Goal: Task Accomplishment & Management: Manage account settings

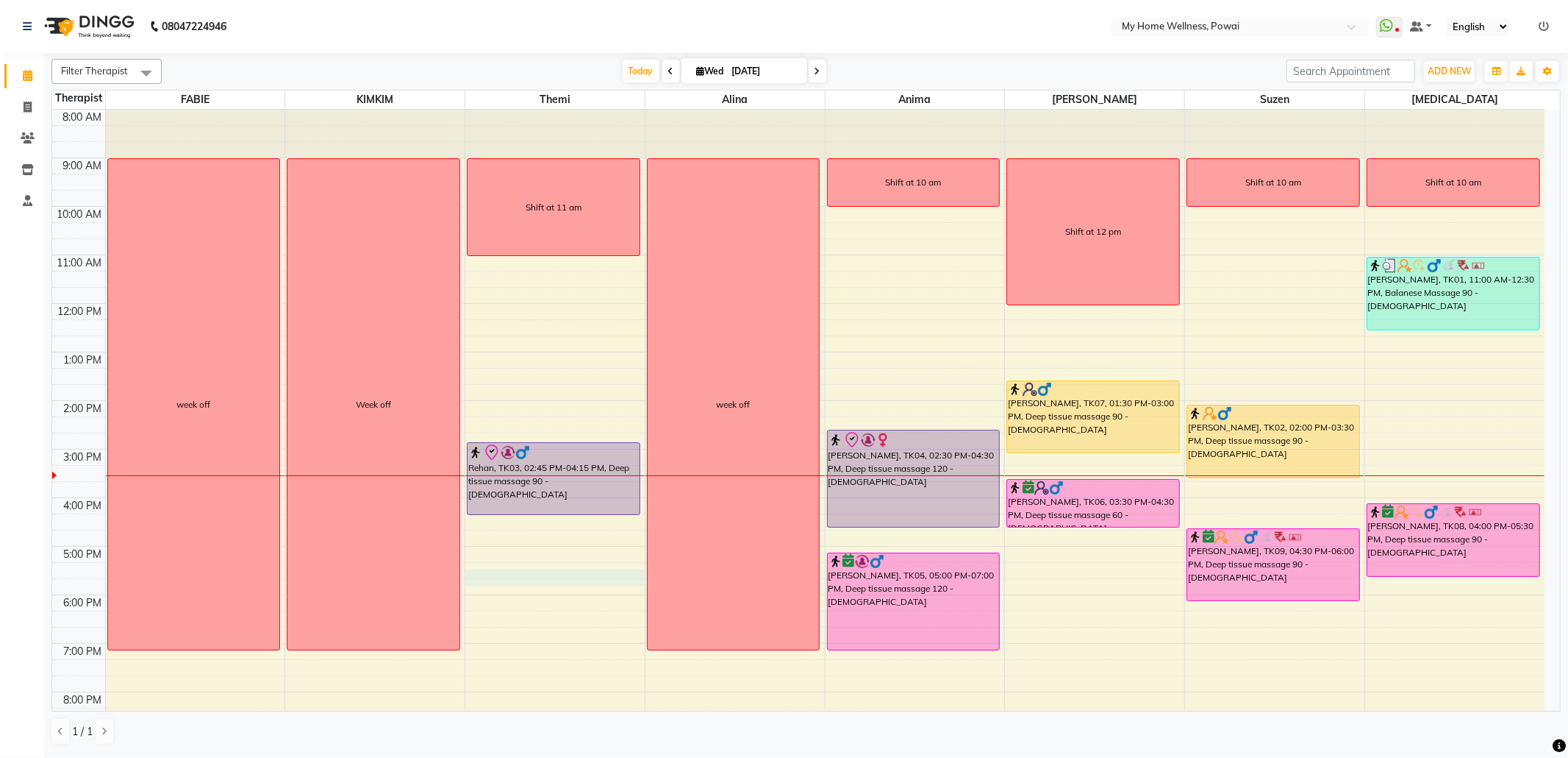
click at [516, 571] on div "8:00 AM 9:00 AM 10:00 AM 11:00 AM 12:00 PM 1:00 PM 2:00 PM 3:00 PM 4:00 PM 5:00…" at bounding box center [798, 448] width 1493 height 679
select select "65929"
select select "tentative"
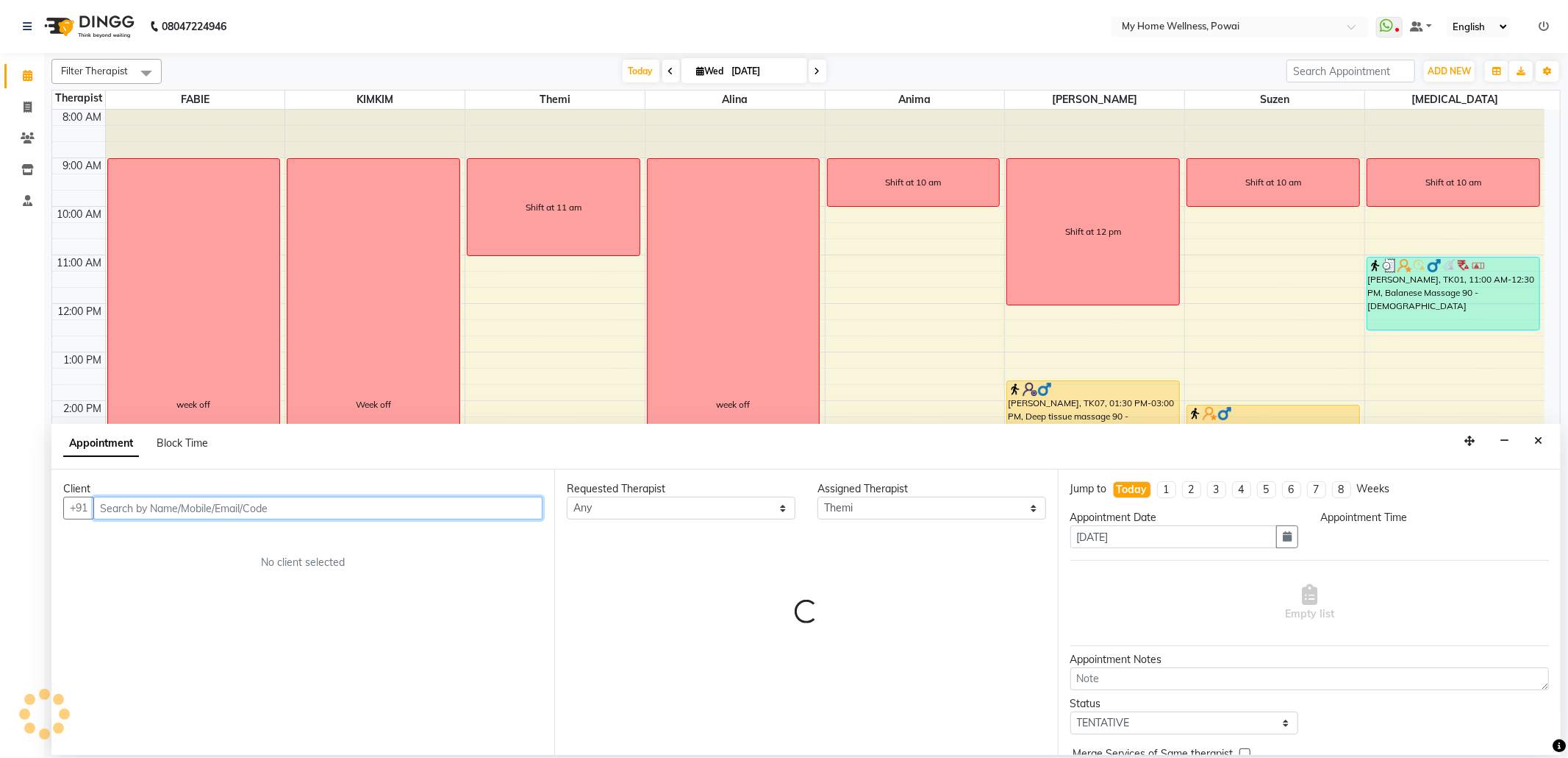
select select "1035"
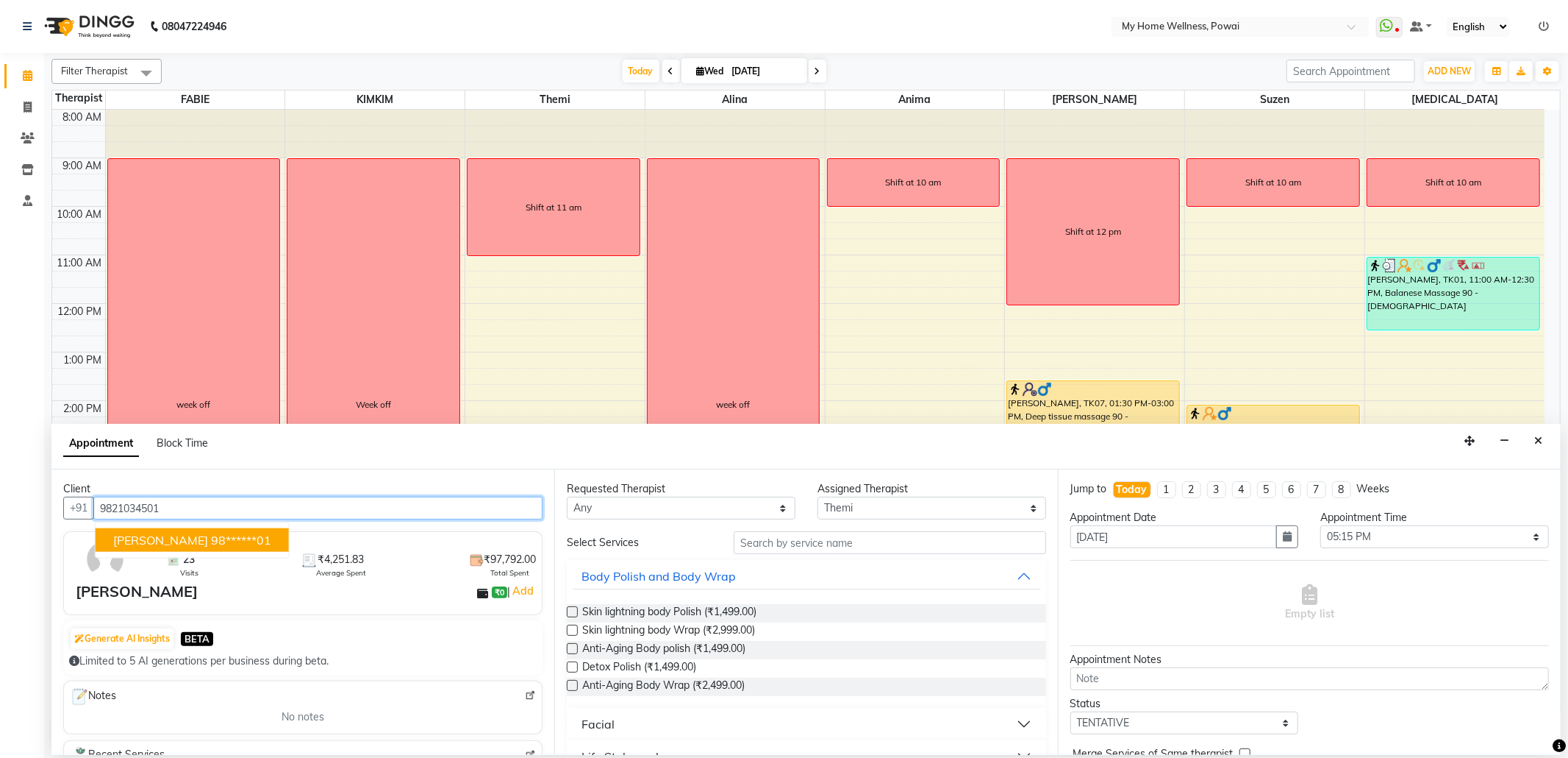
click at [177, 539] on span "[PERSON_NAME]" at bounding box center [160, 539] width 94 height 15
type input "98******01"
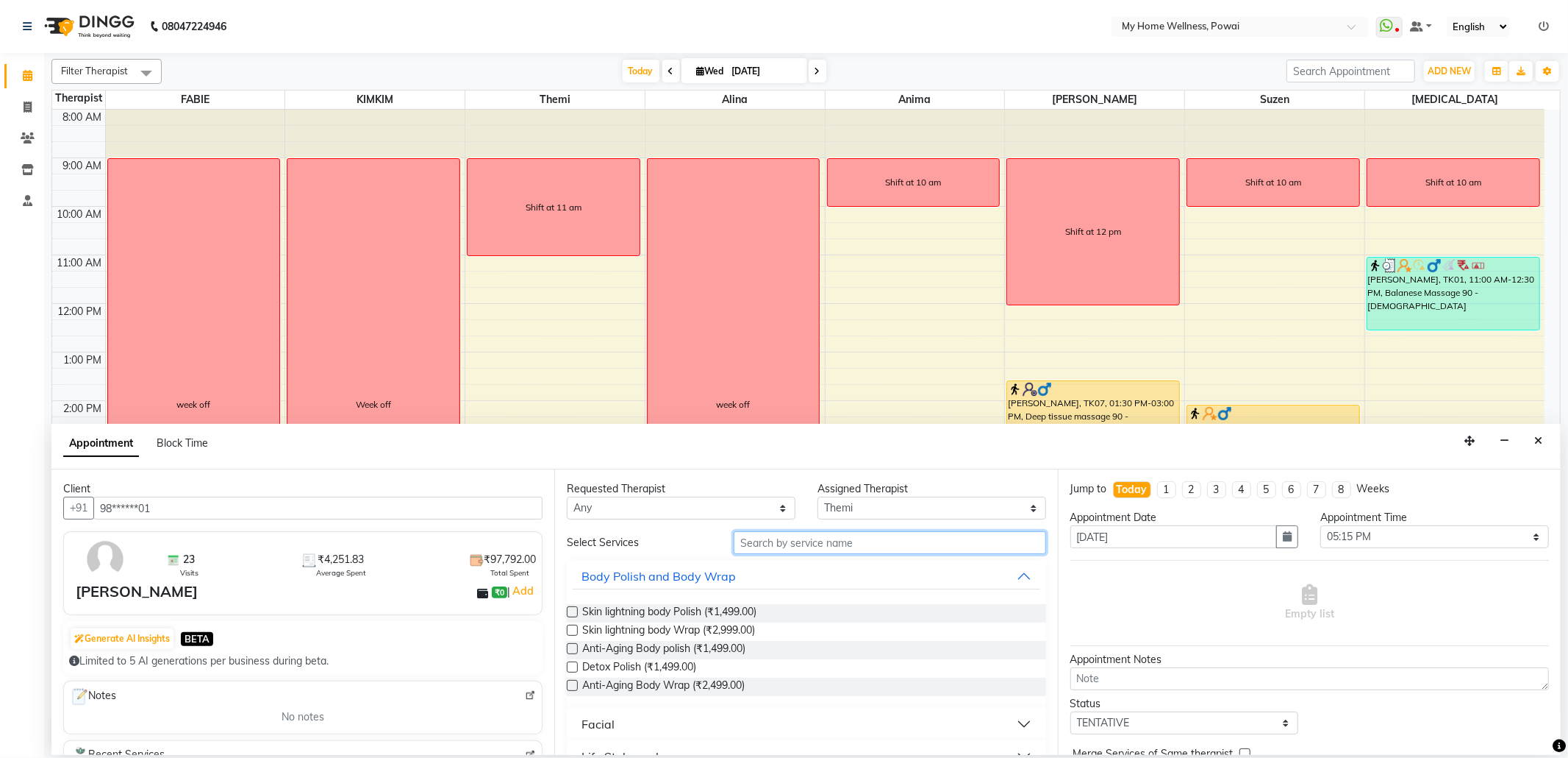
click at [806, 549] on input "text" at bounding box center [889, 542] width 312 height 23
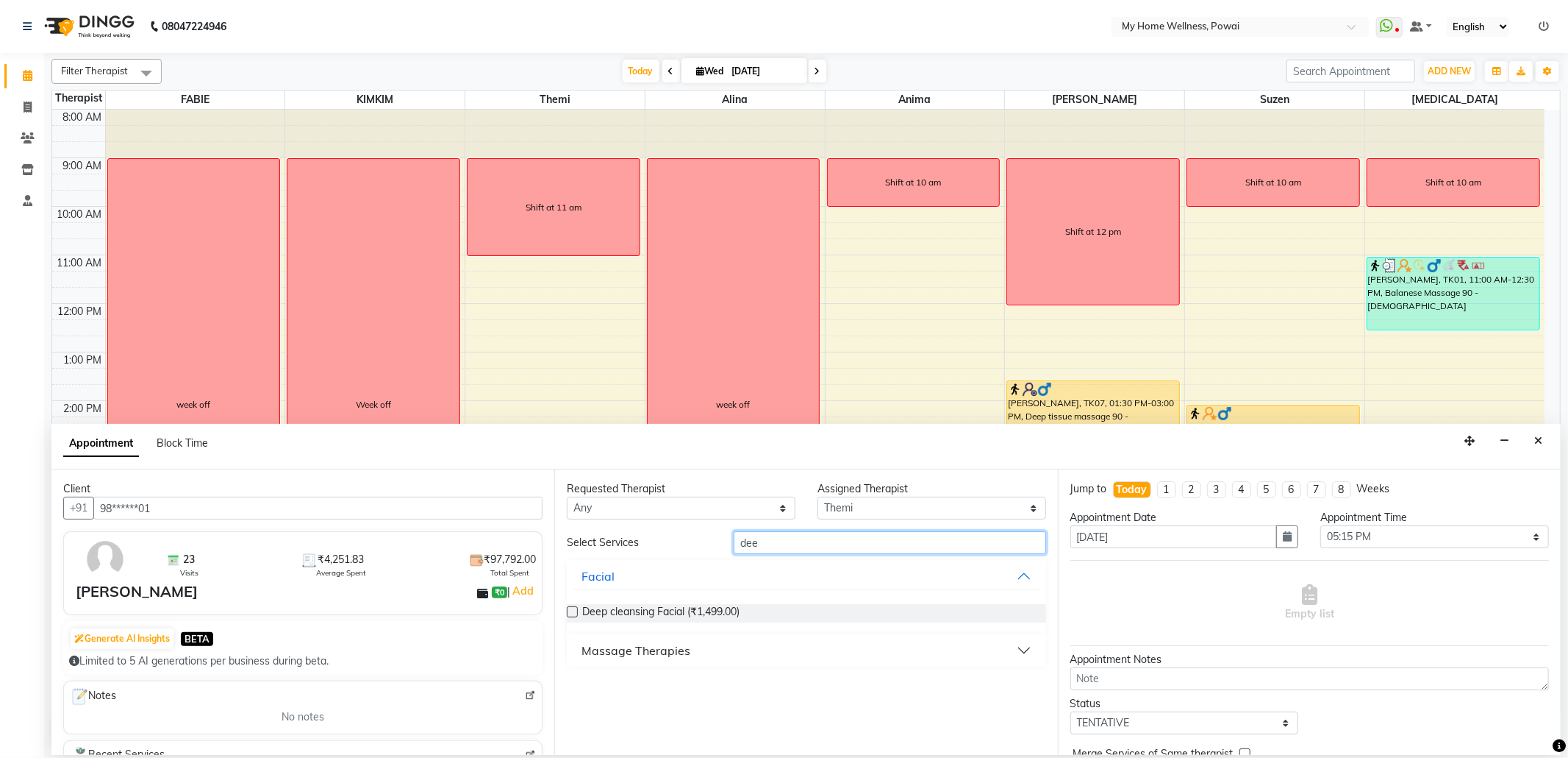
type input "dee"
click at [673, 649] on div "Massage Therapies" at bounding box center [636, 650] width 109 height 17
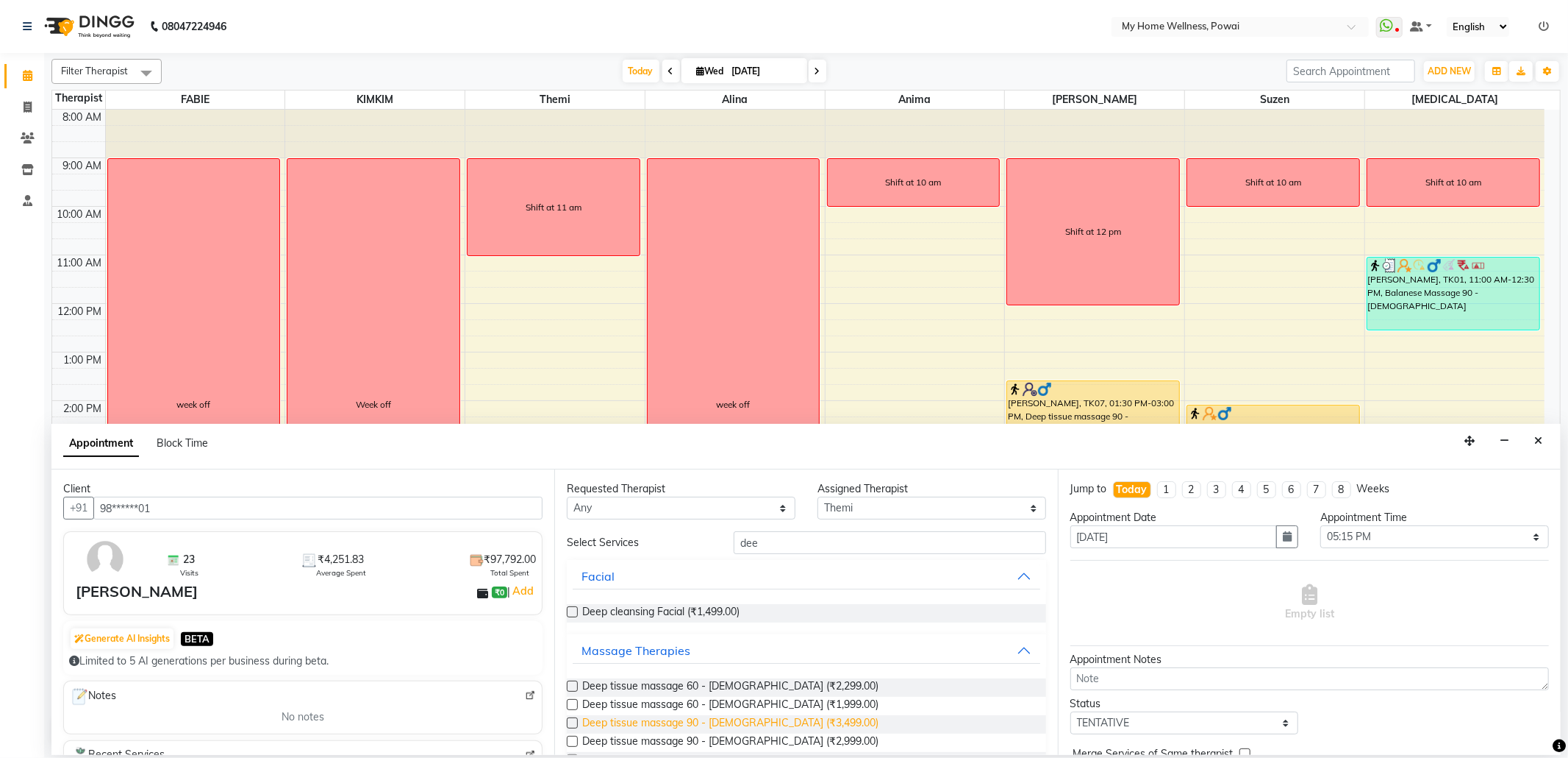
drag, startPoint x: 716, startPoint y: 719, endPoint x: 730, endPoint y: 720, distance: 14.0
click at [716, 720] on span "Deep tissue massage 90 - Male (₹3,499.00)" at bounding box center [731, 723] width 296 height 18
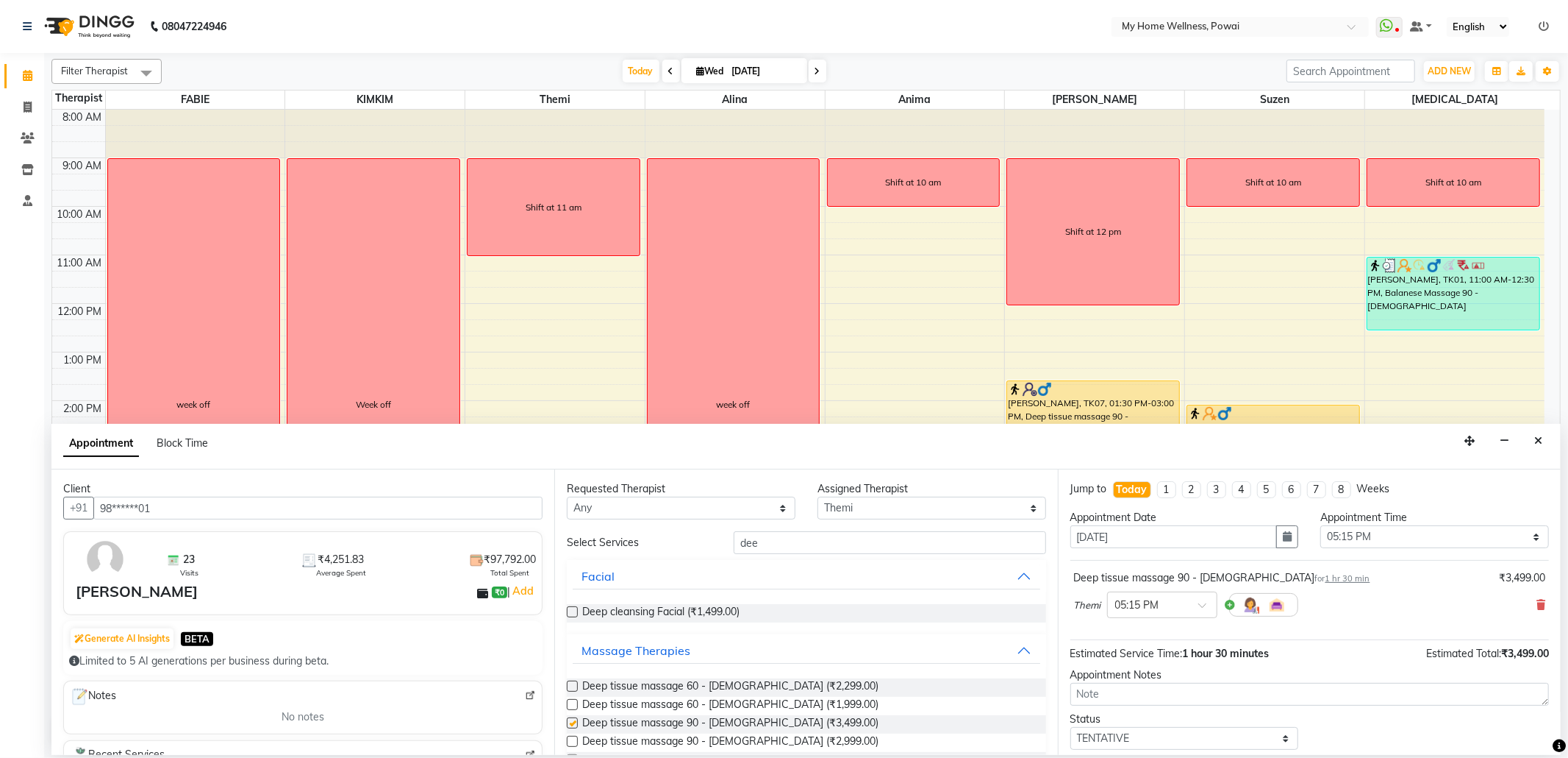
checkbox input "false"
click at [1383, 539] on select "Select 09:00 AM 09:15 AM 09:30 AM 09:45 AM 10:00 AM 10:15 AM 10:30 AM 10:45 AM …" at bounding box center [1435, 537] width 229 height 23
select select "1005"
click at [1320, 526] on select "Select 09:00 AM 09:15 AM 09:30 AM 09:45 AM 10:00 AM 10:15 AM 10:30 AM 10:45 AM …" at bounding box center [1435, 537] width 229 height 23
click at [1162, 739] on select "Select TENTATIVE CONFIRM CHECK-IN UPCOMING" at bounding box center [1185, 738] width 229 height 23
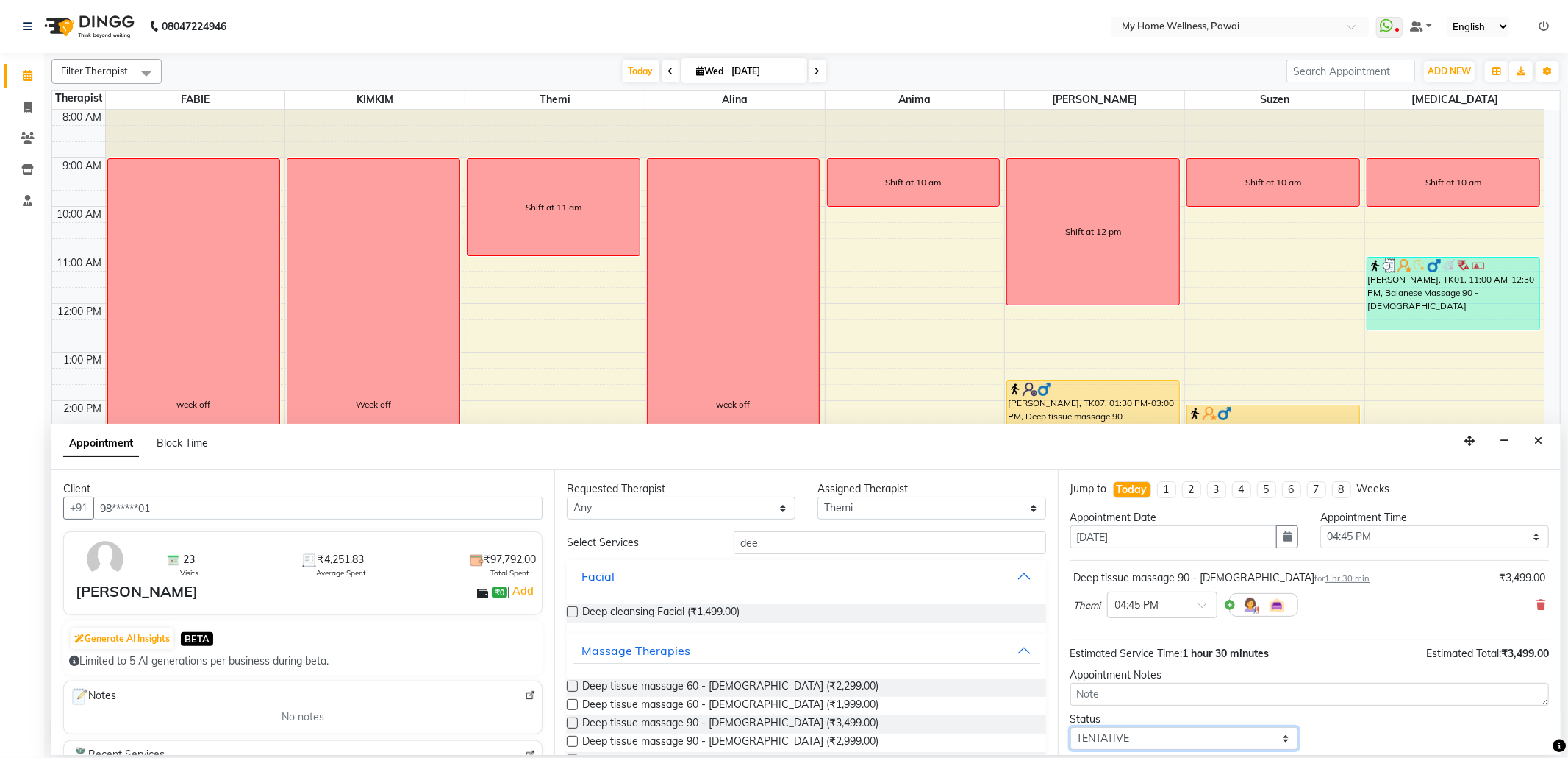
select select "confirm booking"
click at [1070, 729] on select "Select TENTATIVE CONFIRM CHECK-IN UPCOMING" at bounding box center [1185, 738] width 229 height 23
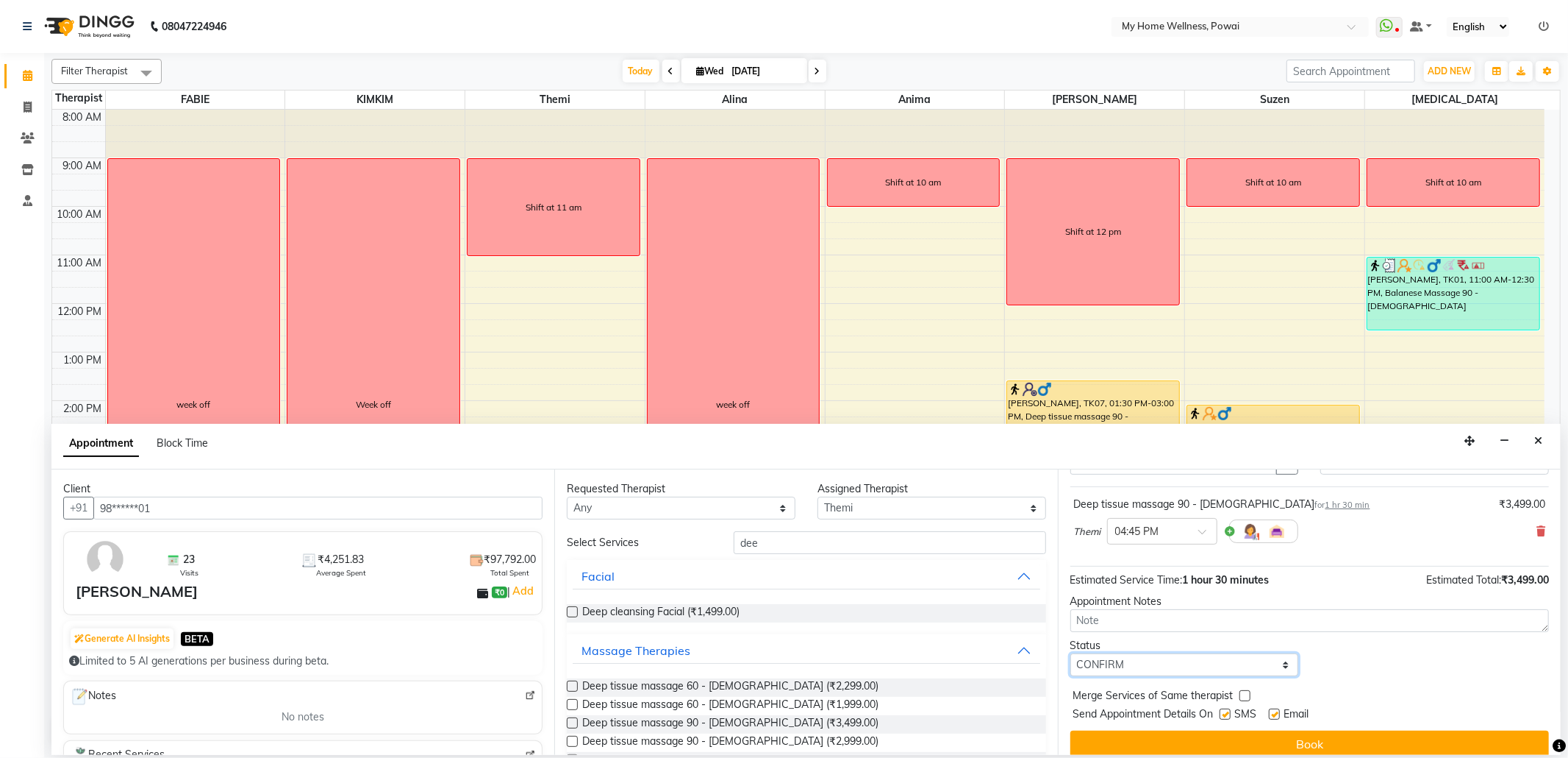
scroll to position [89, 0]
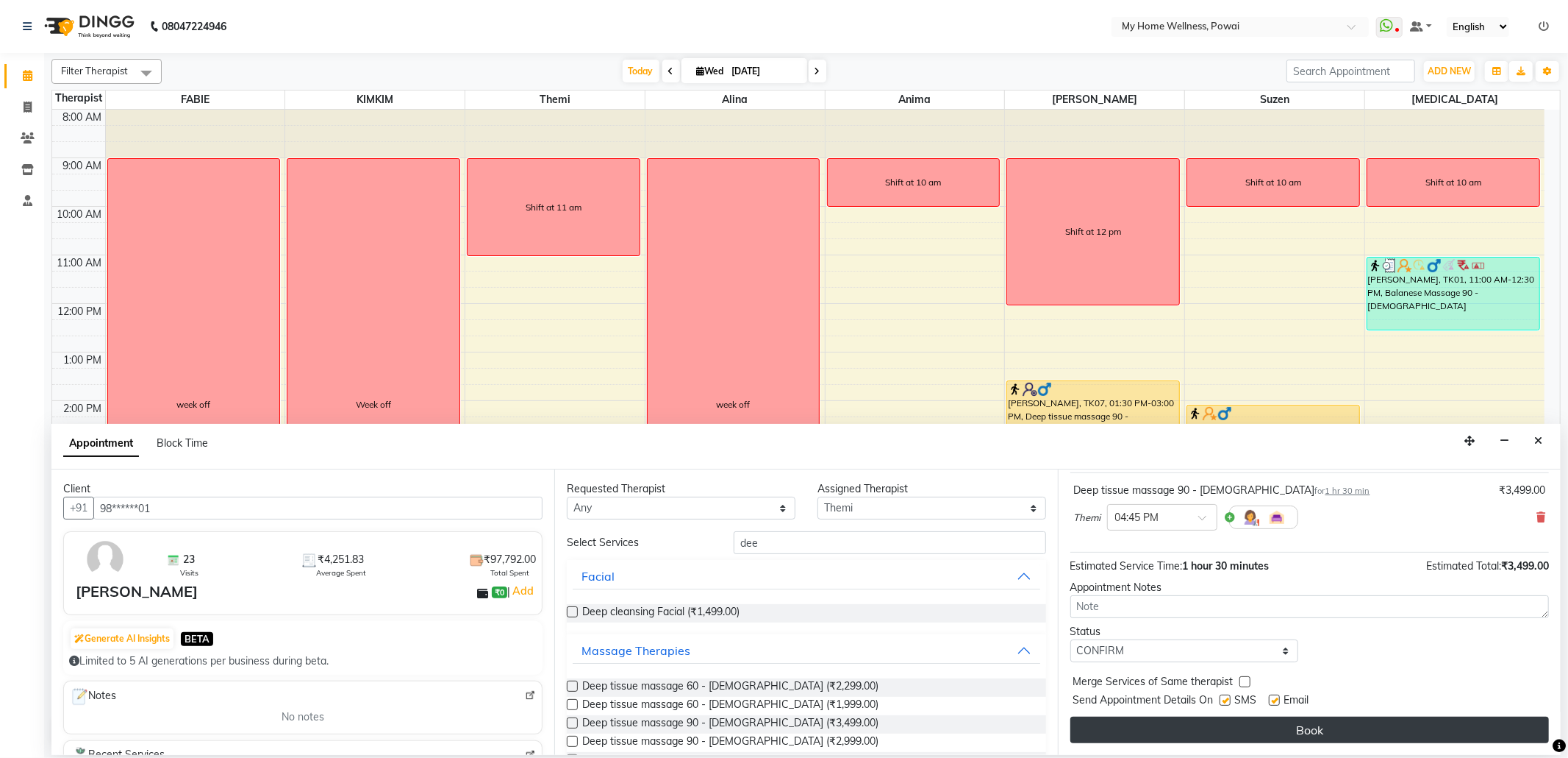
click at [1290, 728] on button "Book" at bounding box center [1310, 729] width 478 height 27
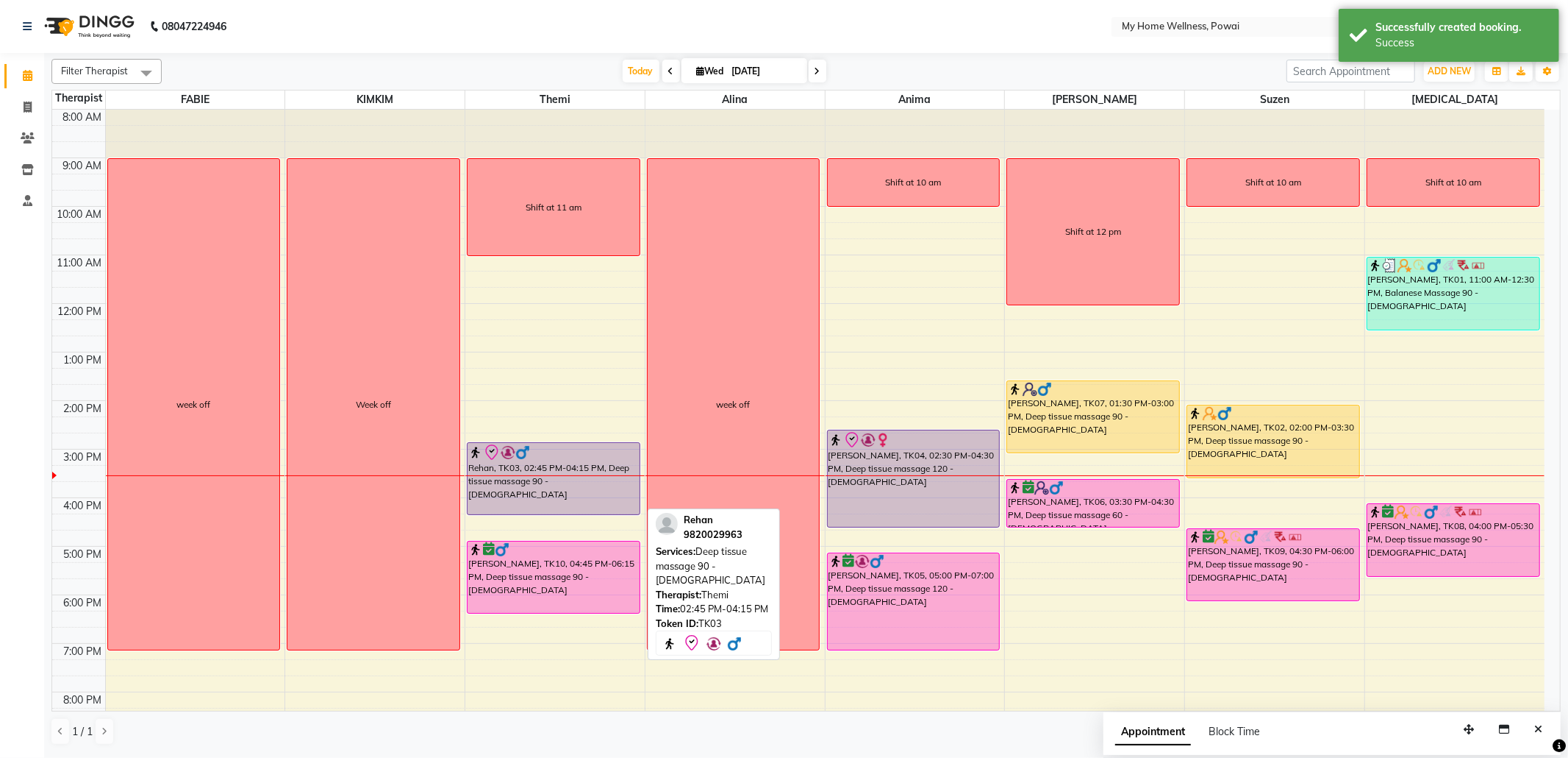
click at [597, 452] on div at bounding box center [553, 452] width 171 height 17
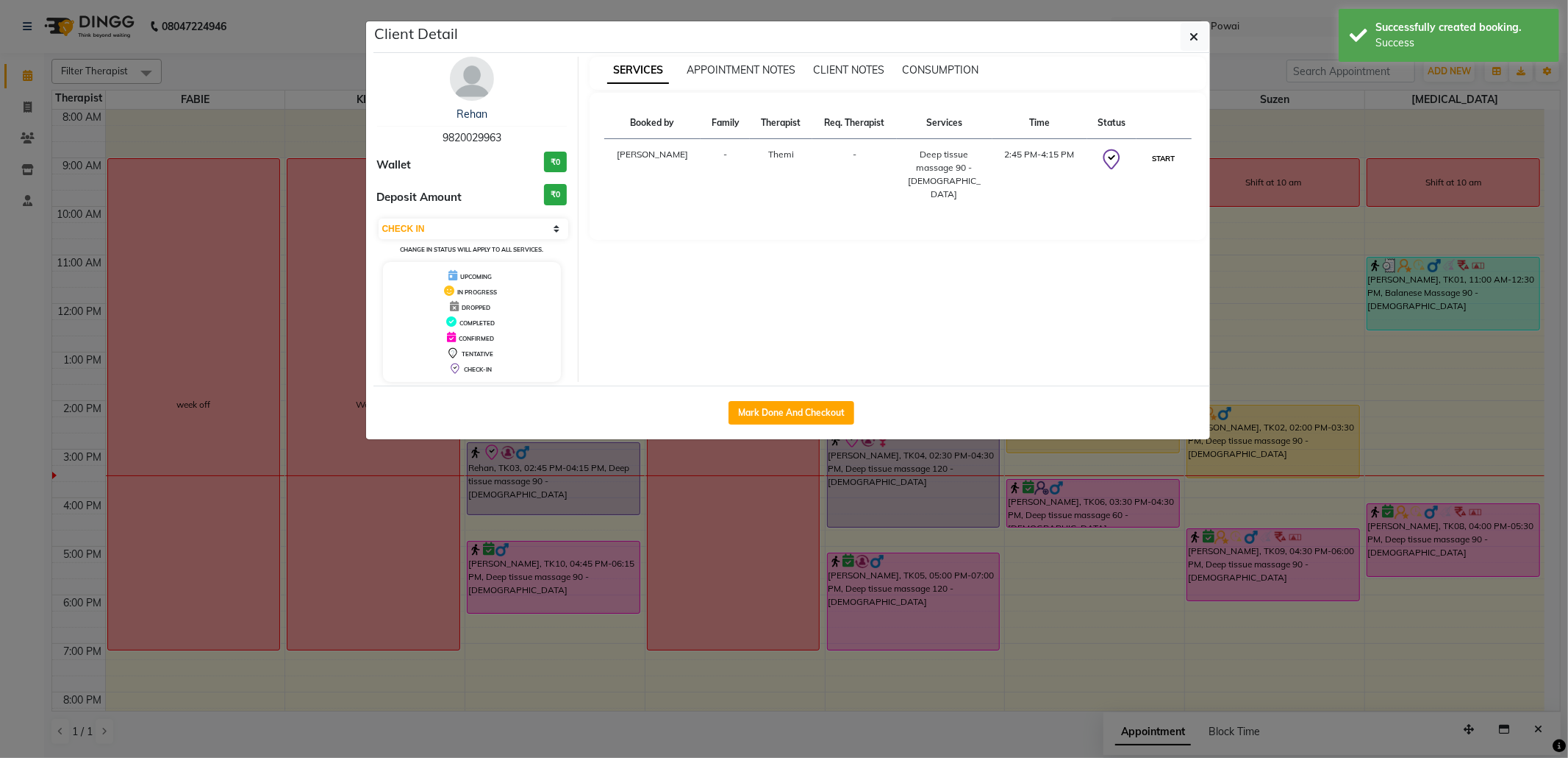
click at [1166, 159] on button "START" at bounding box center [1164, 158] width 30 height 18
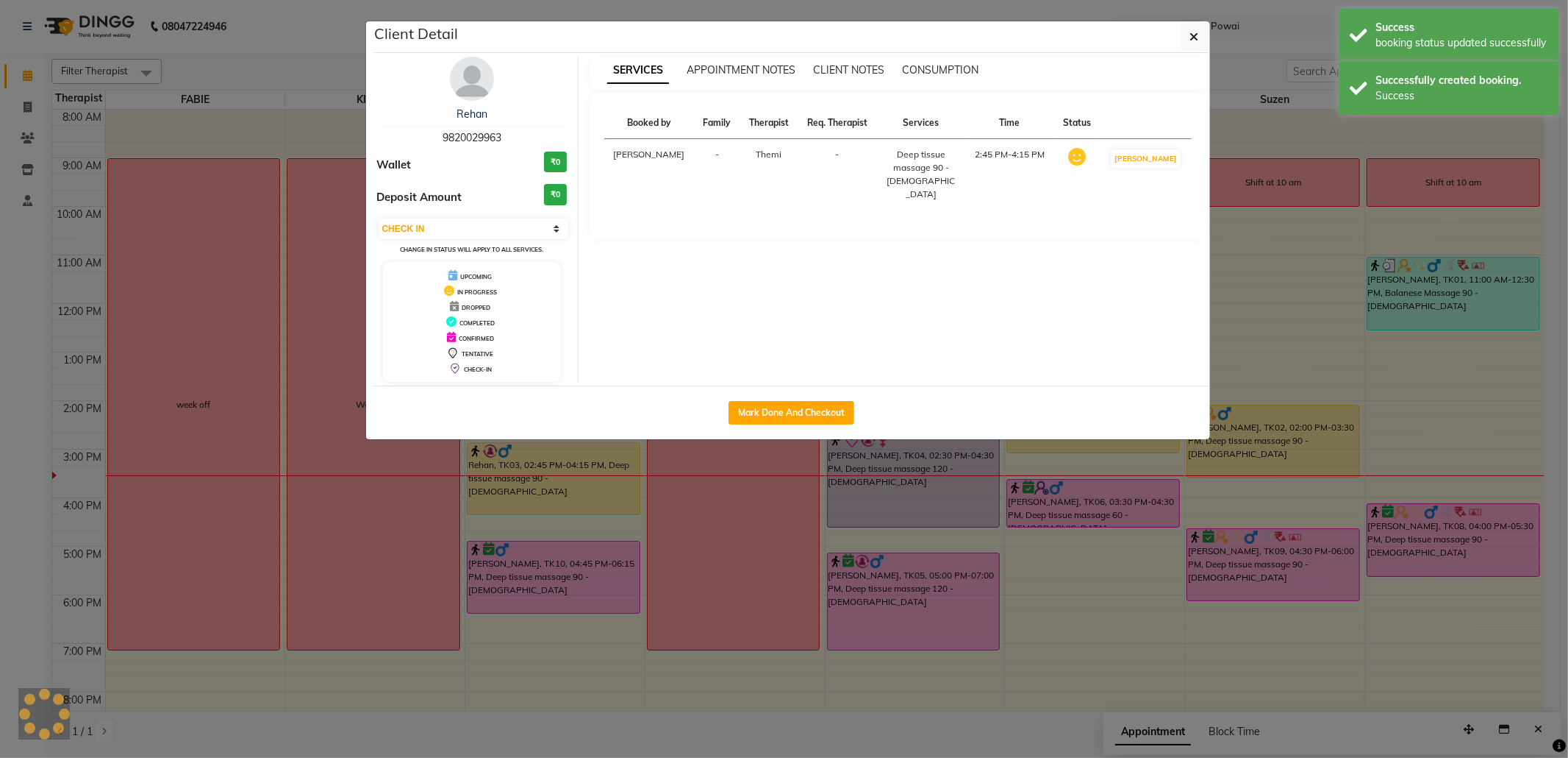
select select "1"
click at [1194, 32] on icon "button" at bounding box center [1194, 37] width 9 height 12
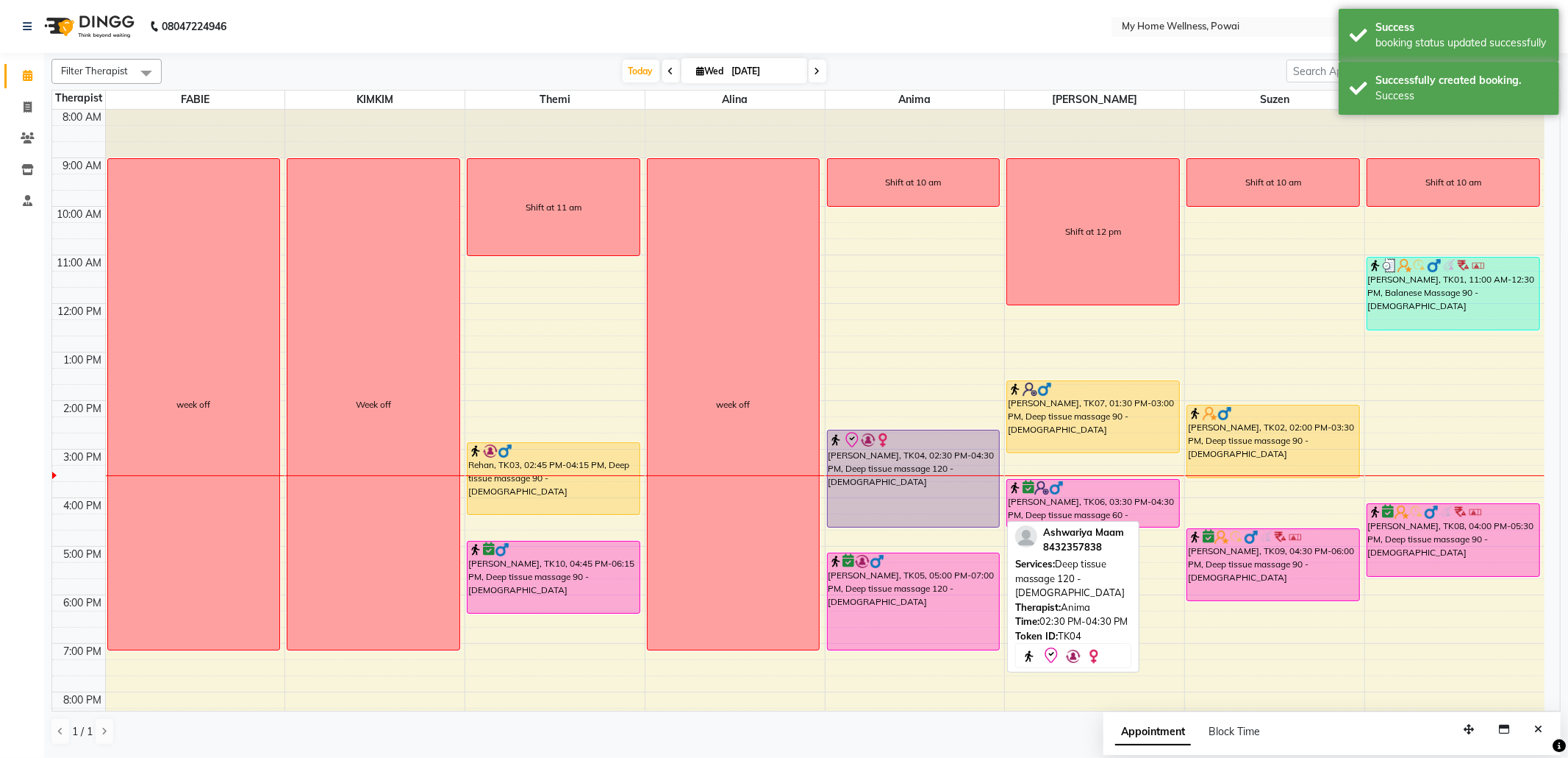
click at [904, 443] on div at bounding box center [914, 440] width 171 height 17
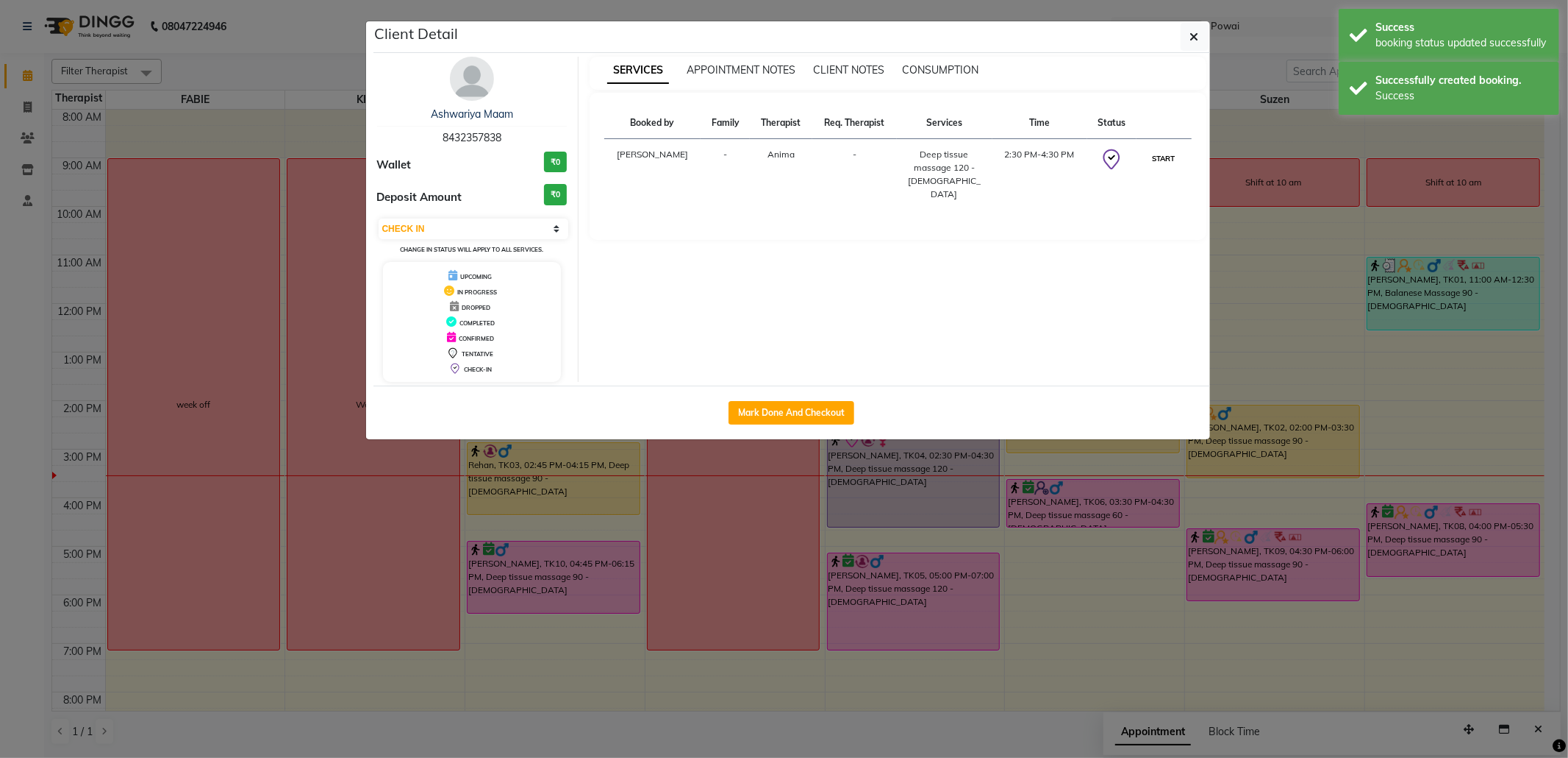
click at [1171, 154] on button "START" at bounding box center [1164, 158] width 30 height 18
select select "1"
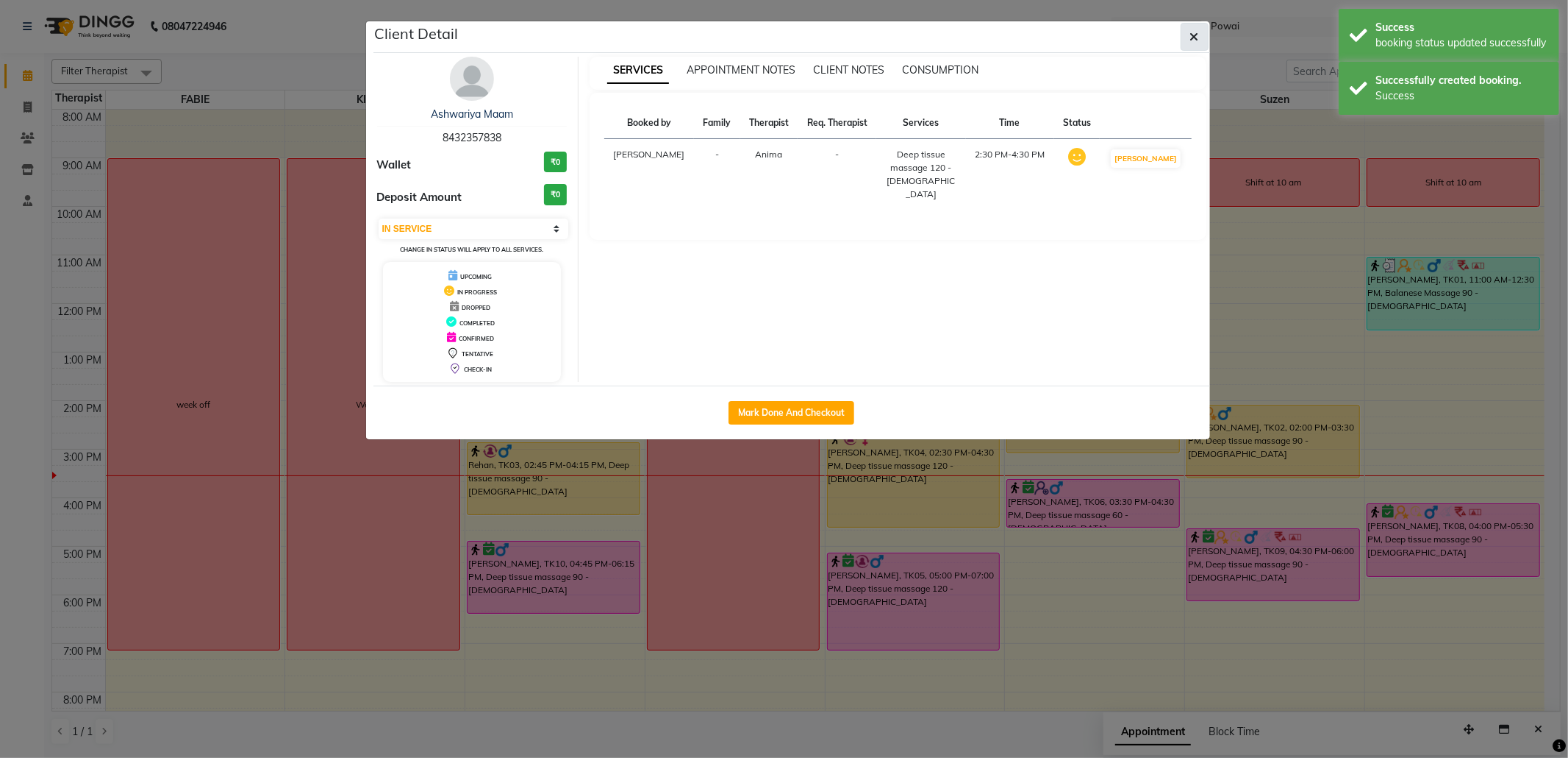
click at [1195, 29] on span "button" at bounding box center [1194, 36] width 9 height 15
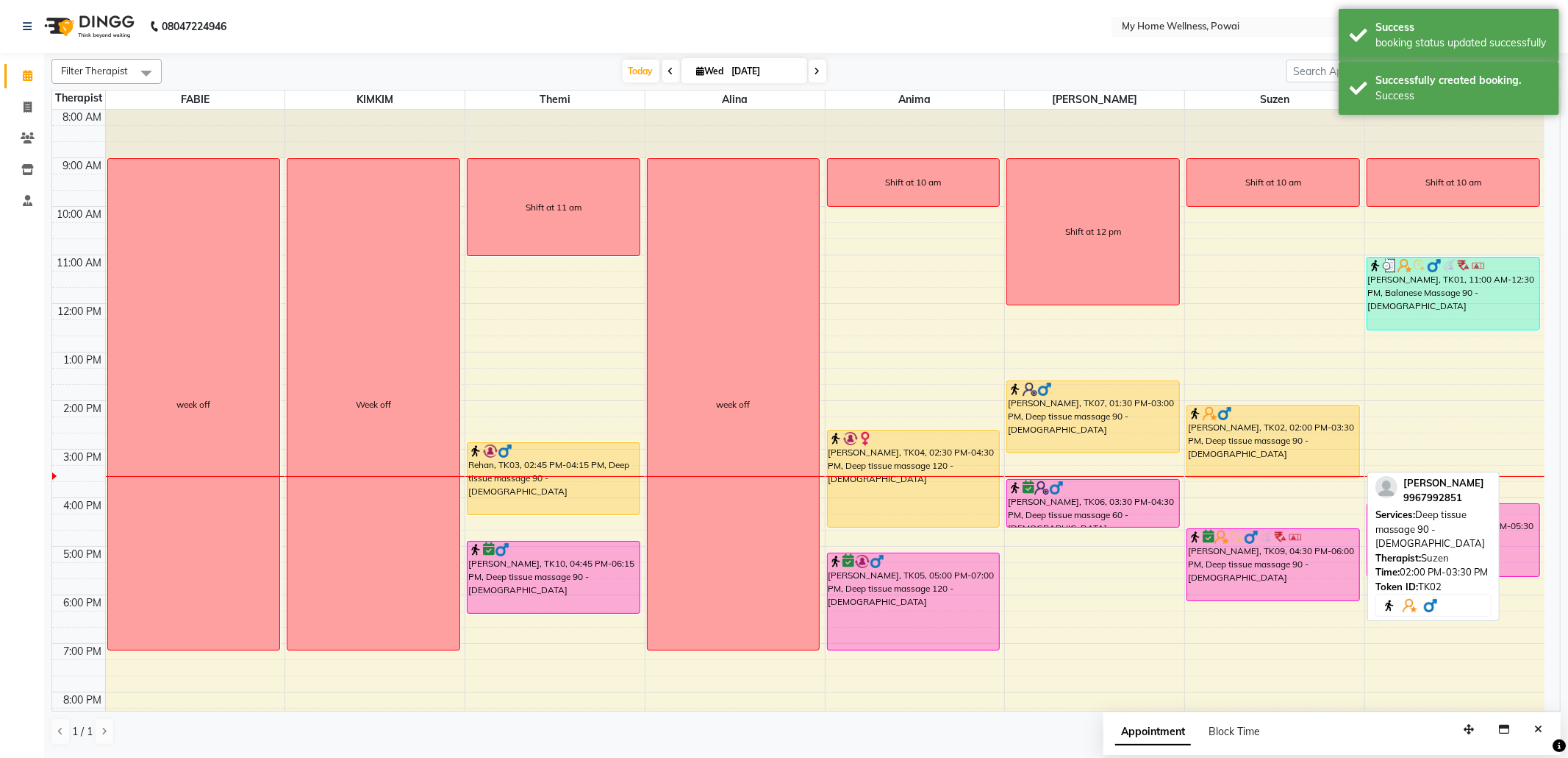
click at [1268, 425] on div "[PERSON_NAME], TK02, 02:00 PM-03:30 PM, Deep tissue massage 90 - [DEMOGRAPHIC_D…" at bounding box center [1273, 441] width 172 height 72
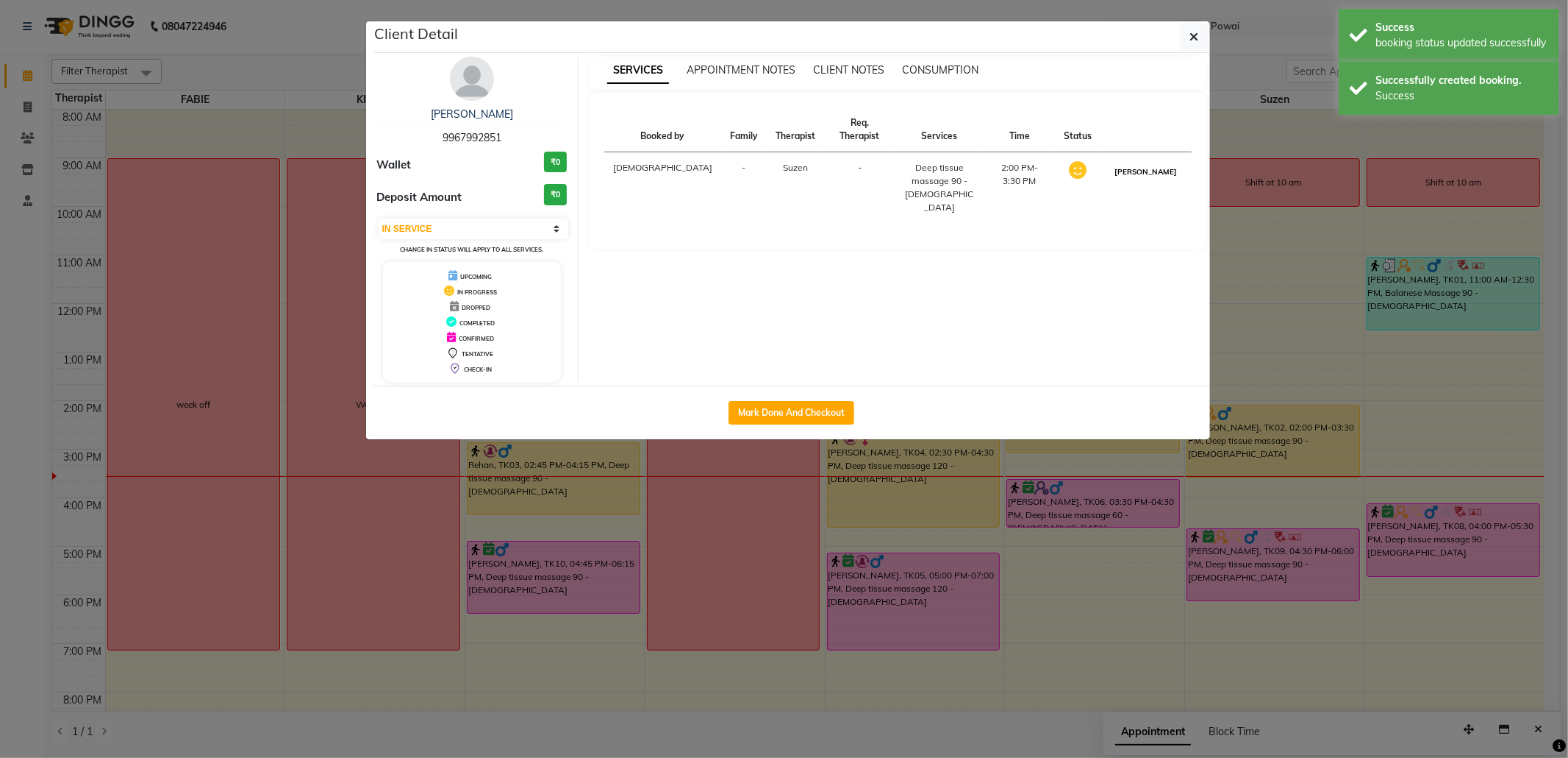
click at [1144, 162] on button "[PERSON_NAME]" at bounding box center [1146, 171] width 70 height 18
select select "3"
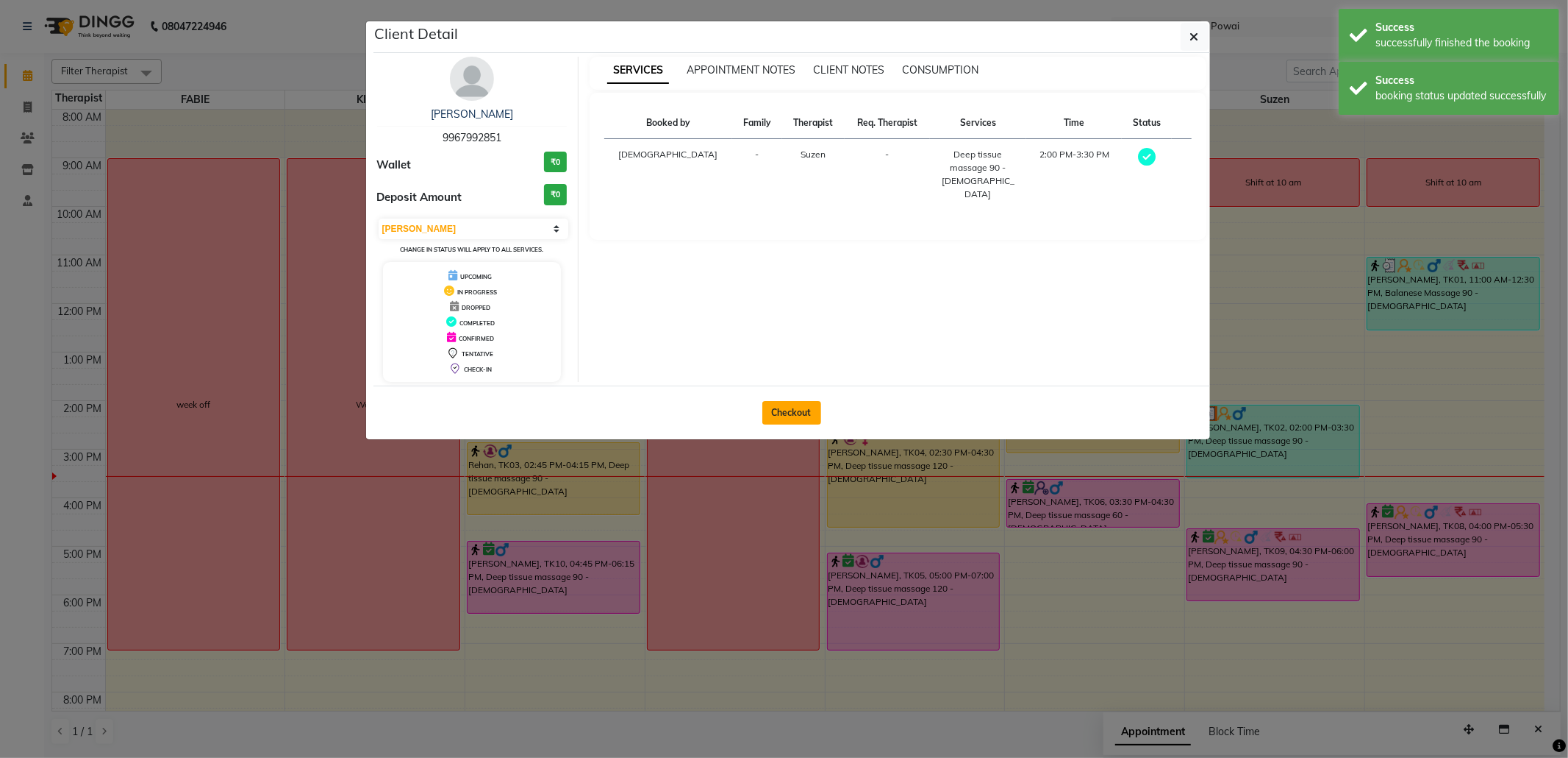
click at [804, 415] on button "Checkout" at bounding box center [792, 412] width 59 height 23
select select "682"
select select "service"
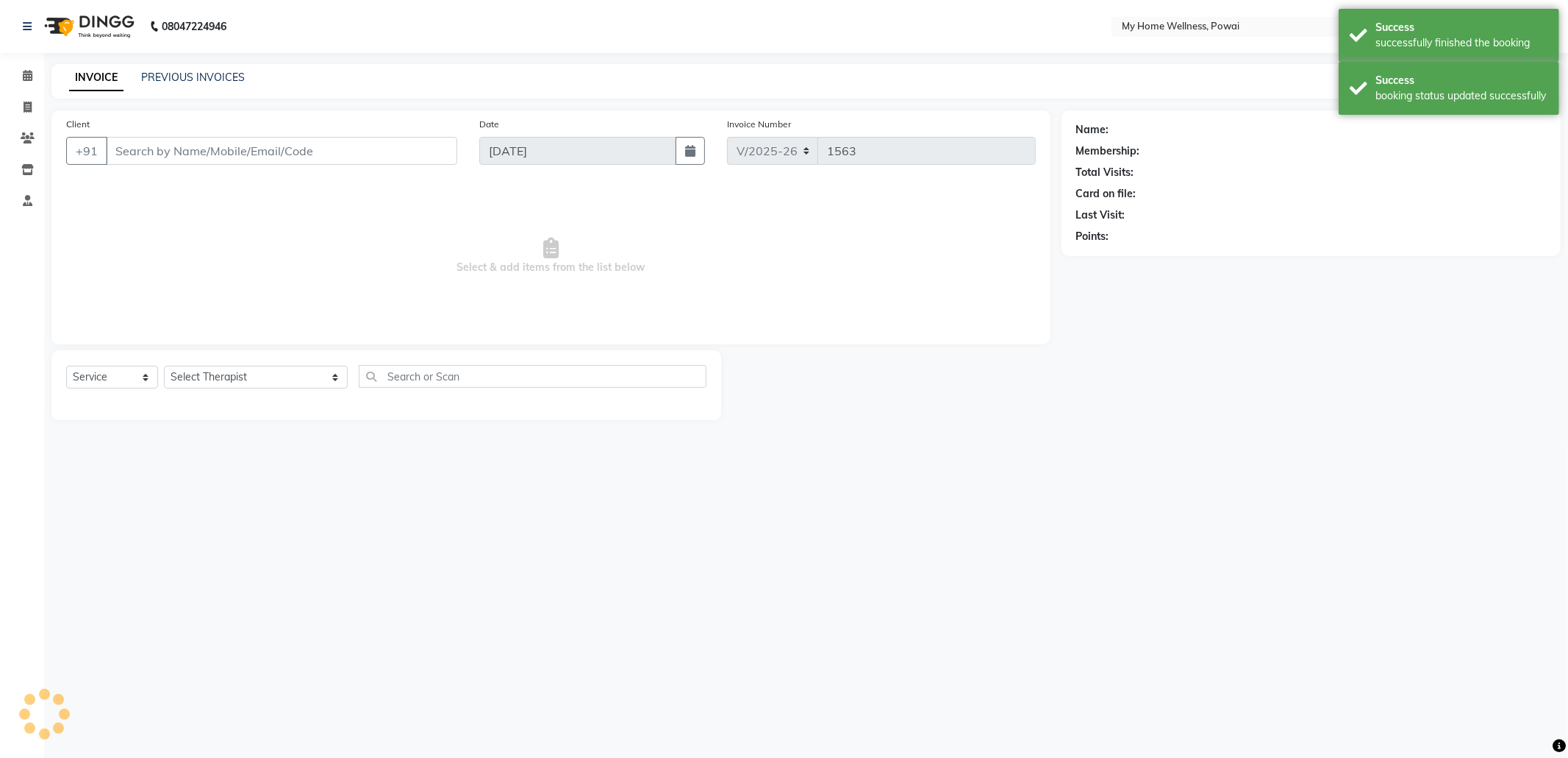
type input "99******51"
select select "29657"
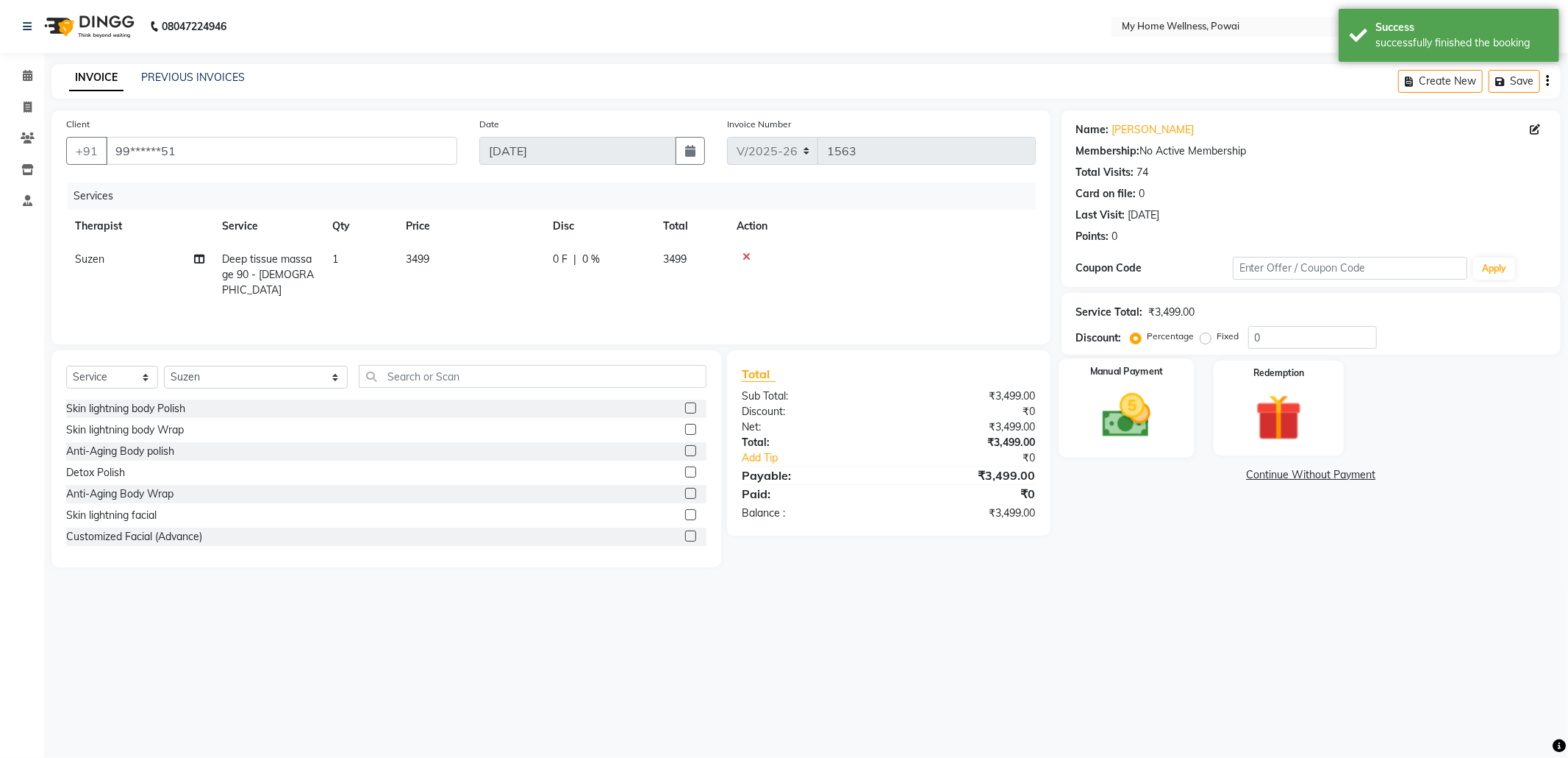
click at [1153, 415] on img at bounding box center [1126, 415] width 79 height 56
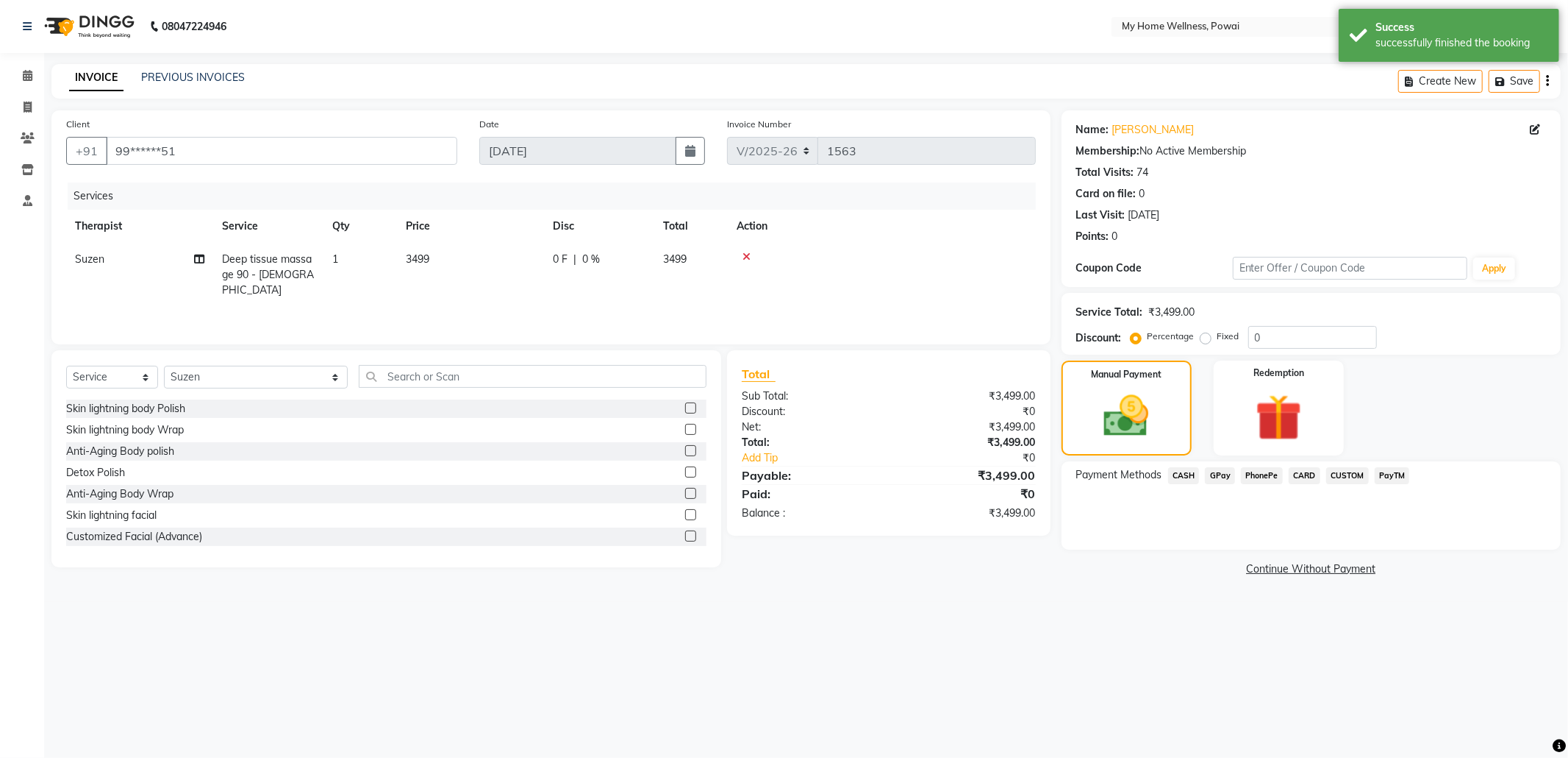
click at [1176, 477] on span "CASH" at bounding box center [1184, 476] width 31 height 17
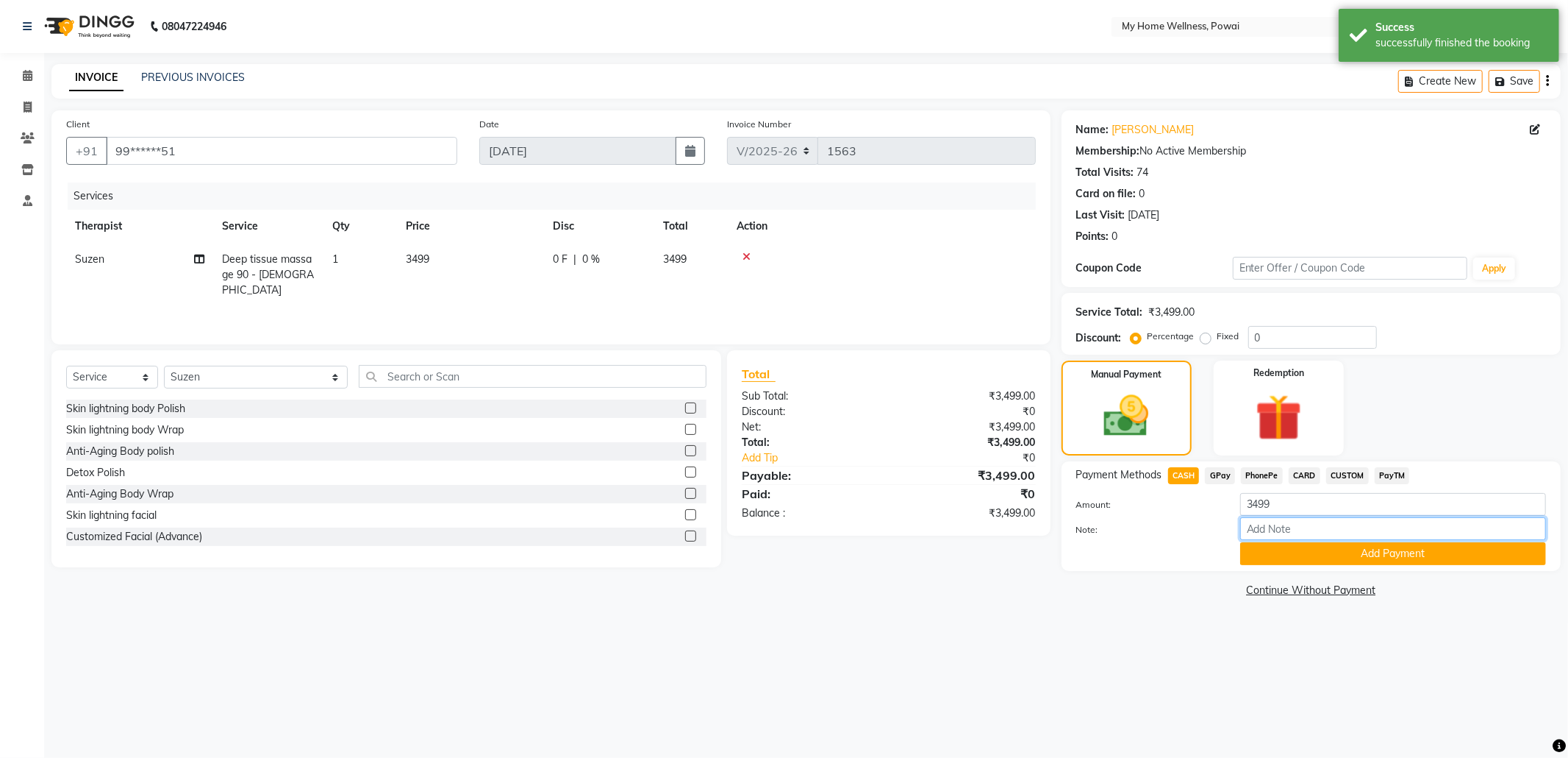
click at [1267, 537] on input "Note:" at bounding box center [1393, 528] width 306 height 23
type input "suzen"
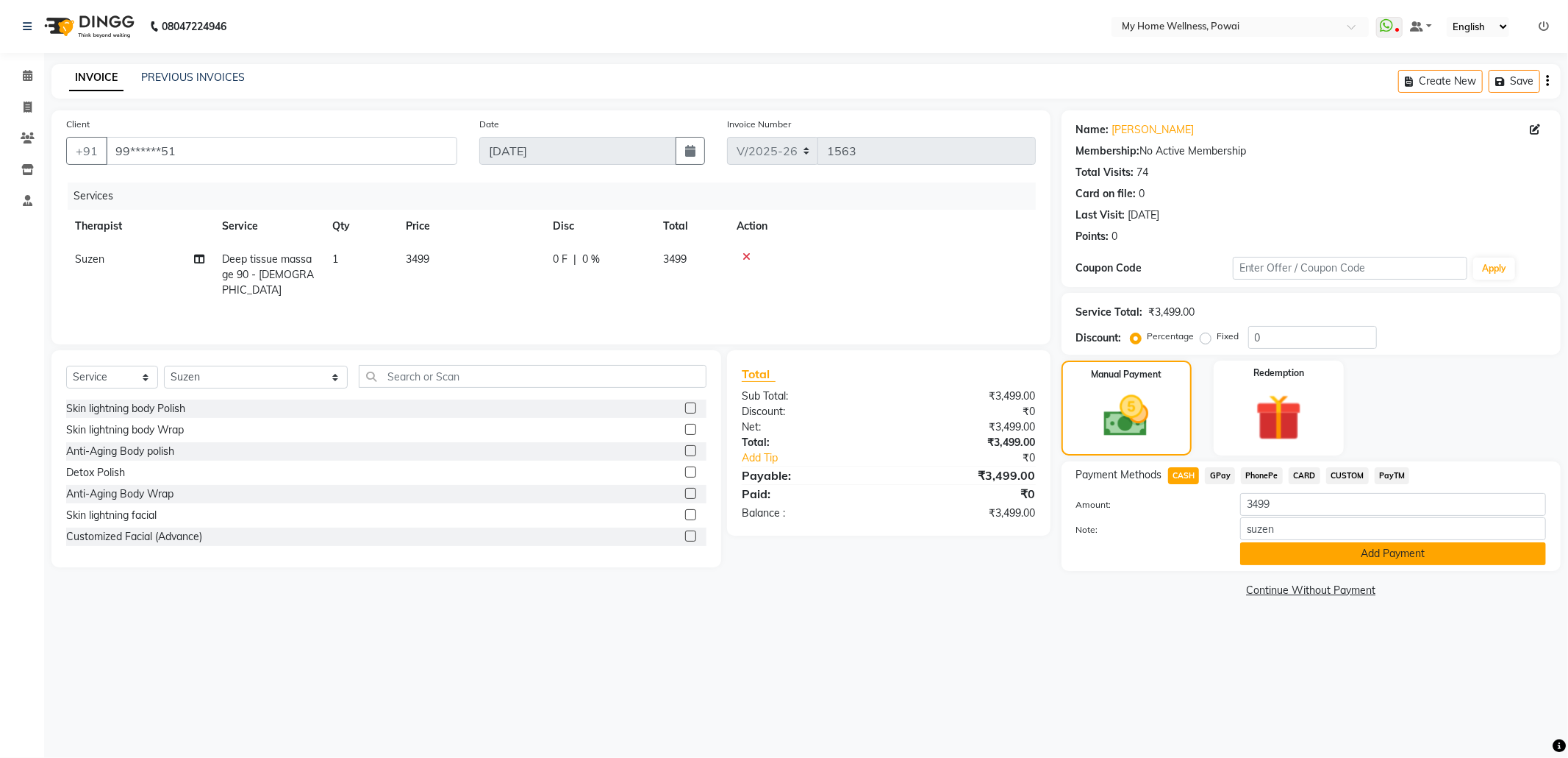
click at [1315, 559] on button "Add Payment" at bounding box center [1393, 553] width 306 height 23
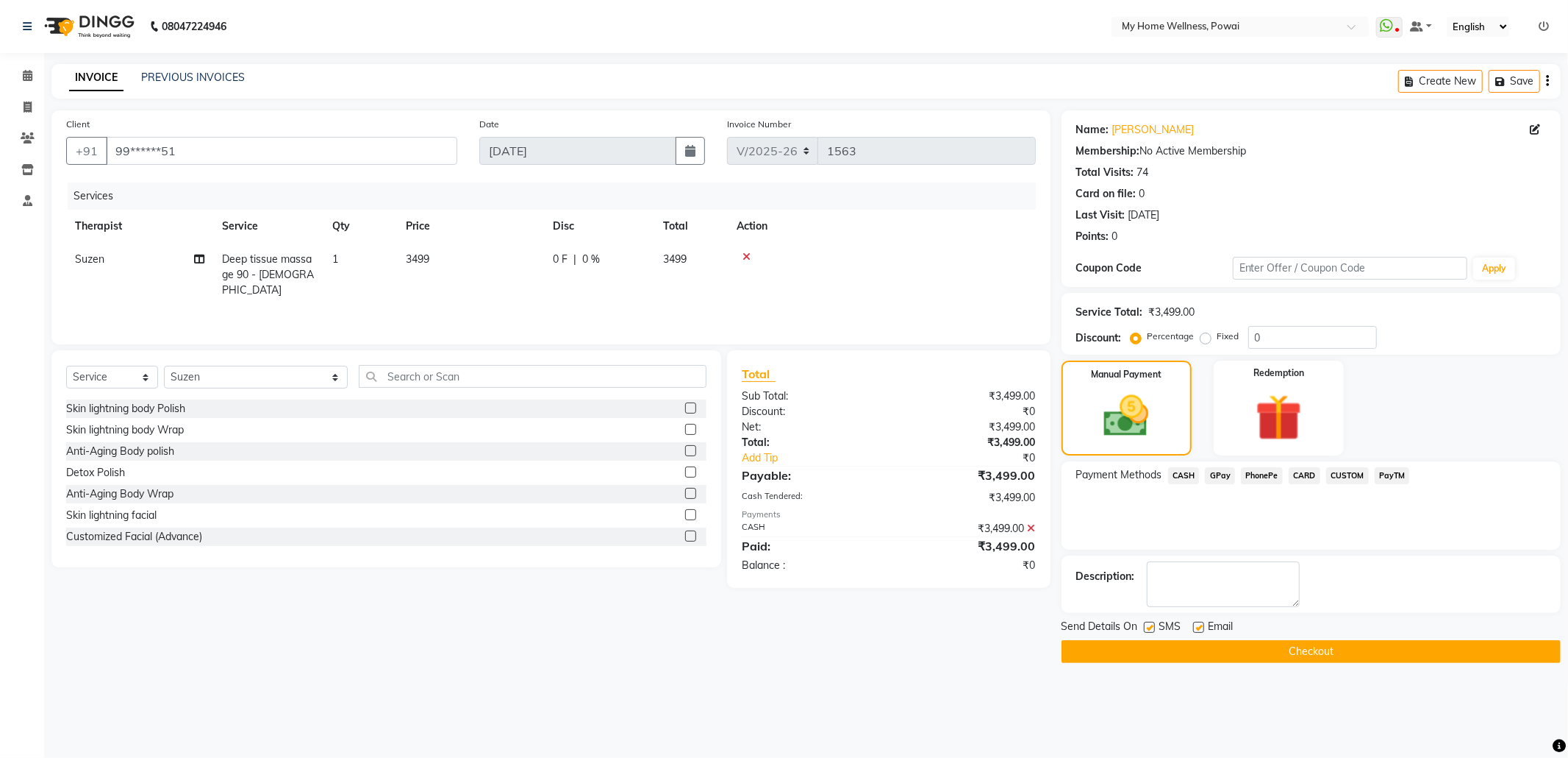
click at [1296, 659] on button "Checkout" at bounding box center [1311, 651] width 499 height 23
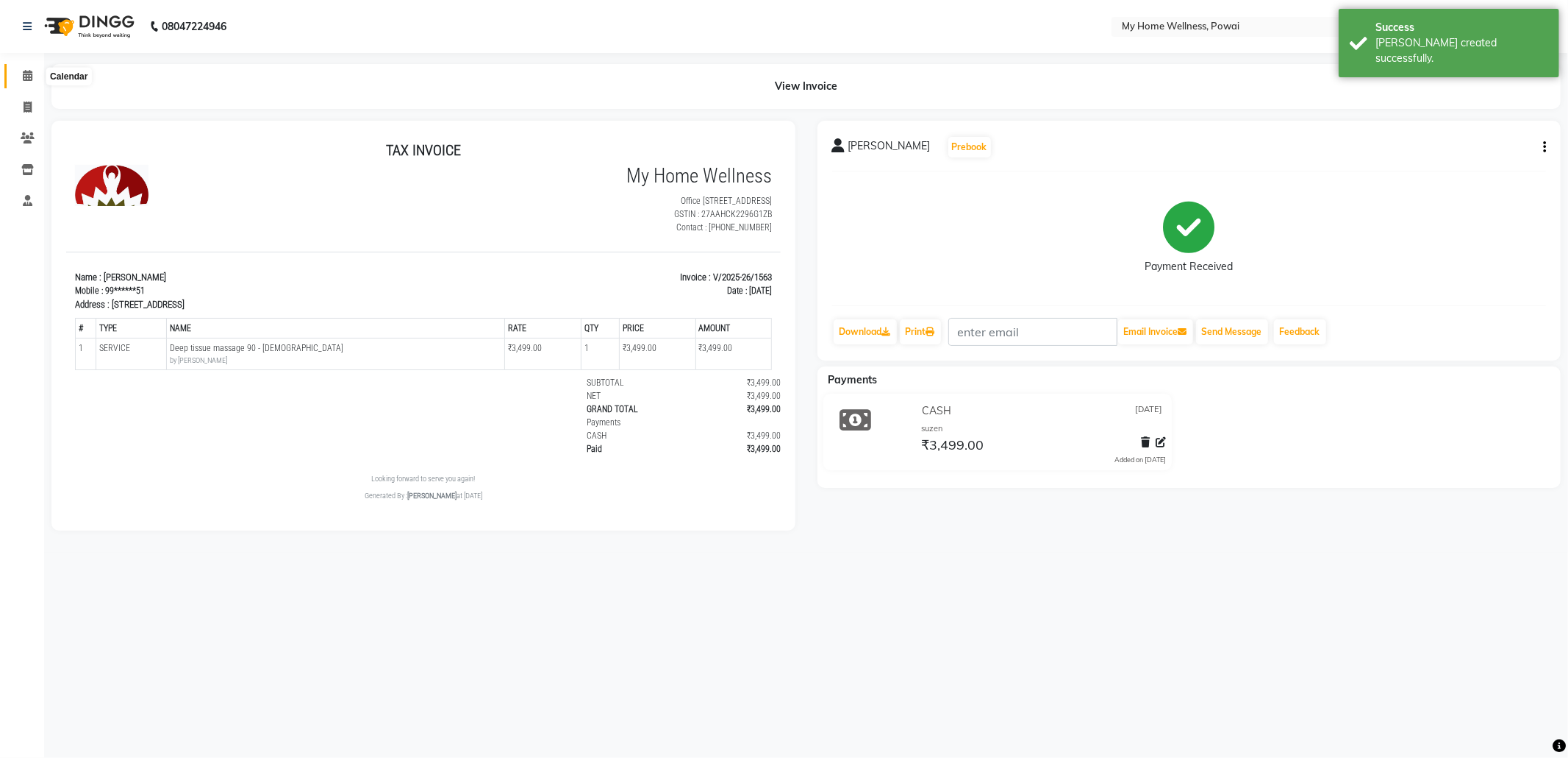
click at [25, 75] on icon at bounding box center [27, 75] width 10 height 11
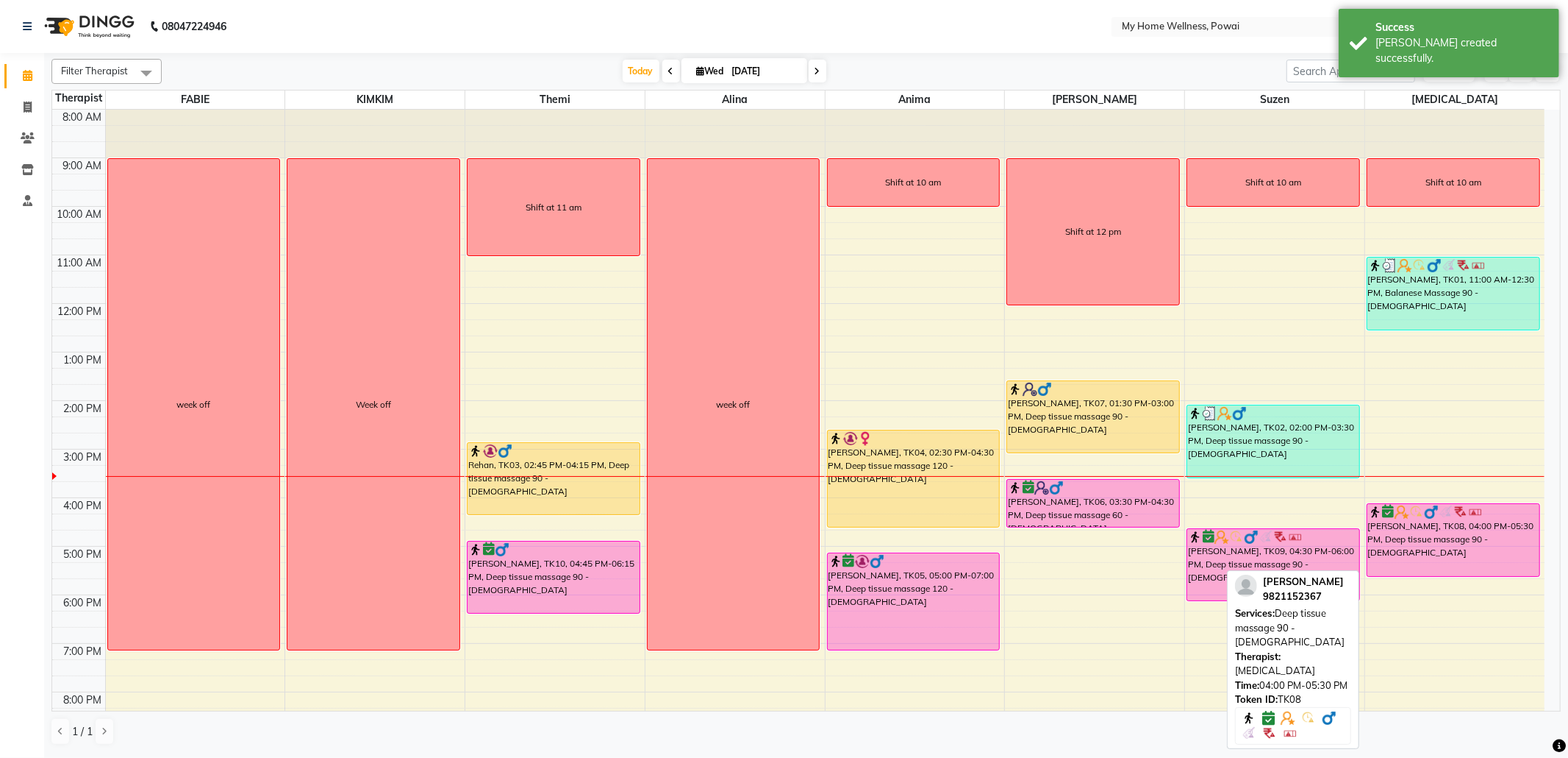
click at [1489, 540] on div "[PERSON_NAME], TK08, 04:00 PM-05:30 PM, Deep tissue massage 90 - [DEMOGRAPHIC_D…" at bounding box center [1454, 539] width 172 height 72
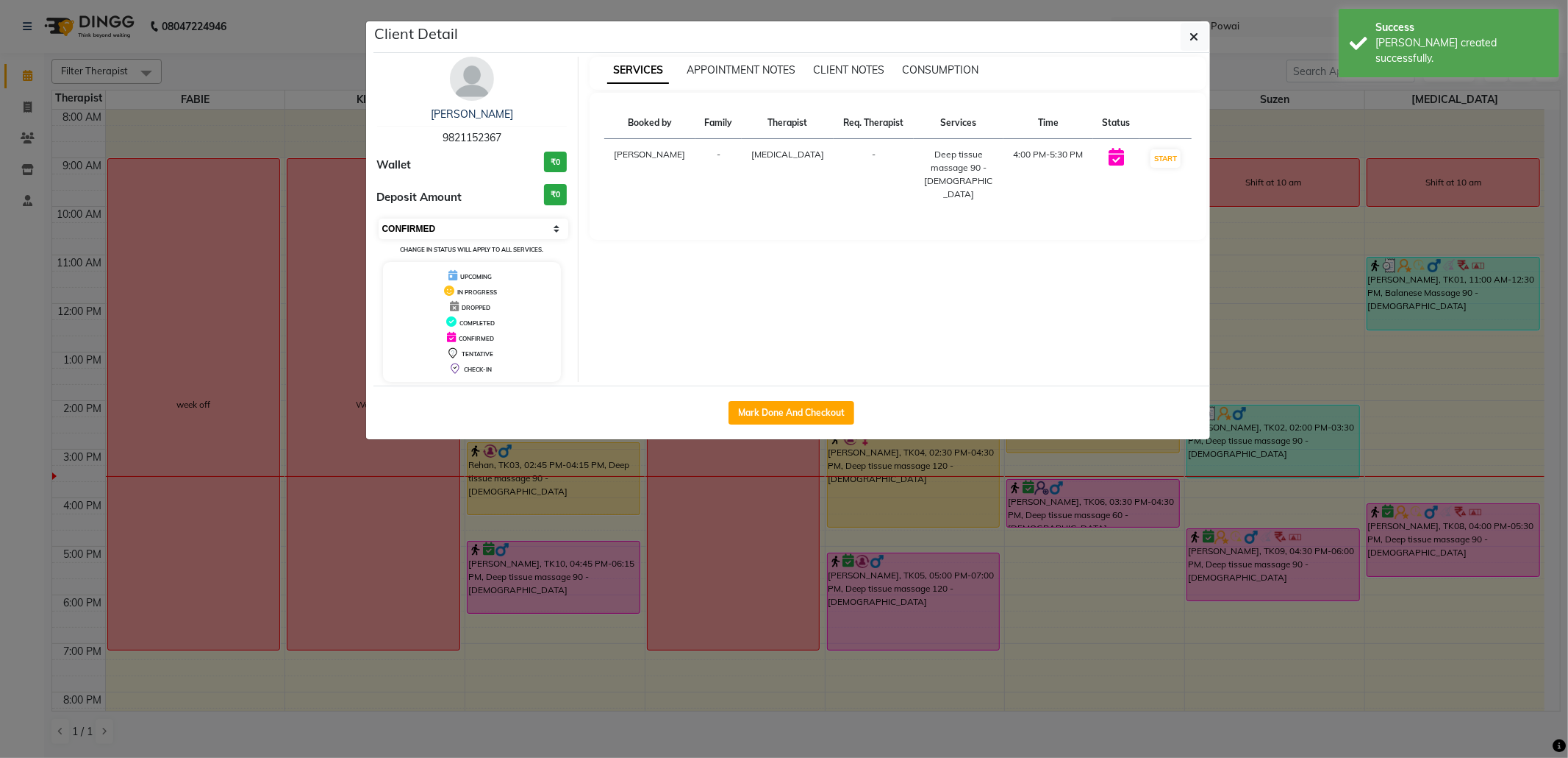
click at [436, 228] on select "Select IN SERVICE CONFIRMED TENTATIVE CHECK IN MARK DONE DROPPED UPCOMING" at bounding box center [474, 229] width 191 height 21
select select "8"
click at [379, 219] on select "Select IN SERVICE CONFIRMED TENTATIVE CHECK IN MARK DONE DROPPED UPCOMING" at bounding box center [474, 229] width 191 height 21
click at [1200, 36] on button "button" at bounding box center [1194, 36] width 28 height 28
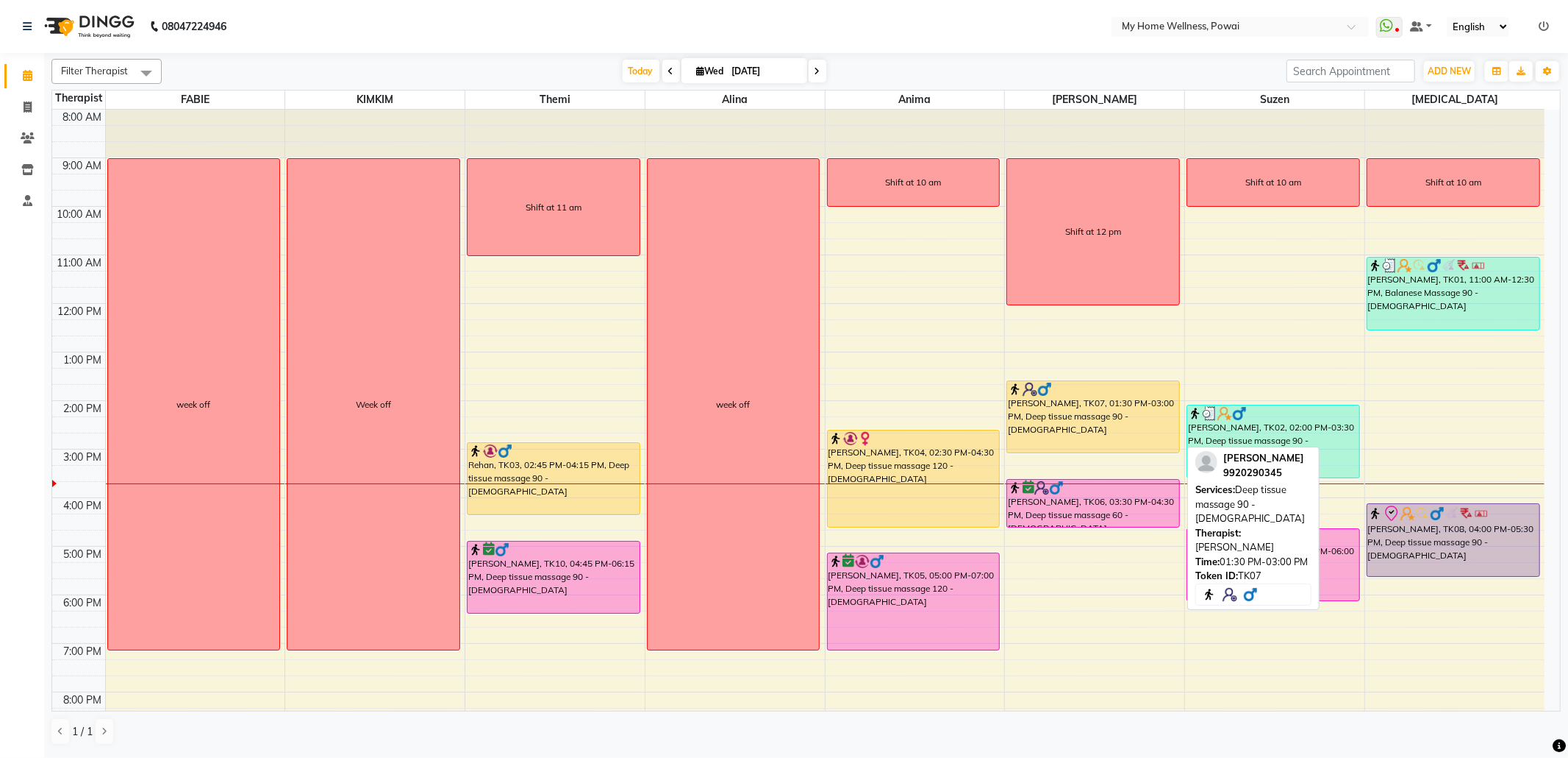
click at [1074, 415] on div "MAYUR, TK07, 01:30 PM-03:00 PM, Deep tissue massage 90 - Male" at bounding box center [1093, 416] width 172 height 71
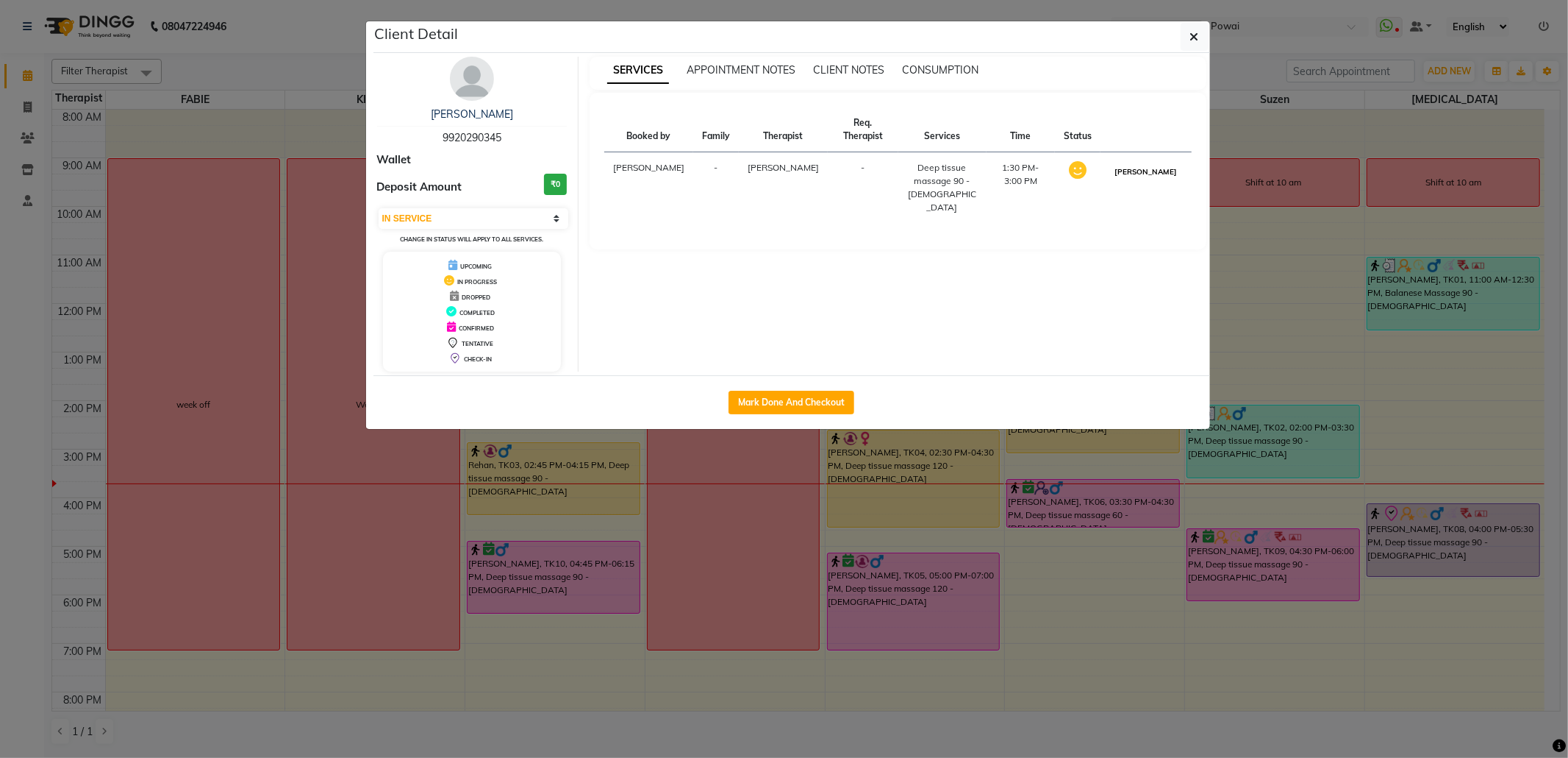
click at [1150, 162] on button "[PERSON_NAME]" at bounding box center [1146, 171] width 70 height 18
select select "3"
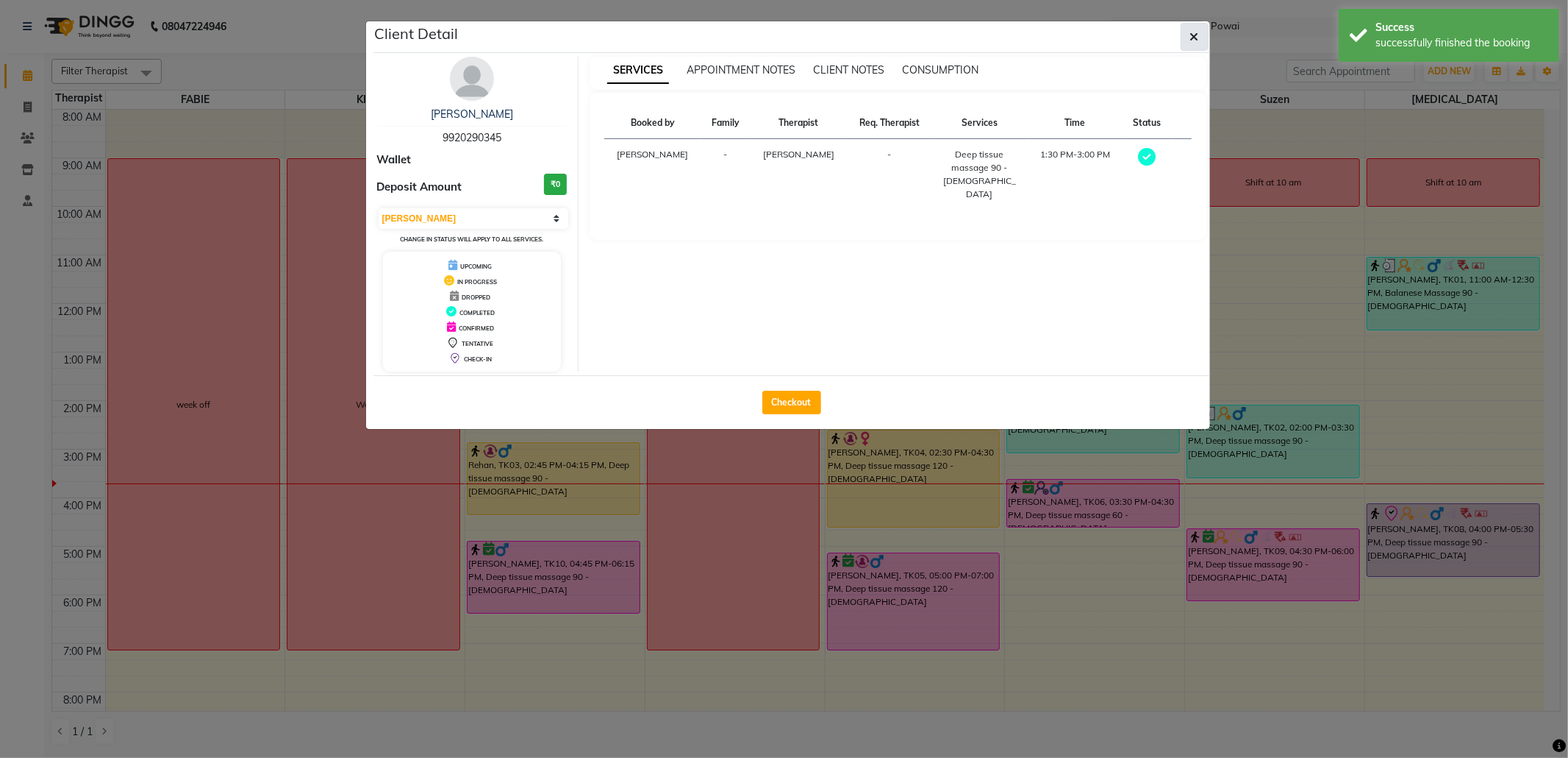
click at [1194, 31] on icon "button" at bounding box center [1194, 37] width 9 height 12
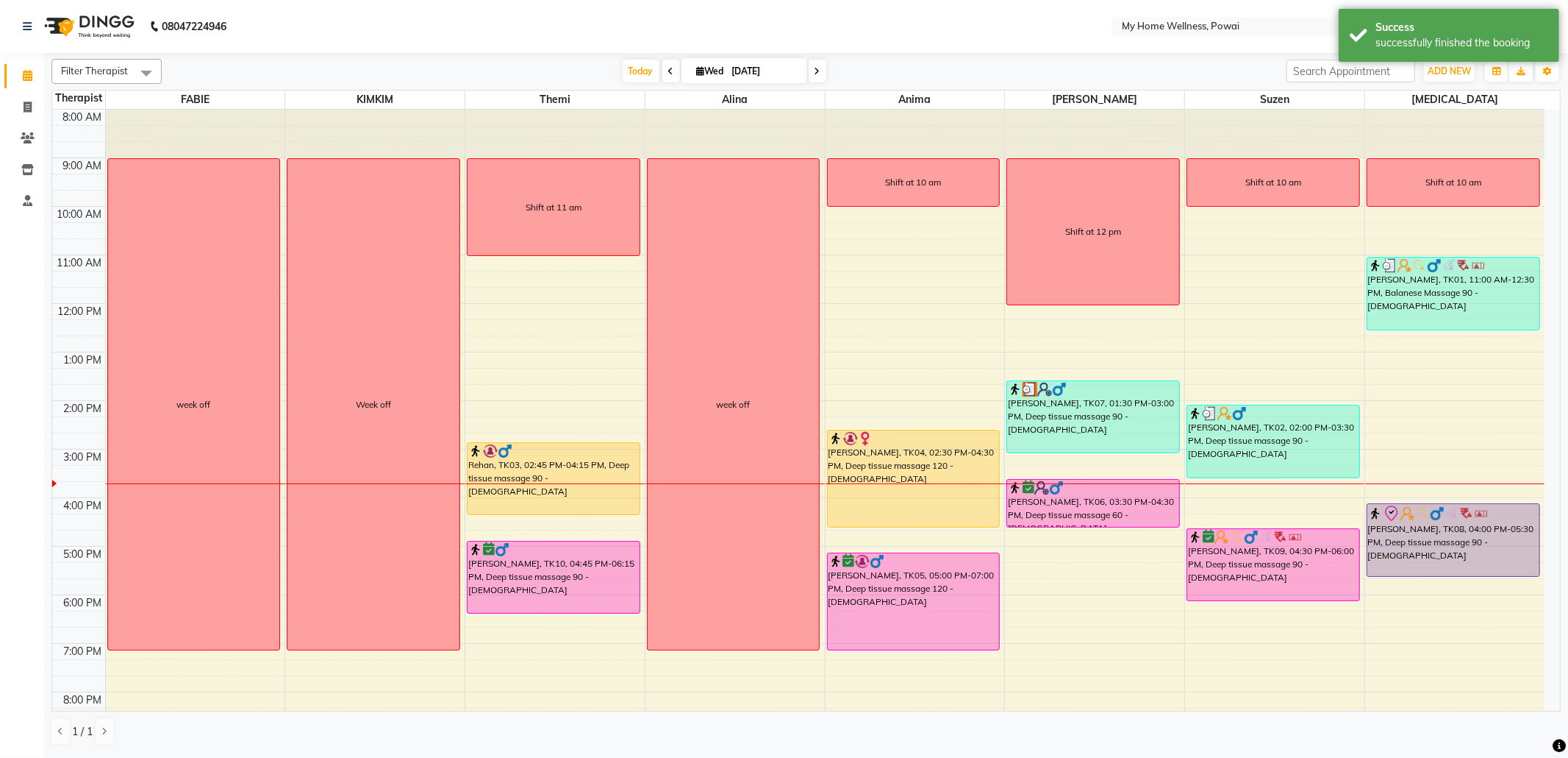
click at [1113, 484] on div at bounding box center [1094, 483] width 179 height 1
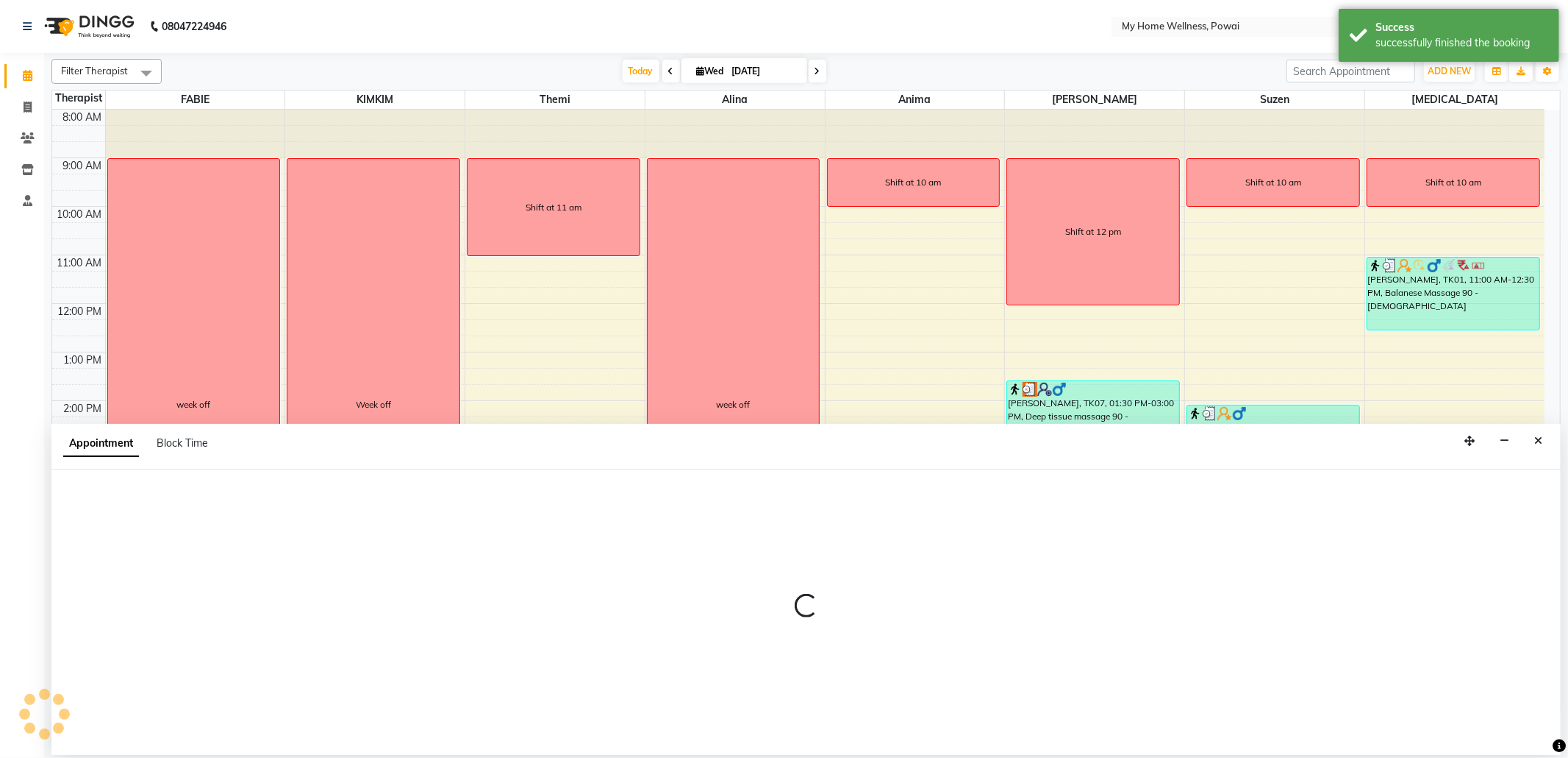
select select "85690"
select select "tentative"
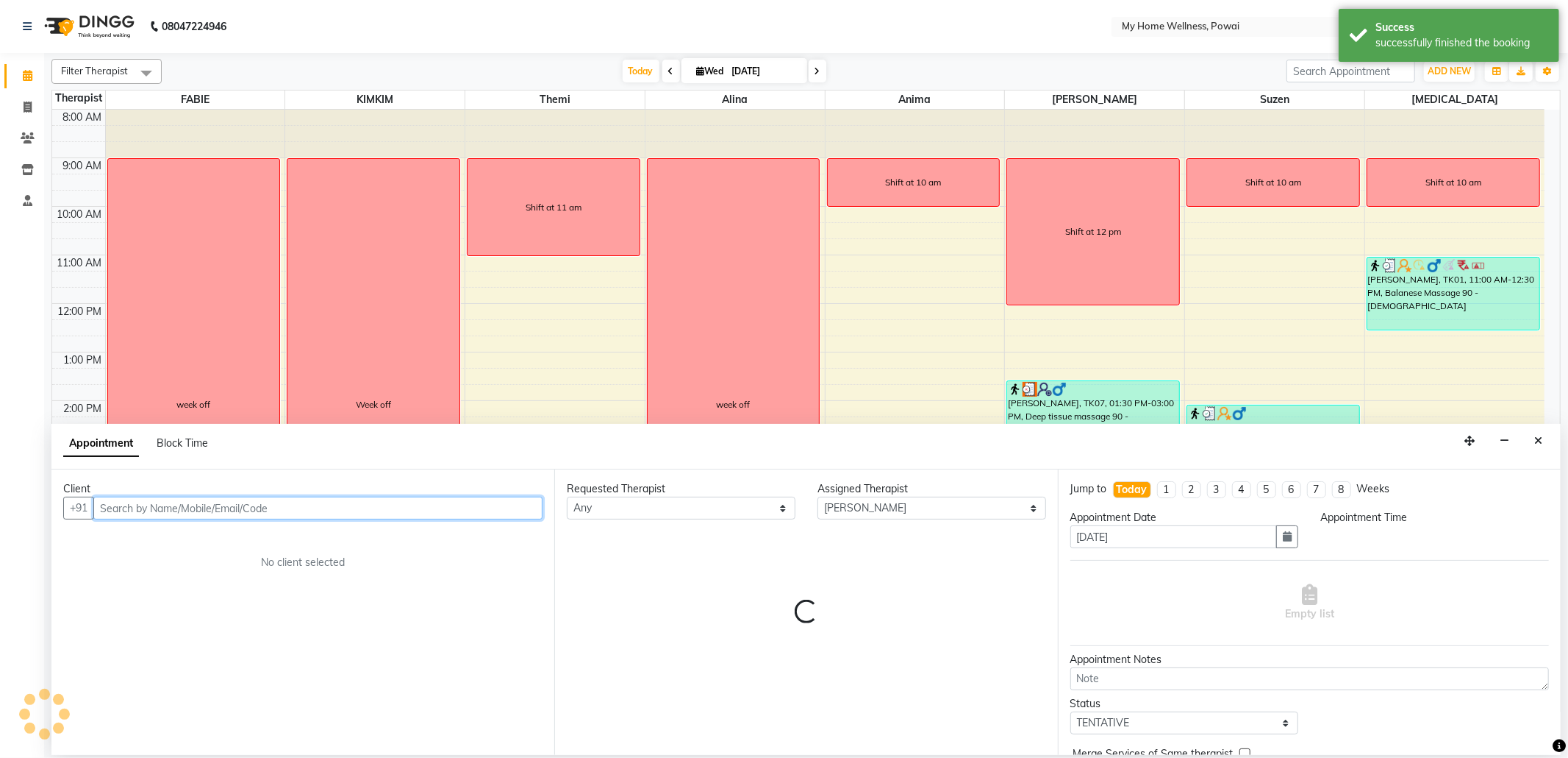
select select "915"
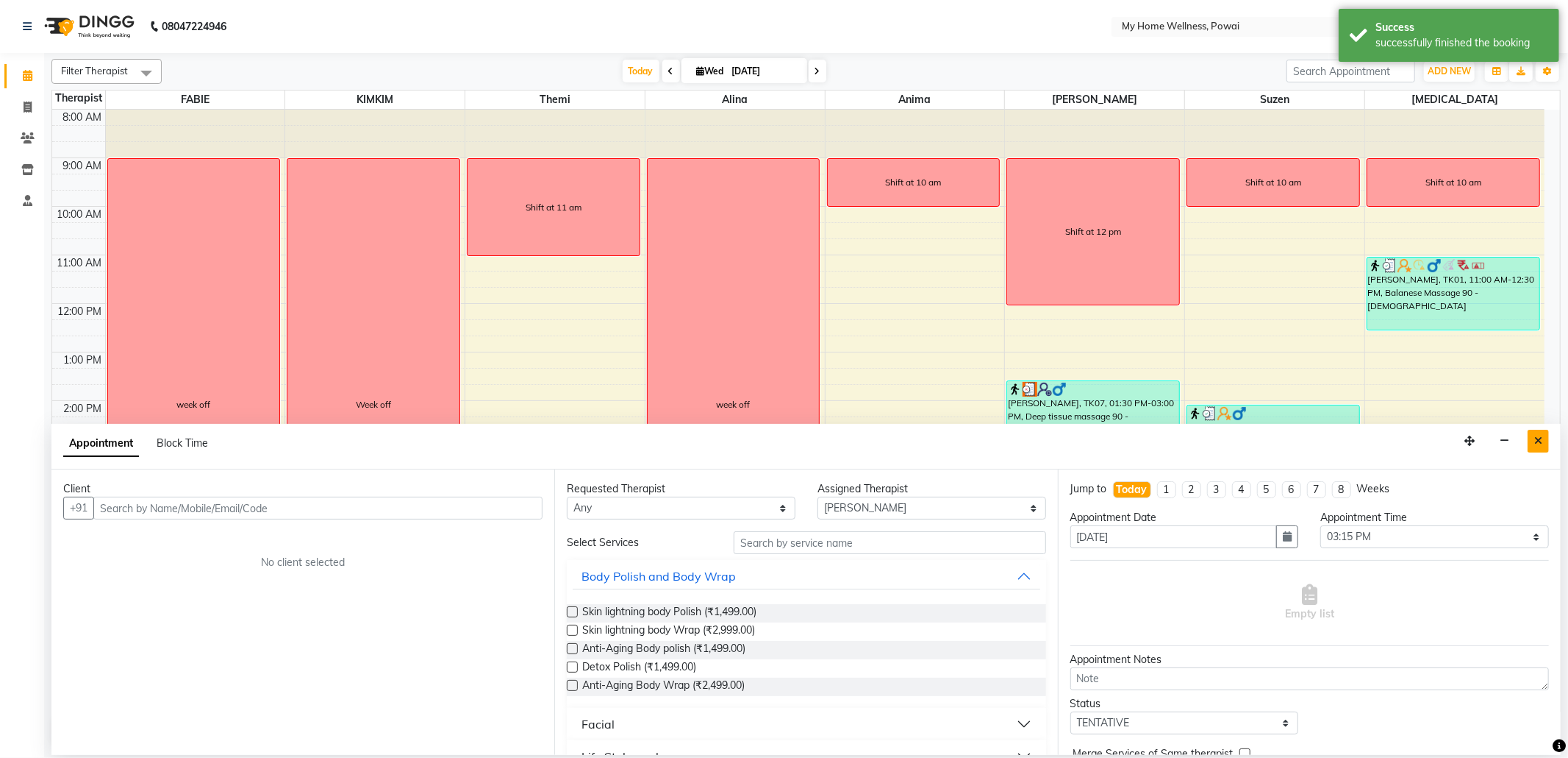
click at [1536, 431] on button "Close" at bounding box center [1539, 441] width 22 height 23
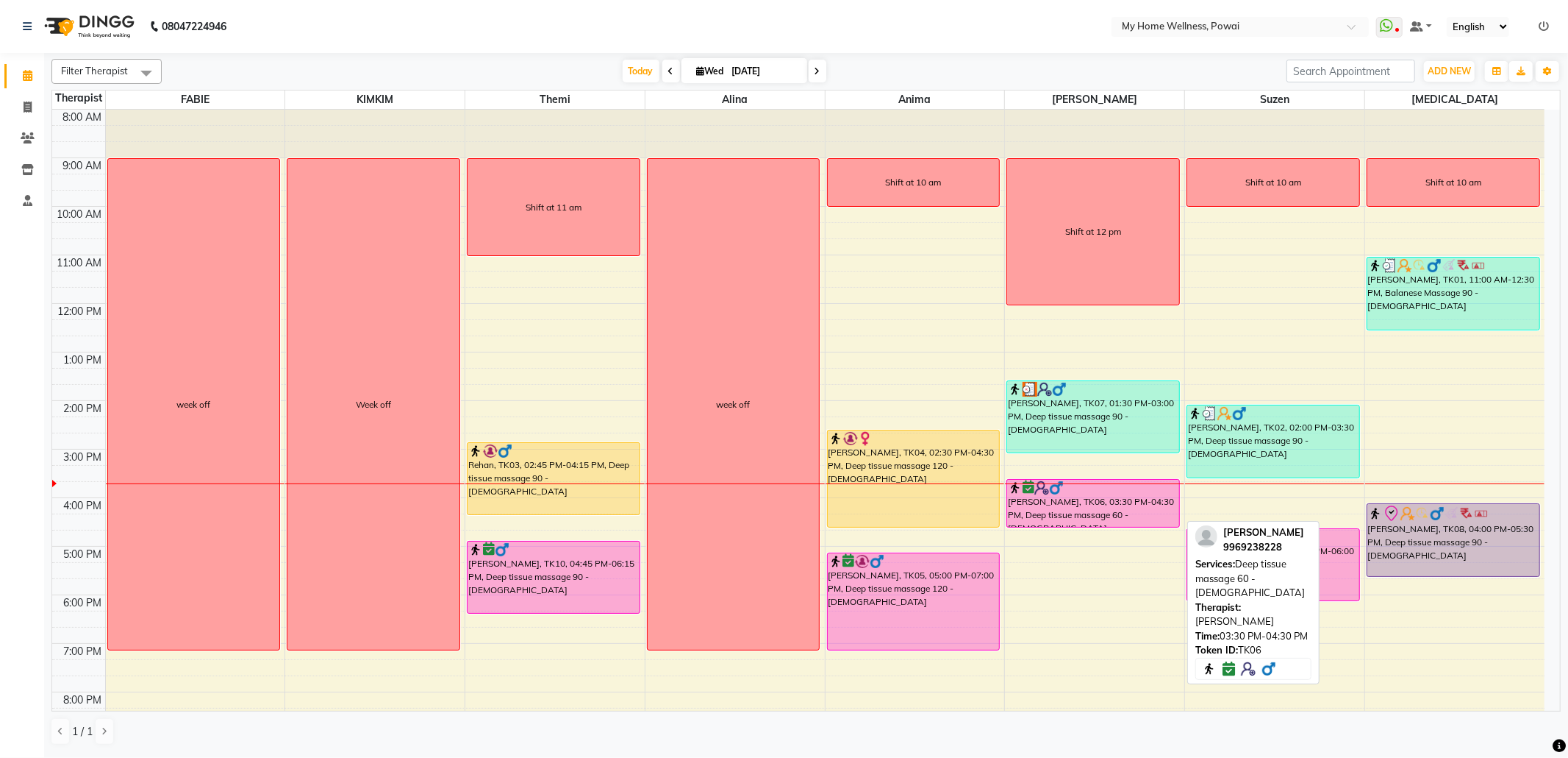
click at [1166, 504] on div "S N KABRA, TK06, 03:30 PM-04:30 PM, Deep tissue massage 60 - Male" at bounding box center [1093, 503] width 172 height 47
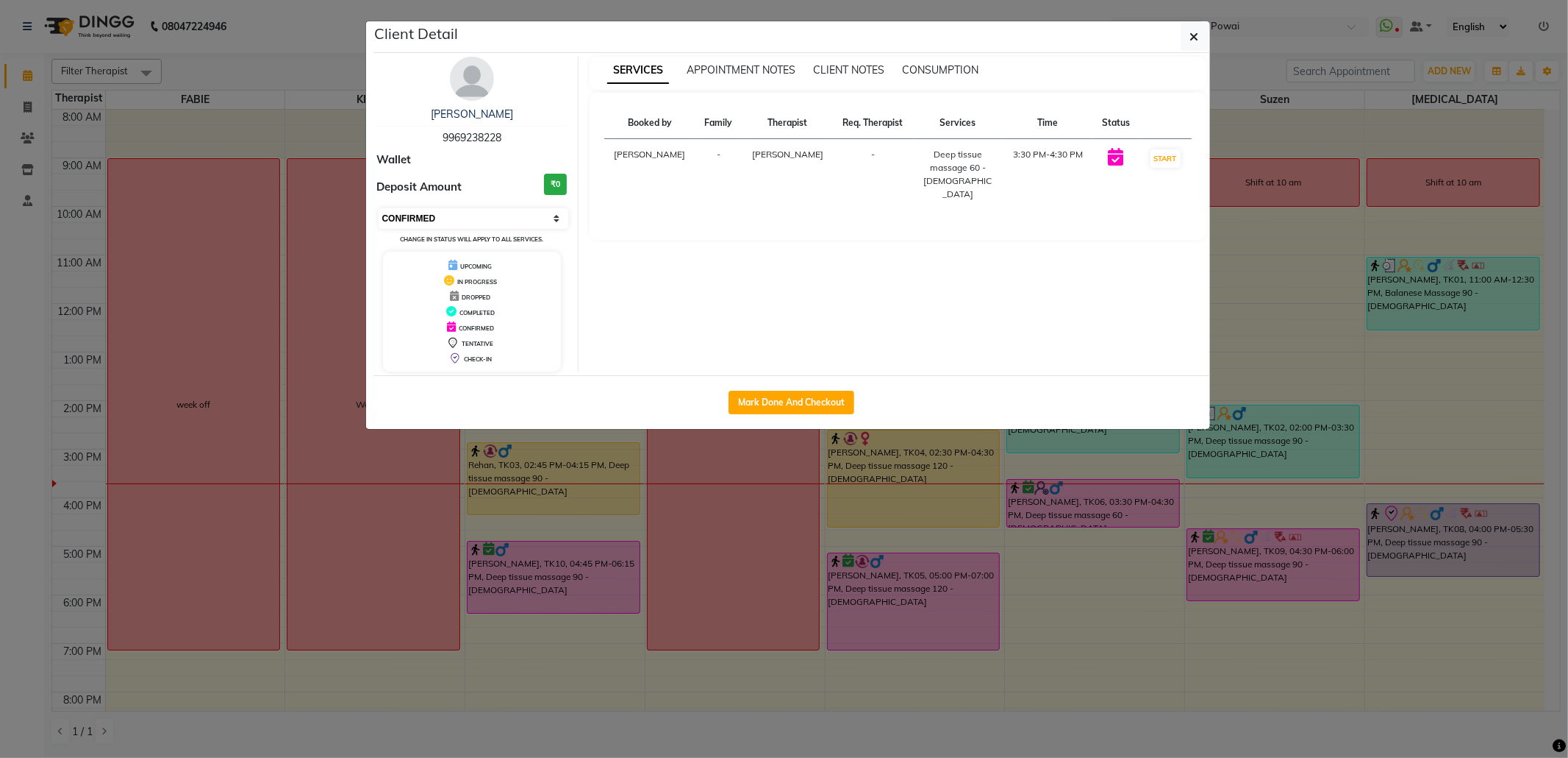
click at [485, 219] on select "Select IN SERVICE CONFIRMED TENTATIVE CHECK IN MARK DONE DROPPED UPCOMING" at bounding box center [474, 219] width 191 height 21
select select "8"
click at [379, 209] on select "Select IN SERVICE CONFIRMED TENTATIVE CHECK IN MARK DONE DROPPED UPCOMING" at bounding box center [474, 219] width 191 height 21
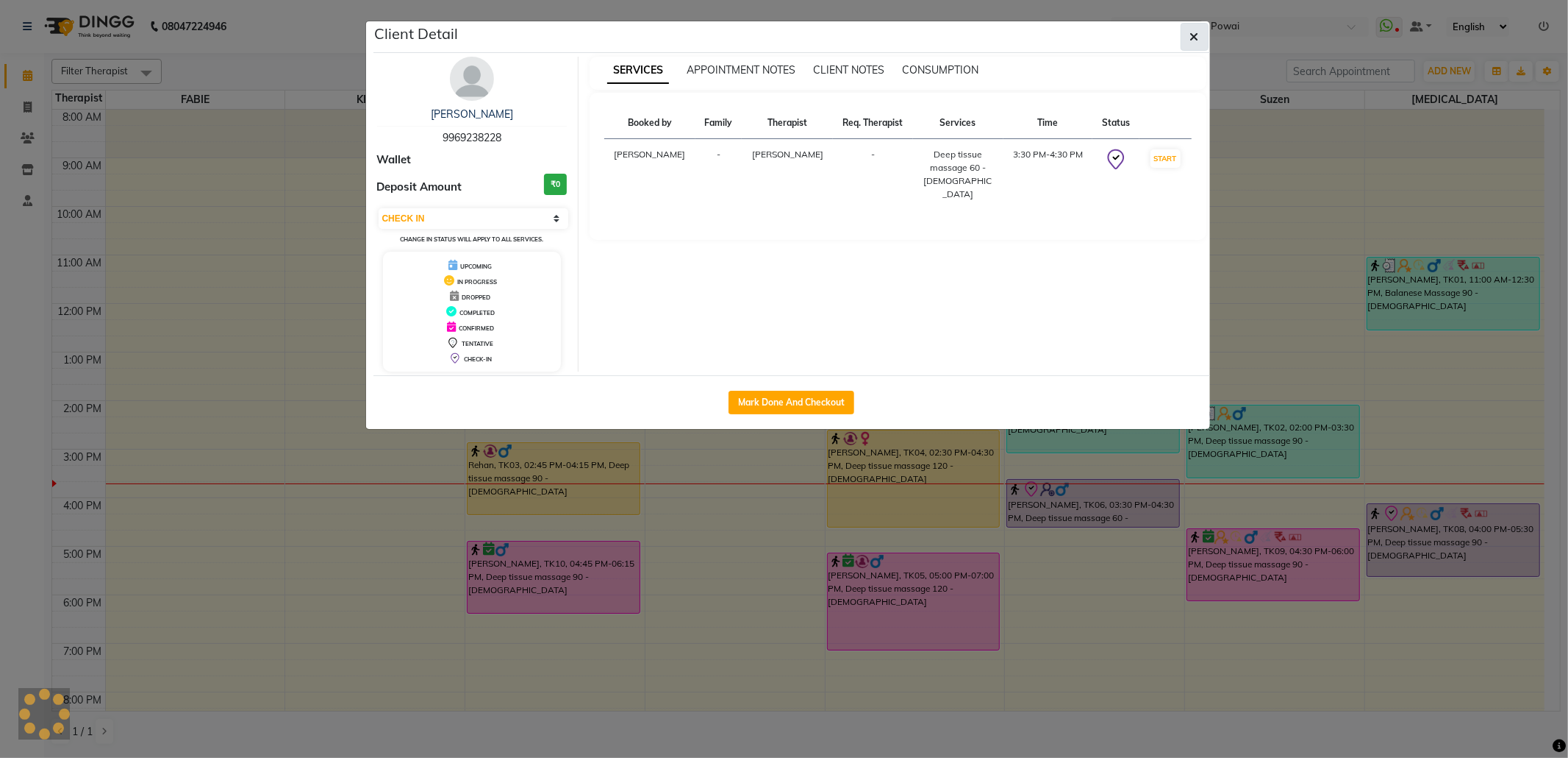
click at [1195, 36] on icon "button" at bounding box center [1194, 37] width 9 height 12
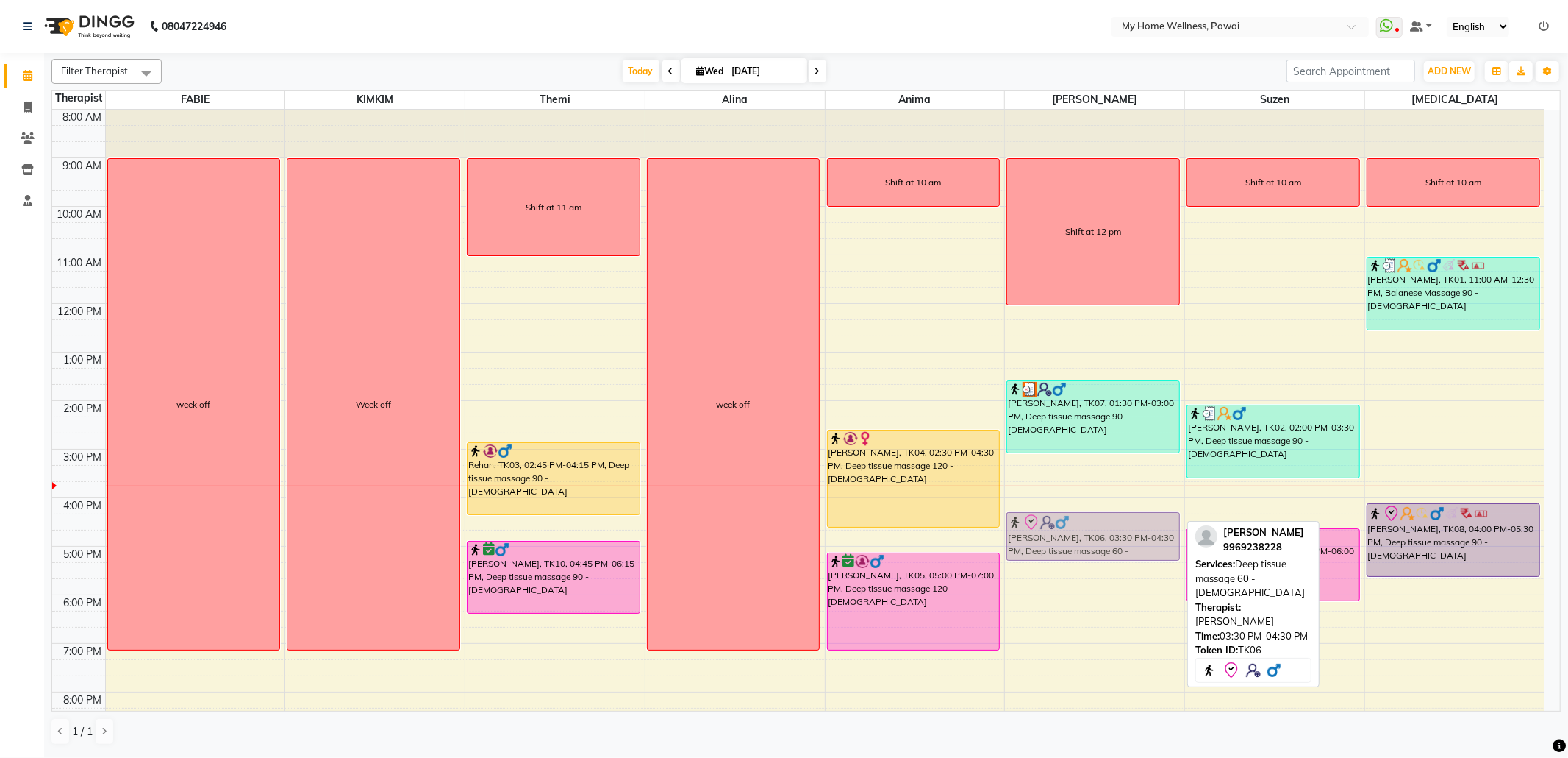
drag, startPoint x: 1053, startPoint y: 506, endPoint x: 1056, endPoint y: 539, distance: 33.1
click at [1056, 539] on div "Shift at 12 pm MAYUR, TK07, 01:30 PM-03:00 PM, Deep tissue massage 90 - Male S …" at bounding box center [1094, 448] width 179 height 679
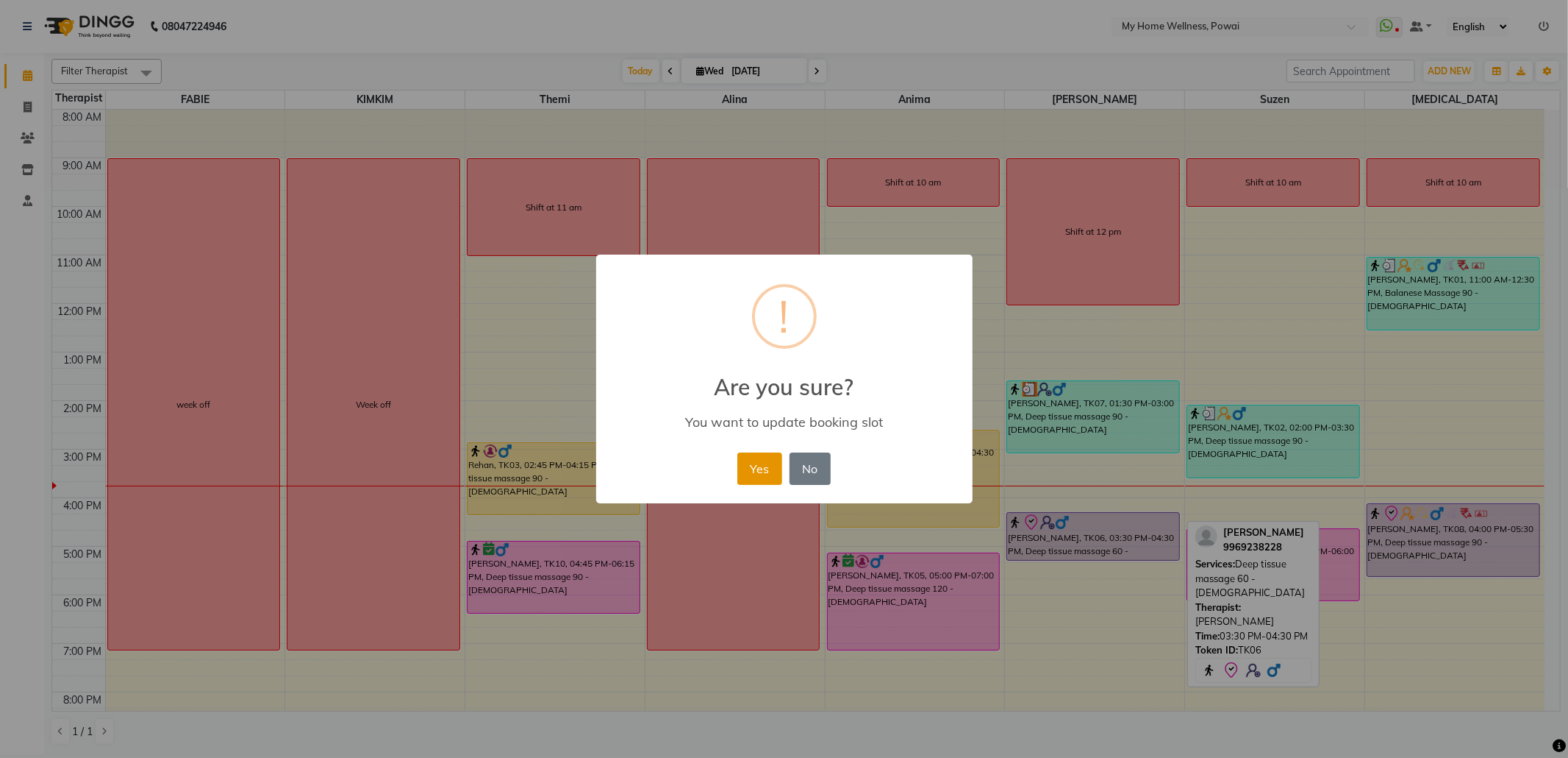
drag, startPoint x: 766, startPoint y: 466, endPoint x: 779, endPoint y: 473, distance: 14.8
click at [774, 471] on button "Yes" at bounding box center [760, 468] width 45 height 32
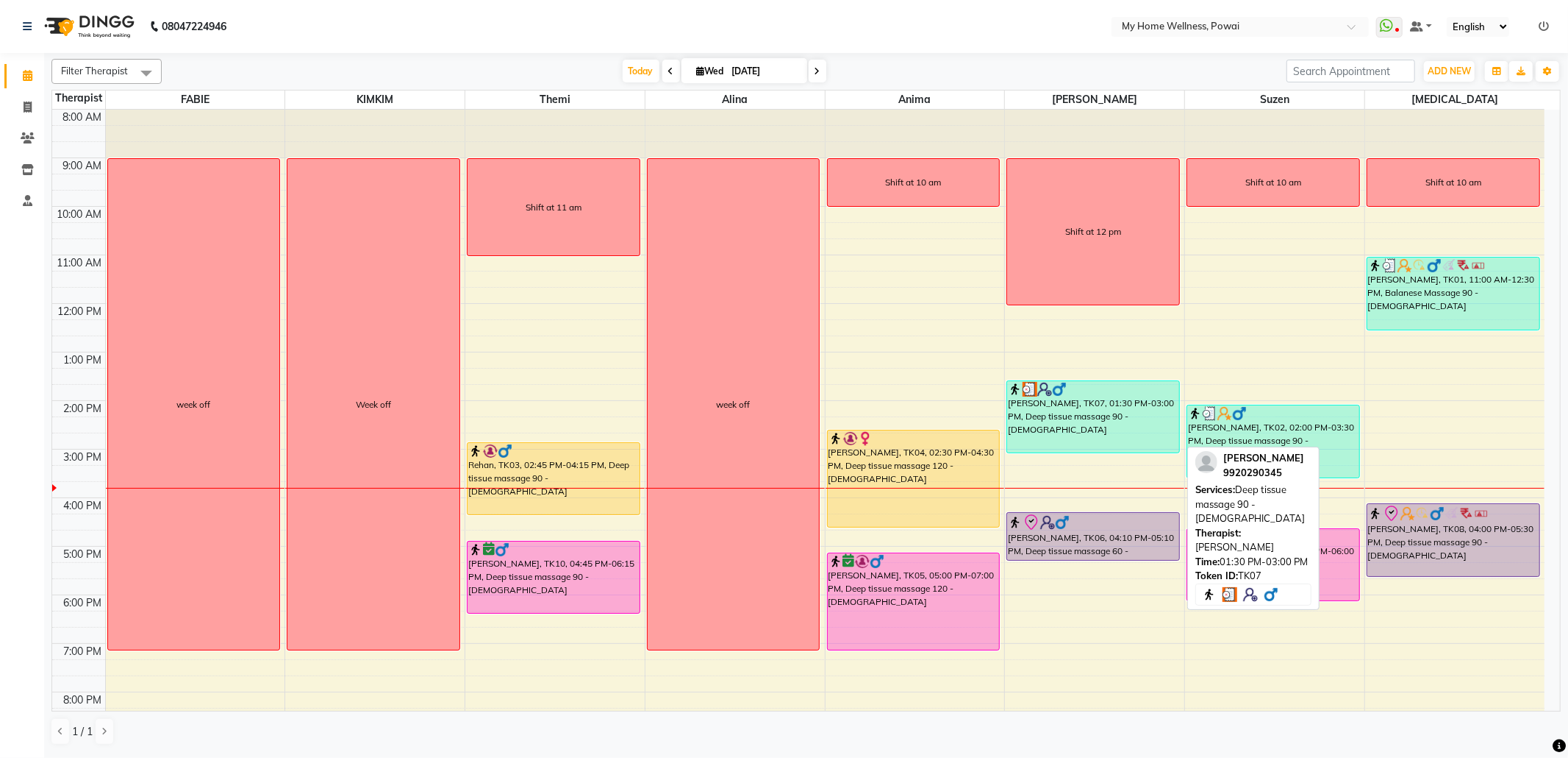
click at [1121, 427] on div "MAYUR, TK07, 01:30 PM-03:00 PM, Deep tissue massage 90 - Male" at bounding box center [1093, 416] width 172 height 71
click at [1150, 405] on div "MAYUR, TK07, 01:30 PM-03:00 PM, Deep tissue massage 90 - Male" at bounding box center [1093, 416] width 172 height 71
select select "3"
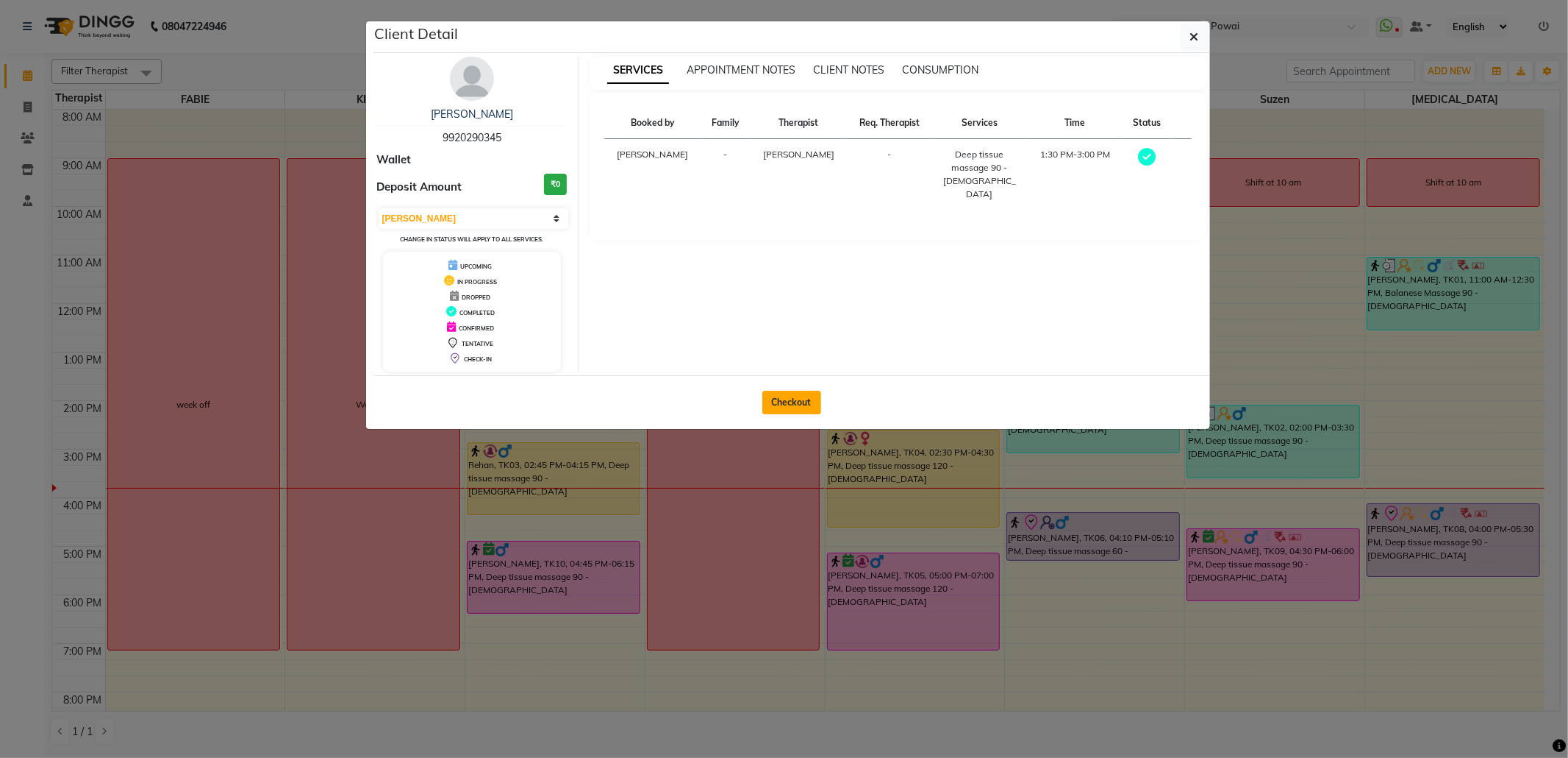
click at [791, 403] on button "Checkout" at bounding box center [792, 402] width 59 height 23
select select "682"
select select "service"
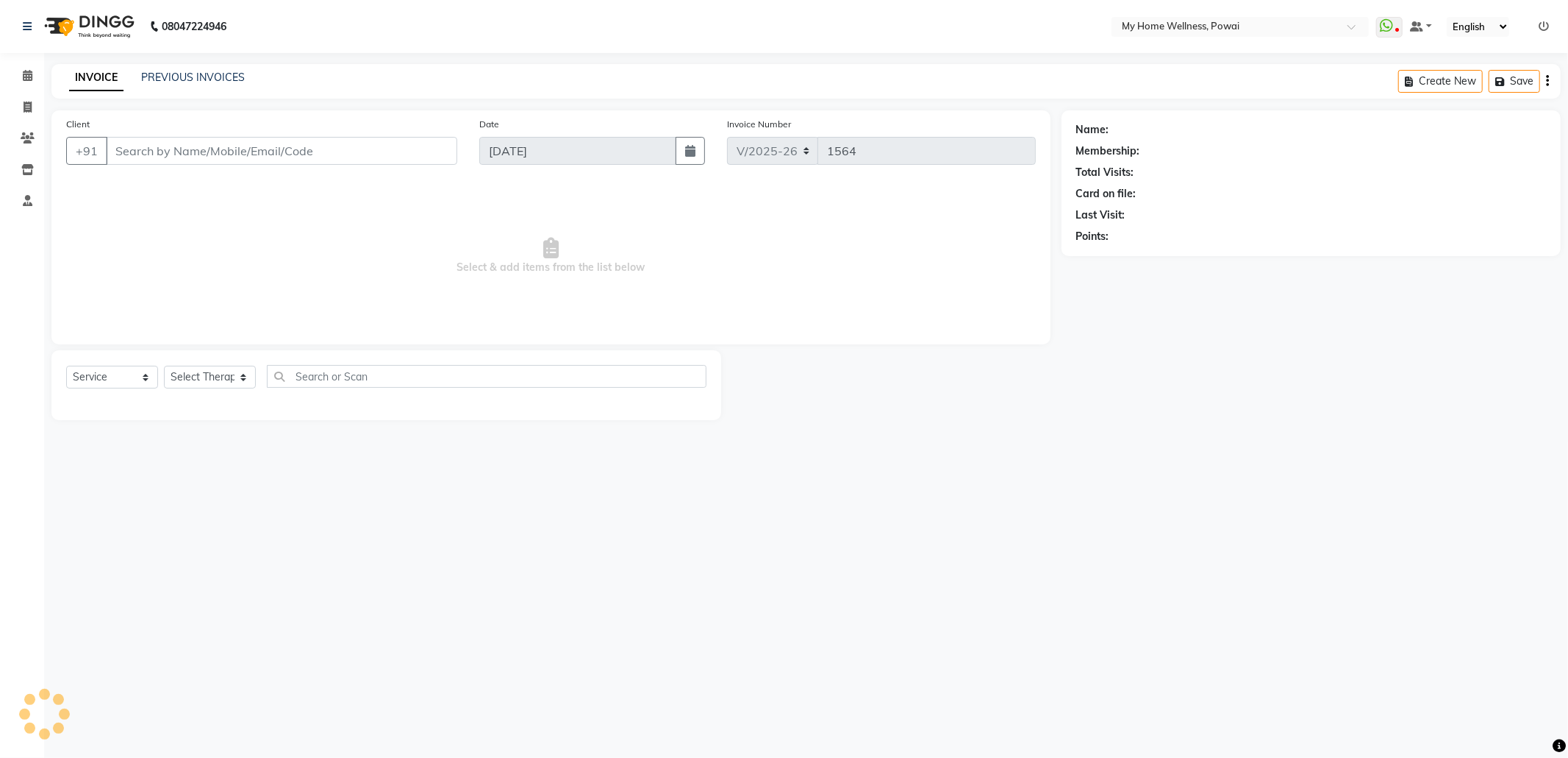
type input "99******45"
select select "85690"
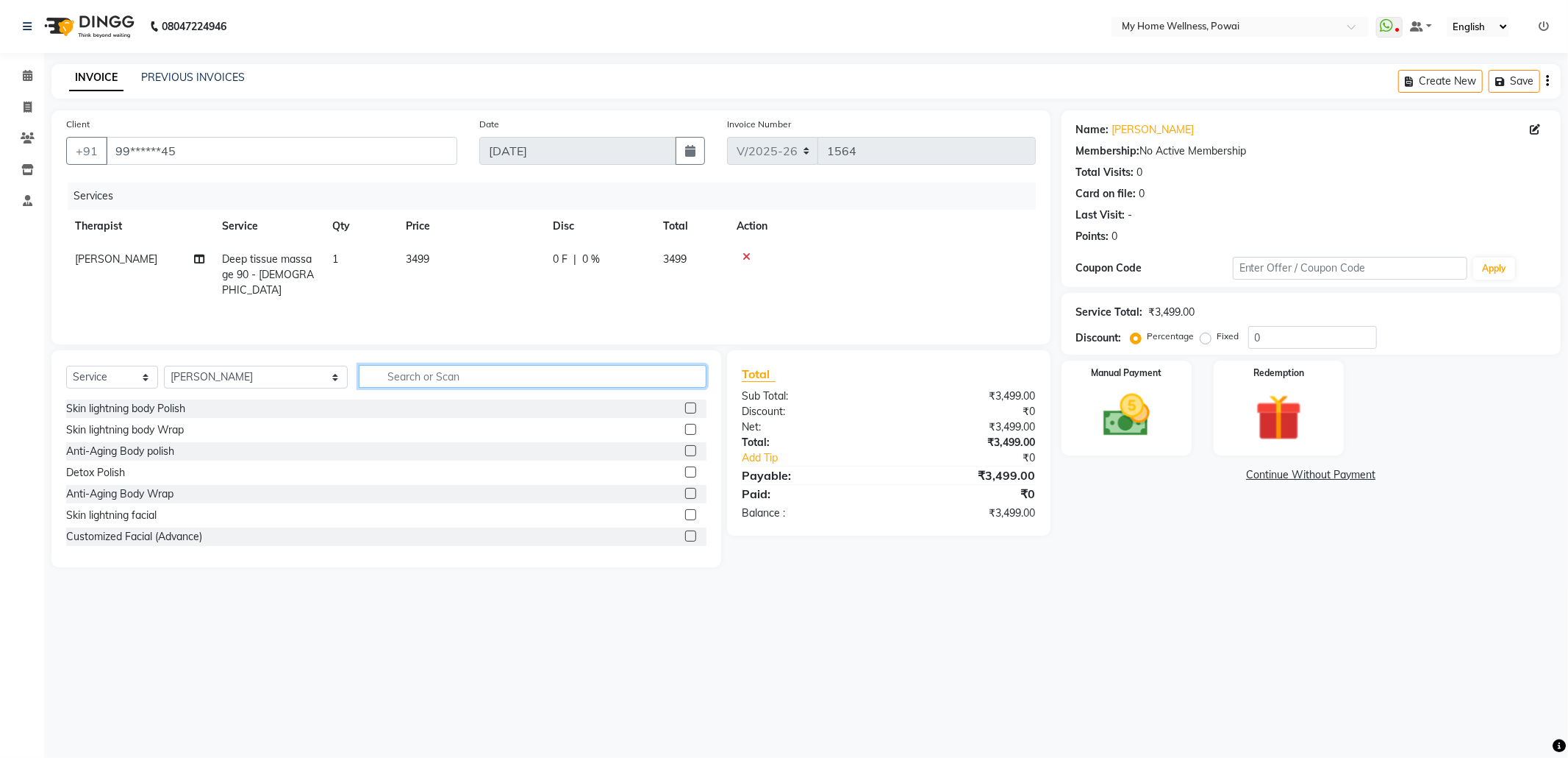
click at [388, 376] on input "text" at bounding box center [532, 376] width 348 height 23
type input "tr"
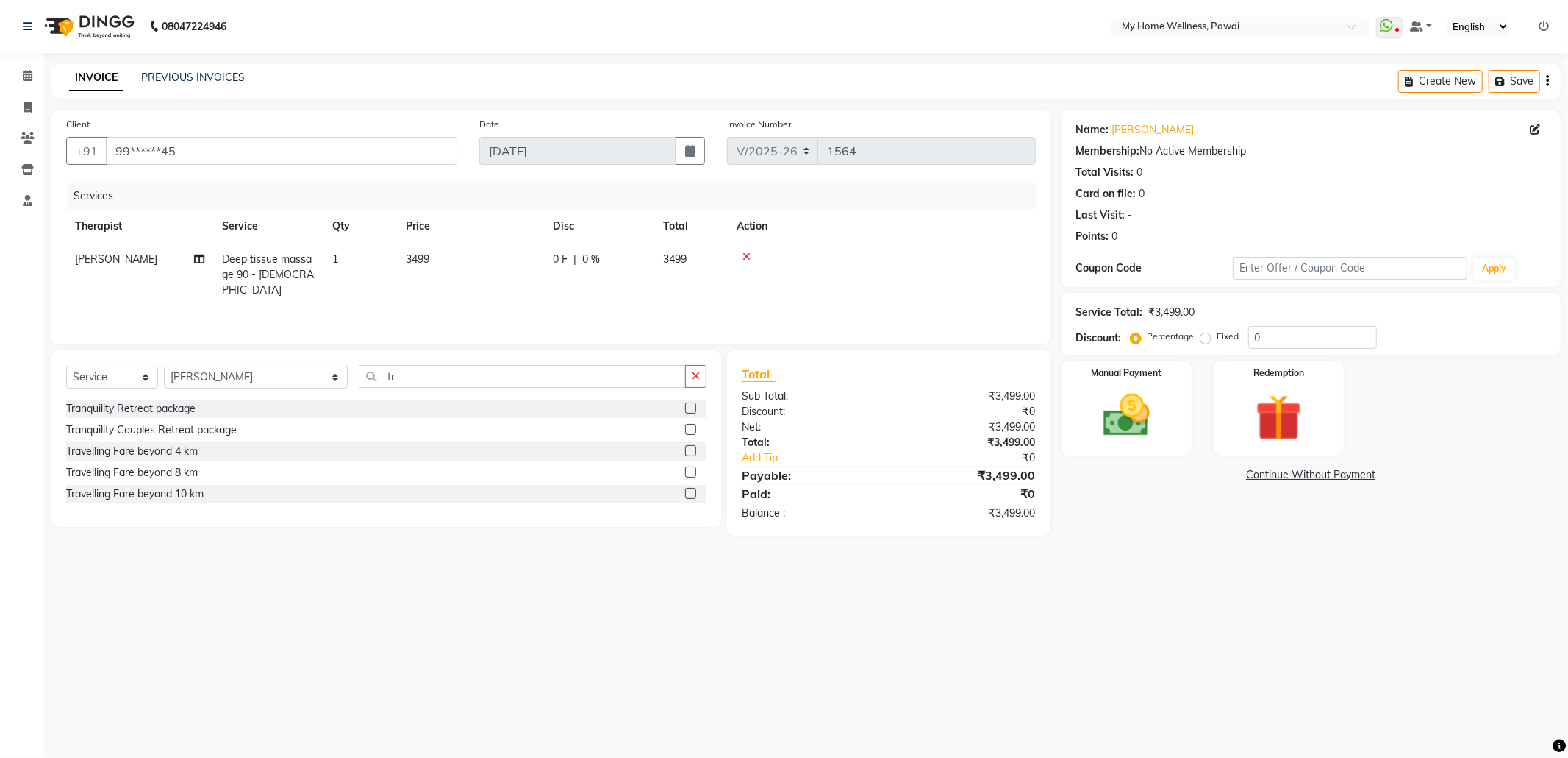
click at [691, 494] on label at bounding box center [691, 493] width 11 height 11
click at [691, 494] on input "checkbox" at bounding box center [690, 493] width 10 height 10
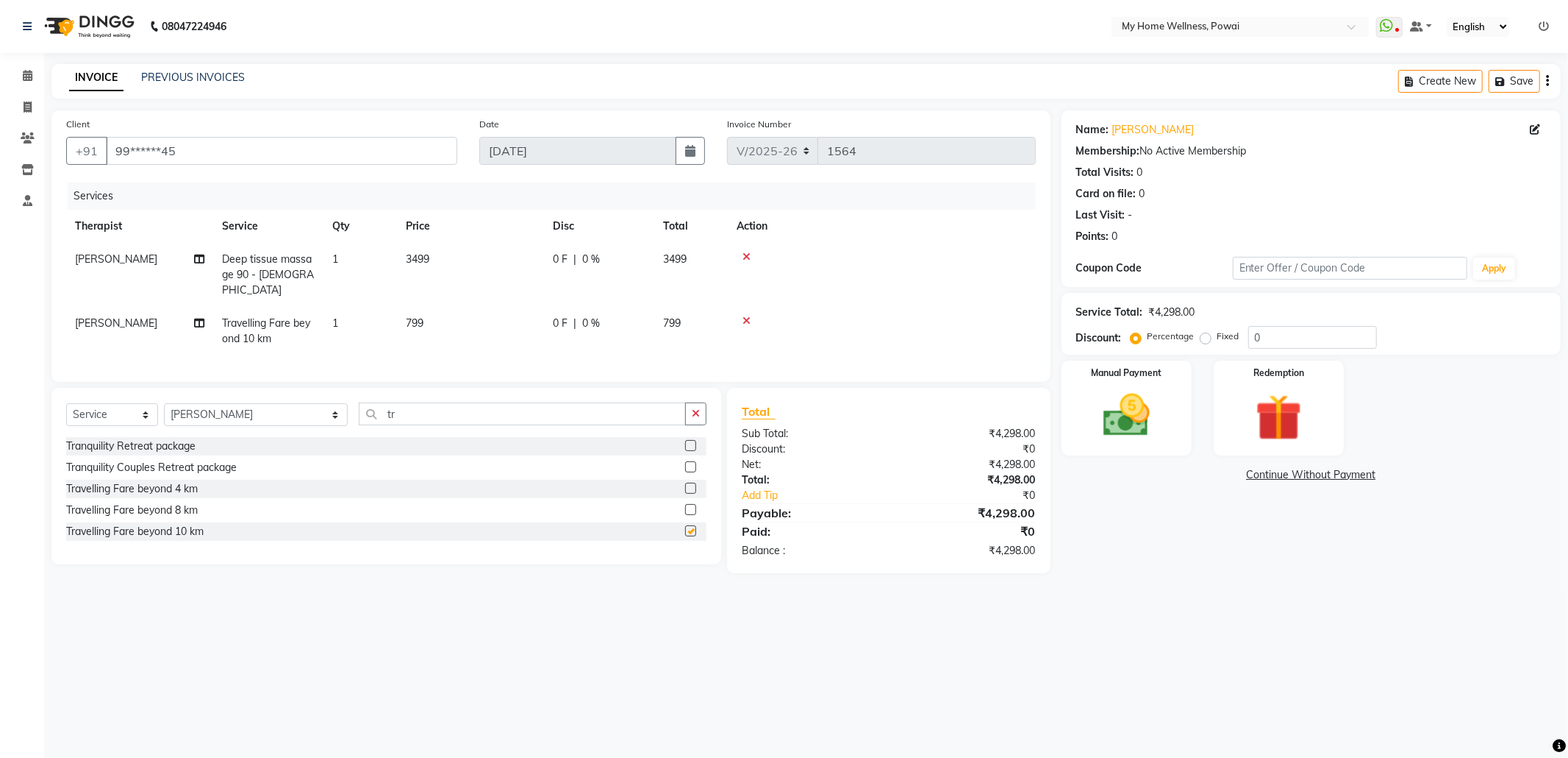
checkbox input "false"
click at [1218, 342] on label "Fixed" at bounding box center [1228, 336] width 22 height 13
click at [1203, 342] on input "Fixed" at bounding box center [1208, 337] width 10 height 10
radio input "true"
click at [1280, 337] on input "0" at bounding box center [1312, 337] width 128 height 23
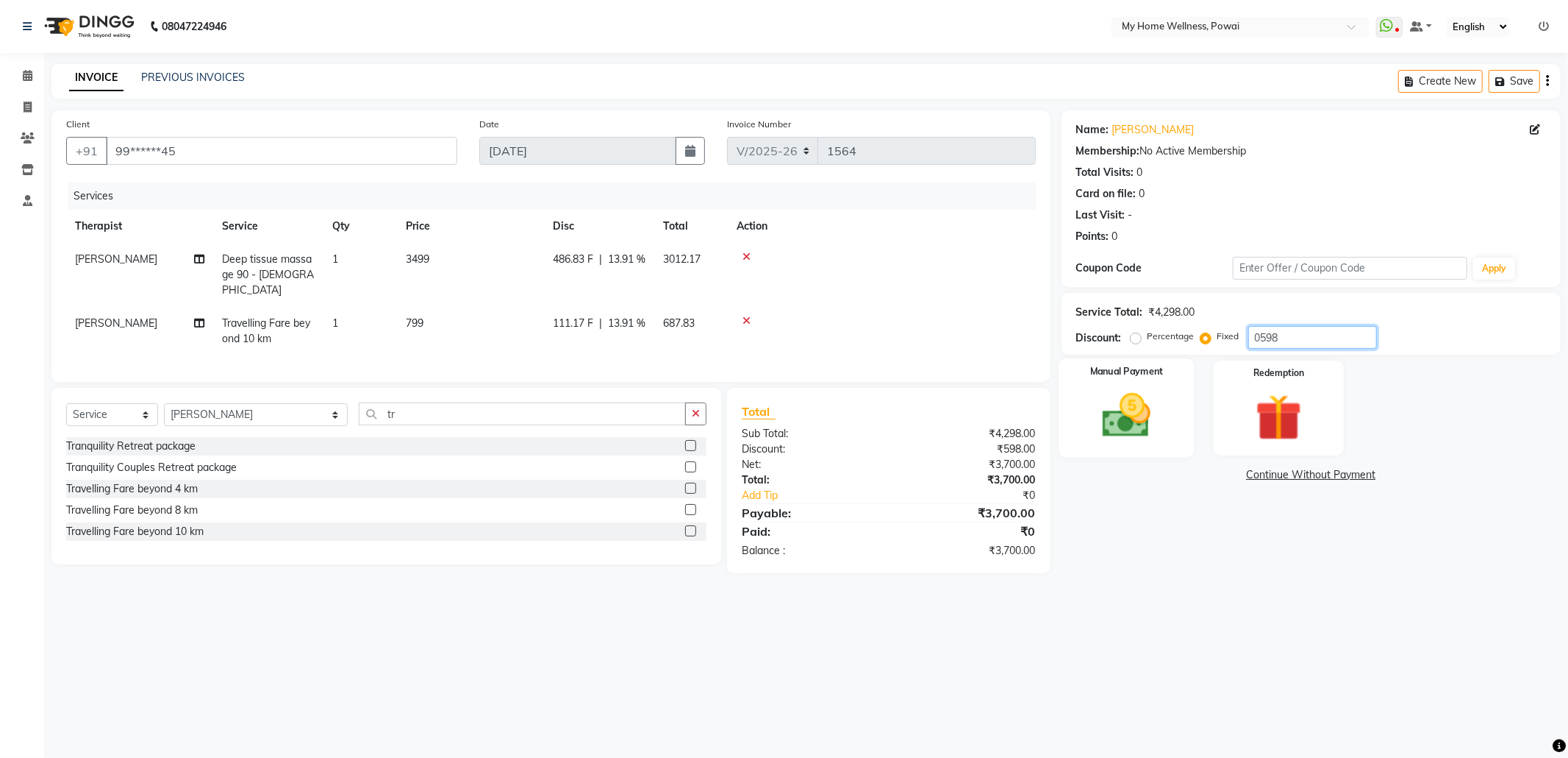
type input "0598"
click at [1116, 416] on img at bounding box center [1126, 415] width 79 height 56
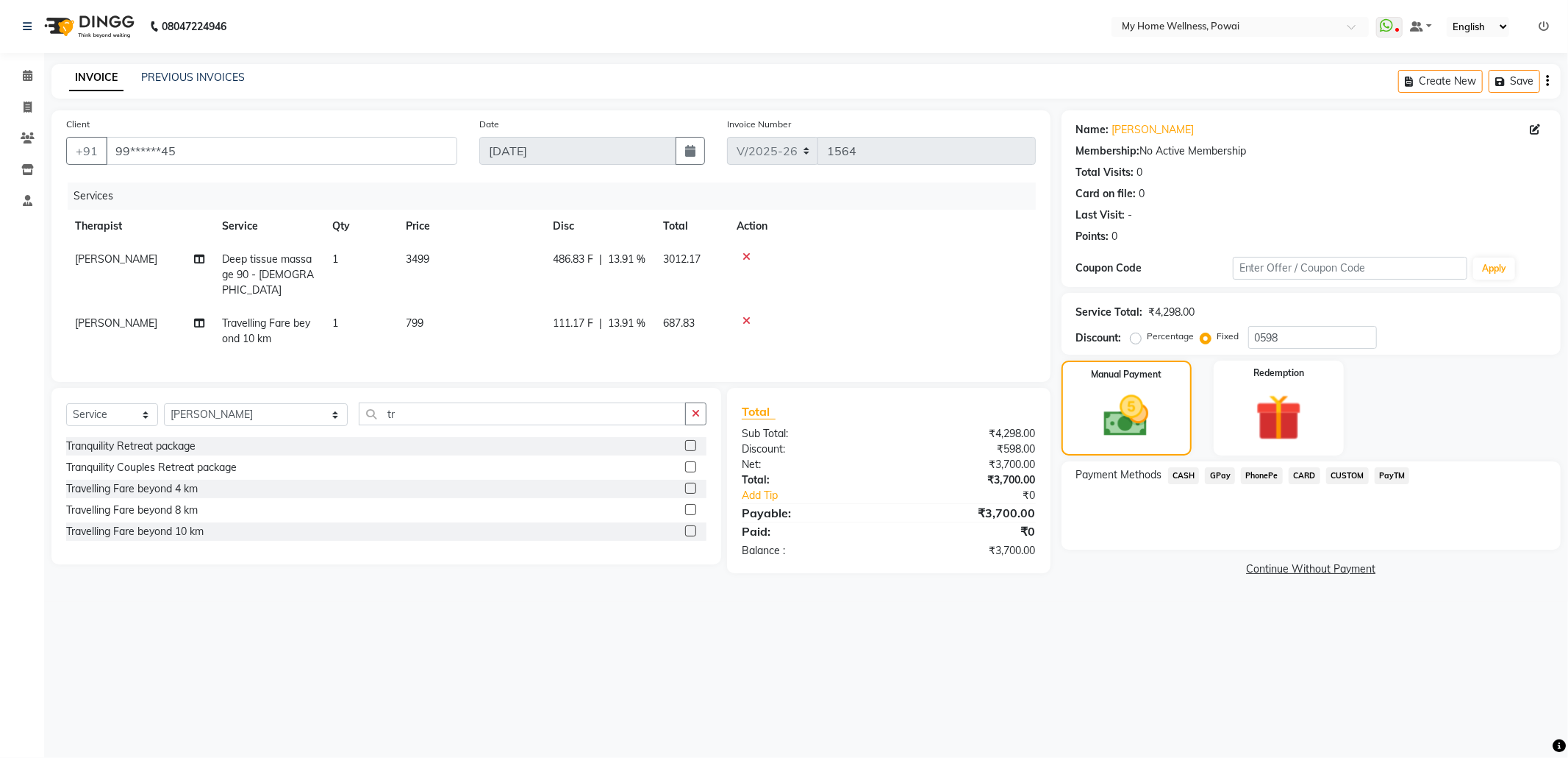
click at [1213, 477] on span "GPay" at bounding box center [1220, 476] width 30 height 17
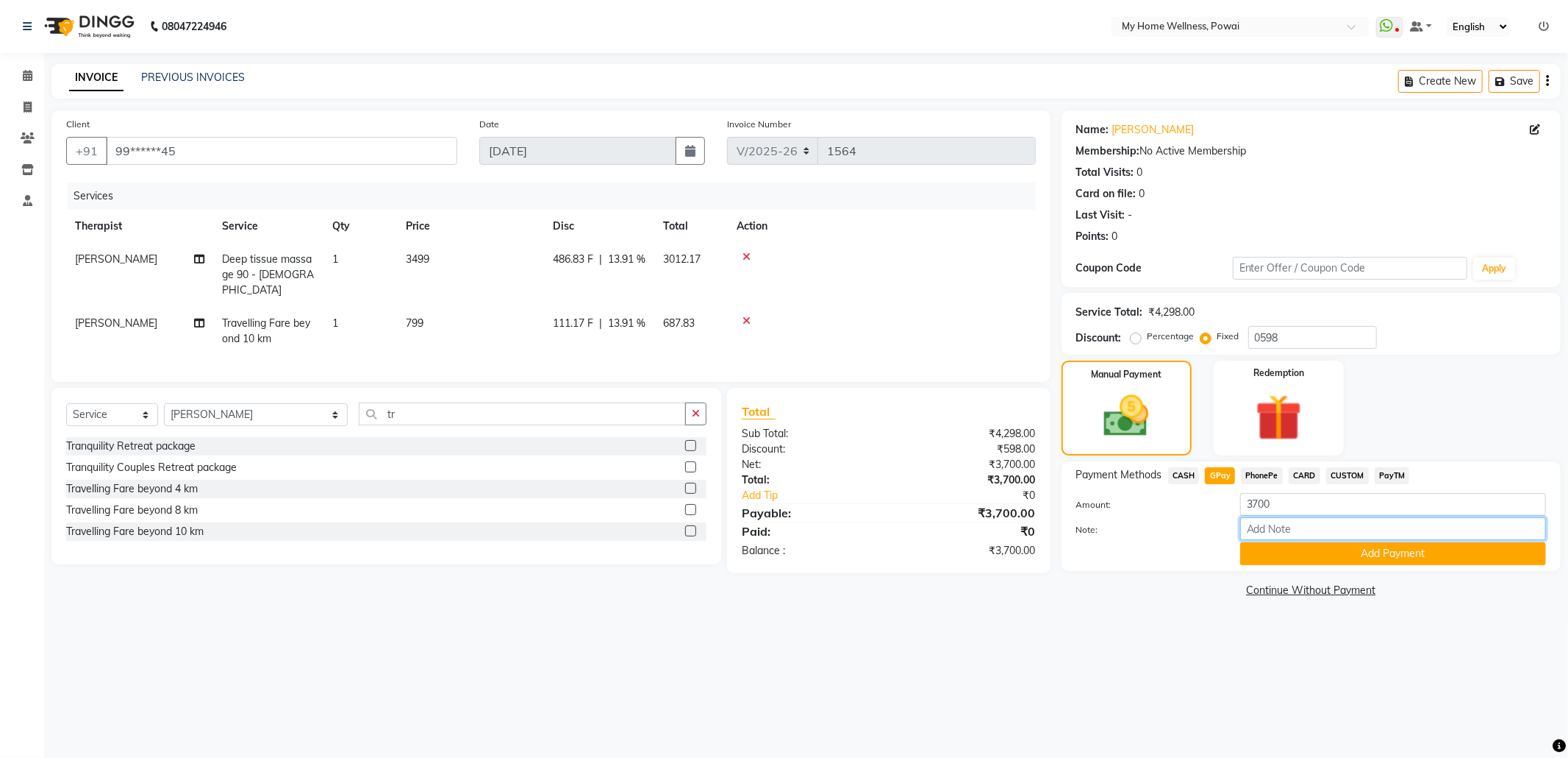
click at [1269, 526] on input "Note:" at bounding box center [1393, 528] width 306 height 23
type input "company account"
click at [1360, 553] on button "Add Payment" at bounding box center [1393, 553] width 306 height 23
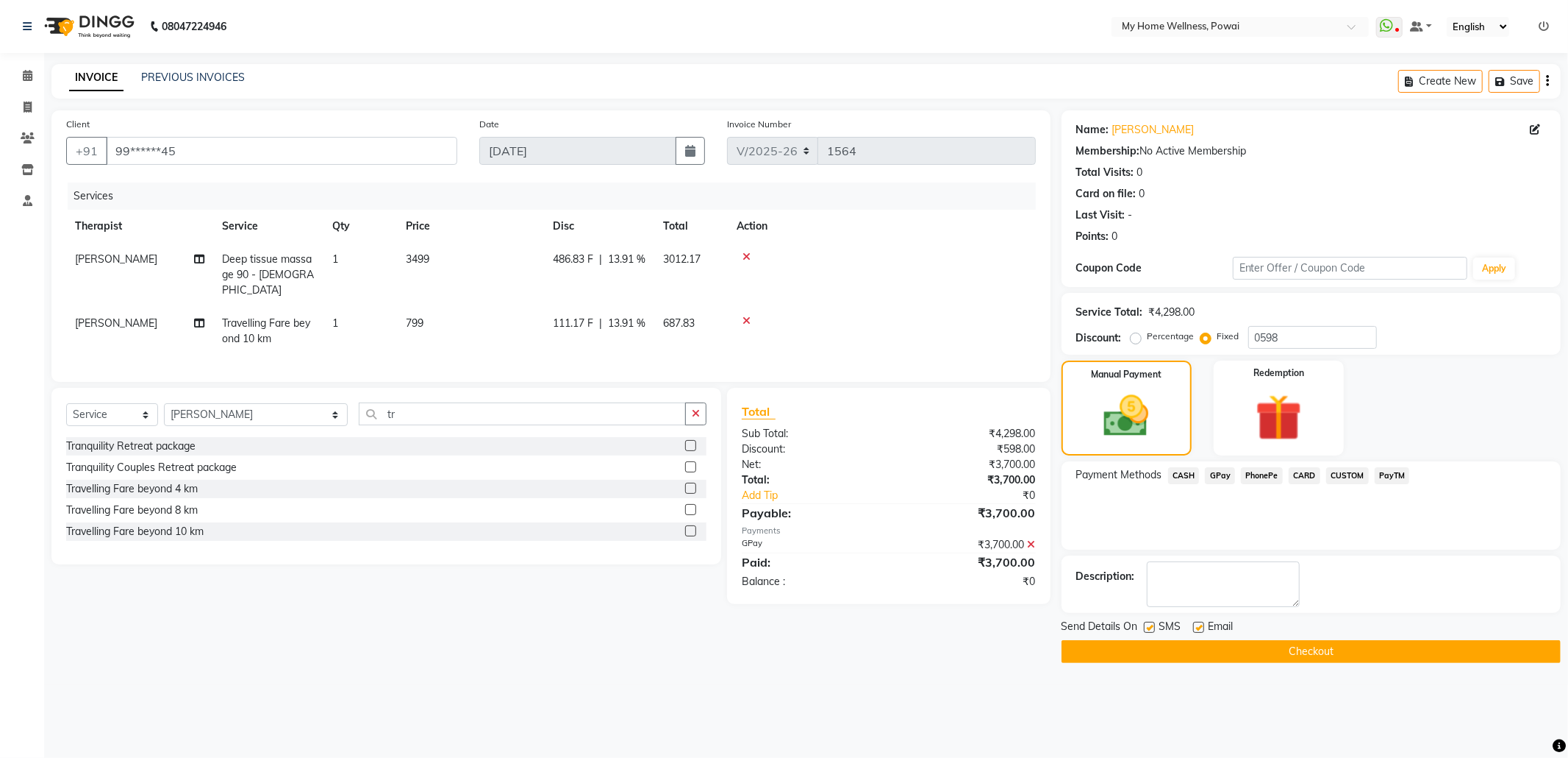
click at [1344, 652] on button "Checkout" at bounding box center [1311, 651] width 499 height 23
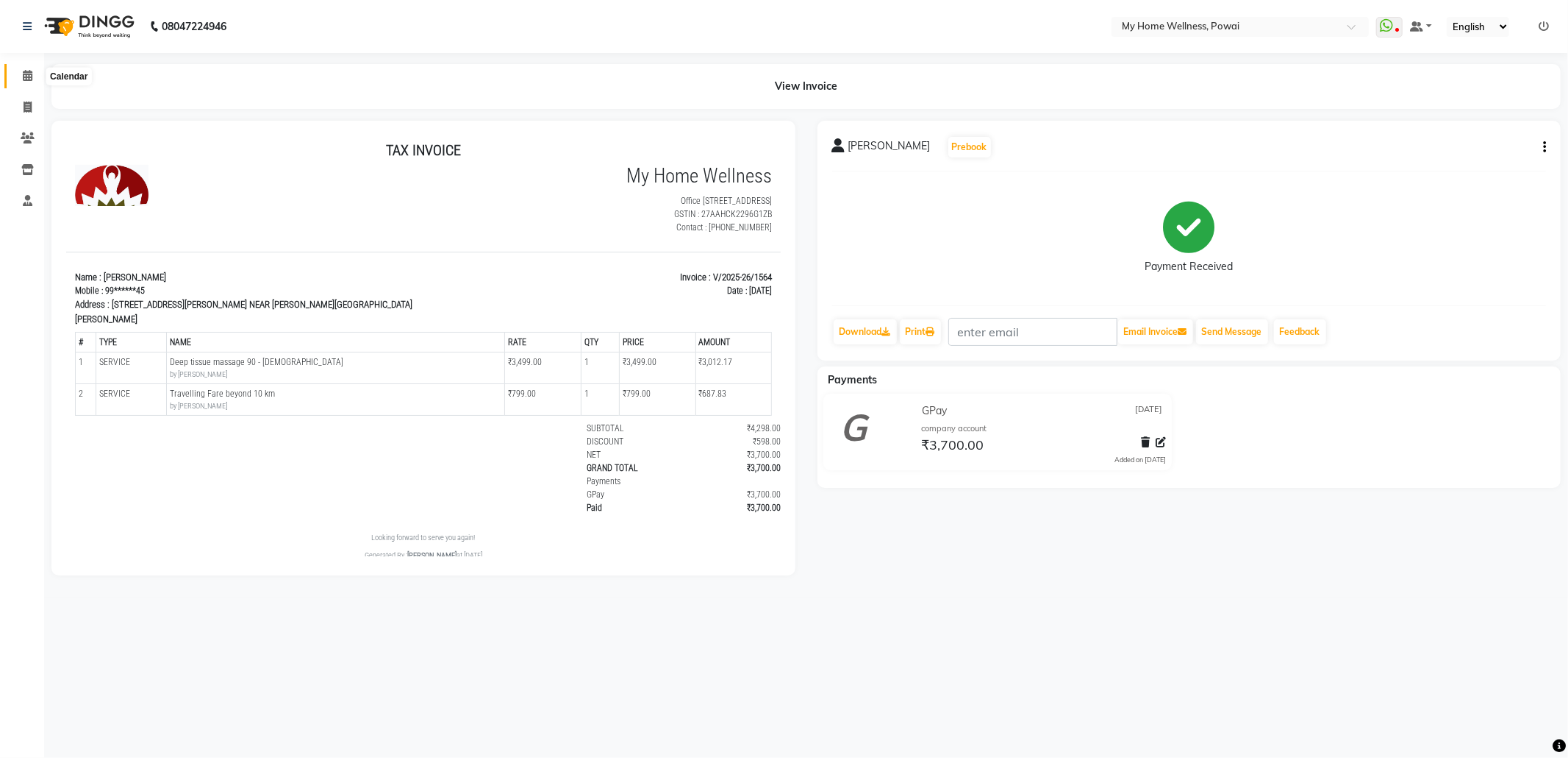
click at [32, 70] on span at bounding box center [28, 76] width 26 height 17
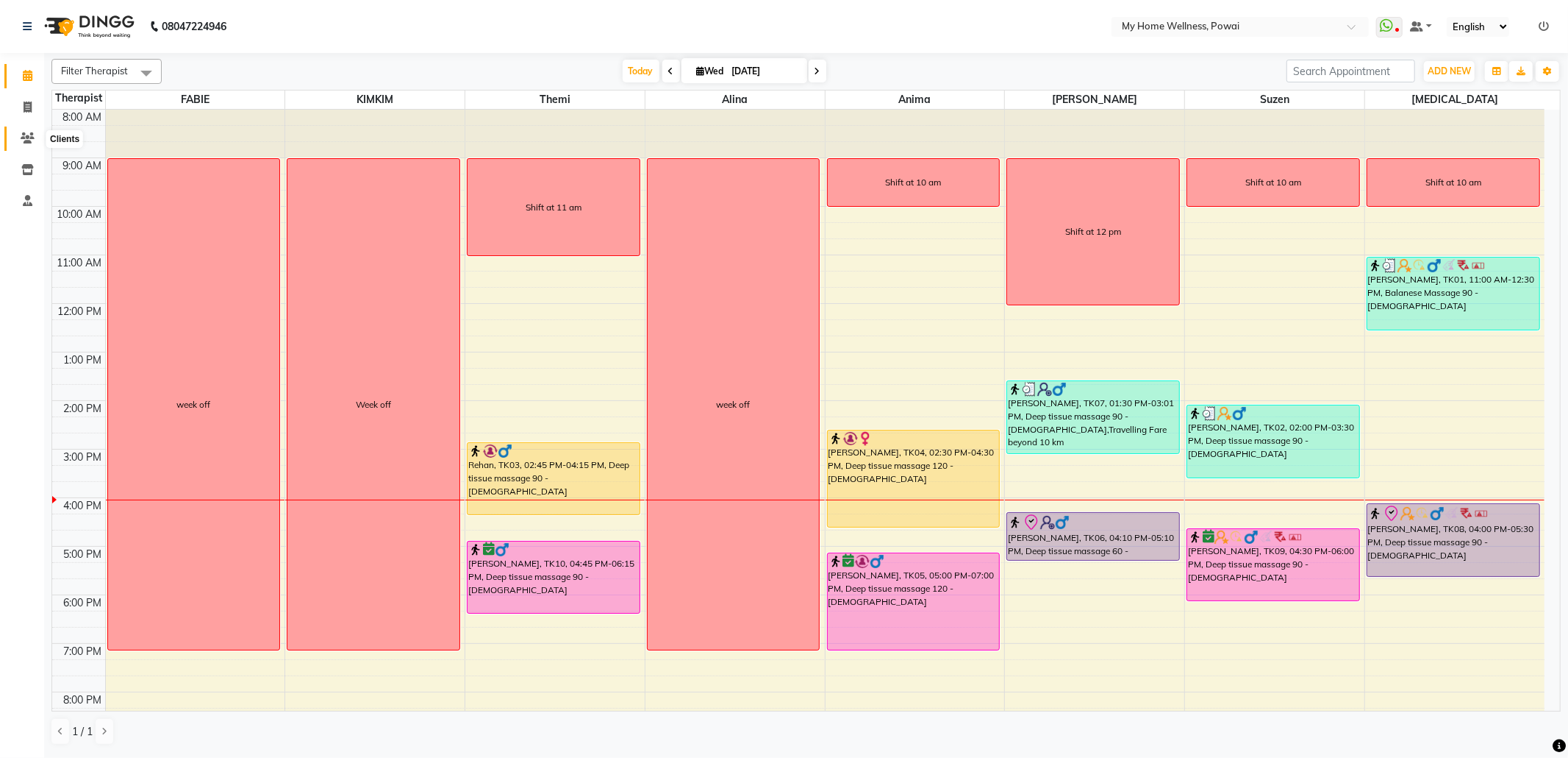
click at [28, 146] on span at bounding box center [28, 139] width 26 height 17
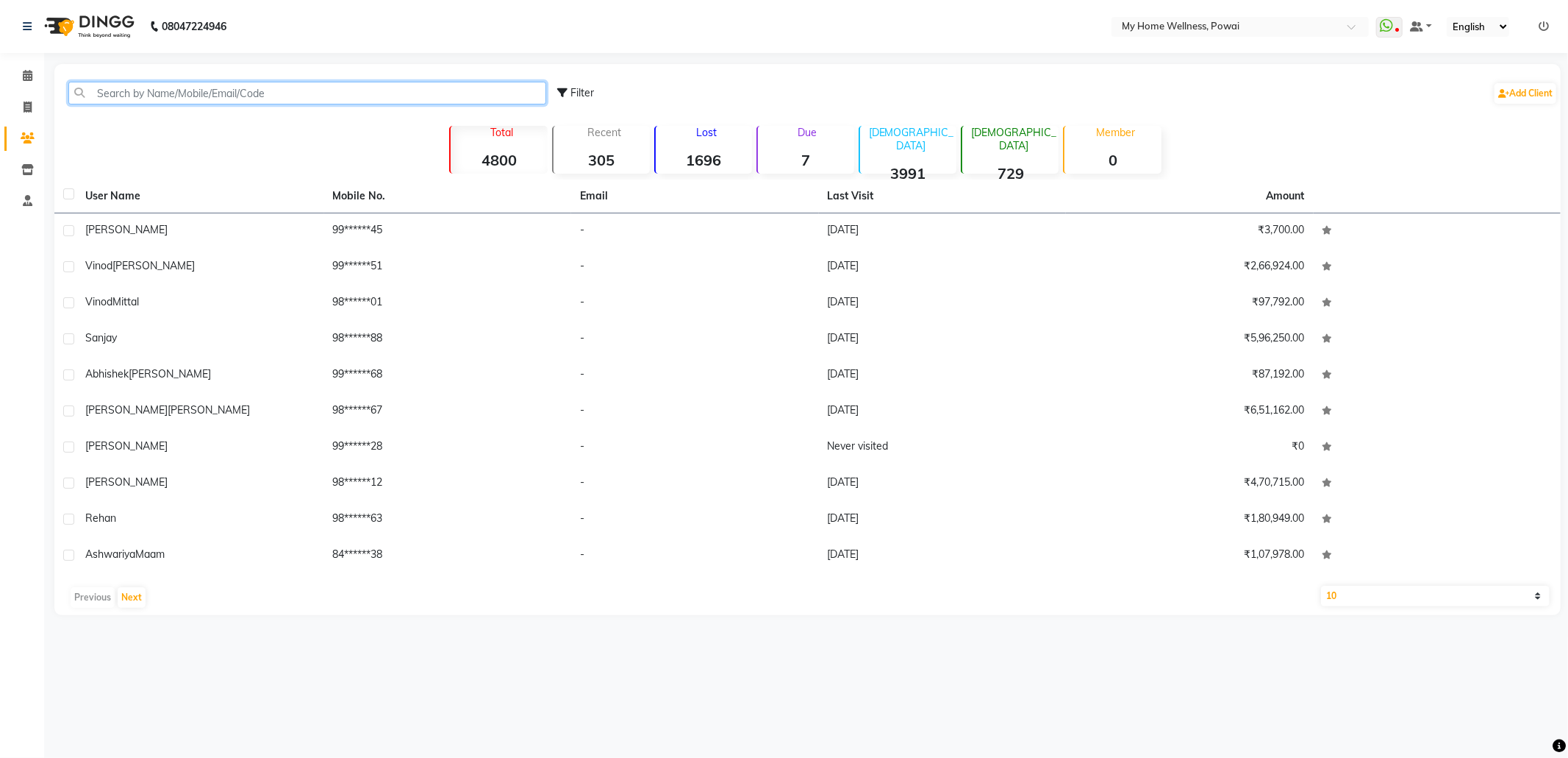
click at [162, 91] on input "text" at bounding box center [307, 93] width 478 height 23
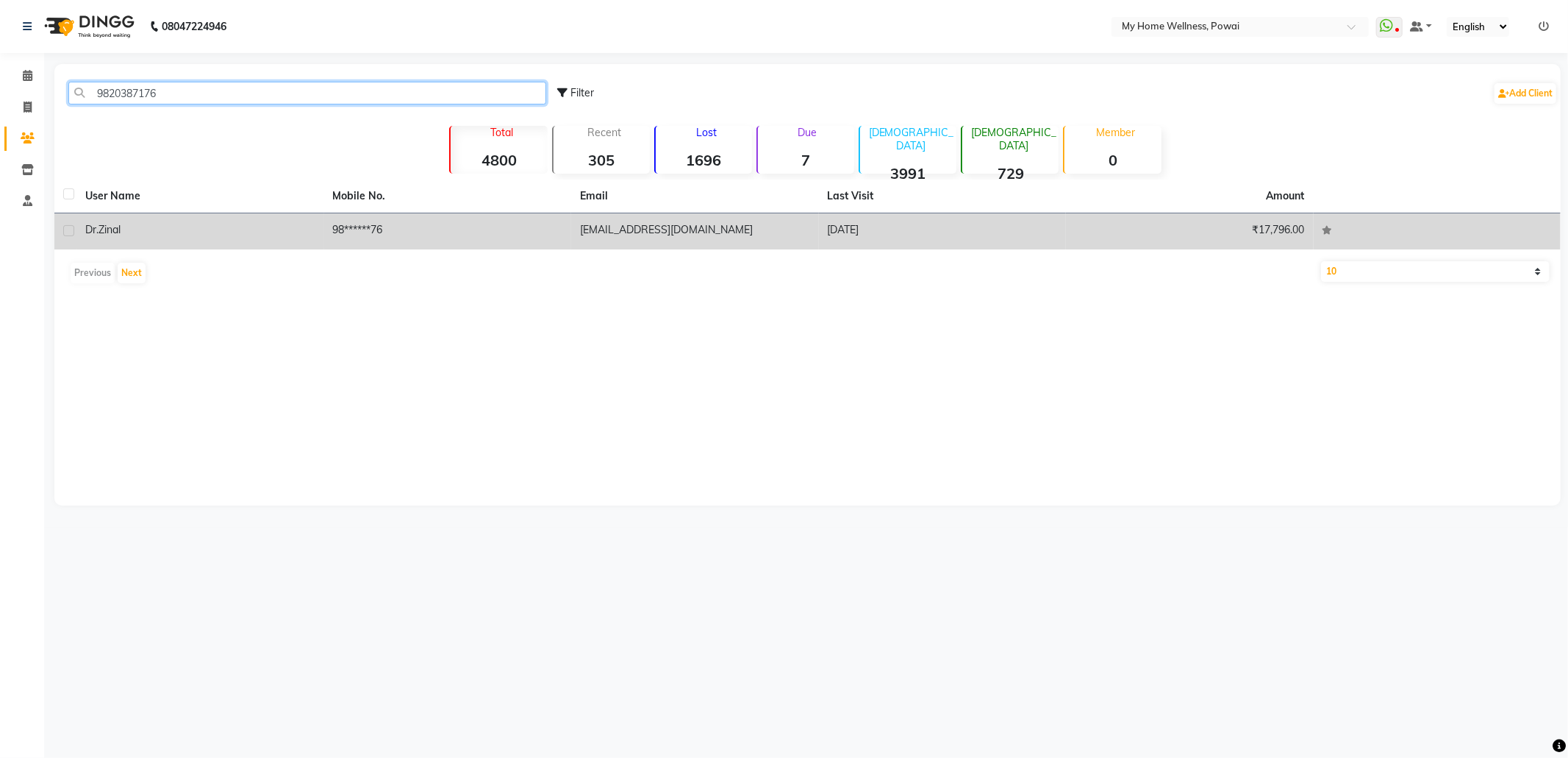
type input "9820387176"
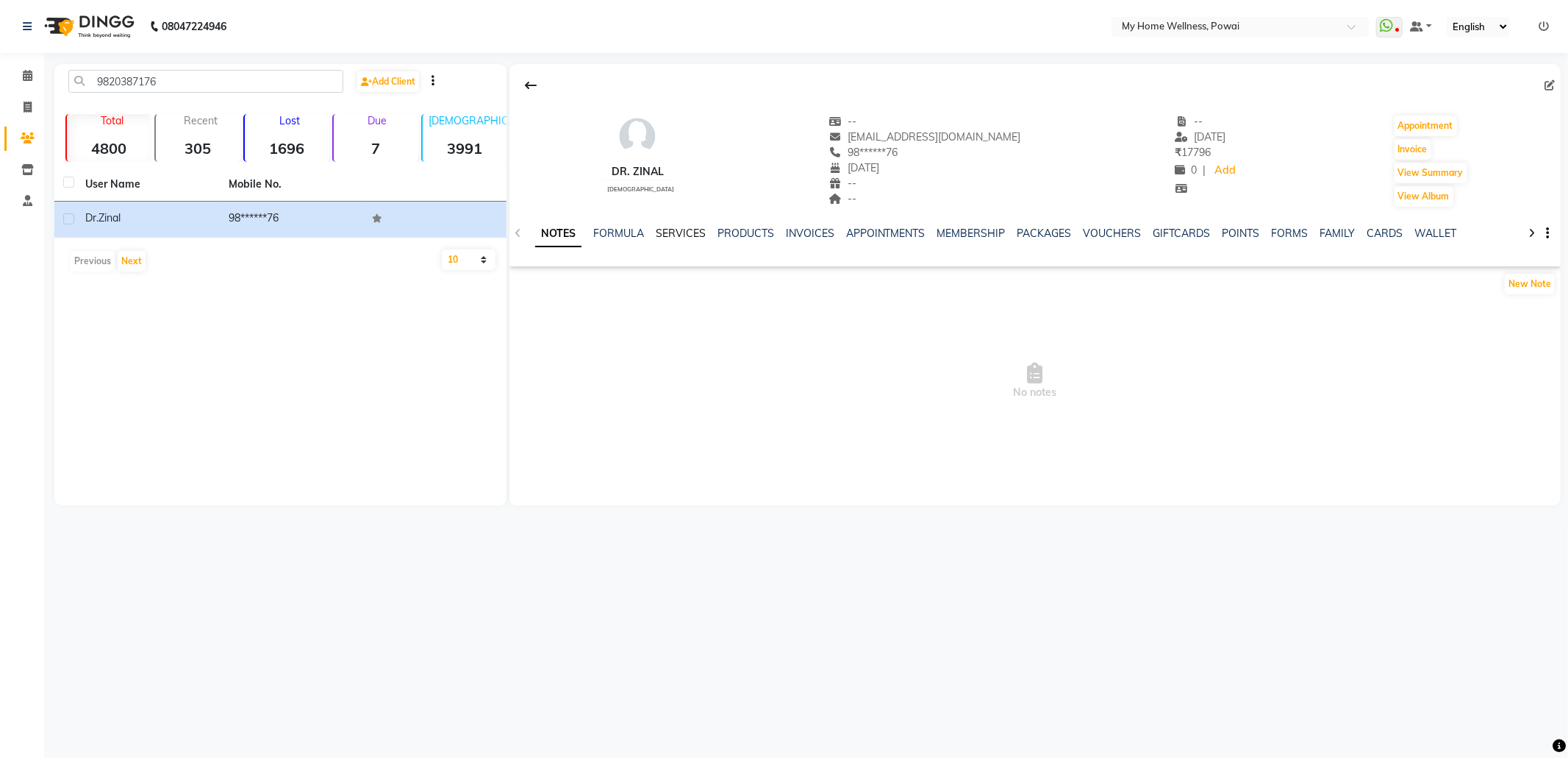
click at [688, 231] on link "SERVICES" at bounding box center [681, 232] width 50 height 13
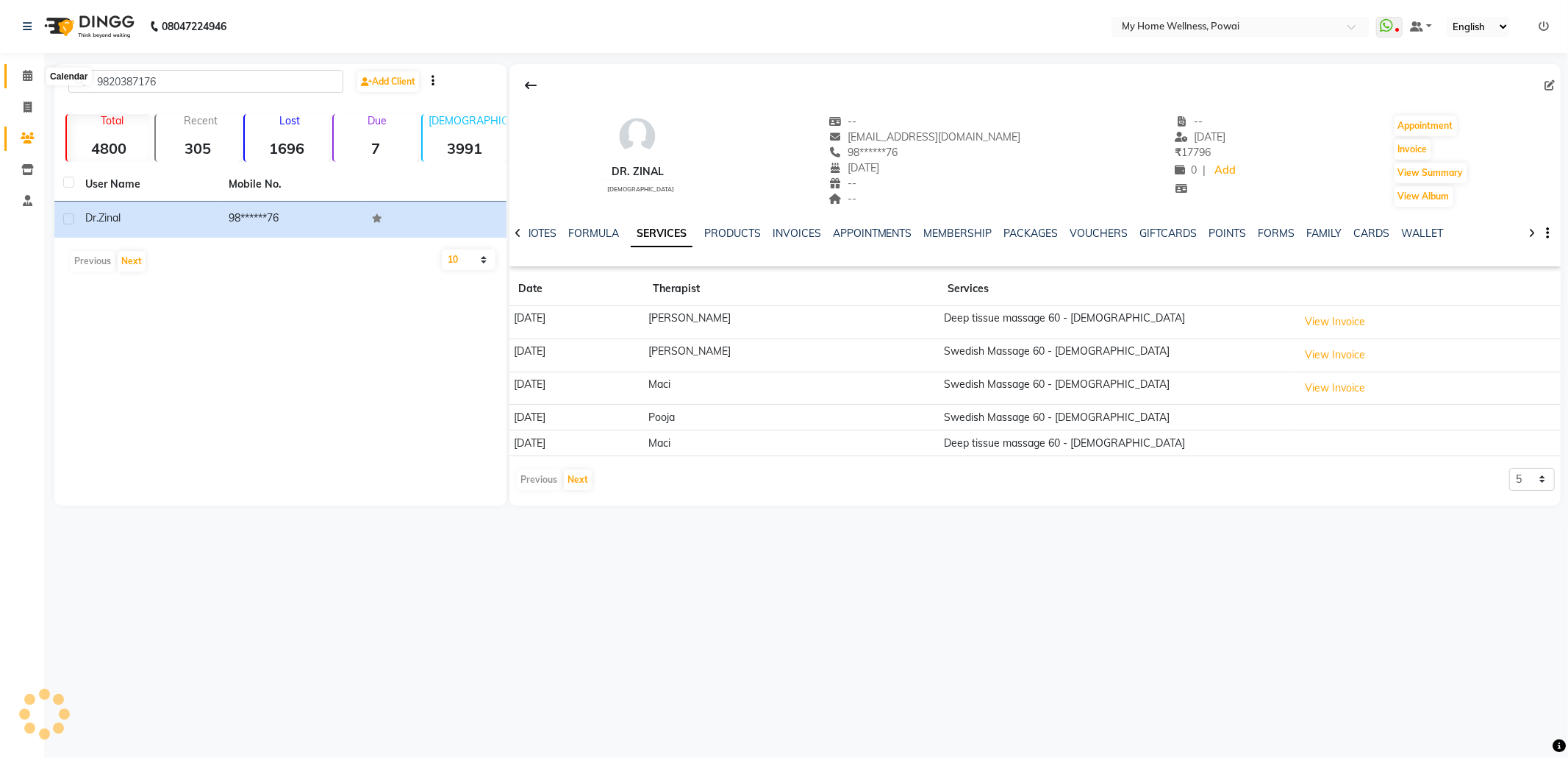
click at [24, 72] on icon at bounding box center [27, 75] width 10 height 11
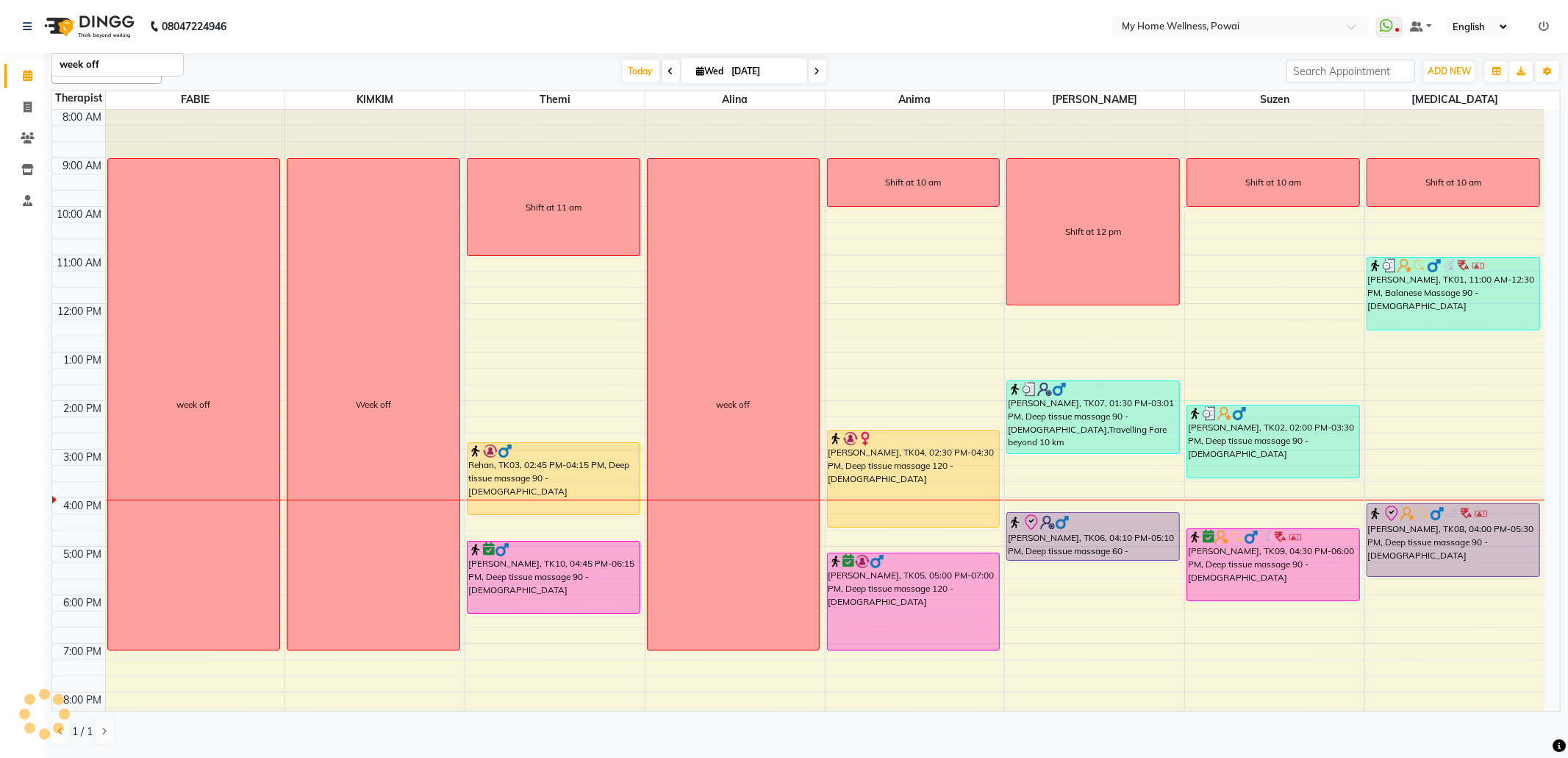
scroll to position [61, 0]
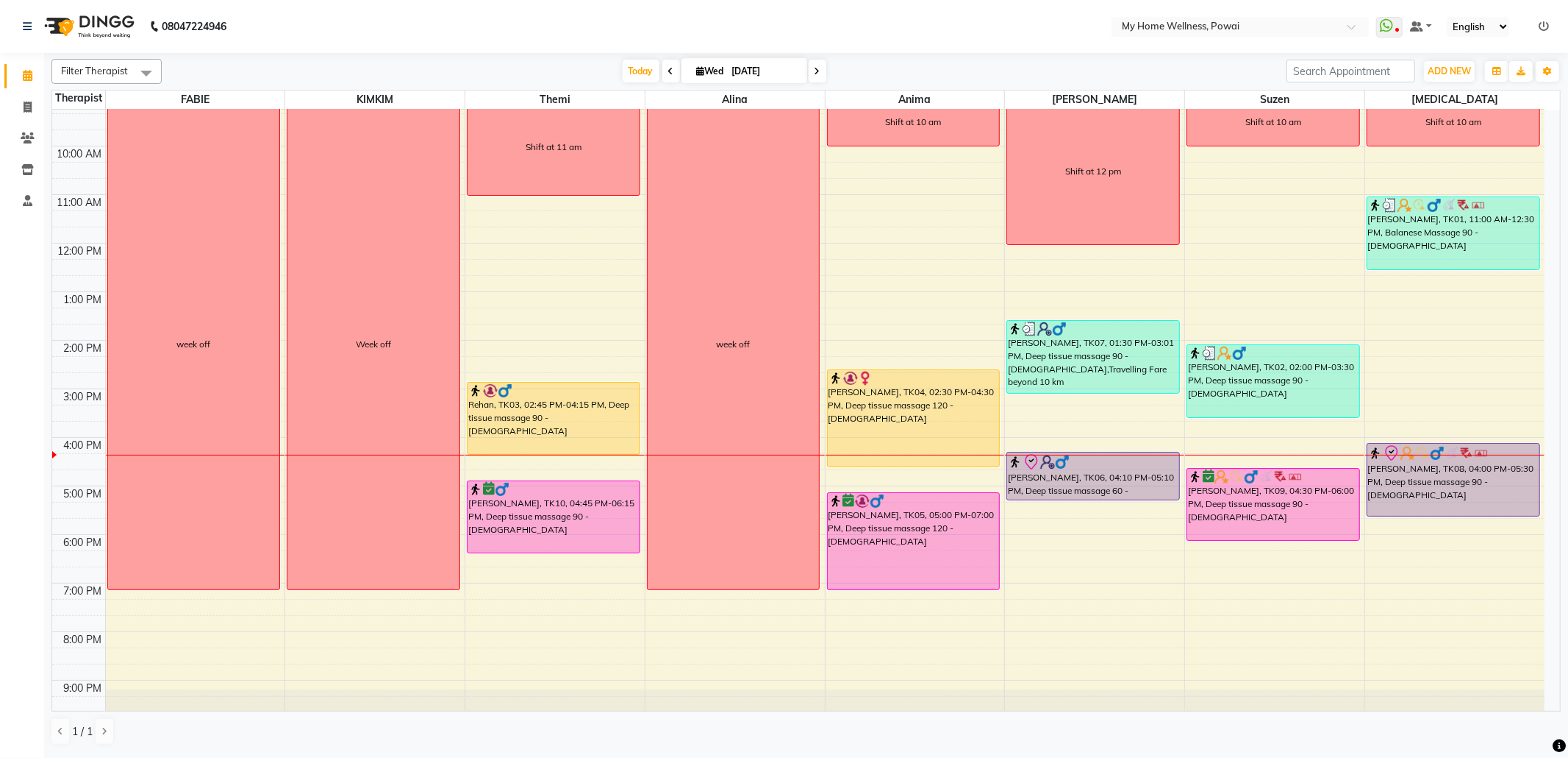
click at [804, 66] on div "Today Wed 03-09-2025" at bounding box center [725, 71] width 206 height 22
click at [815, 69] on icon at bounding box center [817, 71] width 6 height 9
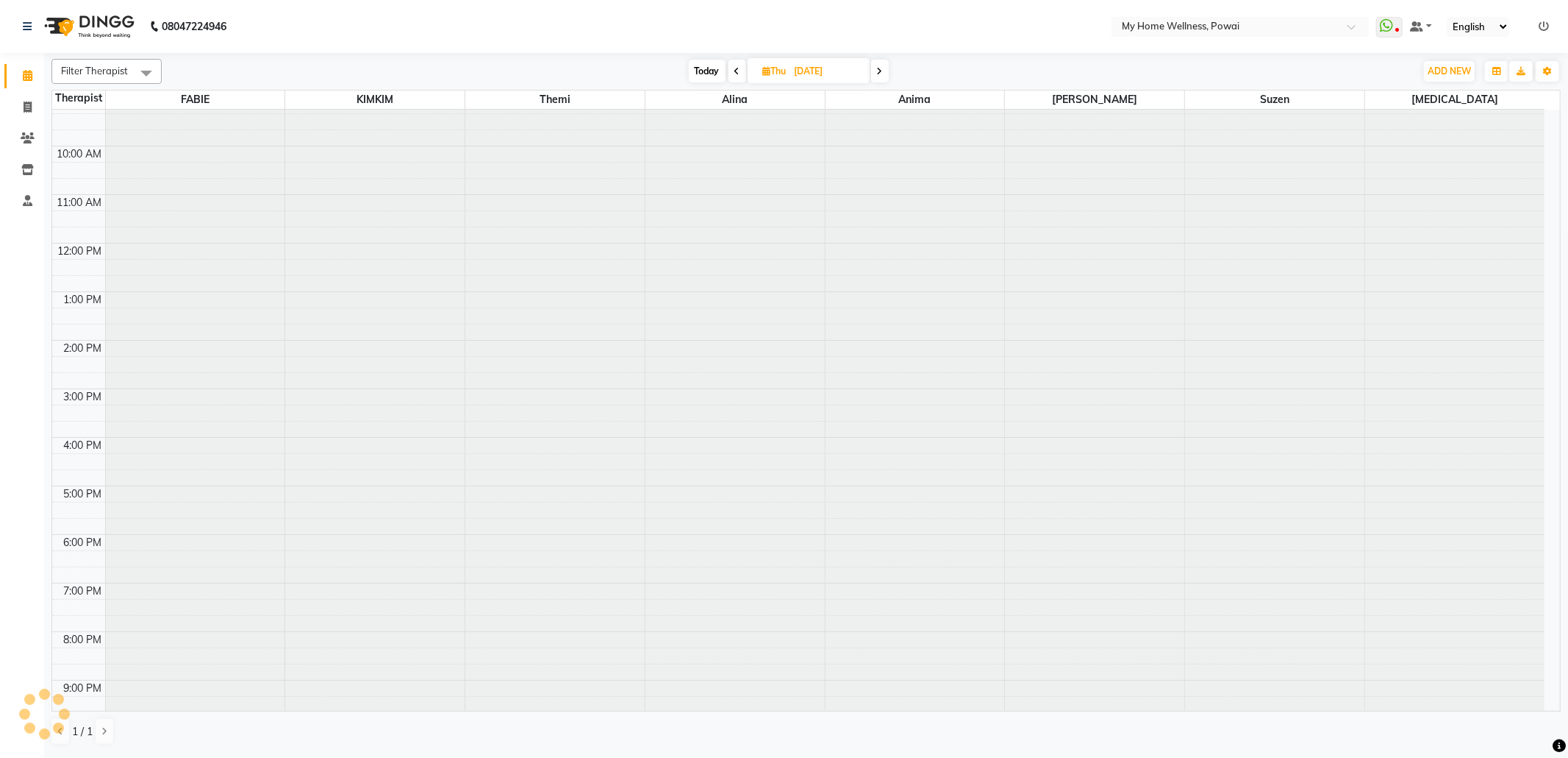
scroll to position [89, 0]
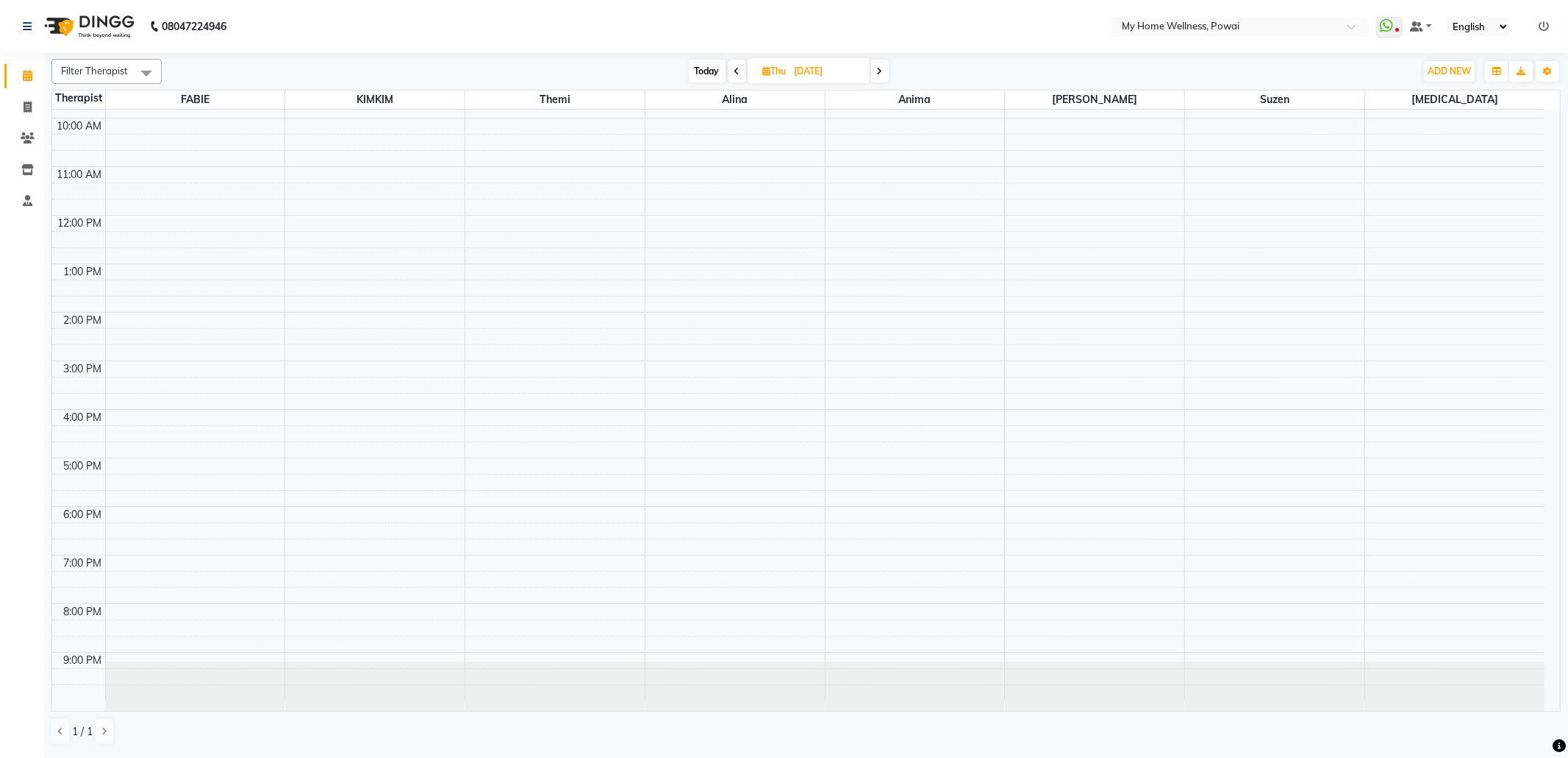
click at [876, 75] on span at bounding box center [880, 71] width 17 height 23
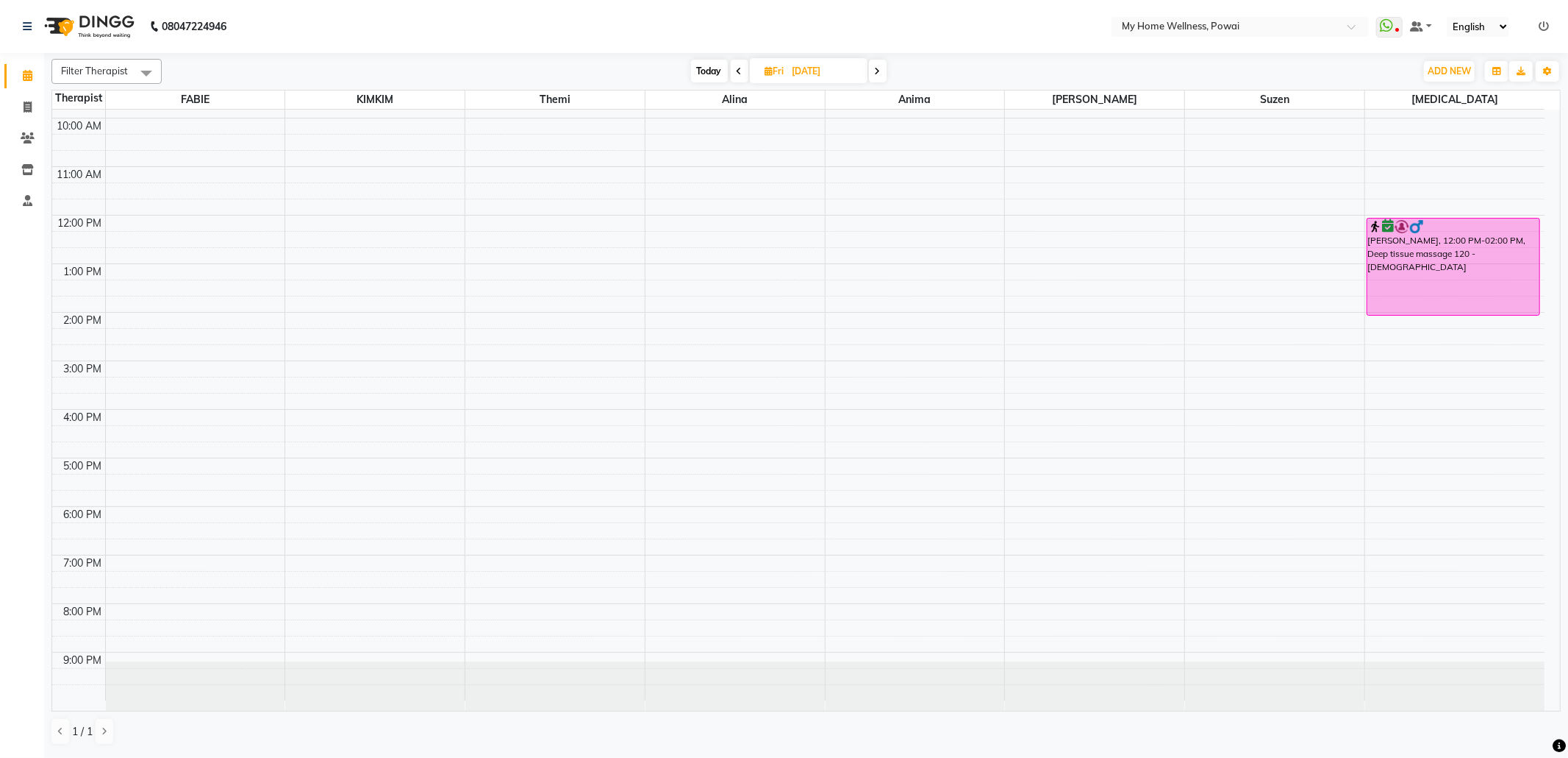
click at [879, 74] on icon at bounding box center [877, 71] width 6 height 9
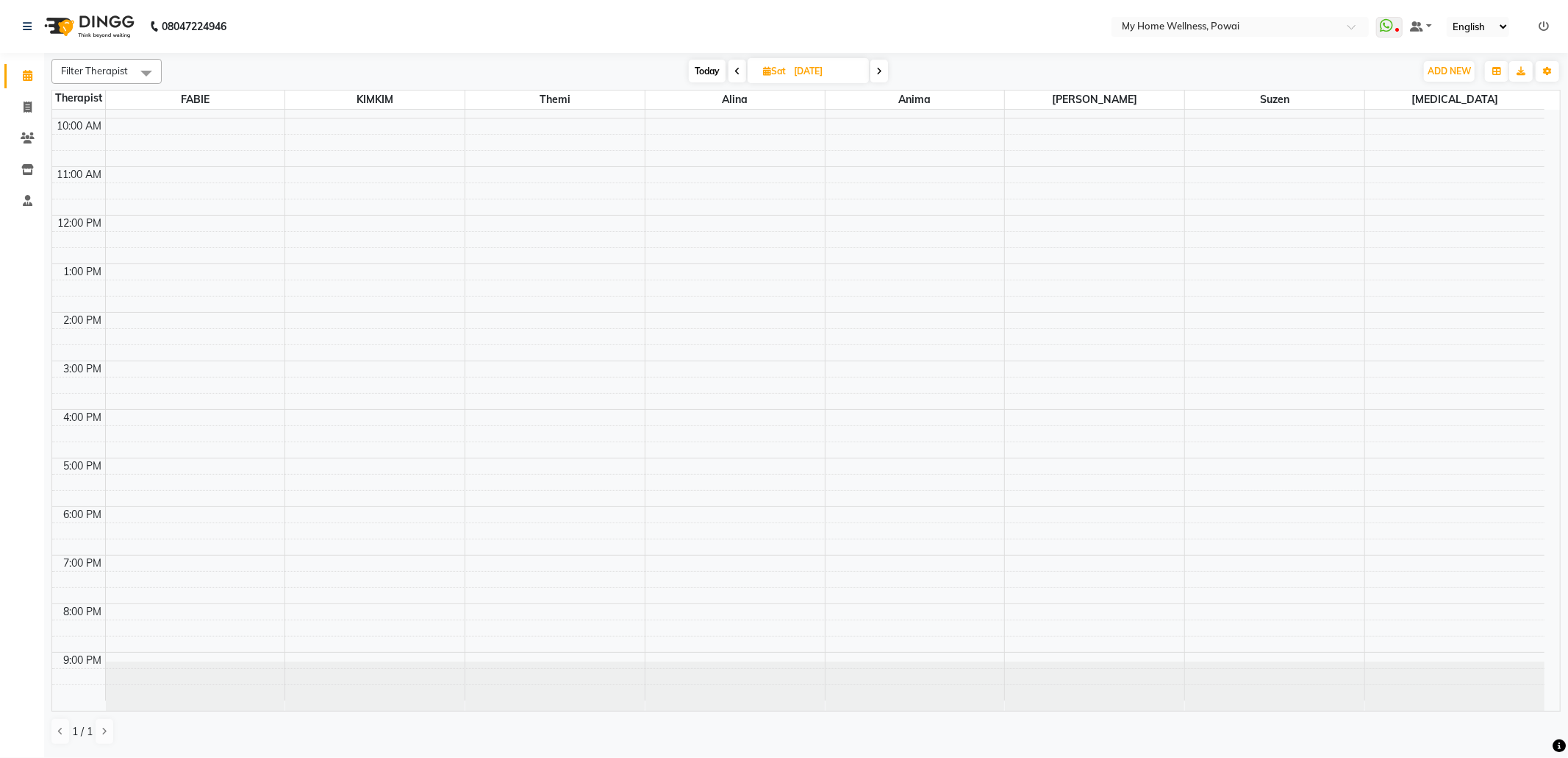
click at [736, 76] on span at bounding box center [738, 71] width 17 height 23
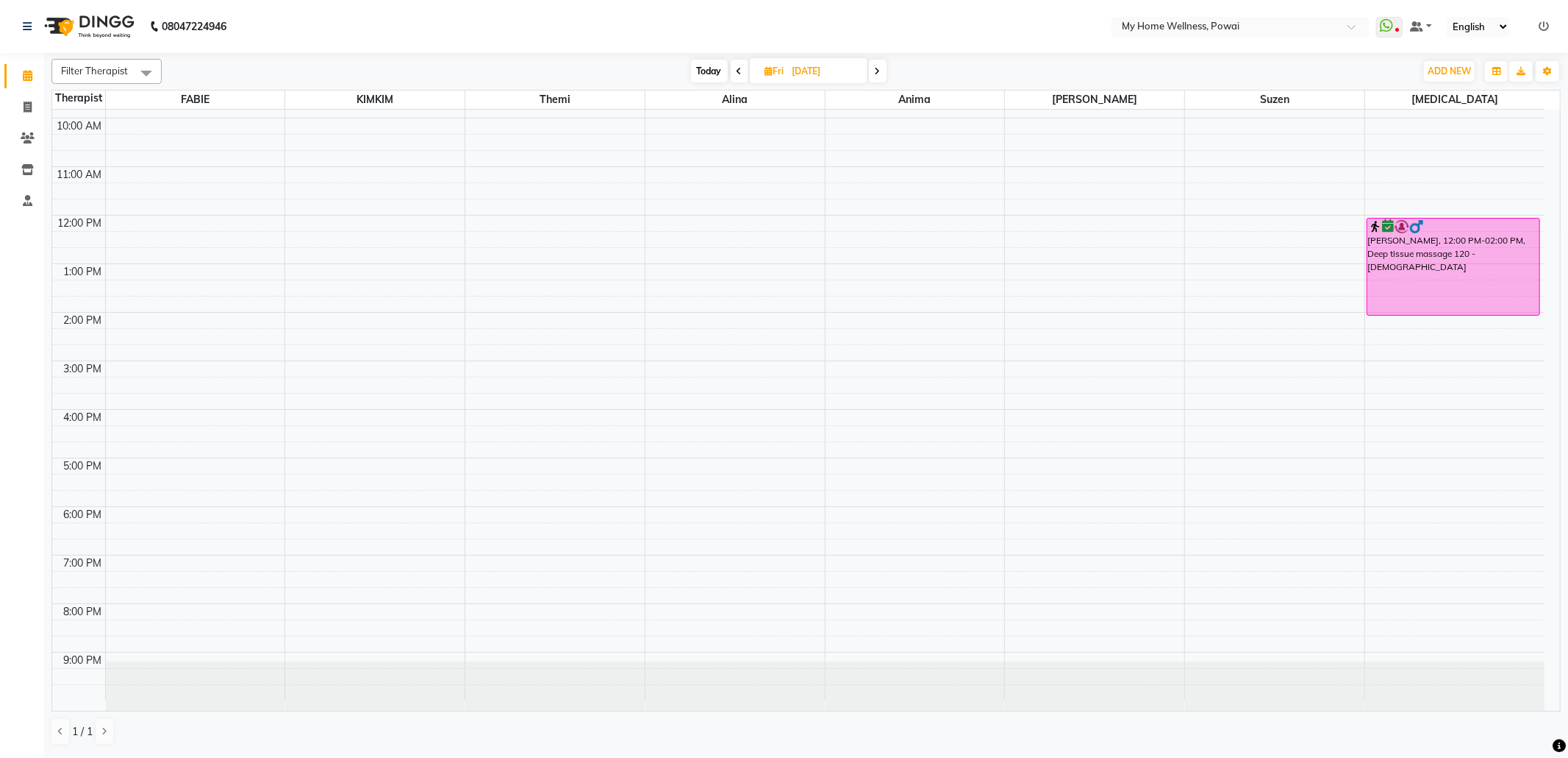
click at [879, 67] on icon at bounding box center [877, 71] width 6 height 9
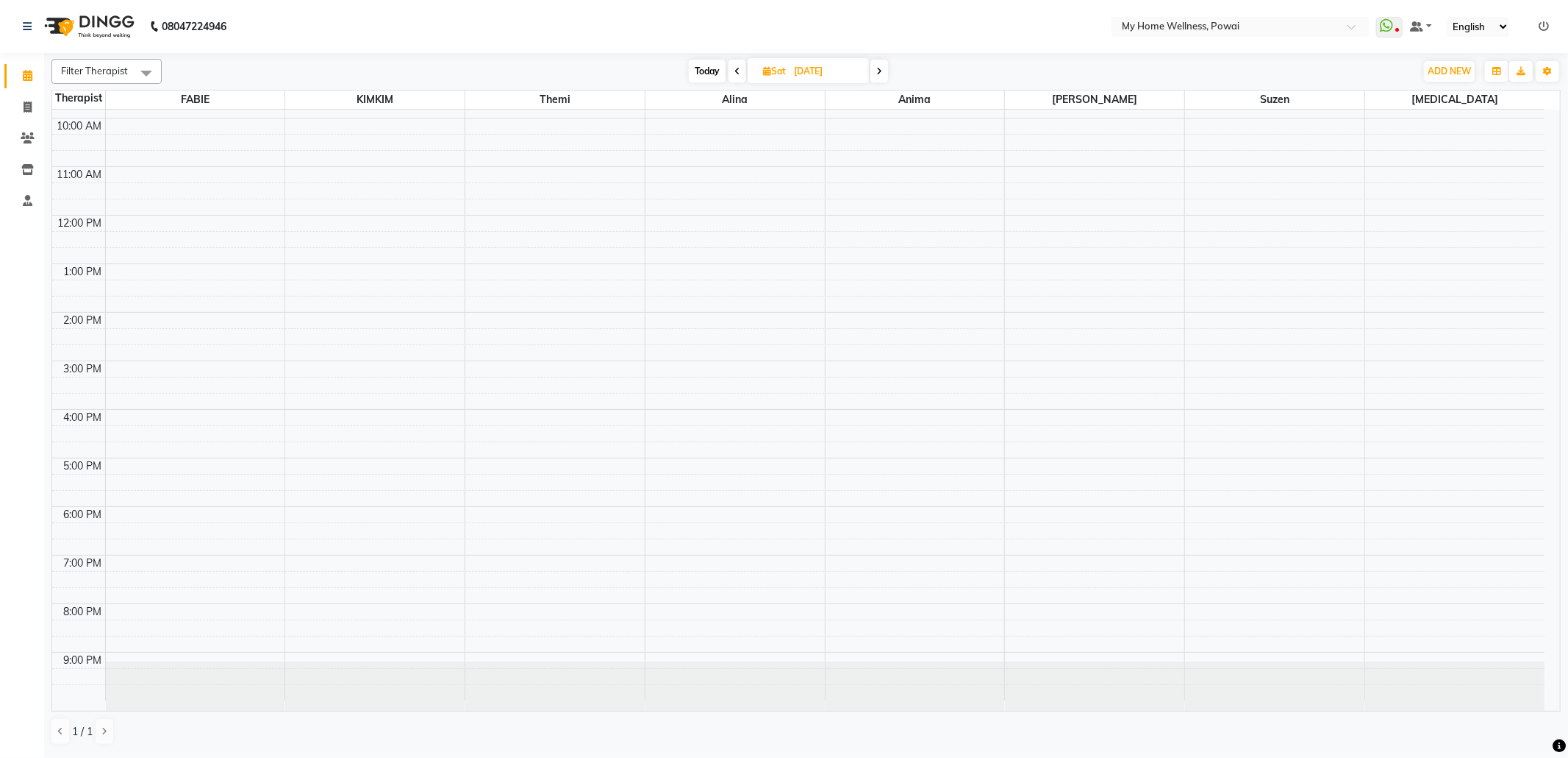
click at [878, 67] on icon at bounding box center [879, 71] width 6 height 9
type input "[DATE]"
click at [692, 193] on div "8:00 AM 9:00 AM 10:00 AM 11:00 AM 12:00 PM 1:00 PM 2:00 PM 3:00 PM 4:00 PM 5:00…" at bounding box center [798, 361] width 1493 height 679
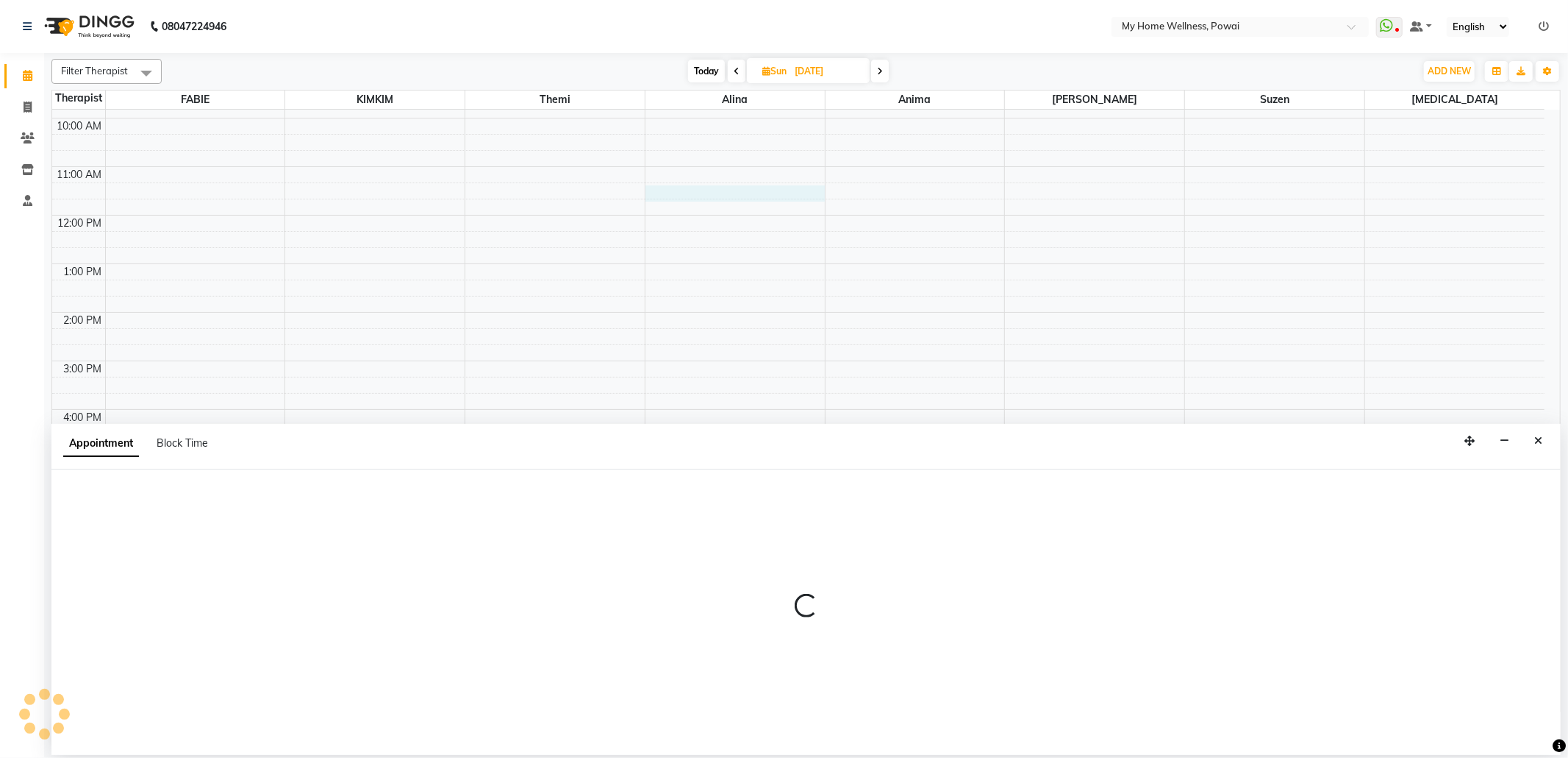
select select "30586"
select select "tentative"
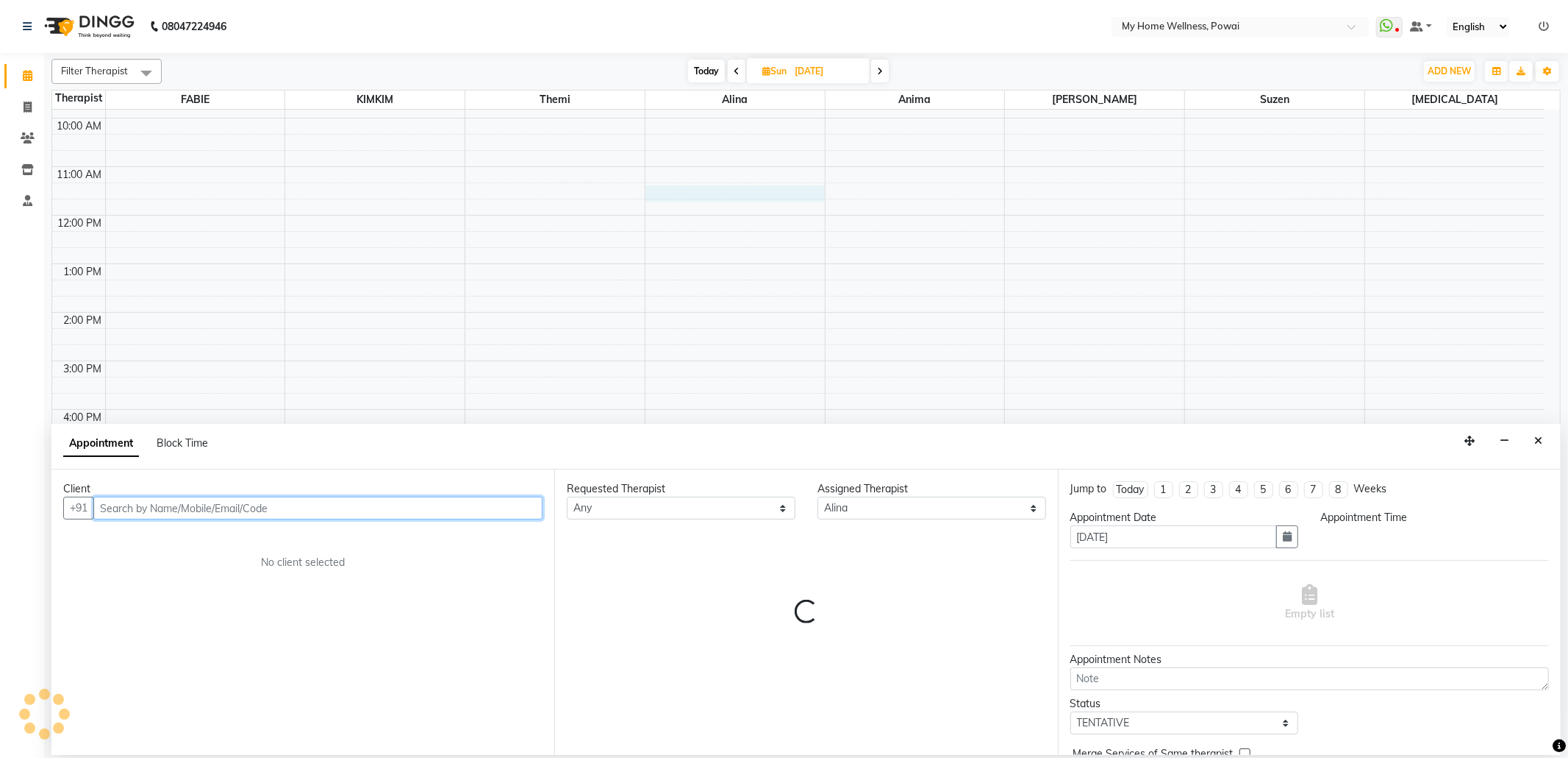
select select "675"
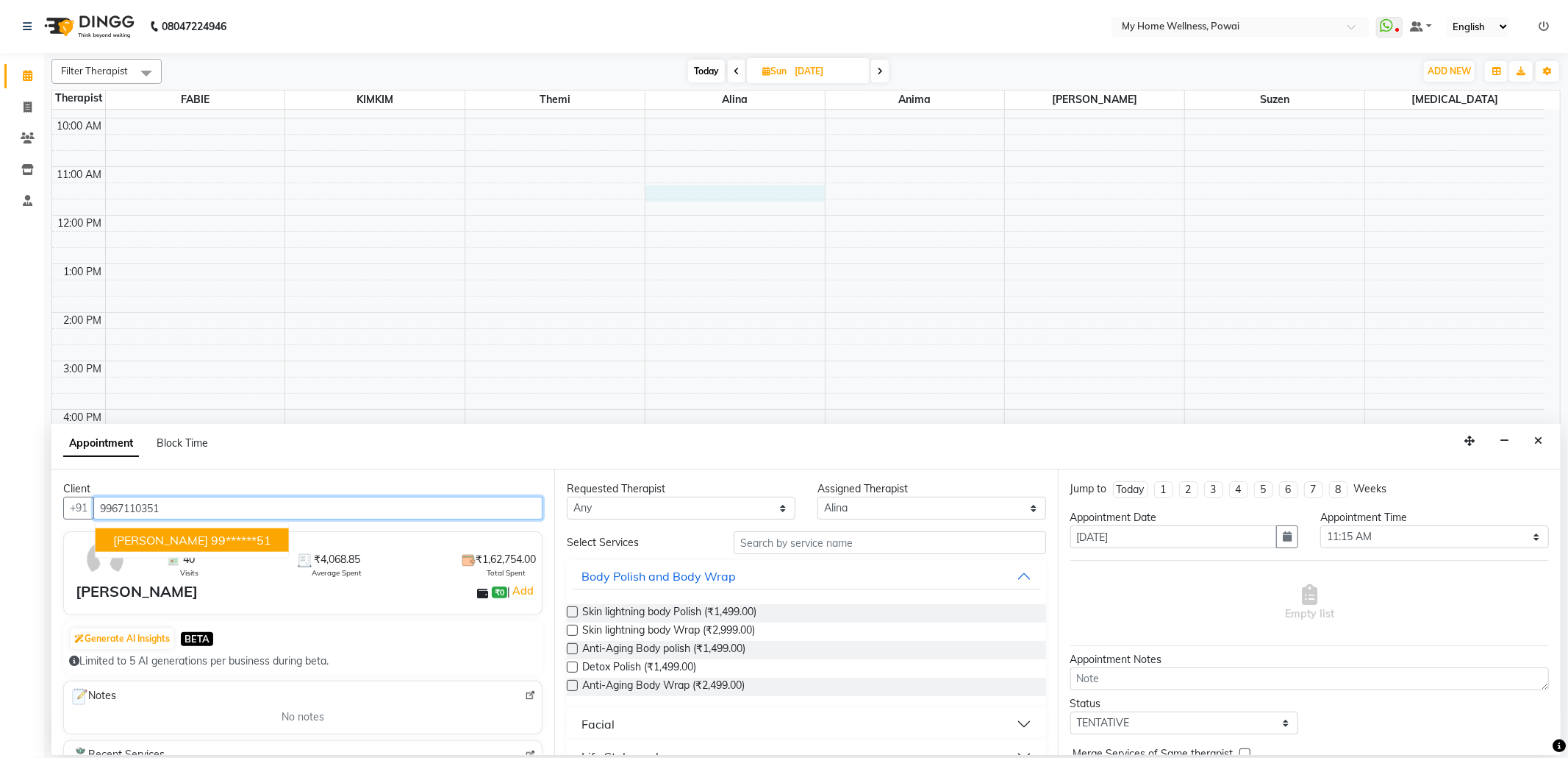
click at [211, 534] on ngb-highlight "99******51" at bounding box center [241, 539] width 61 height 15
type input "99******51"
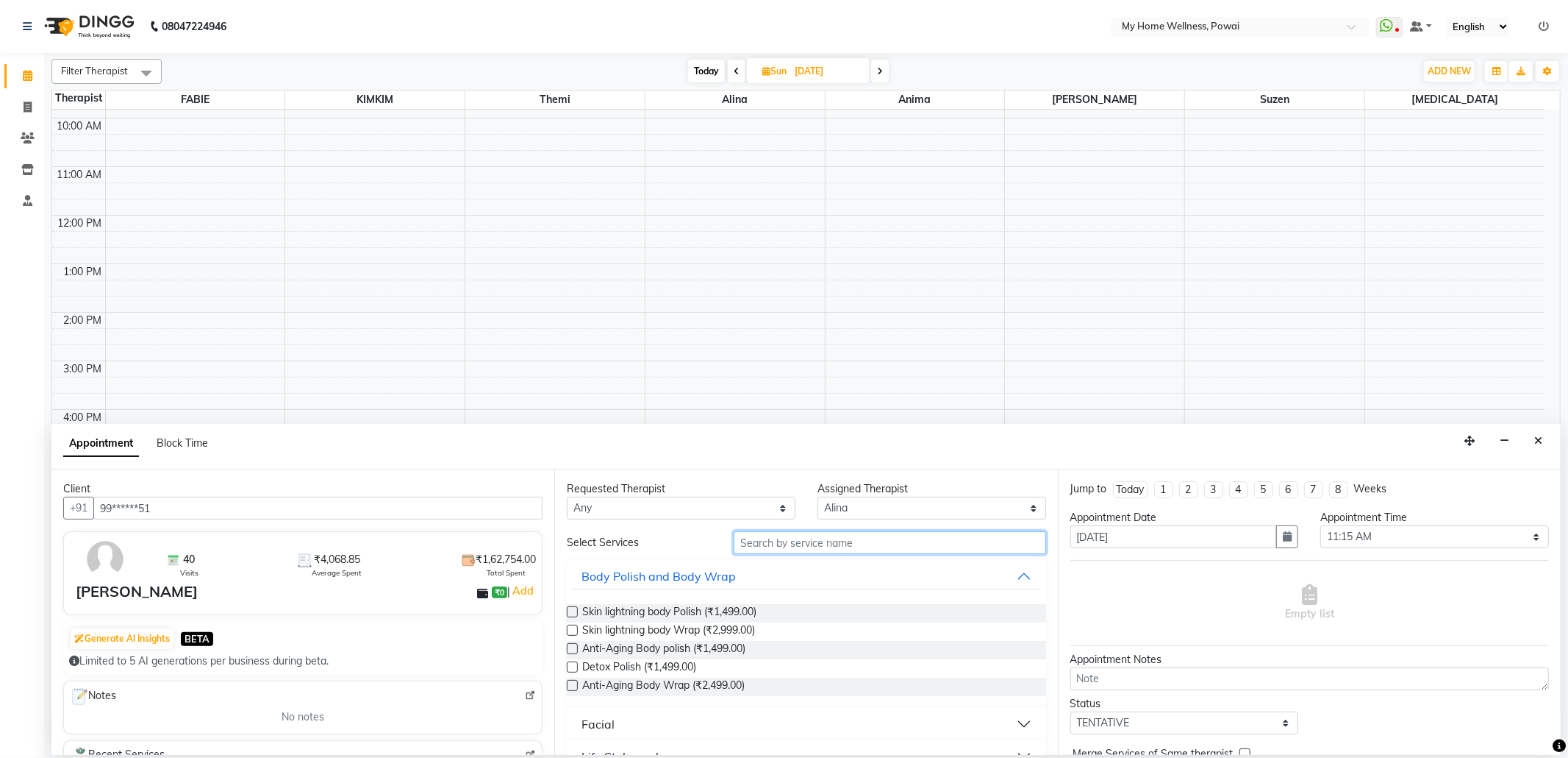
click at [892, 539] on input "text" at bounding box center [889, 542] width 312 height 23
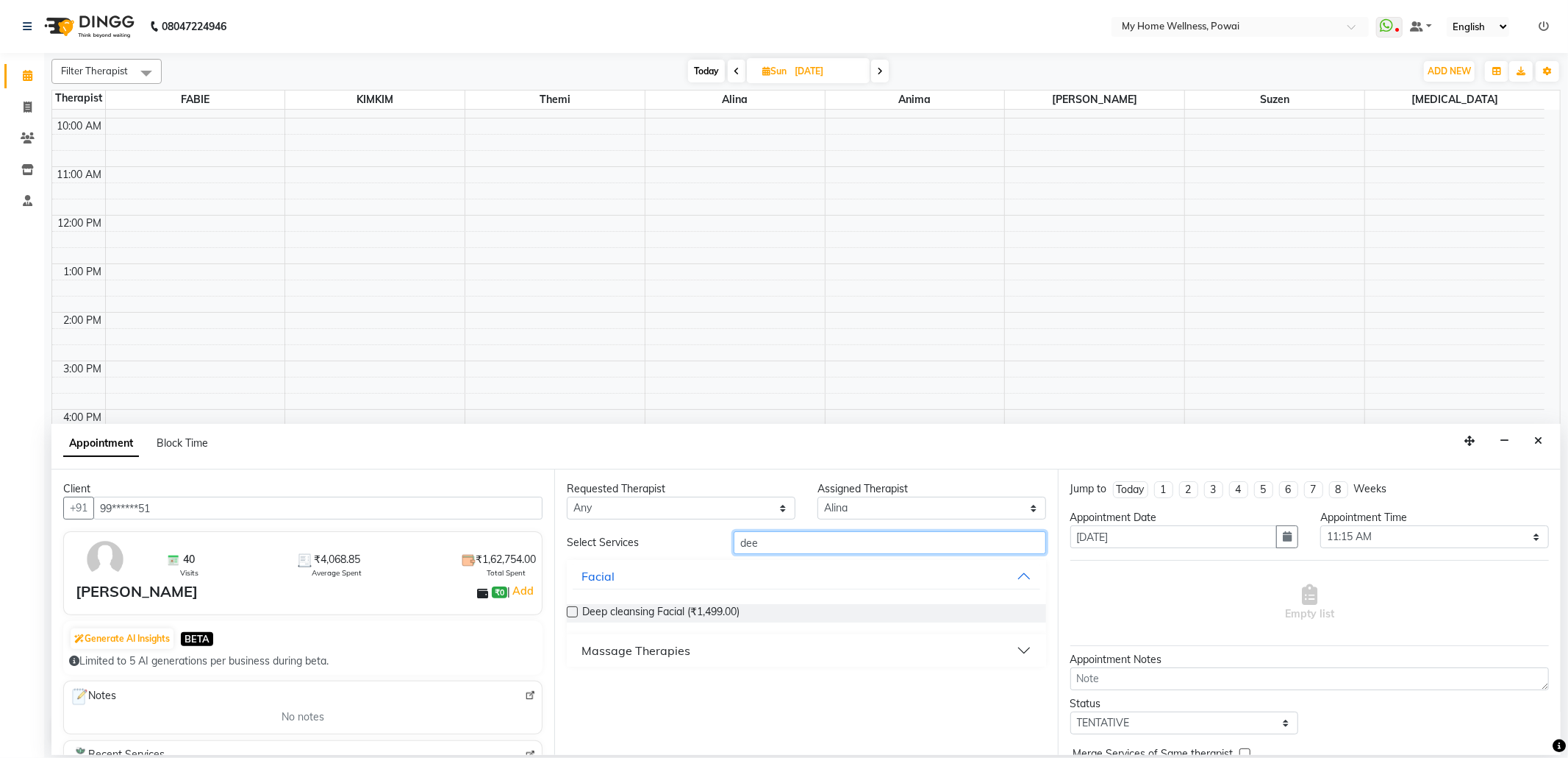
type input "dee"
click at [609, 644] on div "Massage Therapies" at bounding box center [636, 650] width 109 height 17
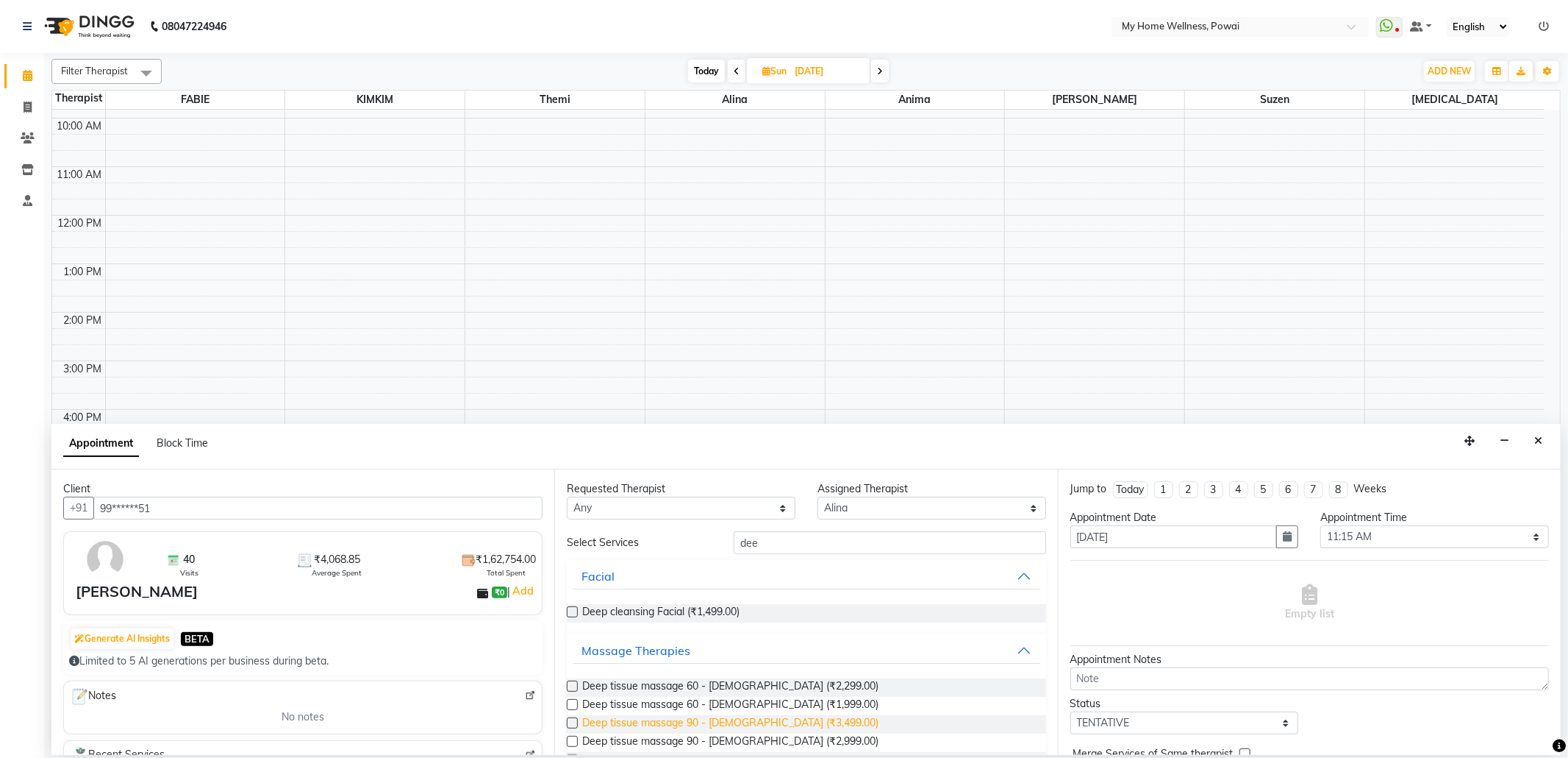
click at [732, 724] on span "Deep tissue massage 90 - Male (₹3,499.00)" at bounding box center [731, 723] width 296 height 18
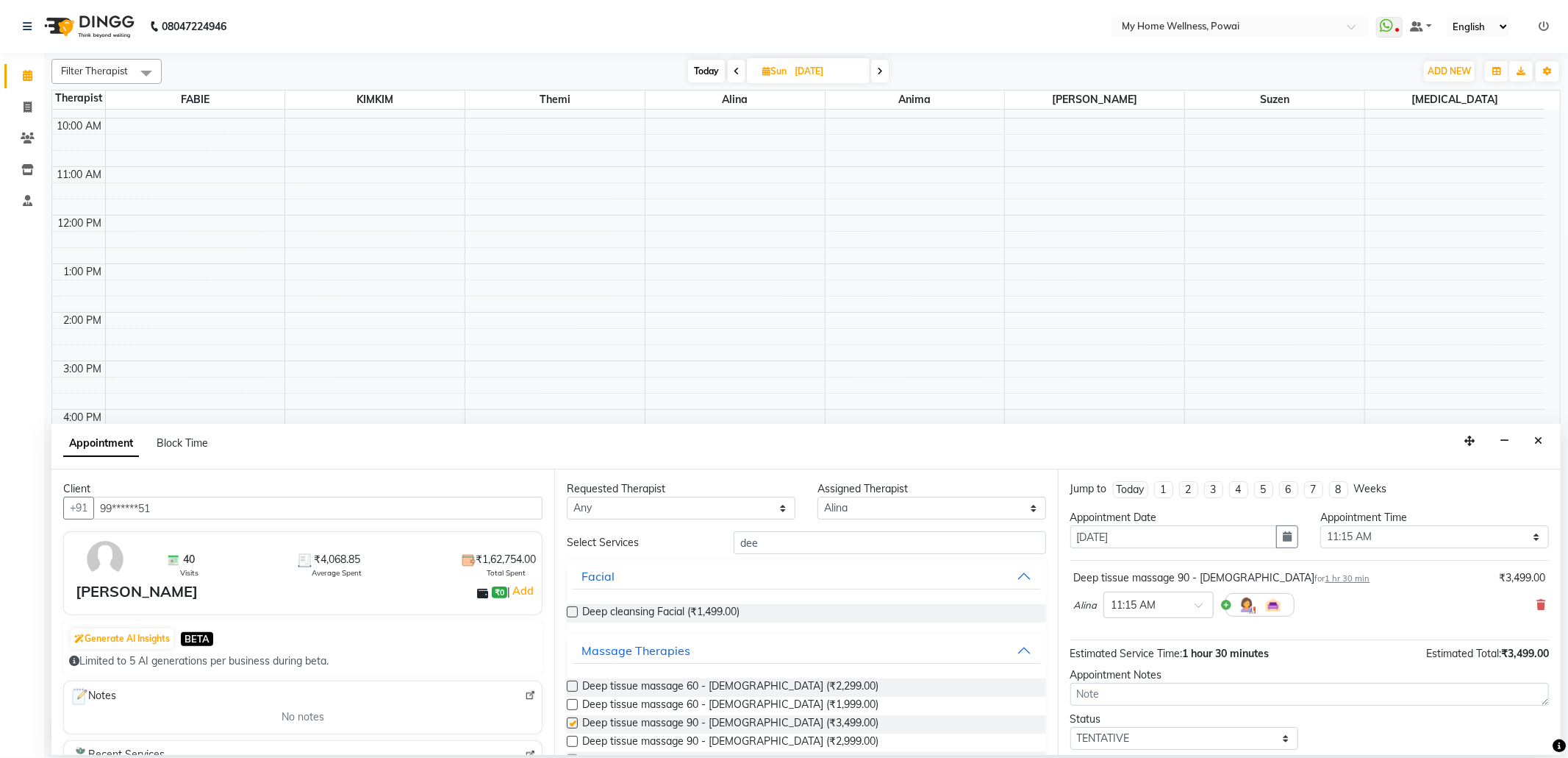
checkbox input "false"
click at [1359, 539] on select "Select 09:00 AM 09:15 AM 09:30 AM 09:45 AM 10:00 AM 10:15 AM 10:30 AM 10:45 AM …" at bounding box center [1435, 537] width 229 height 23
select select "705"
click at [1320, 526] on select "Select 09:00 AM 09:15 AM 09:30 AM 09:45 AM 10:00 AM 10:15 AM 10:30 AM 10:45 AM …" at bounding box center [1435, 537] width 229 height 23
click at [1213, 739] on select "Select TENTATIVE CONFIRM UPCOMING" at bounding box center [1185, 738] width 229 height 23
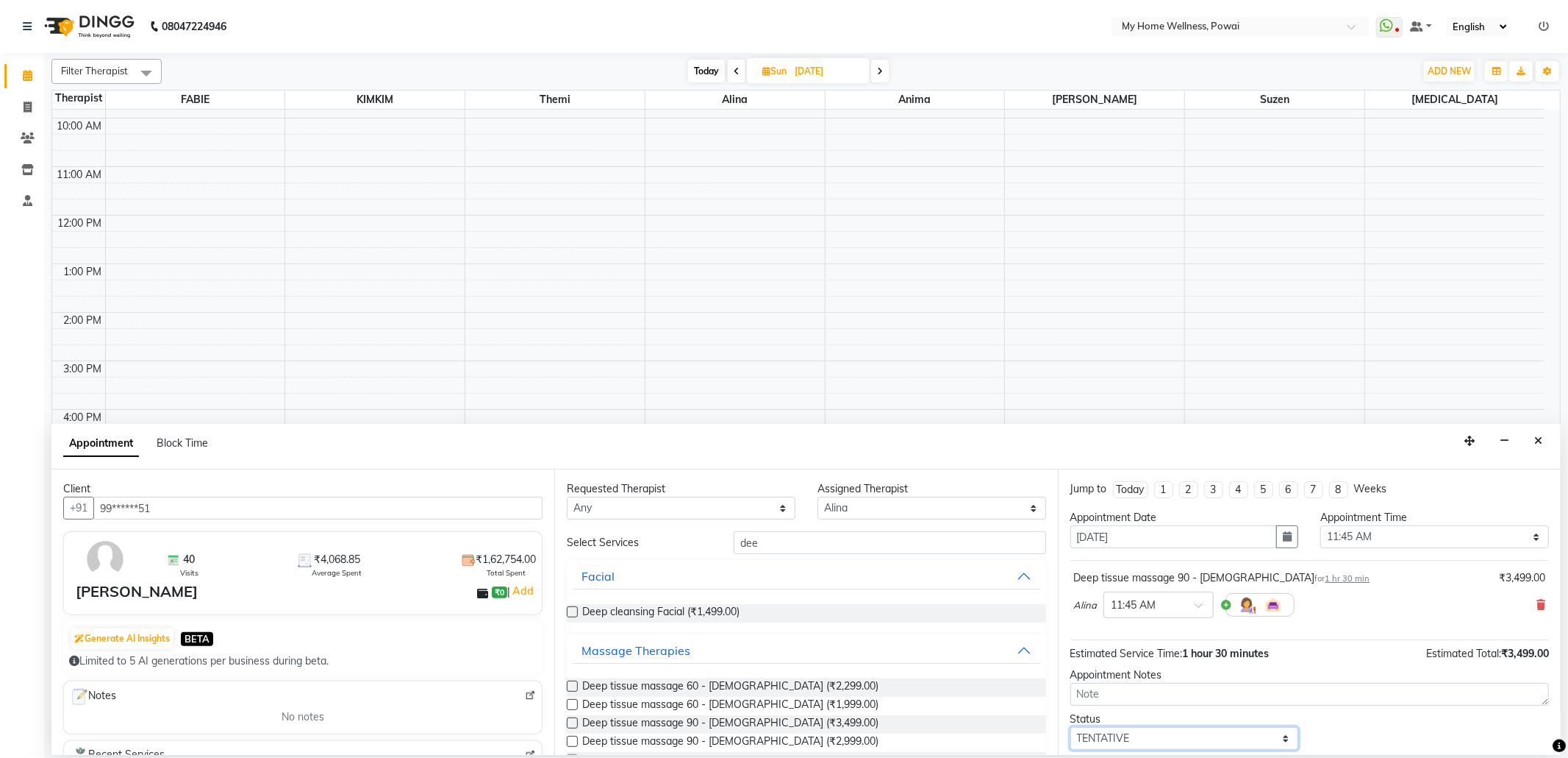
select select "confirm booking"
click at [1070, 729] on select "Select TENTATIVE CONFIRM UPCOMING" at bounding box center [1185, 738] width 229 height 23
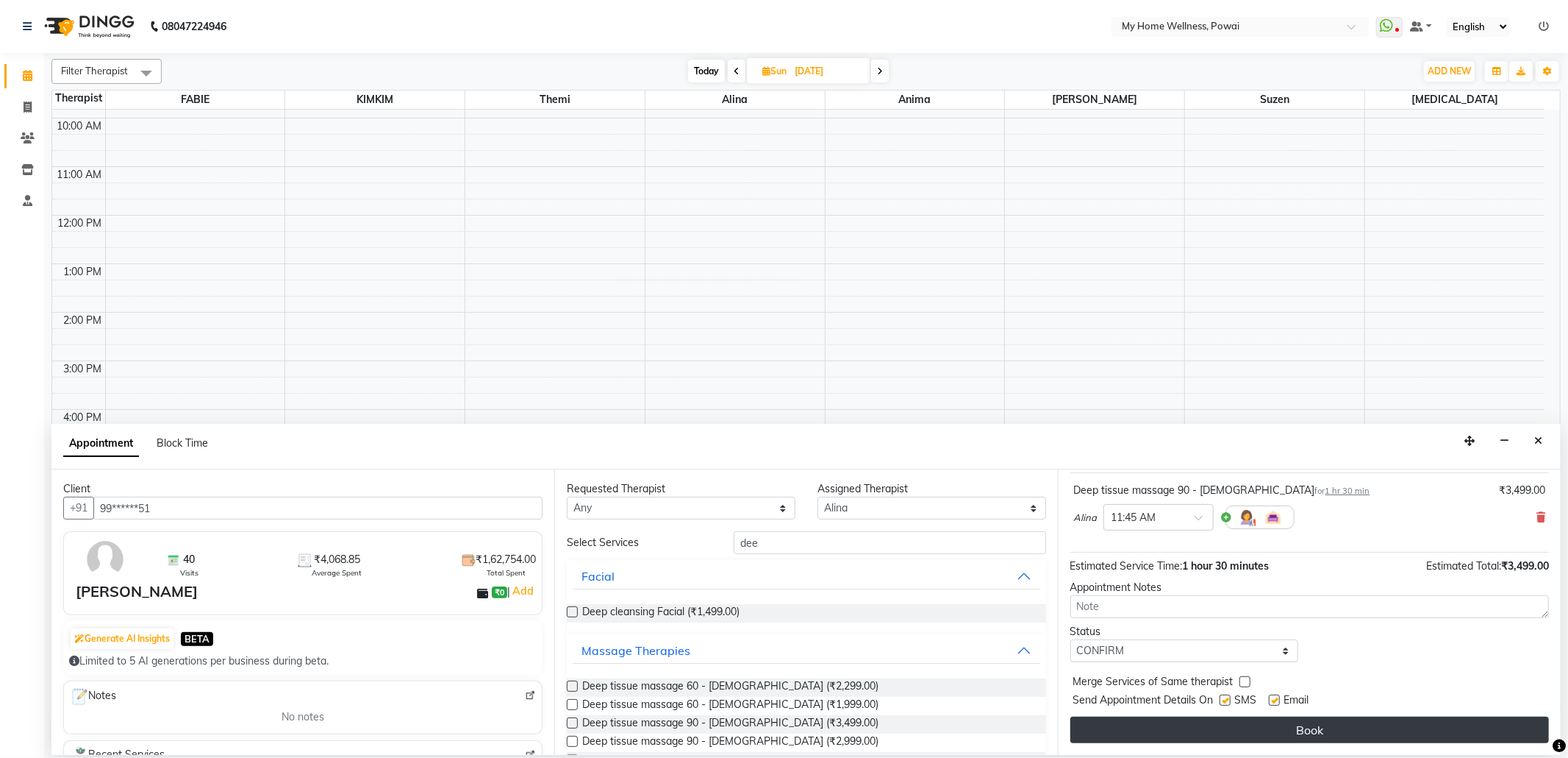
click at [1189, 725] on button "Book" at bounding box center [1310, 729] width 478 height 27
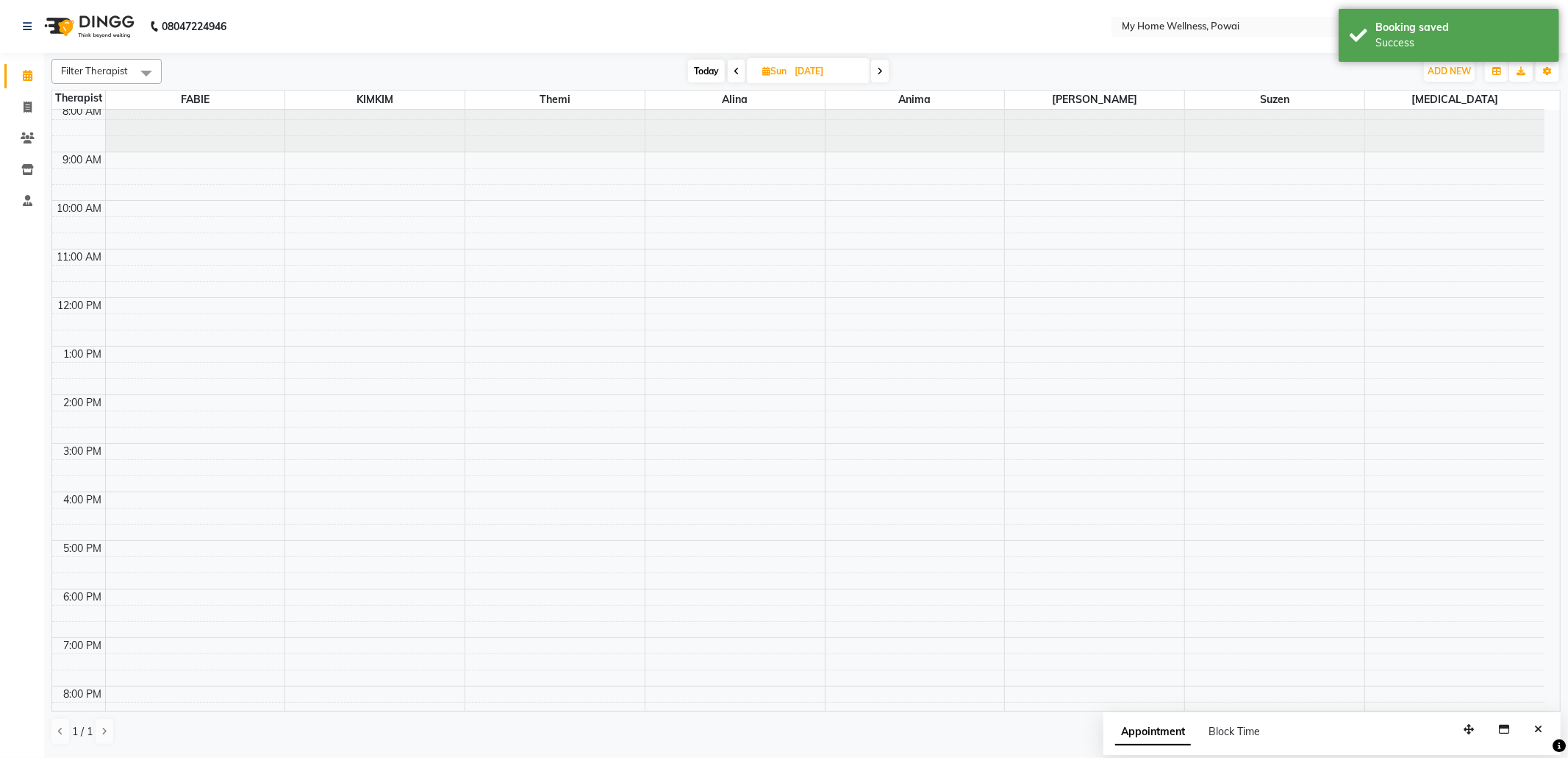
scroll to position [0, 0]
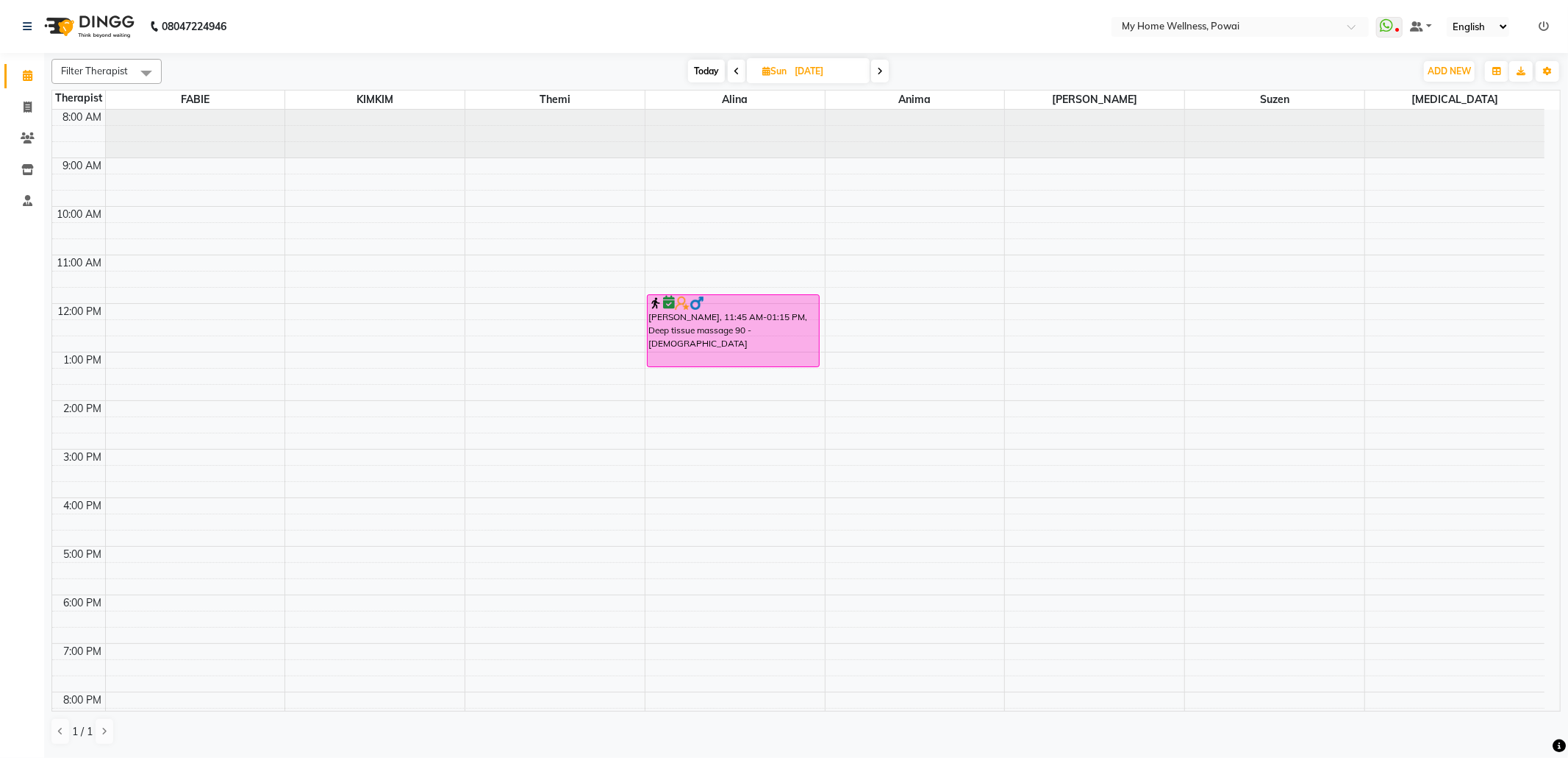
click at [699, 66] on span "Today" at bounding box center [706, 71] width 36 height 23
type input "[DATE]"
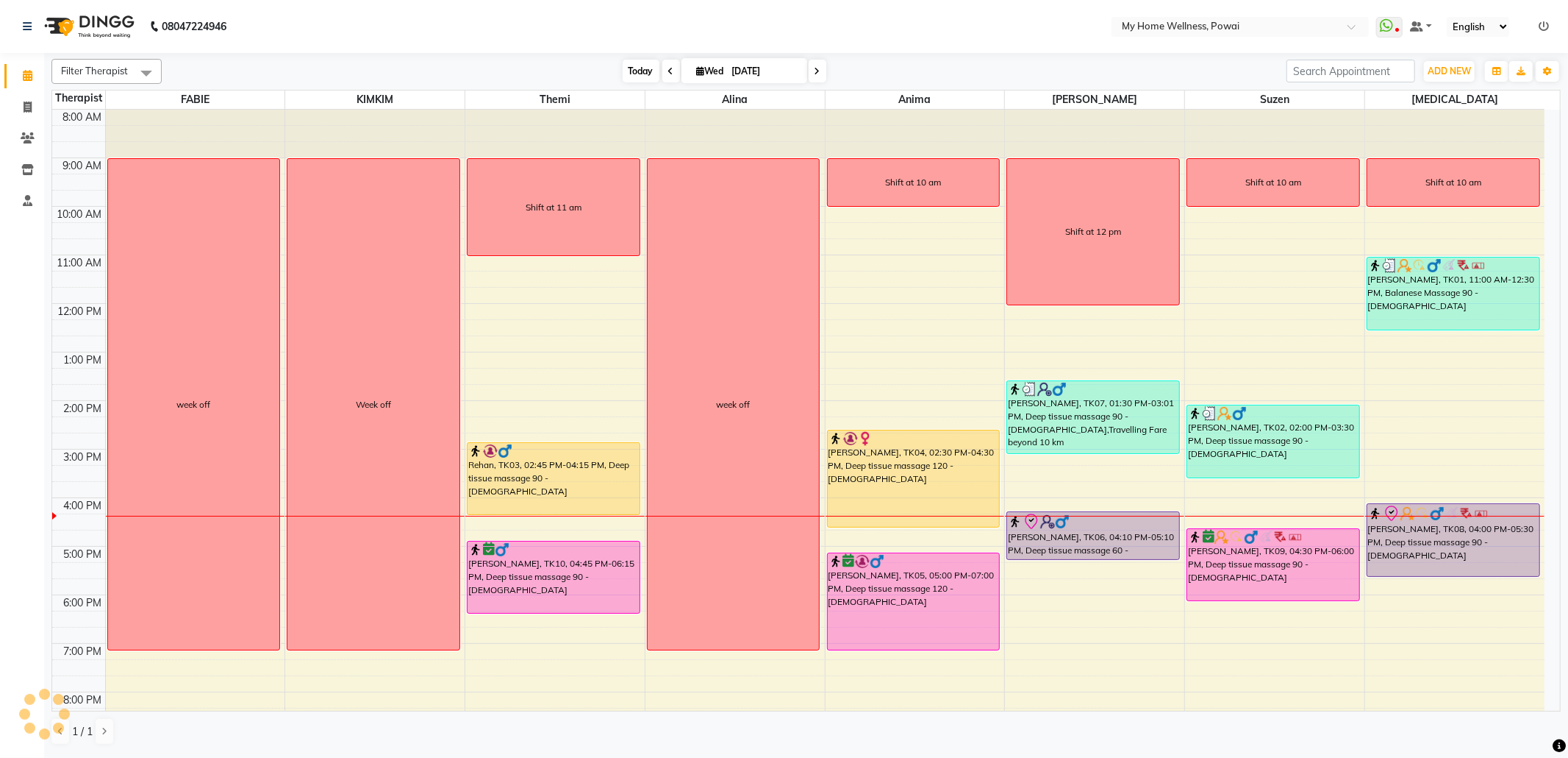
scroll to position [89, 0]
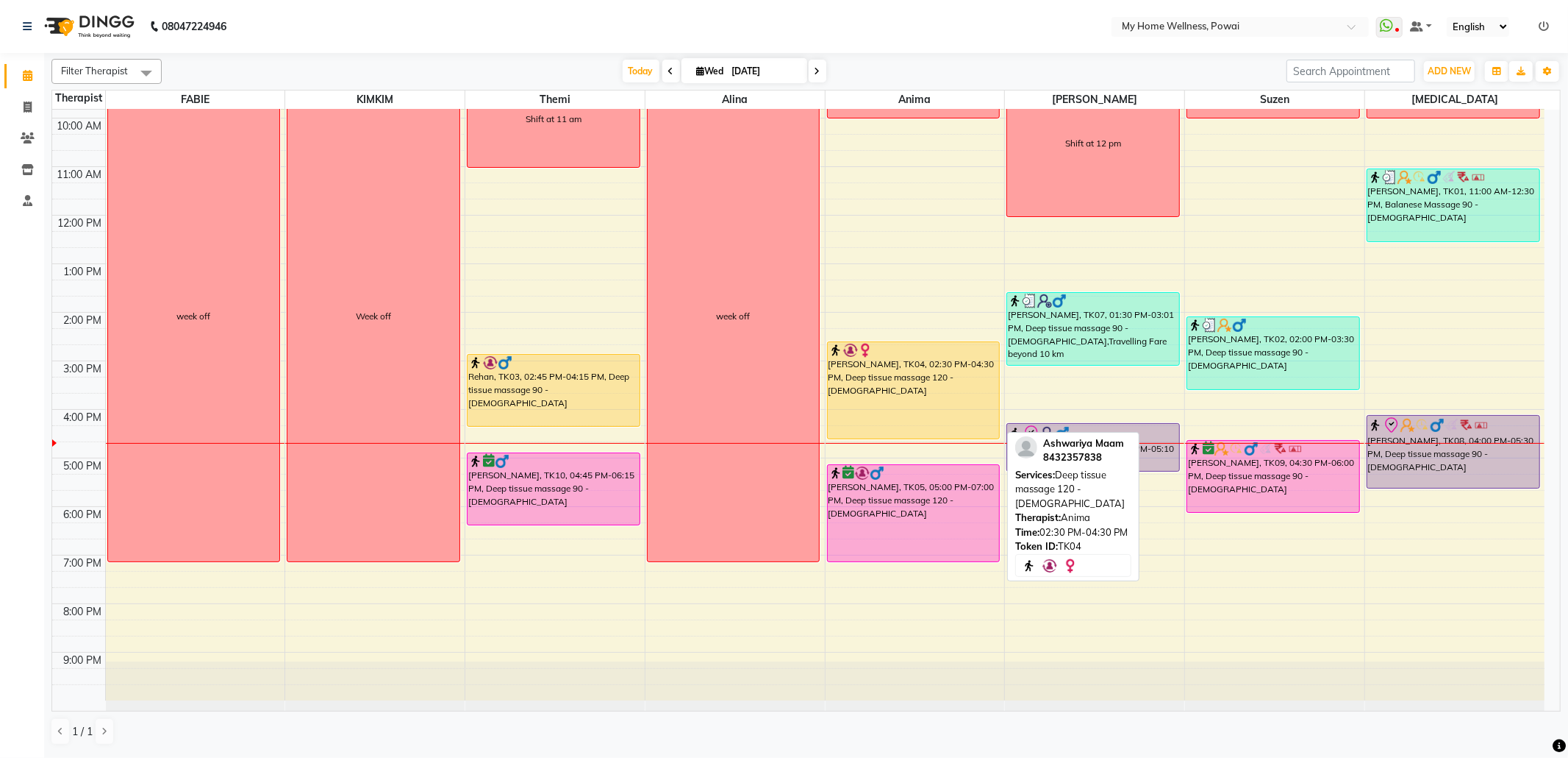
click at [931, 382] on div "[PERSON_NAME], TK04, 02:30 PM-04:30 PM, Deep tissue massage 120 - [DEMOGRAPHIC_…" at bounding box center [914, 389] width 172 height 96
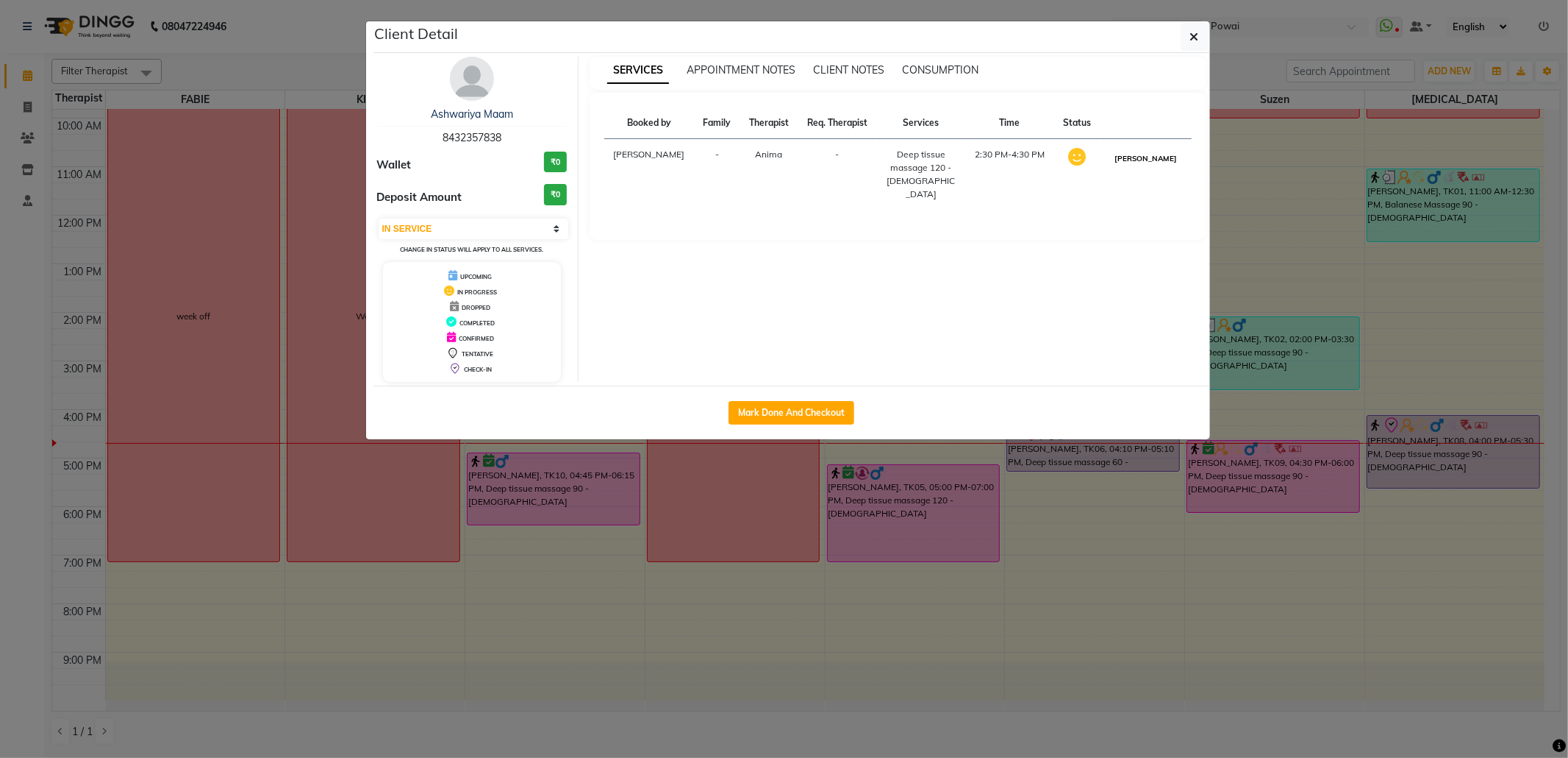
click at [1147, 163] on button "[PERSON_NAME]" at bounding box center [1146, 158] width 70 height 18
select select "3"
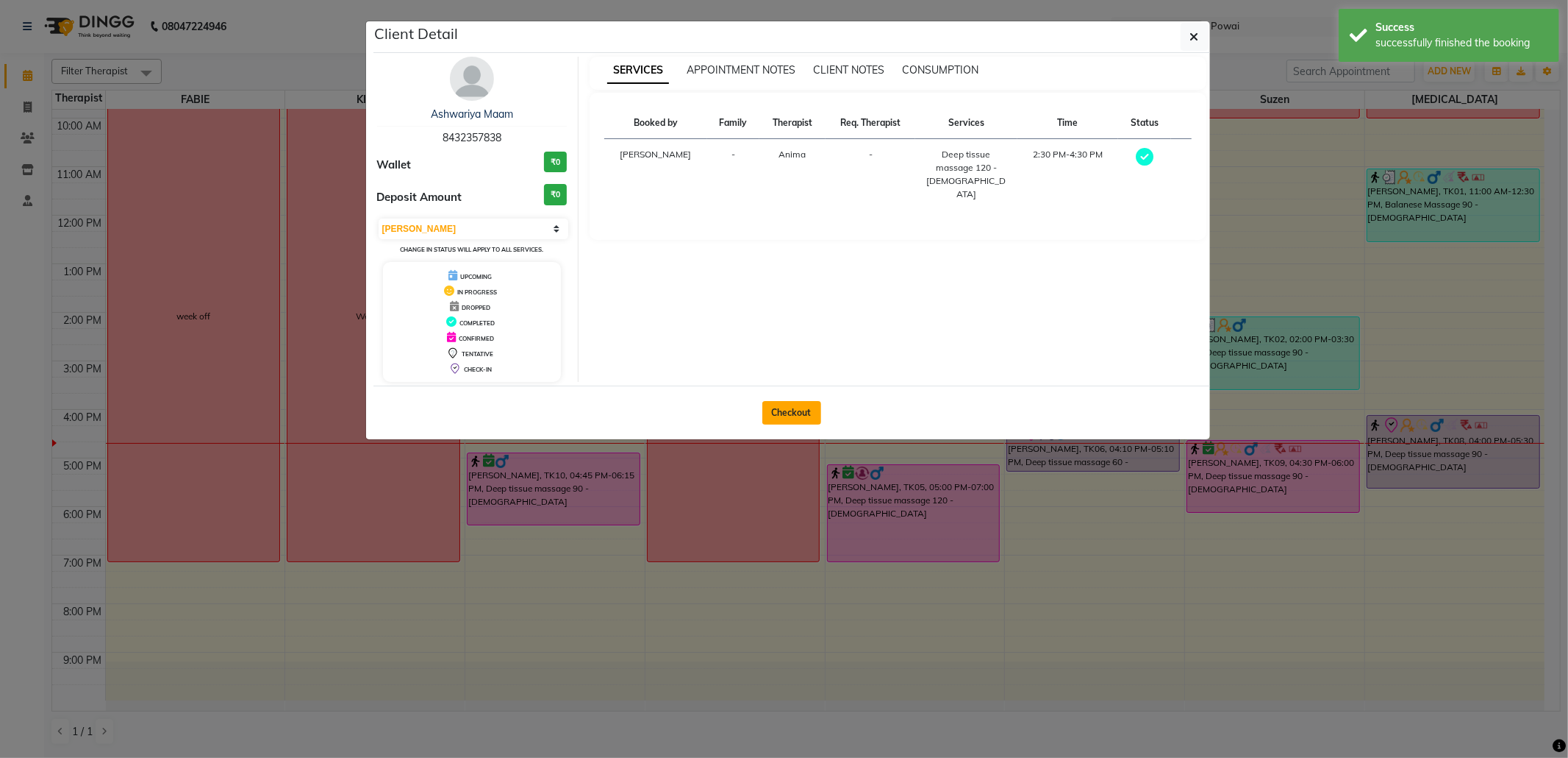
click at [798, 410] on button "Checkout" at bounding box center [792, 412] width 59 height 23
select select "682"
select select "service"
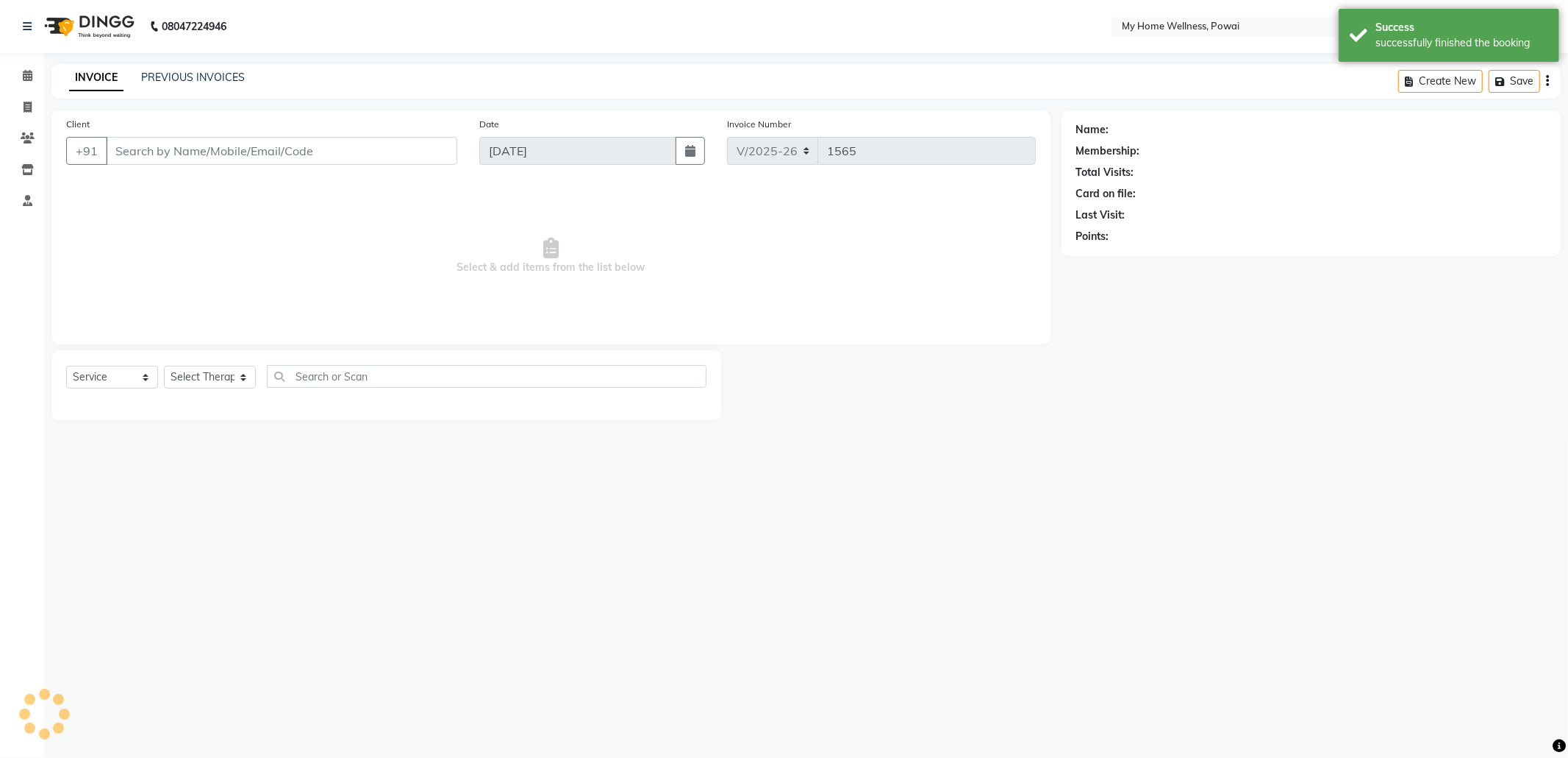
type input "84******38"
select select "89436"
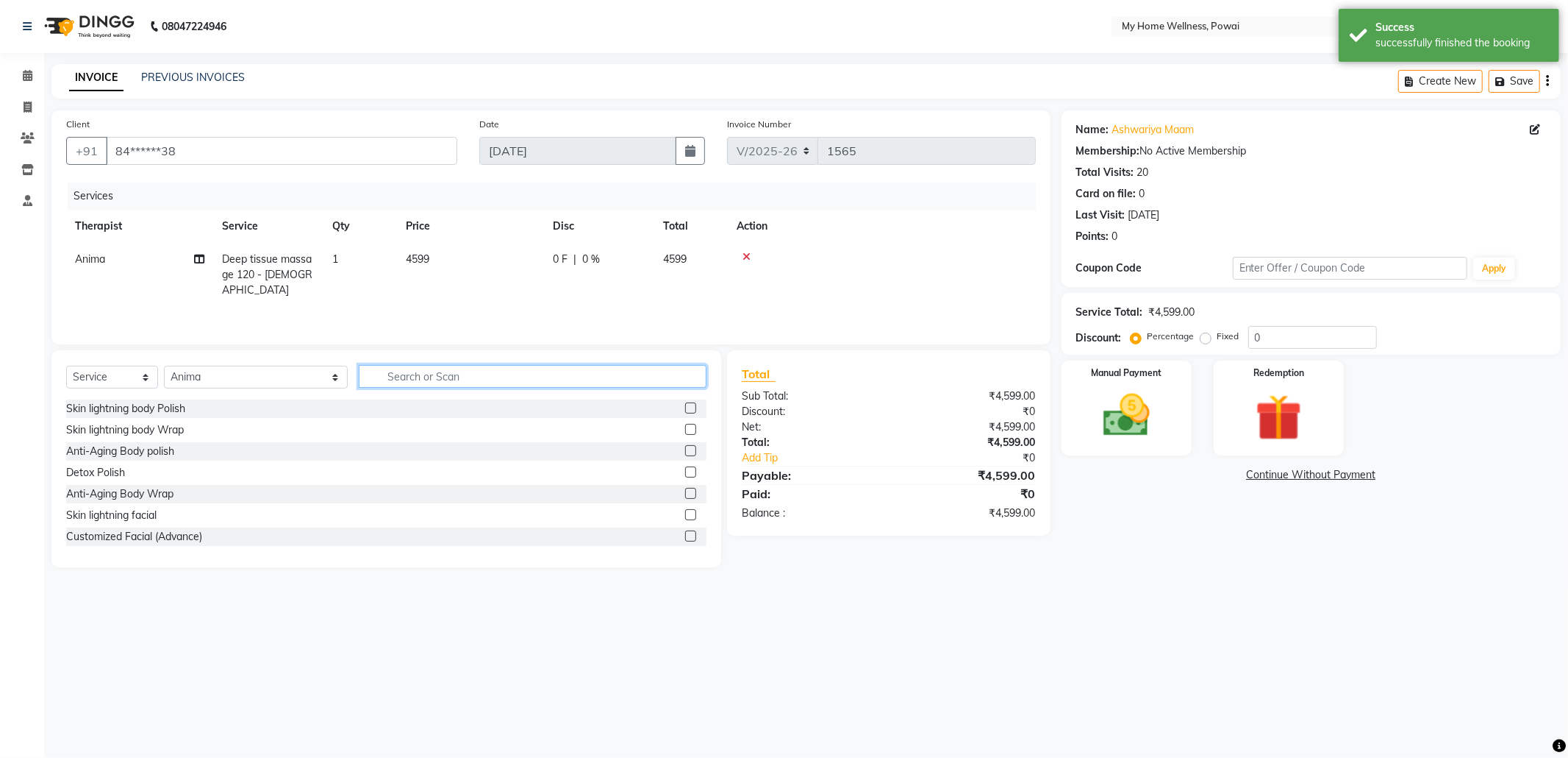
click at [359, 377] on input "text" at bounding box center [532, 376] width 348 height 23
type input "tr"
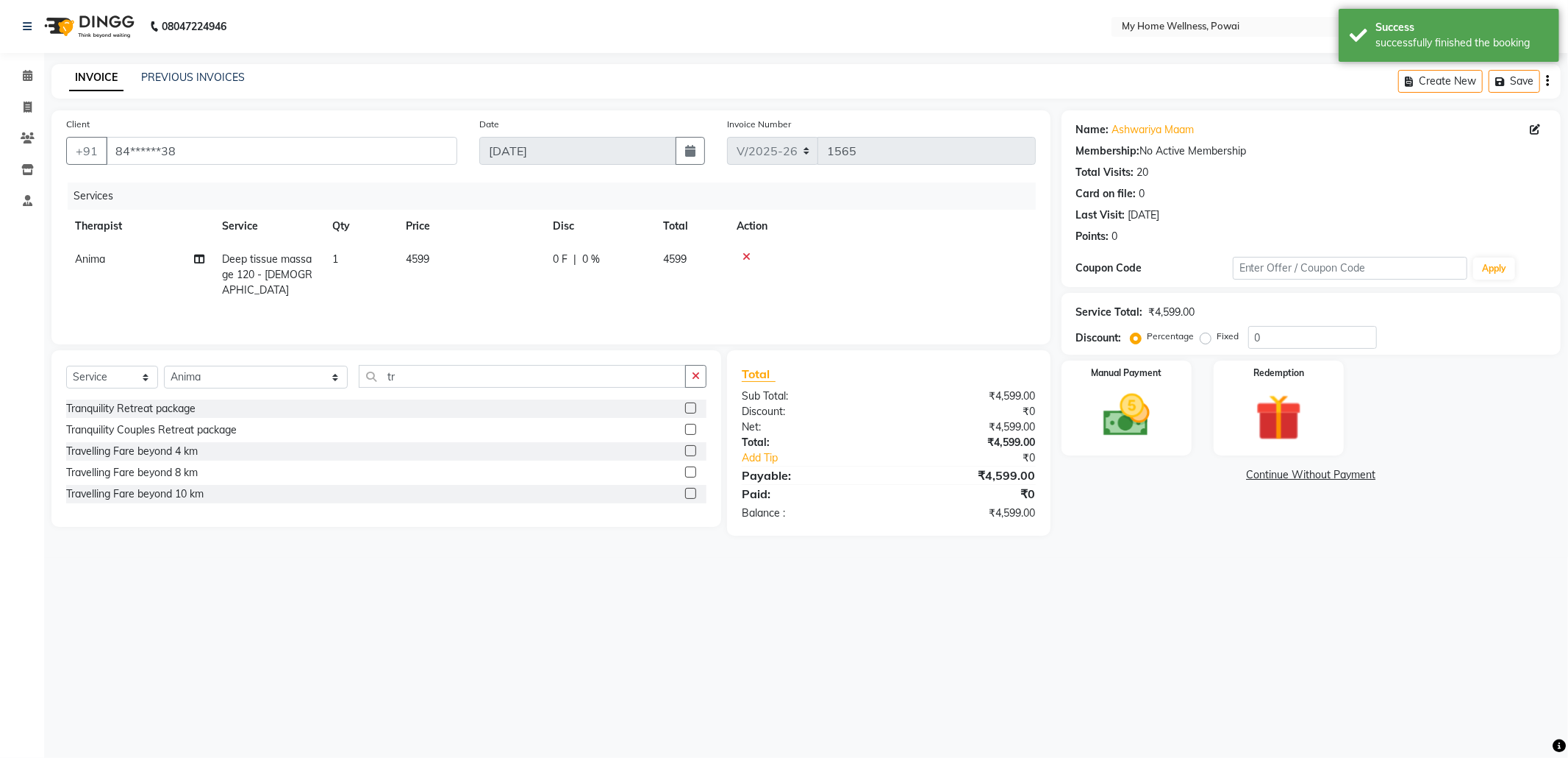
click at [690, 498] on label at bounding box center [691, 493] width 11 height 11
click at [690, 498] on input "checkbox" at bounding box center [690, 493] width 10 height 10
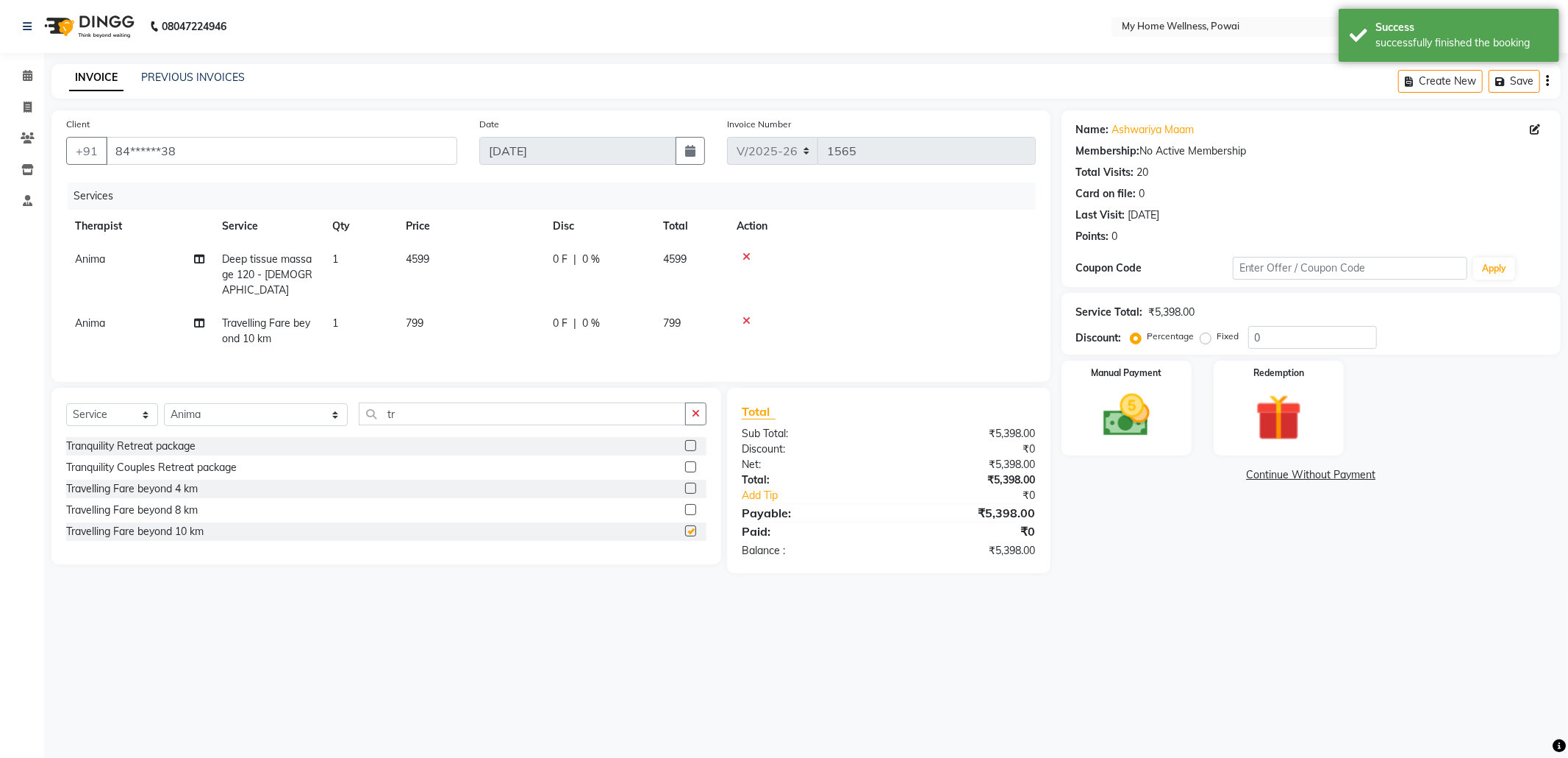
checkbox input "false"
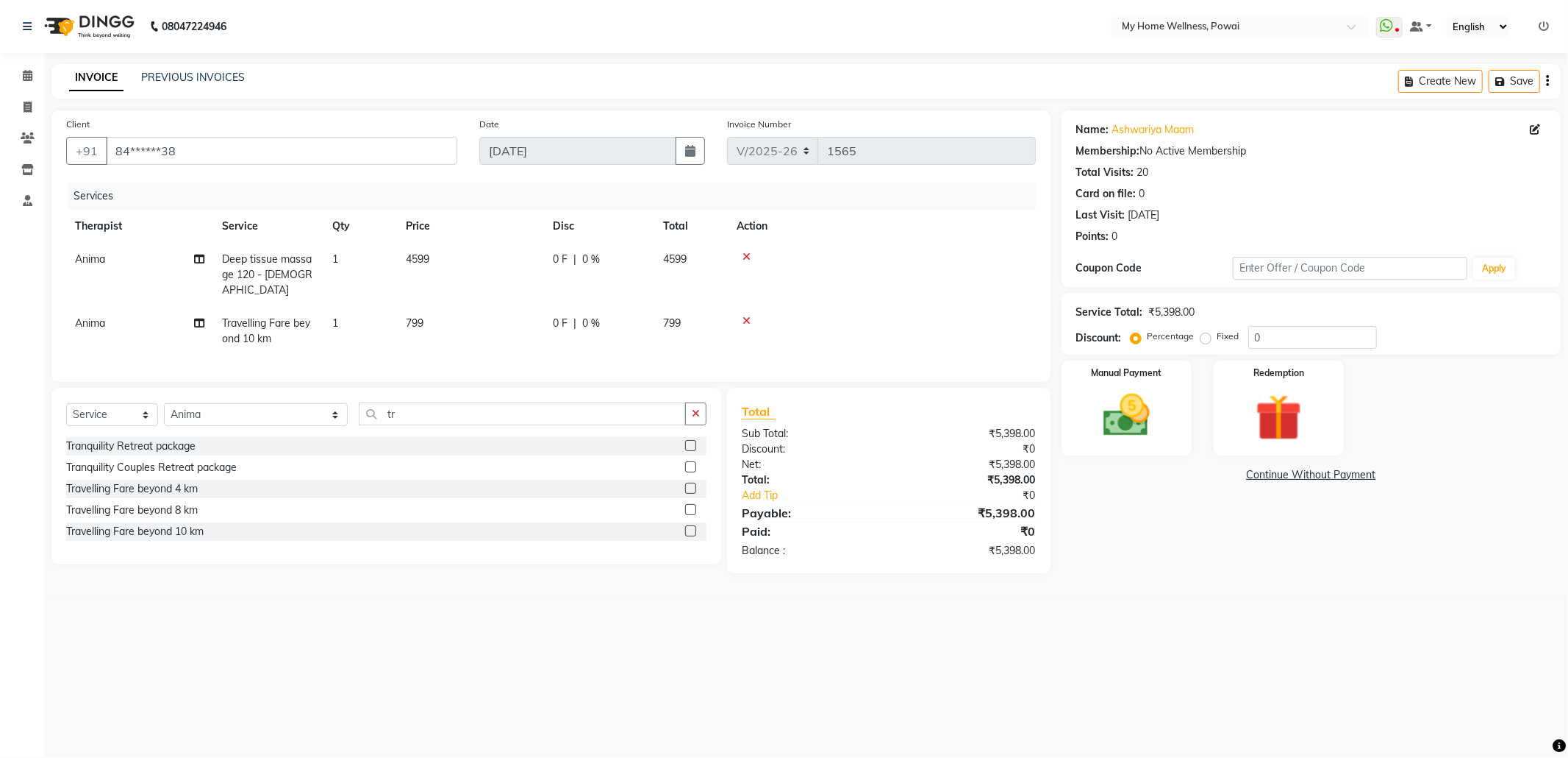
click at [1218, 340] on label "Fixed" at bounding box center [1228, 336] width 22 height 13
click at [1203, 340] on input "Fixed" at bounding box center [1208, 337] width 10 height 10
radio input "true"
click at [1309, 332] on input "0" at bounding box center [1312, 337] width 128 height 23
type input "098"
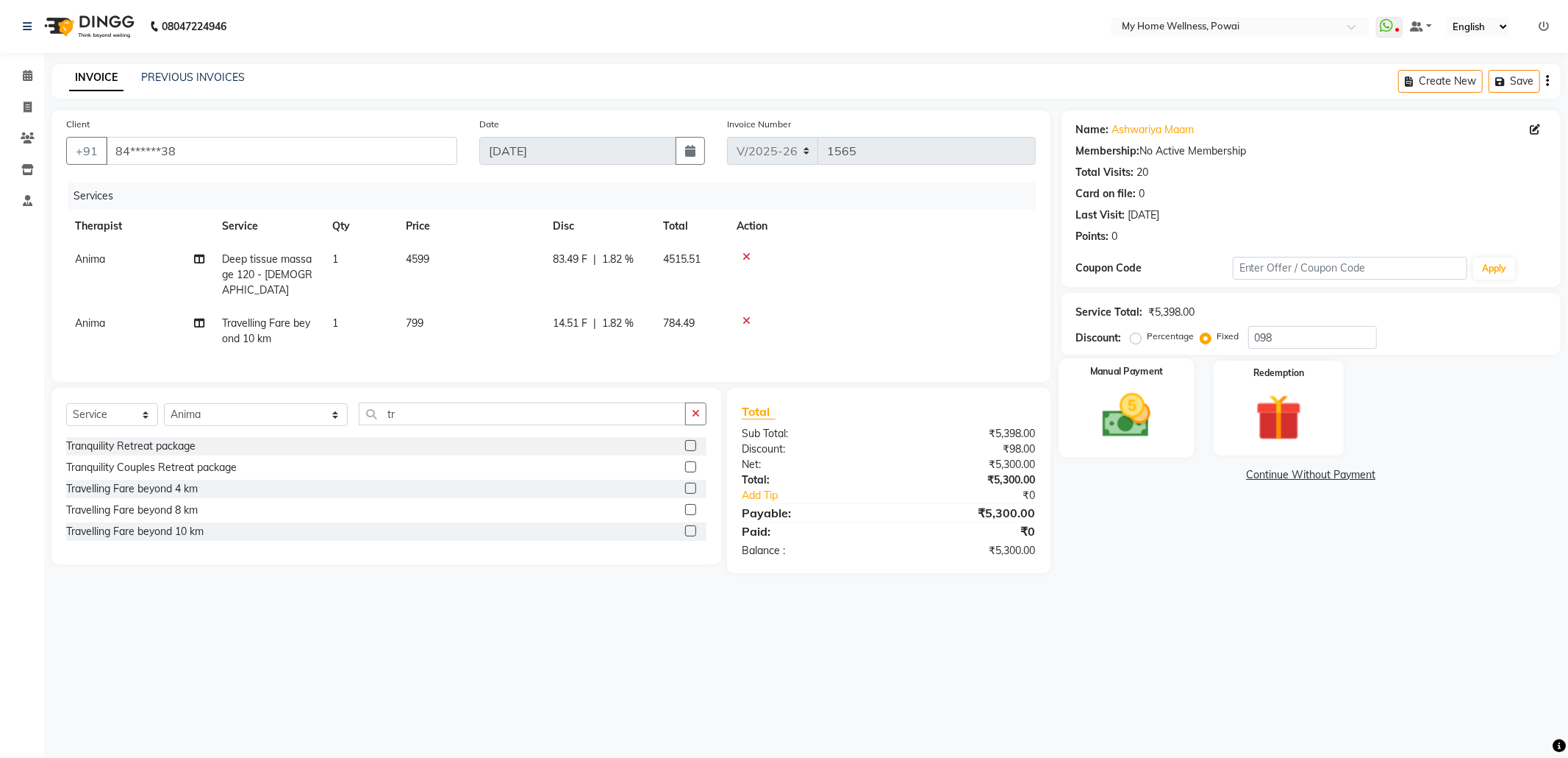
click at [1157, 395] on img at bounding box center [1126, 415] width 79 height 56
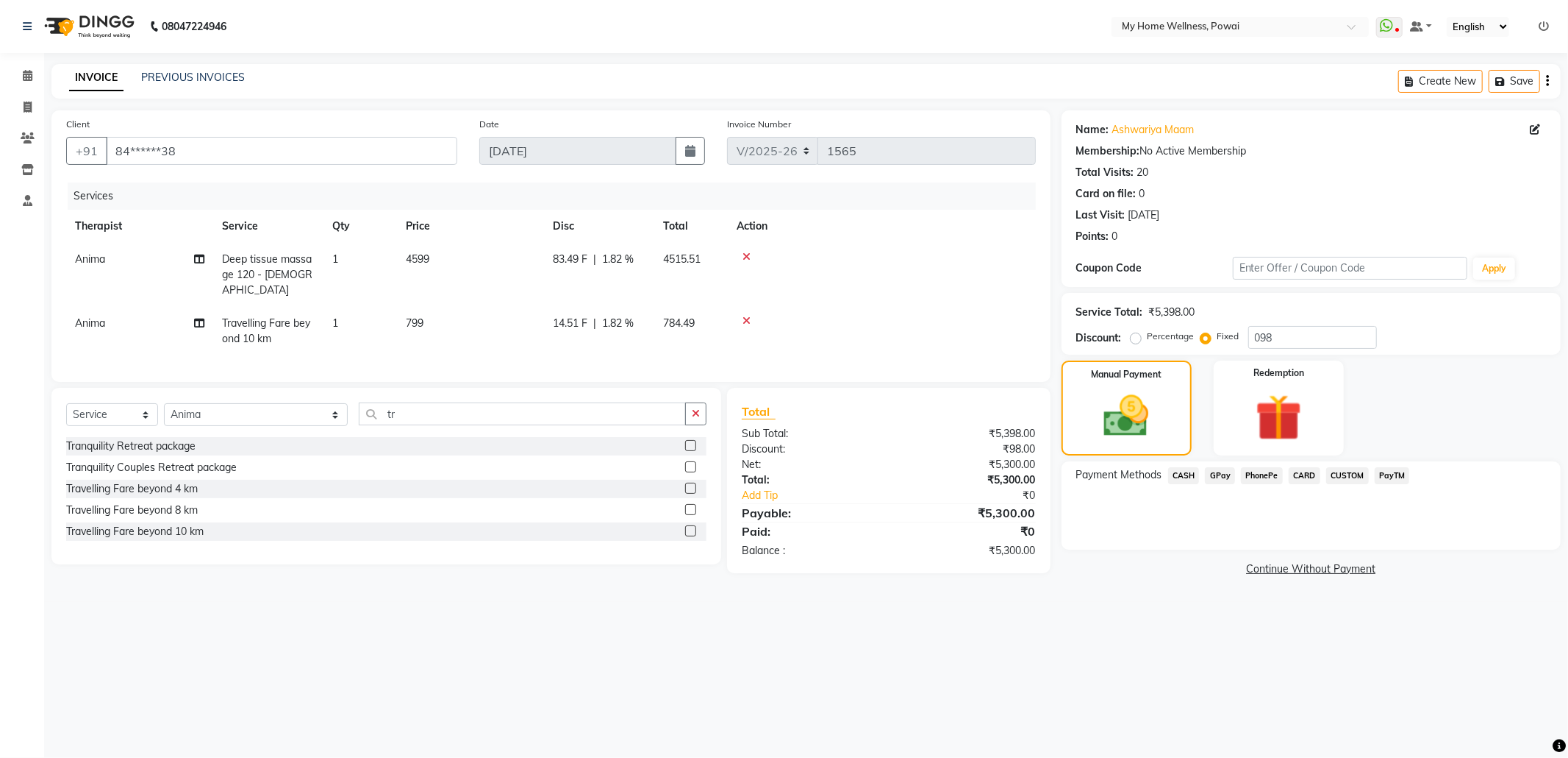
click at [1214, 480] on span "GPay" at bounding box center [1220, 476] width 30 height 17
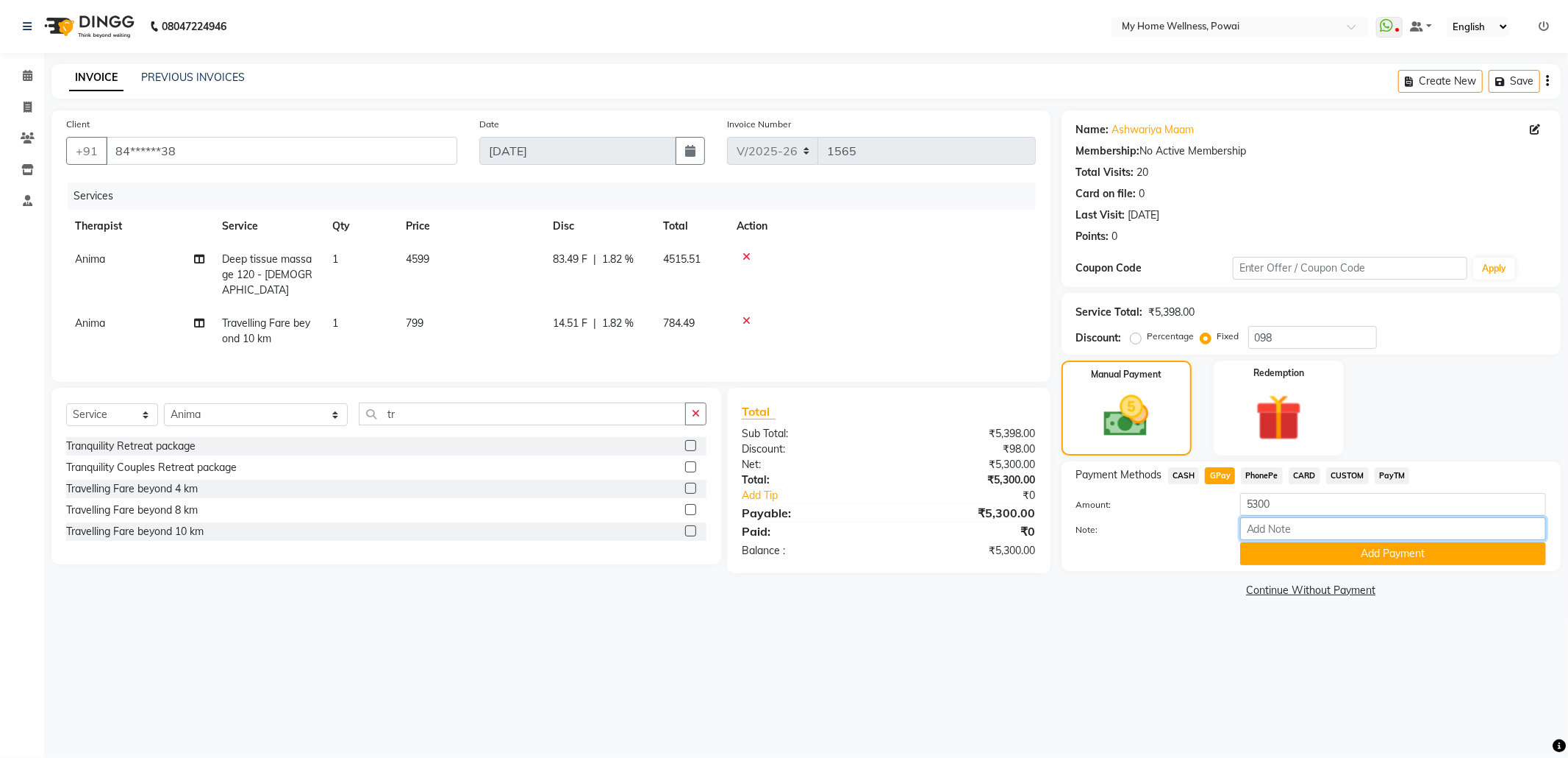
click at [1296, 539] on input "Note:" at bounding box center [1393, 528] width 306 height 23
type input "company account"
click at [1391, 551] on button "Add Payment" at bounding box center [1393, 553] width 306 height 23
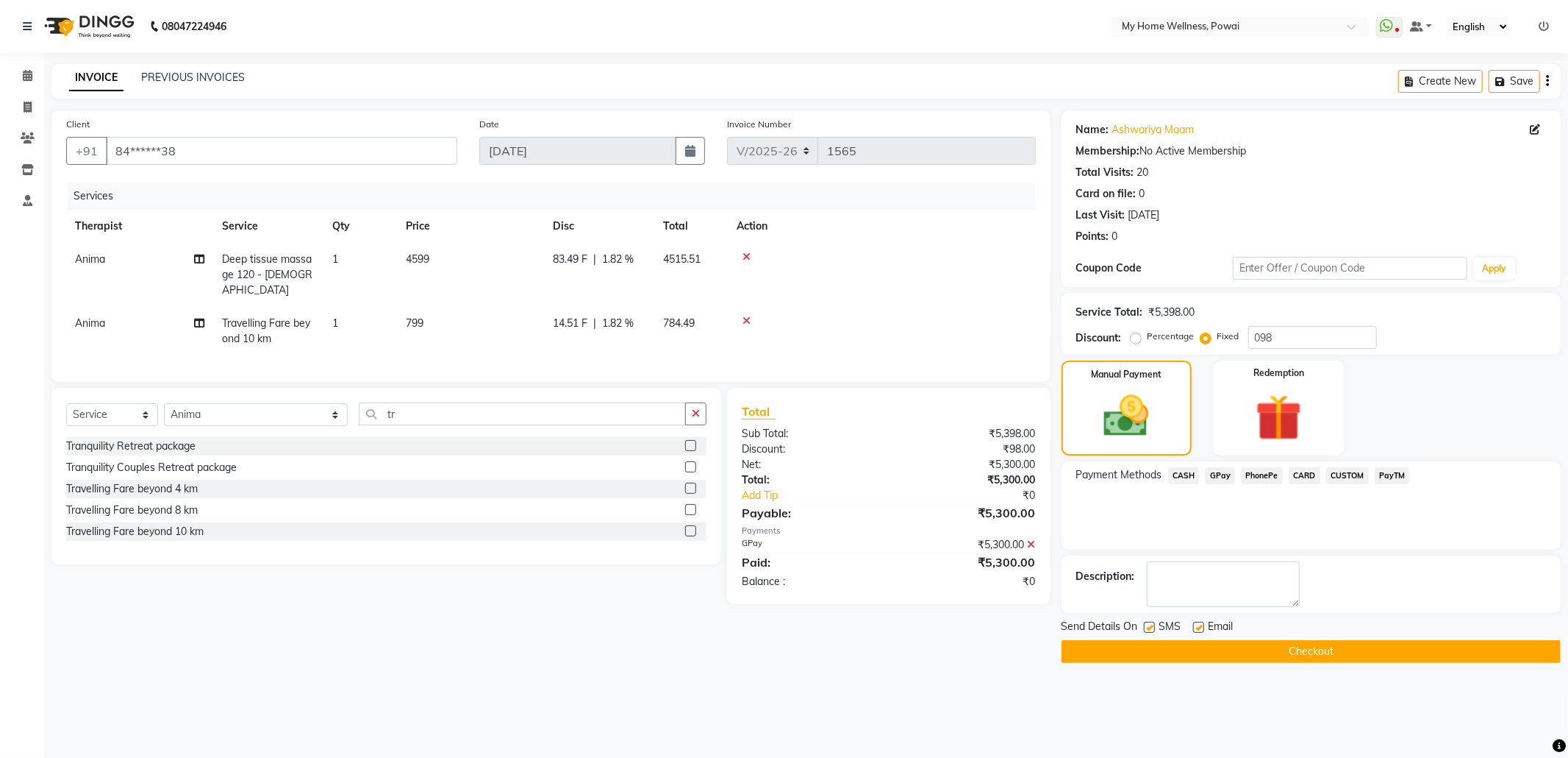
click at [1366, 651] on button "Checkout" at bounding box center [1311, 651] width 499 height 23
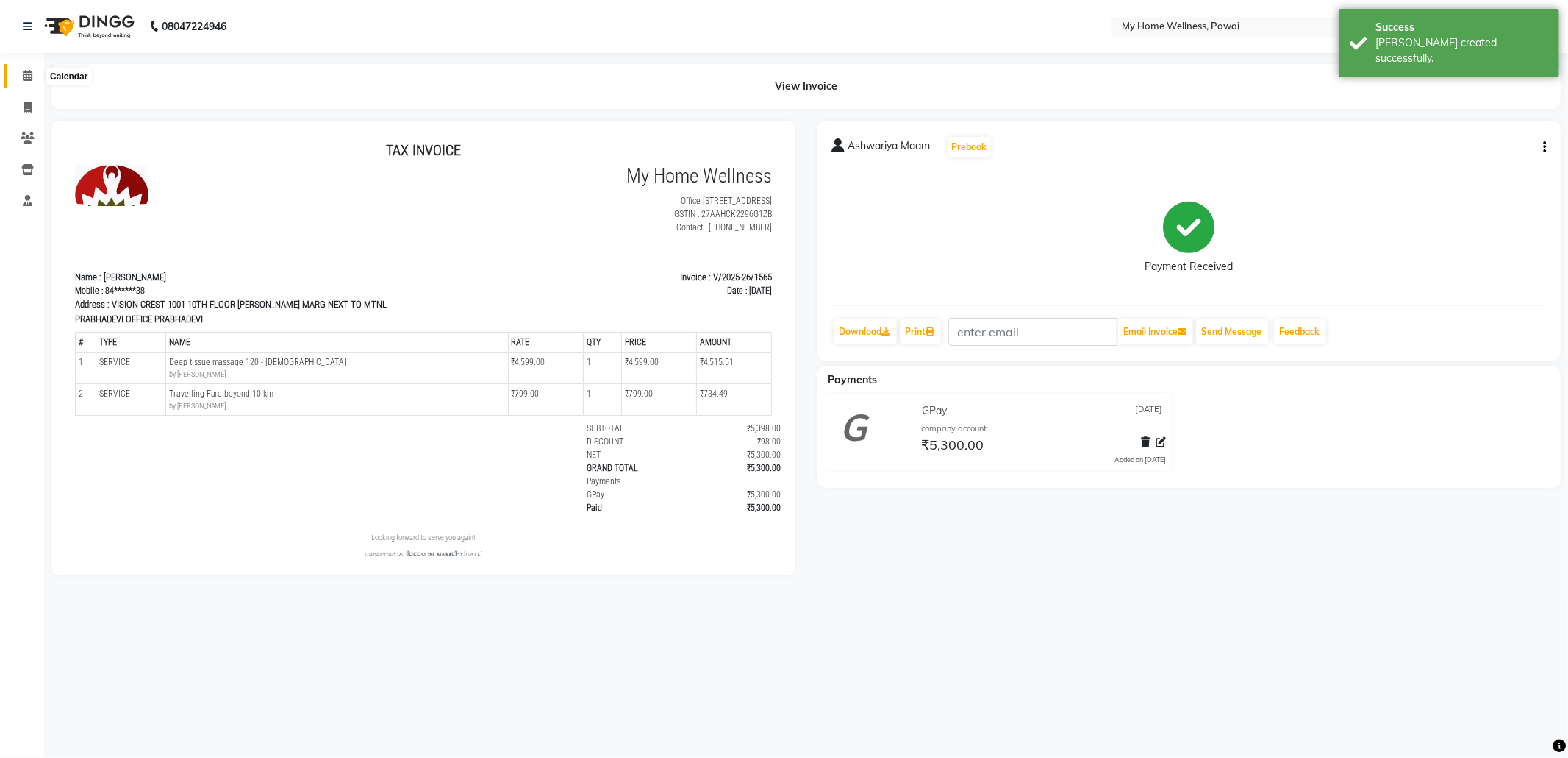
click at [27, 77] on icon at bounding box center [27, 75] width 10 height 11
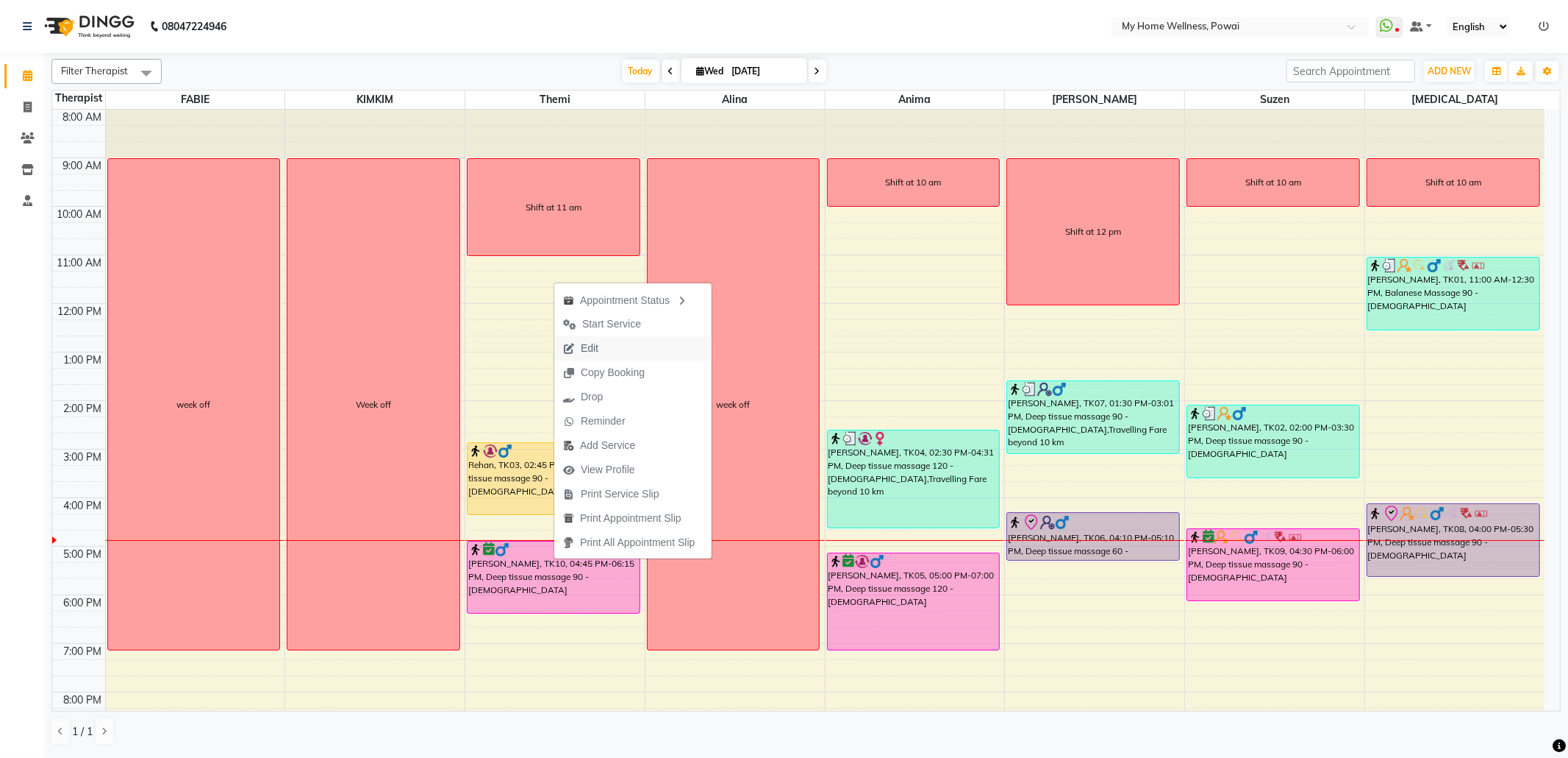
click at [598, 350] on span "Edit" at bounding box center [589, 349] width 17 height 16
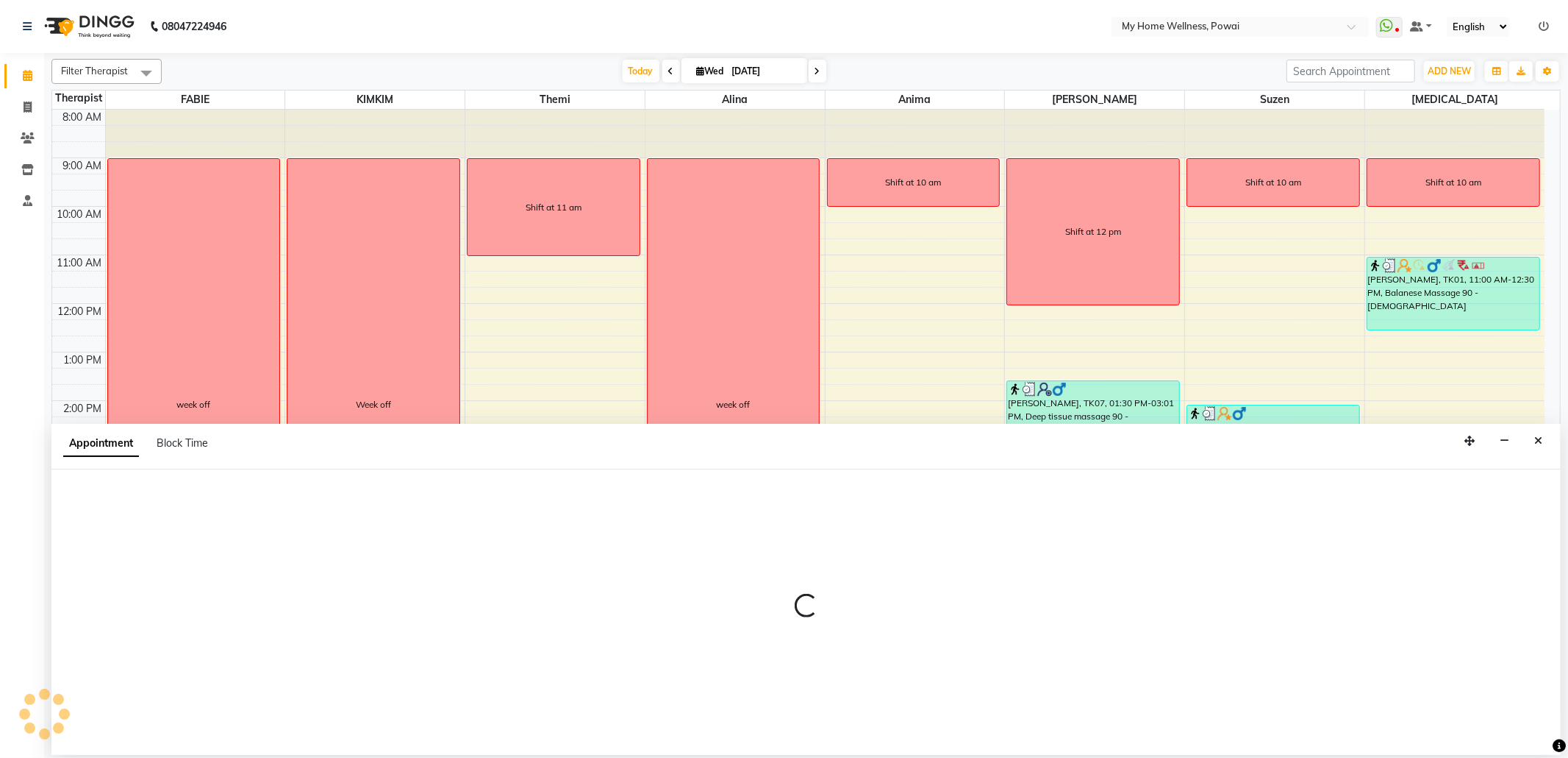
select select "confirm booking"
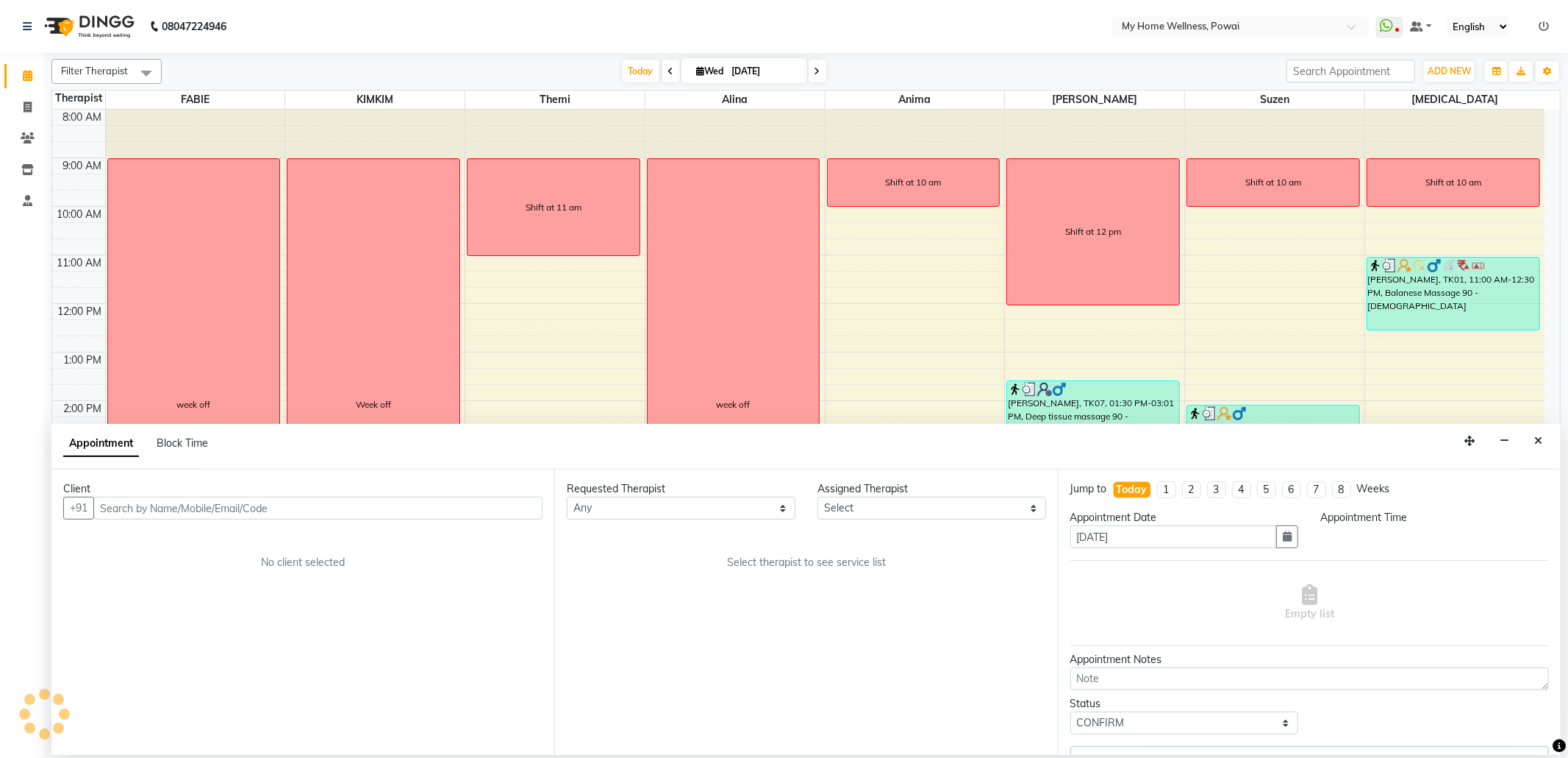
select select "65929"
select select "1005"
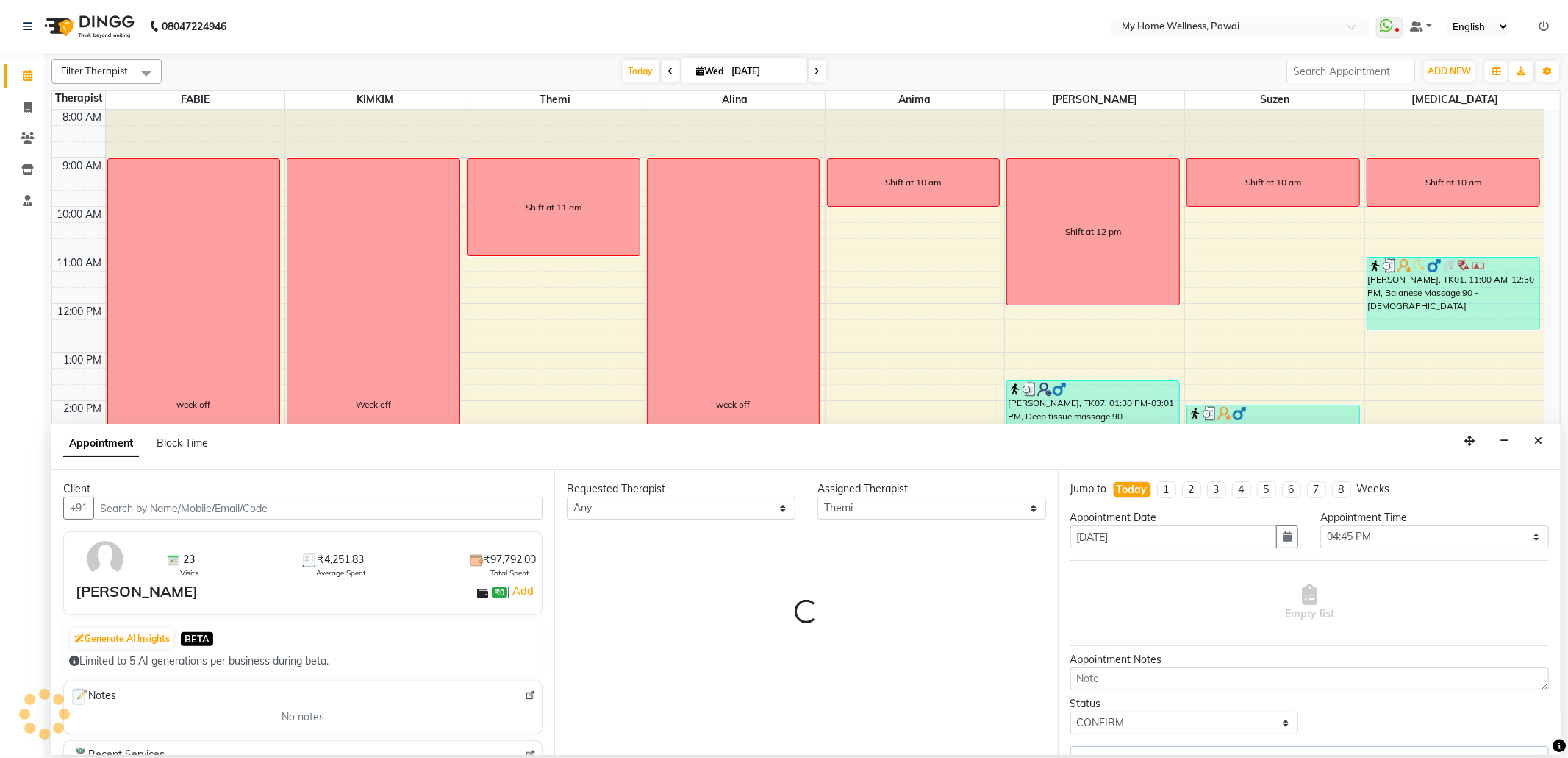
scroll to position [89, 0]
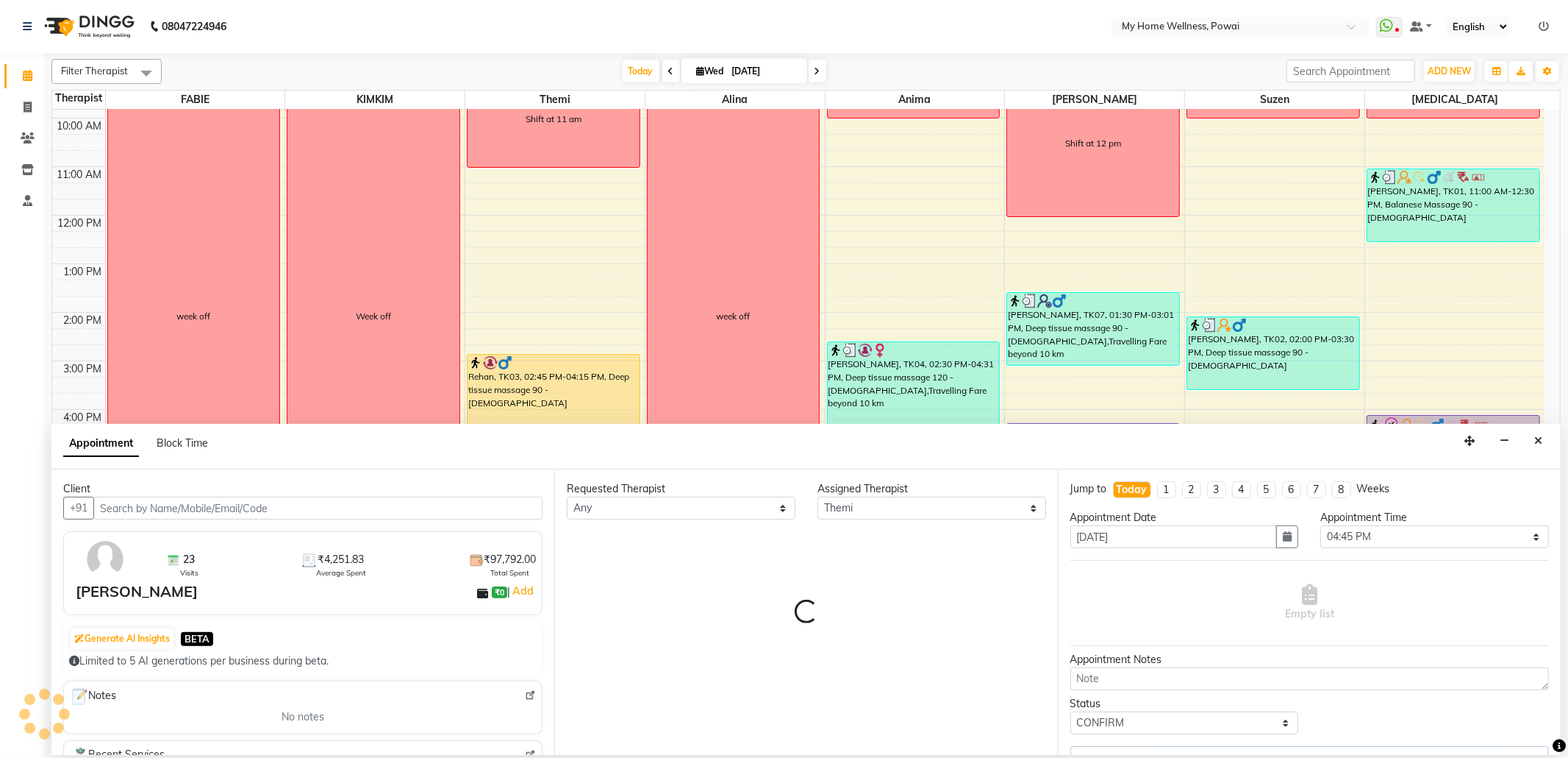
select select "756"
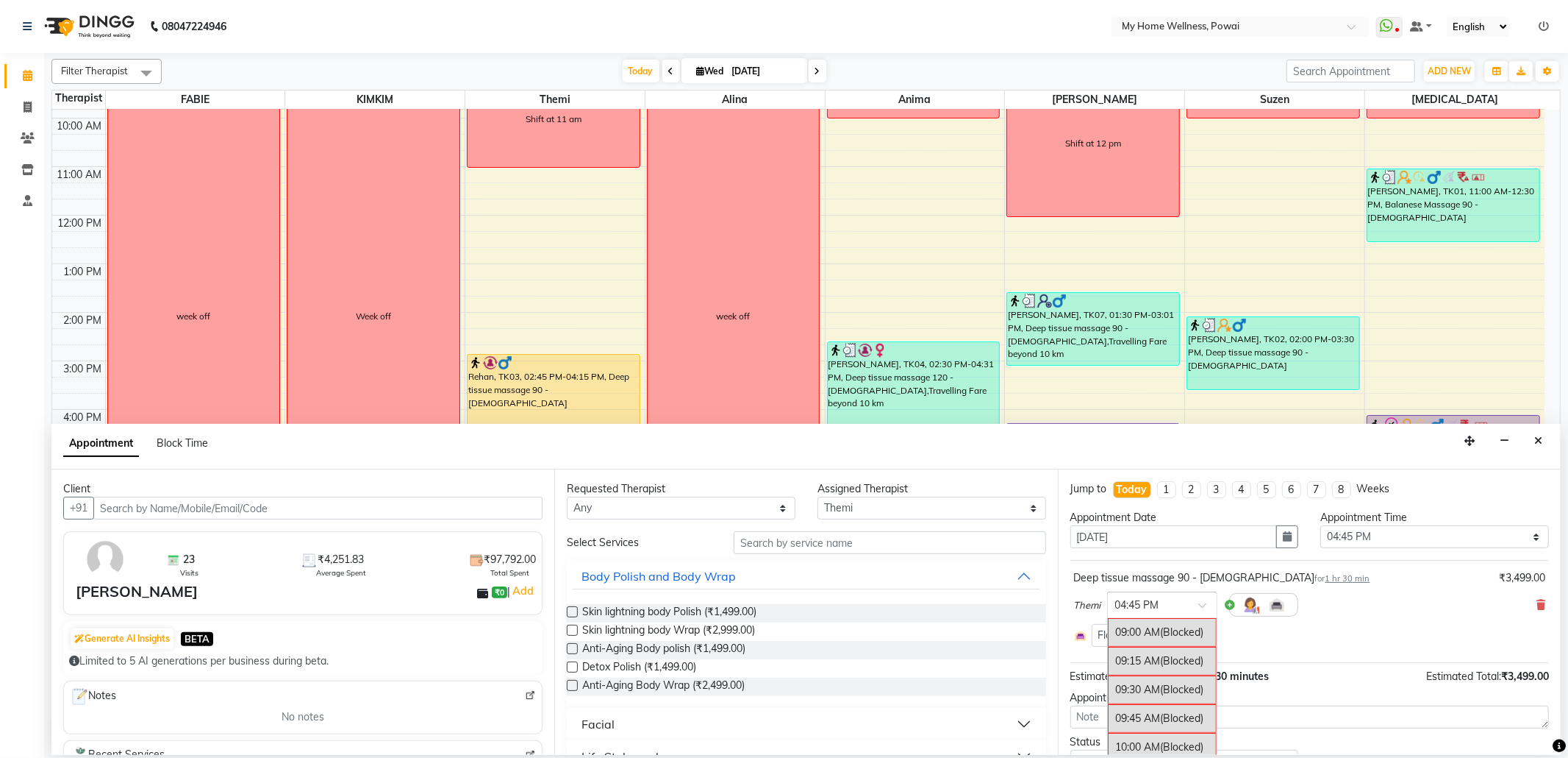
click at [1195, 604] on div at bounding box center [1162, 604] width 109 height 16
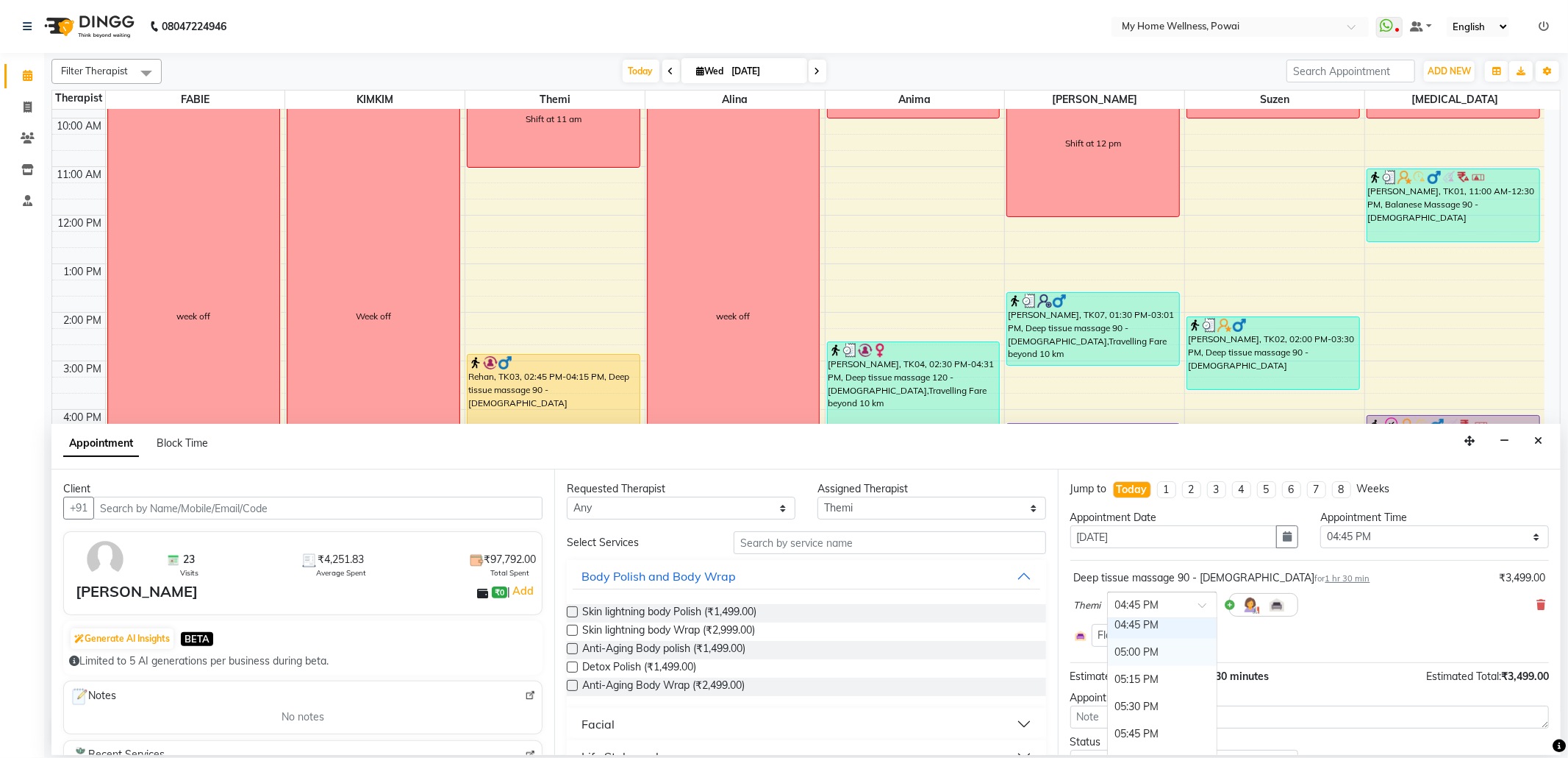
click at [1138, 662] on div "05:00 PM" at bounding box center [1162, 651] width 109 height 27
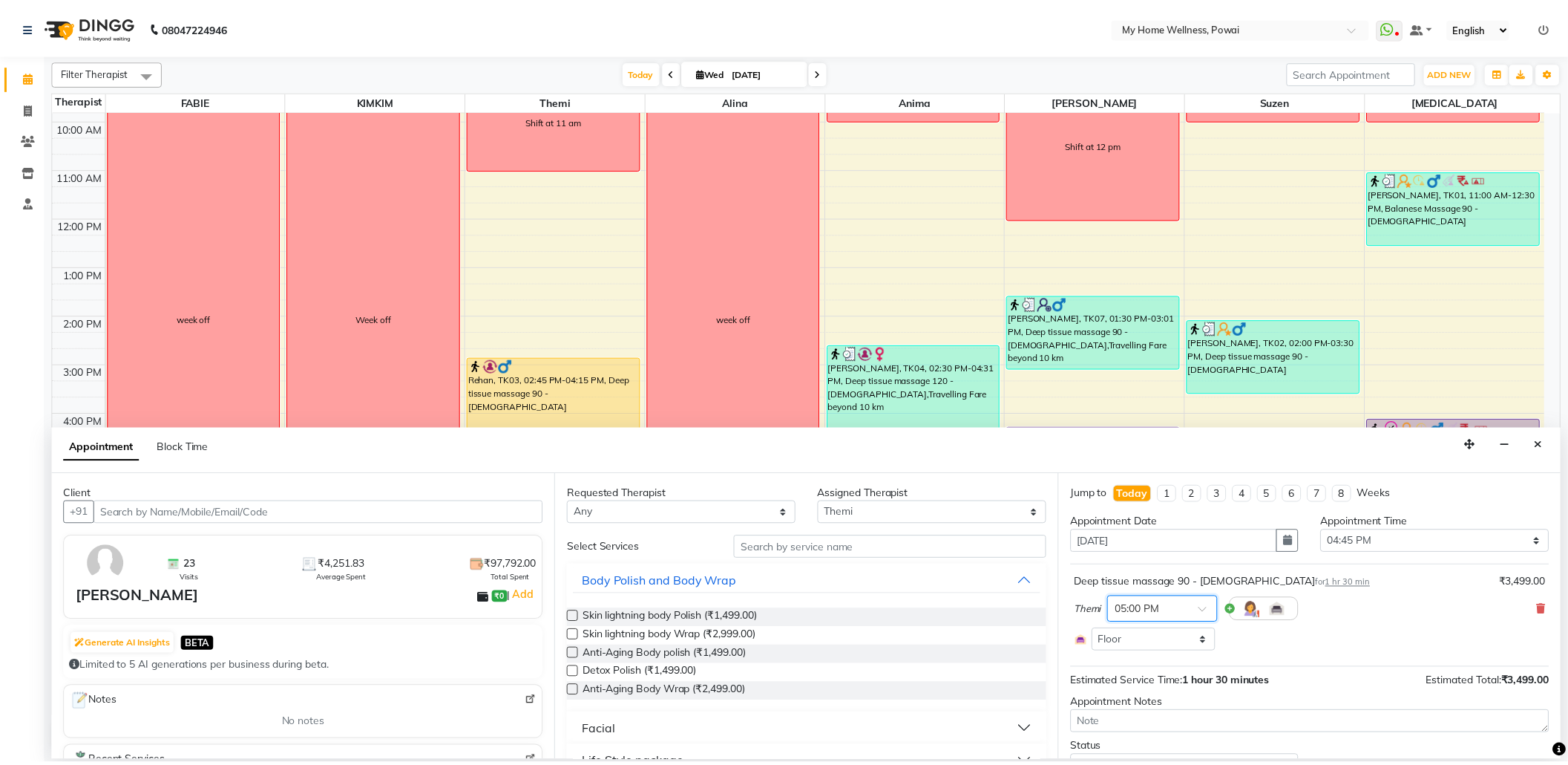
scroll to position [70, 0]
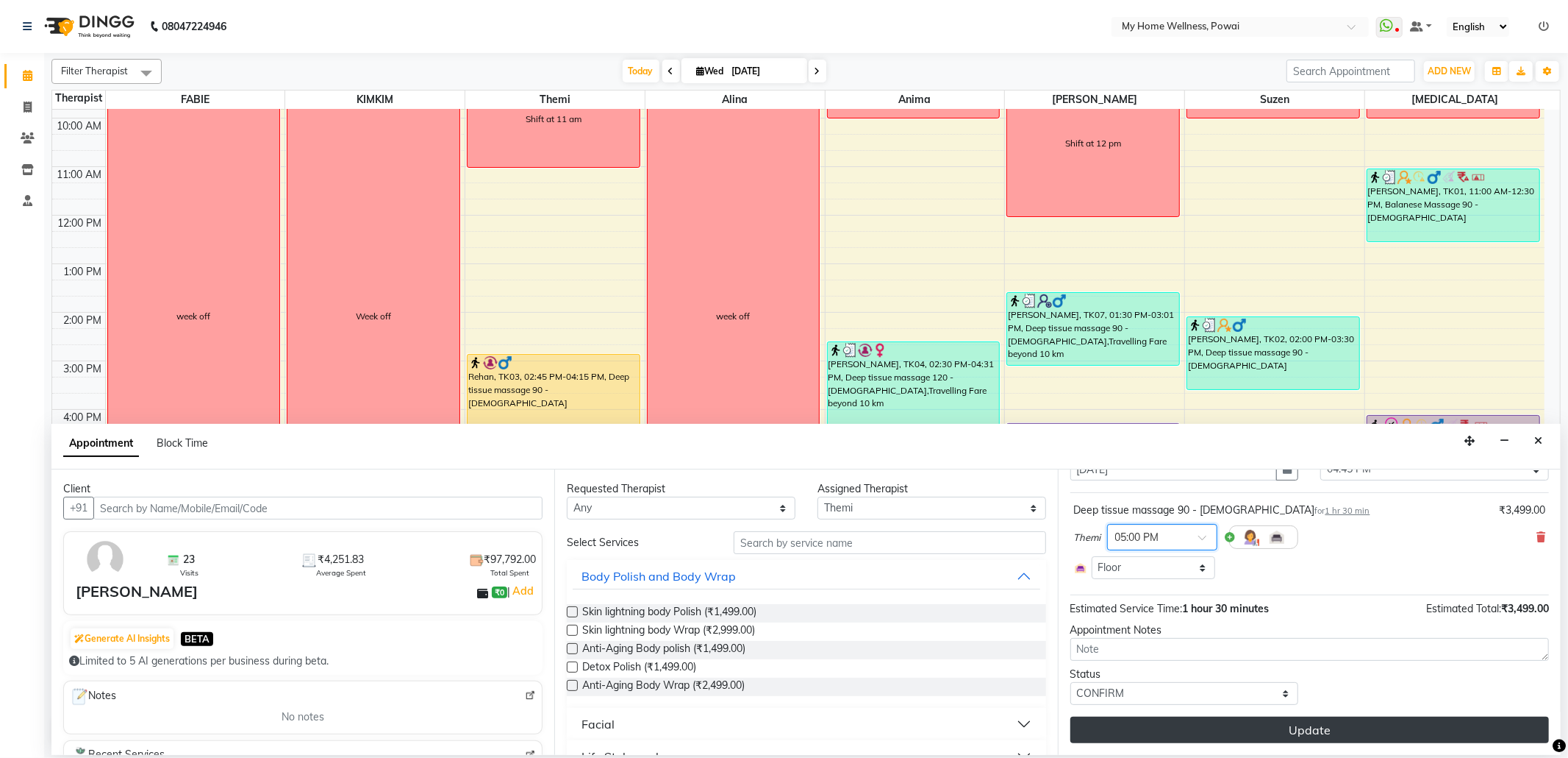
click at [1166, 727] on button "Update" at bounding box center [1310, 729] width 478 height 27
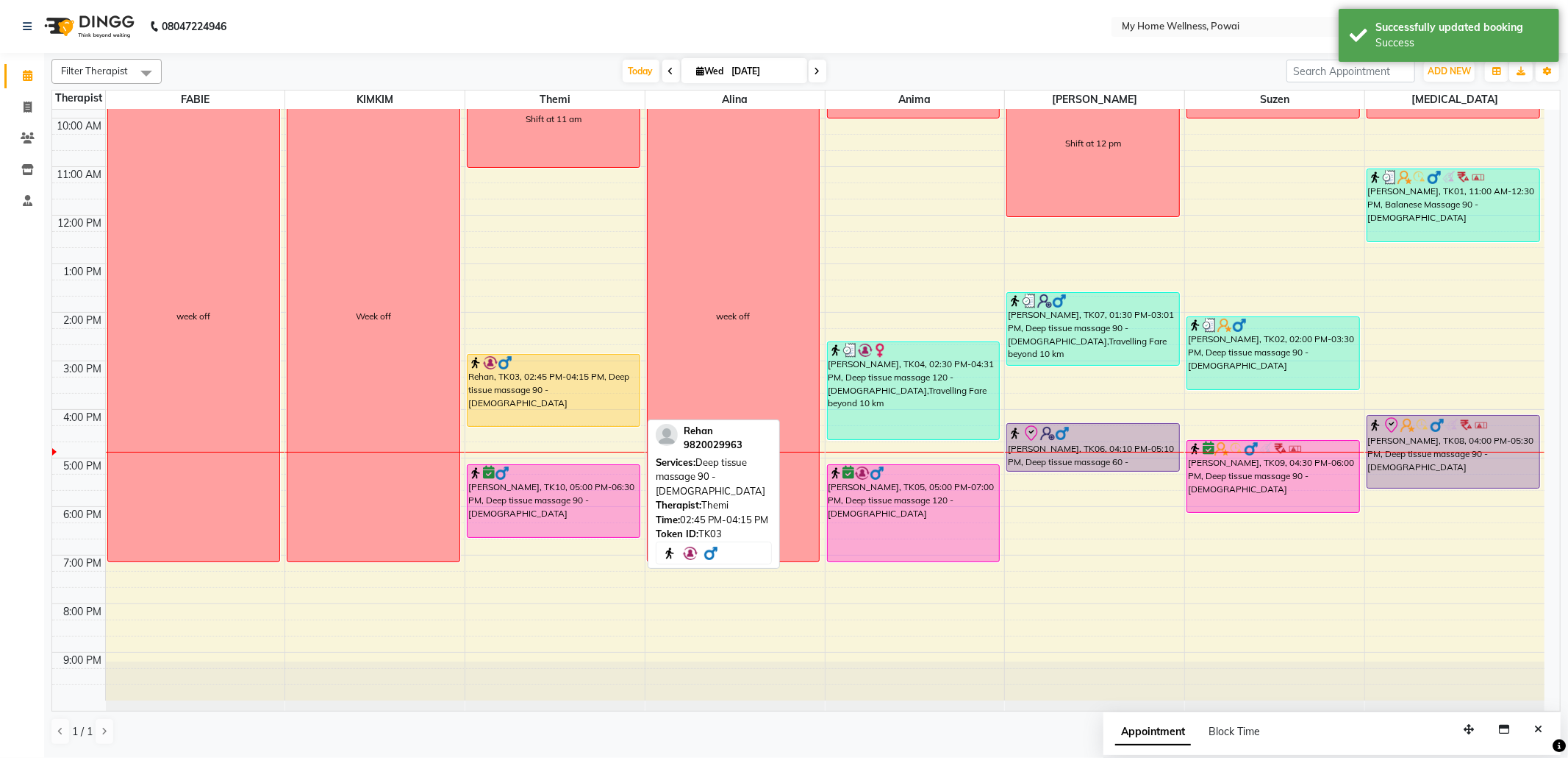
click at [594, 400] on div "Rehan, TK03, 02:45 PM-04:15 PM, Deep tissue massage 90 - [DEMOGRAPHIC_DATA]" at bounding box center [553, 390] width 172 height 71
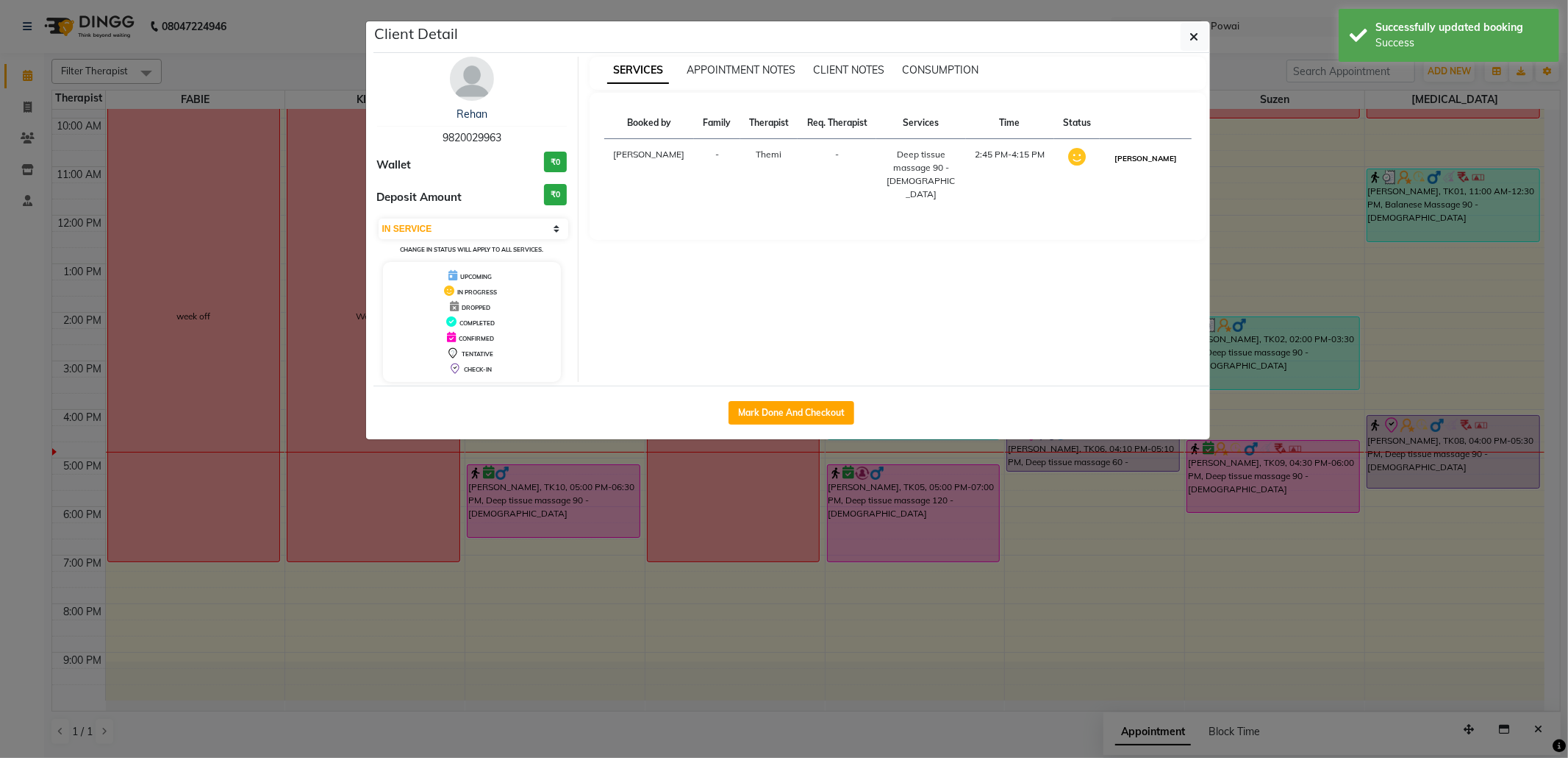
click at [1170, 160] on button "[PERSON_NAME]" at bounding box center [1146, 158] width 70 height 18
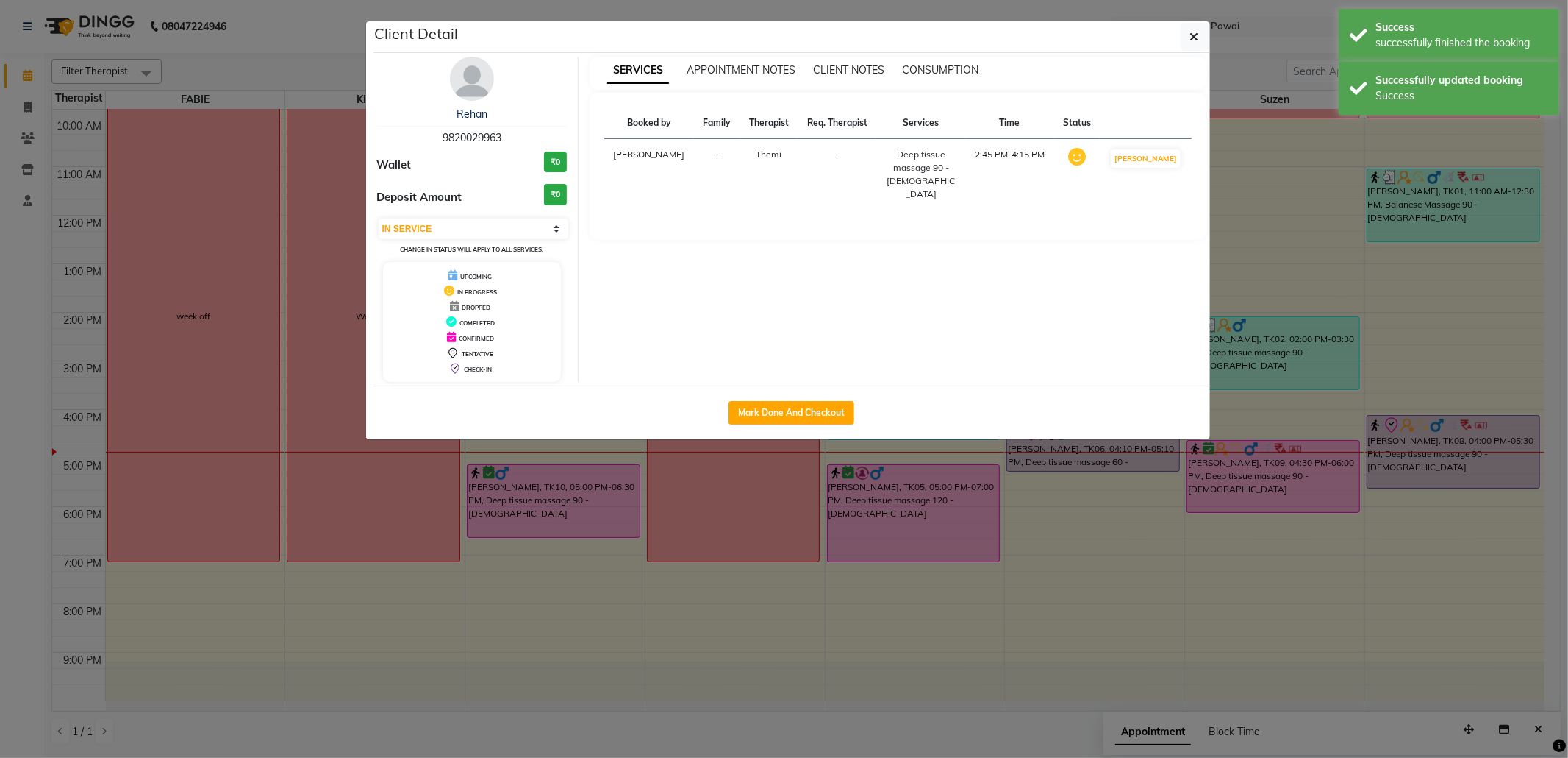
select select "3"
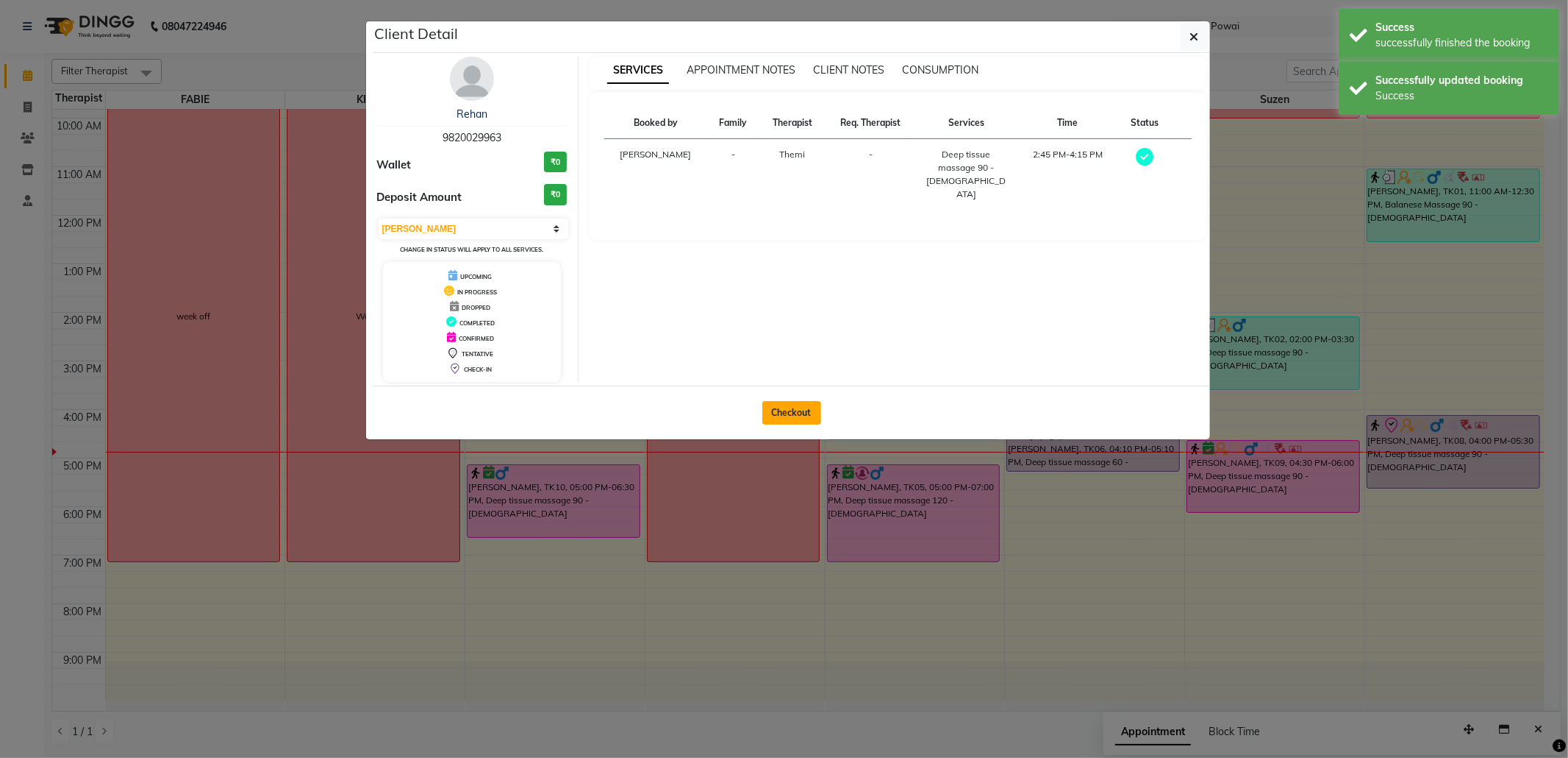
click at [777, 414] on button "Checkout" at bounding box center [792, 412] width 59 height 23
select select "682"
select select "service"
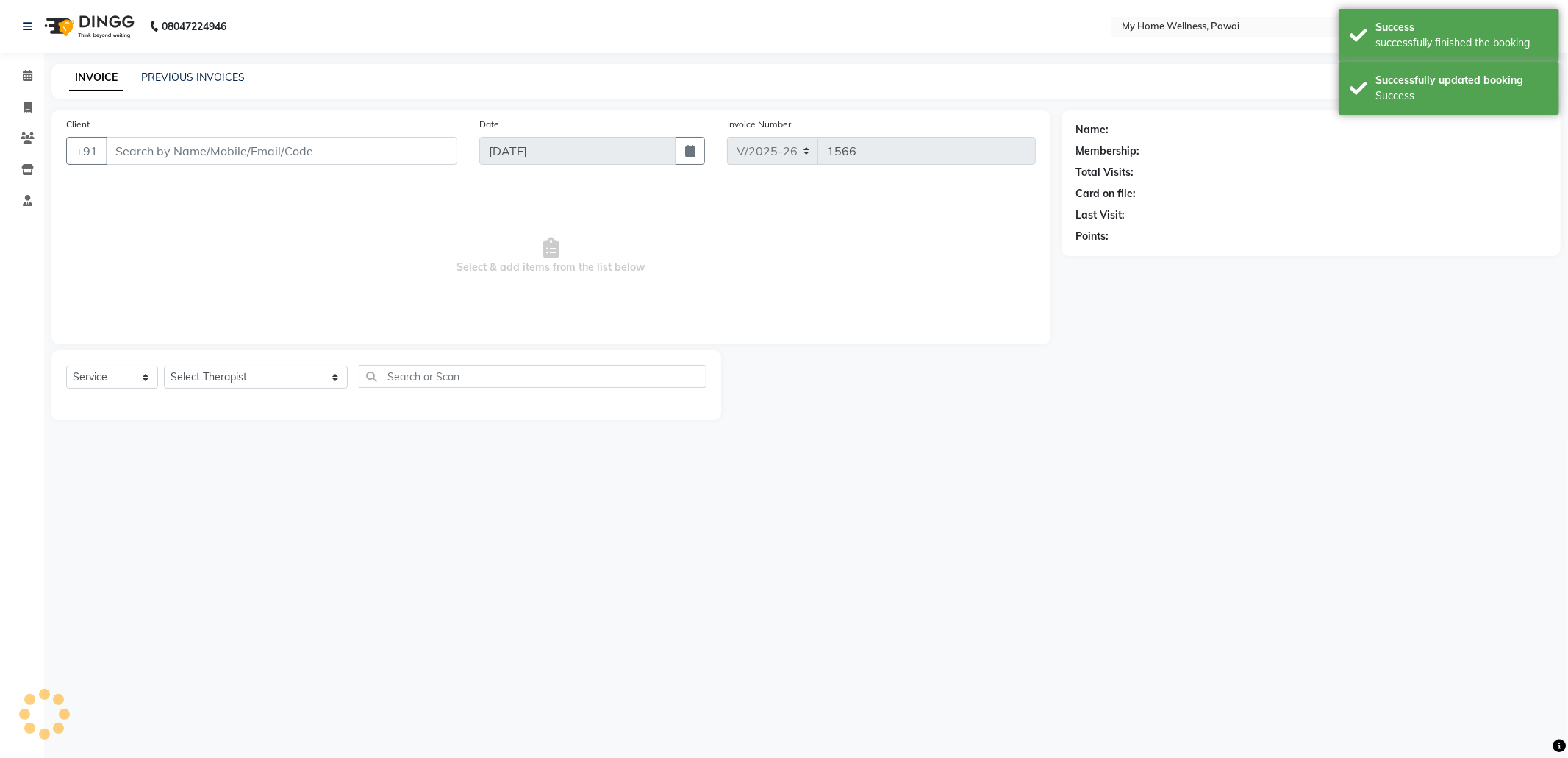
type input "98******63"
select select "65929"
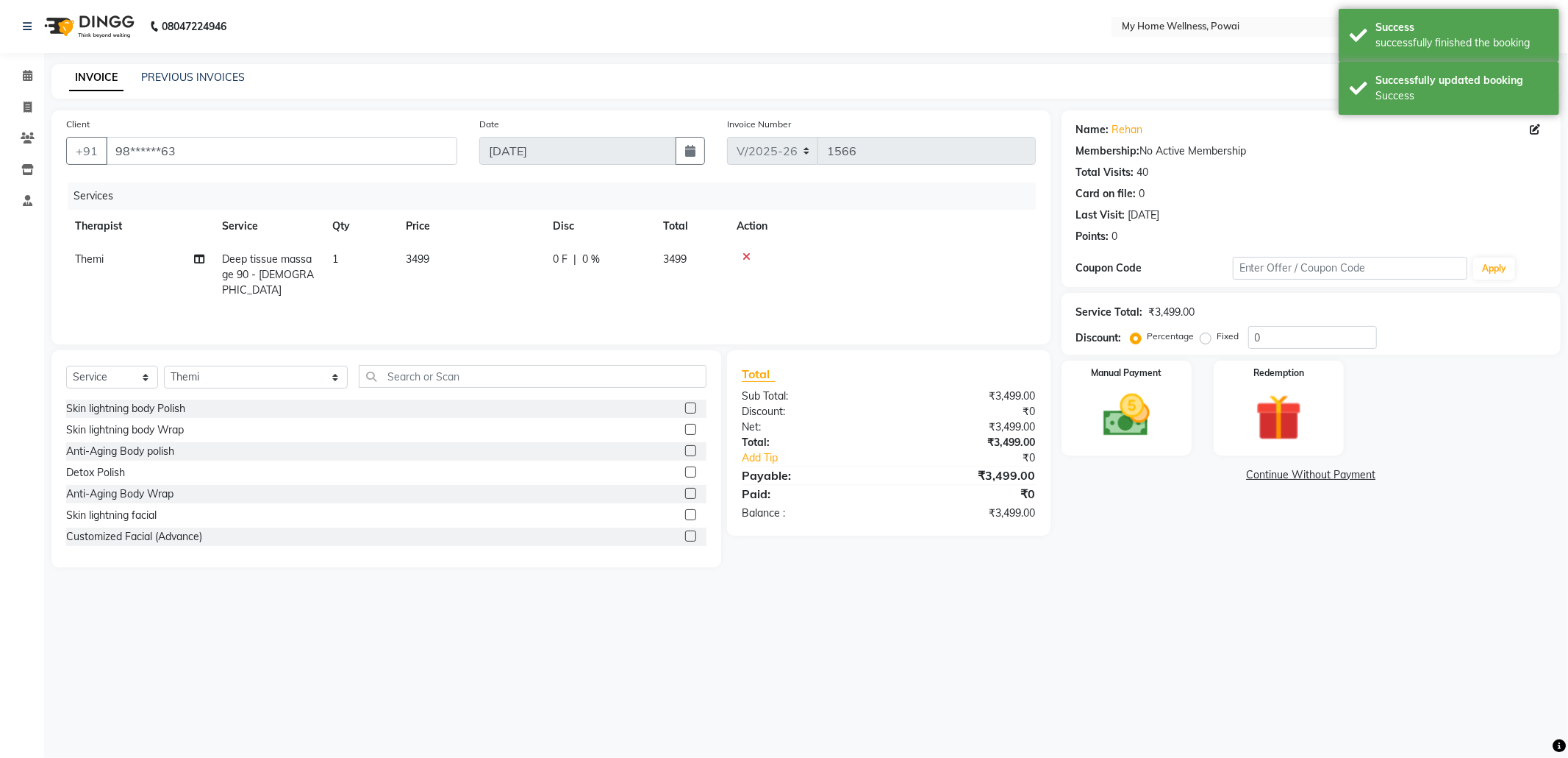
click at [324, 264] on td "1" at bounding box center [360, 275] width 74 height 64
select select "65929"
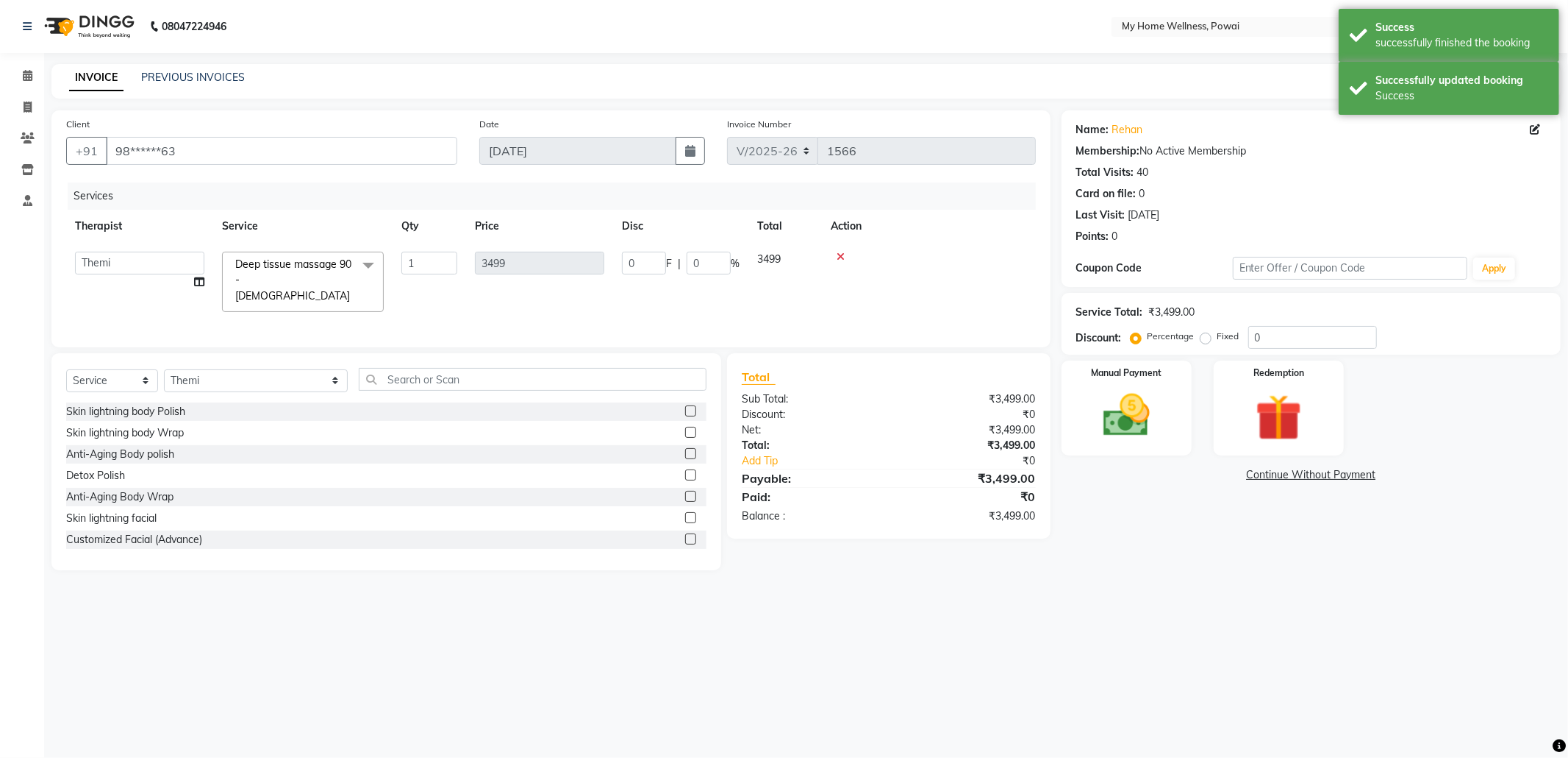
click at [366, 262] on span at bounding box center [368, 265] width 29 height 28
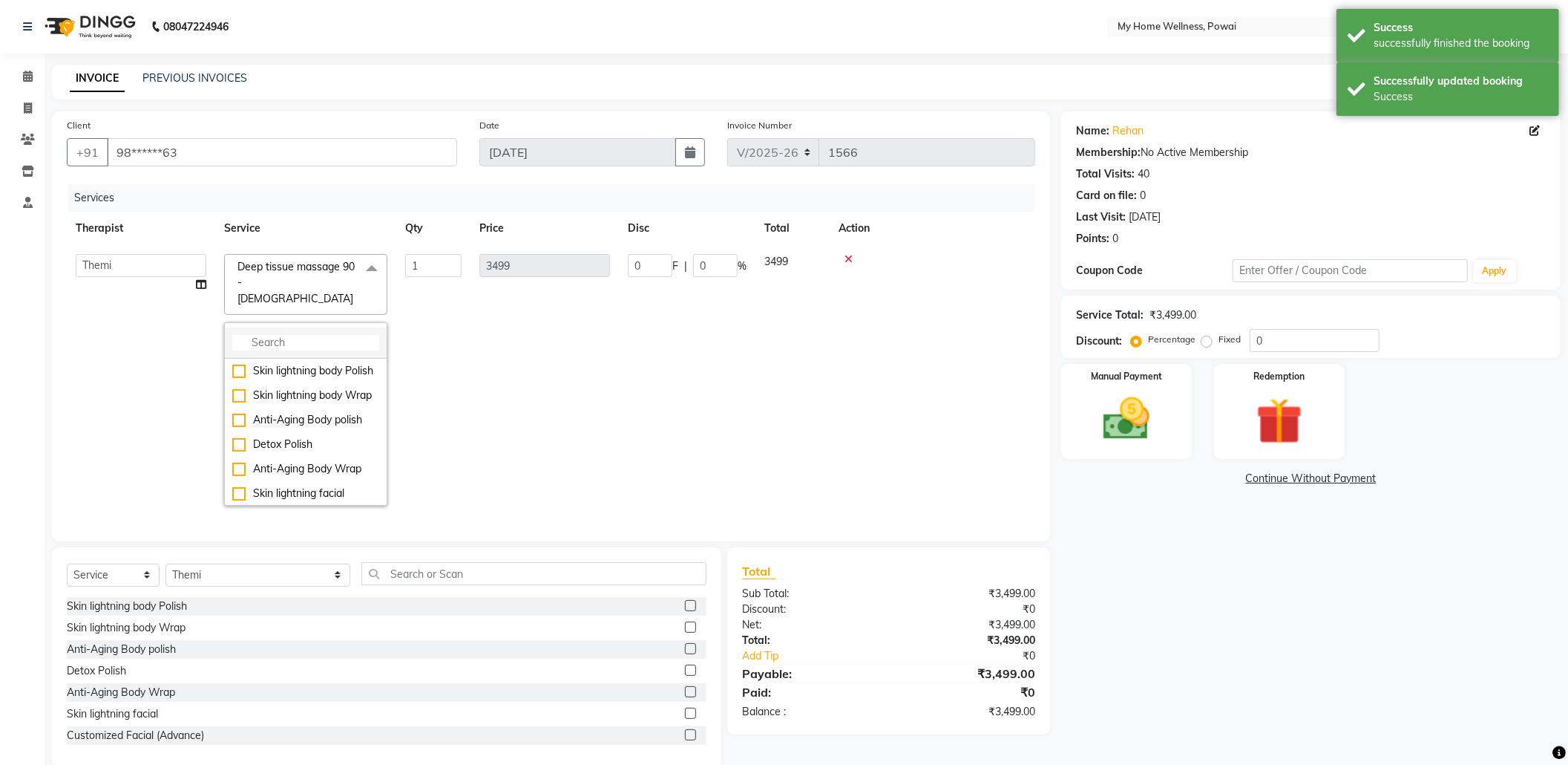
click at [340, 335] on input "multiselect-search" at bounding box center [305, 343] width 147 height 16
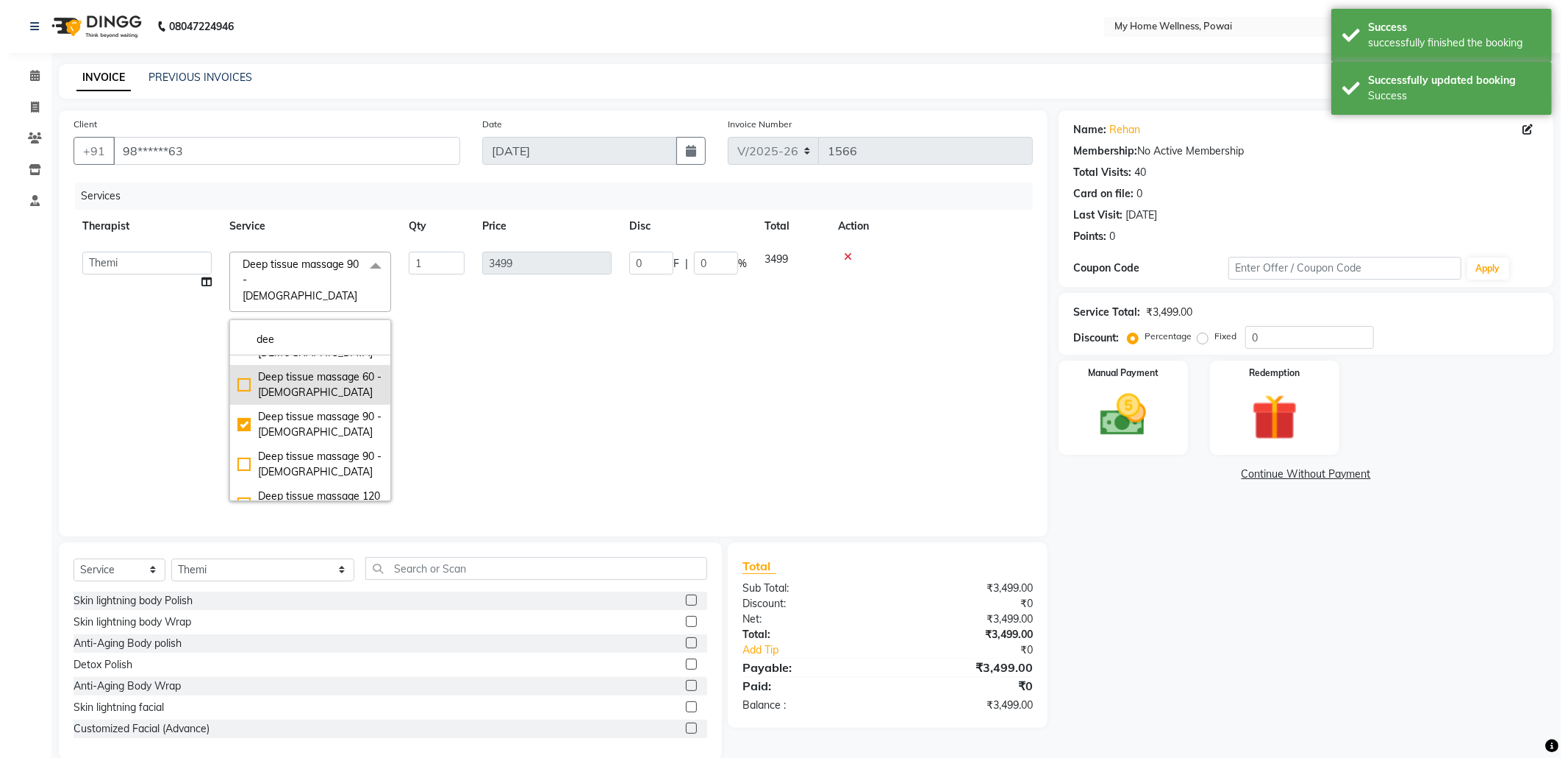
scroll to position [98, 0]
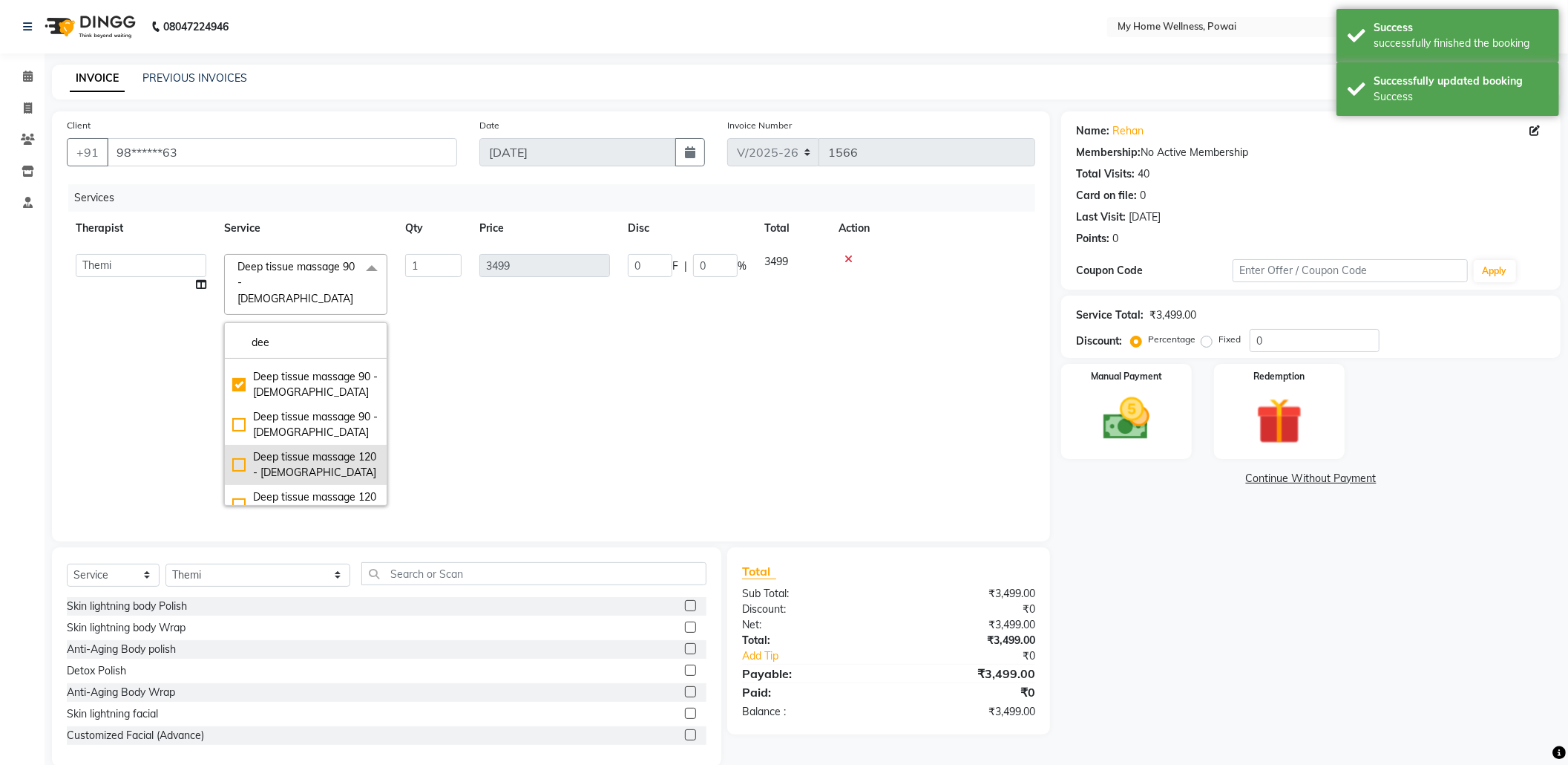
type input "dee"
click at [306, 449] on div "Deep tissue massage 120 - [DEMOGRAPHIC_DATA]" at bounding box center [305, 465] width 147 height 32
checkbox input "false"
checkbox input "true"
type input "4599"
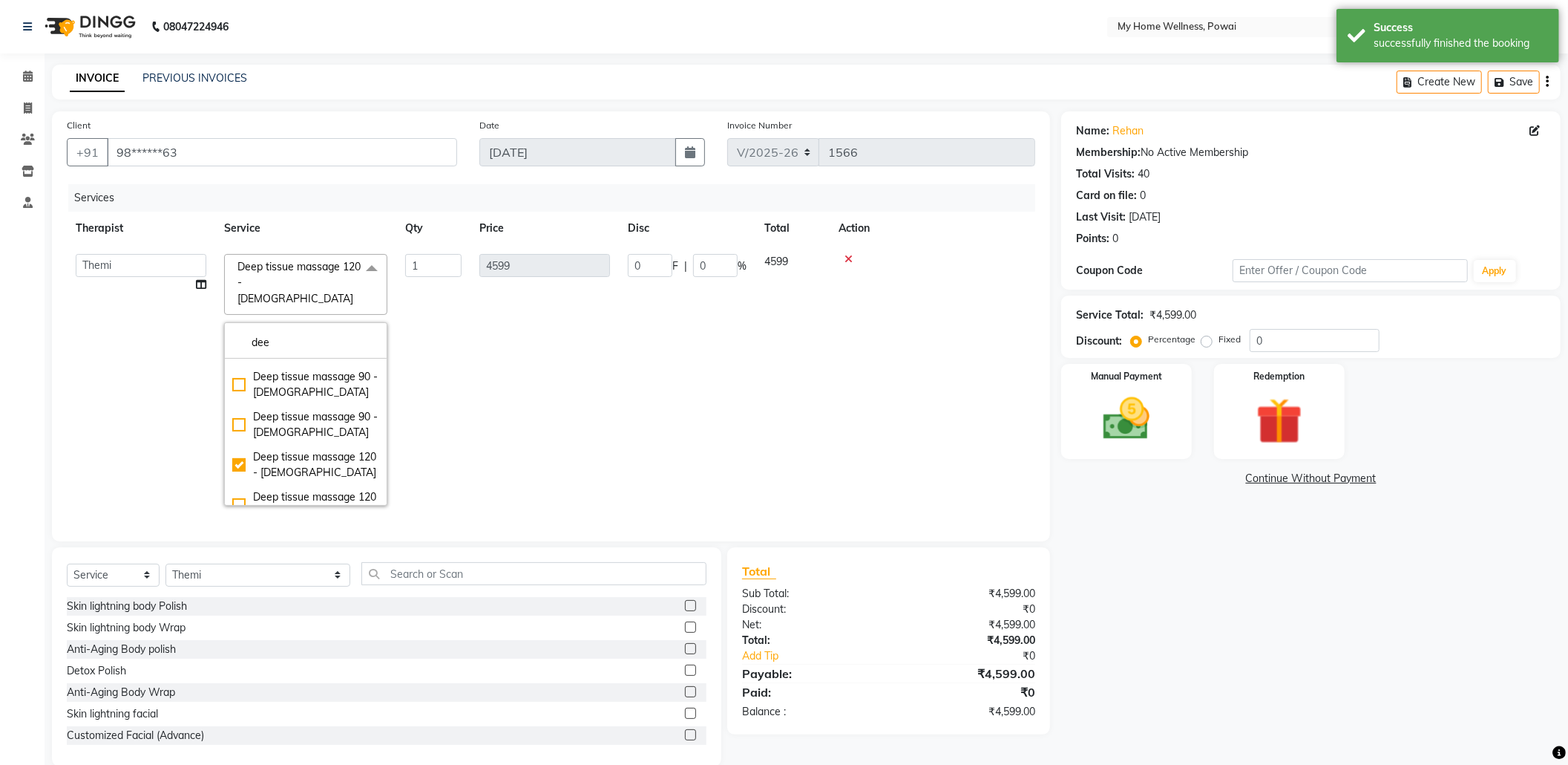
drag, startPoint x: 500, startPoint y: 403, endPoint x: 434, endPoint y: 428, distance: 70.6
click at [500, 402] on td "4599" at bounding box center [545, 380] width 149 height 270
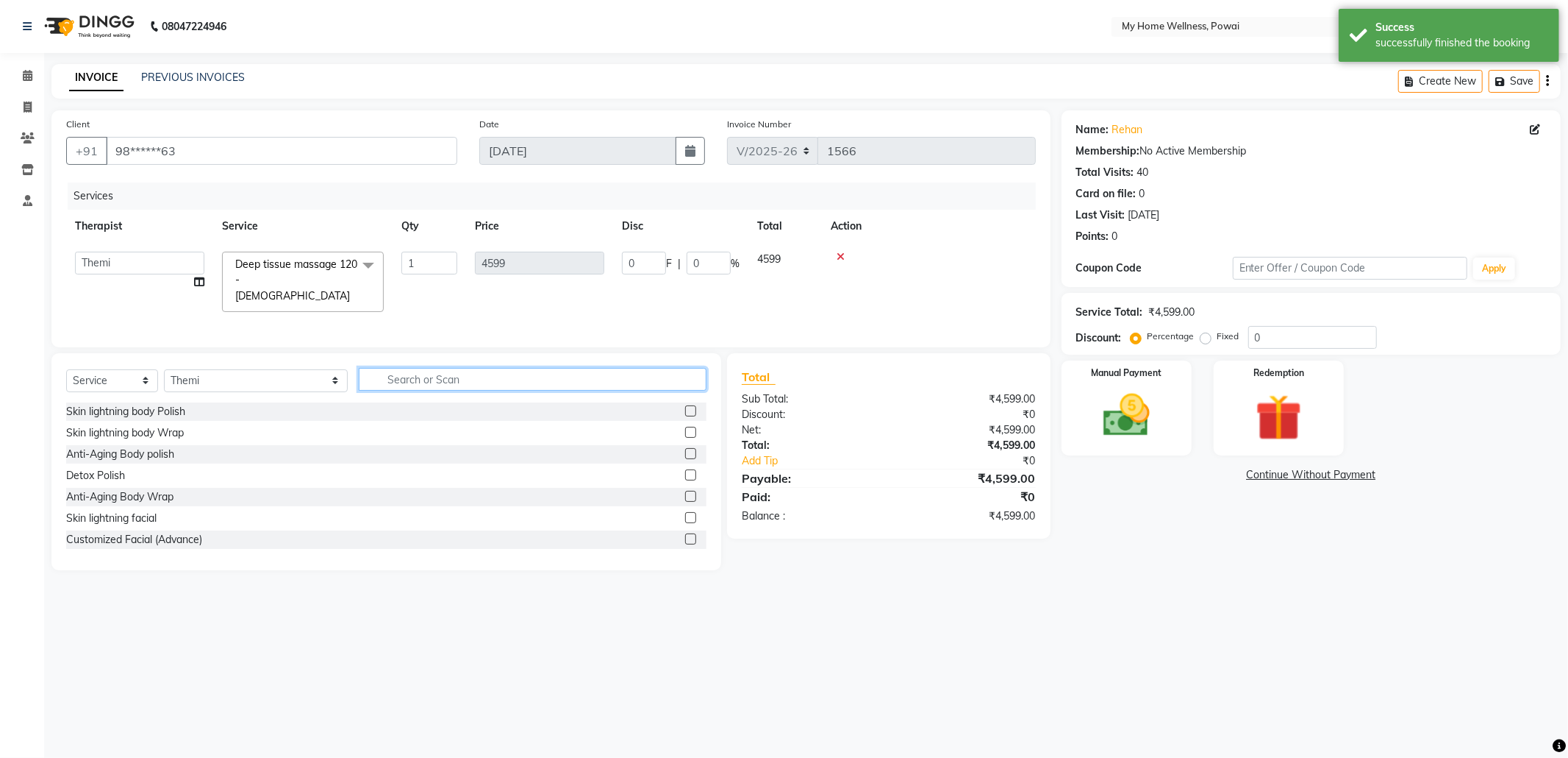
click at [413, 370] on input "text" at bounding box center [532, 379] width 348 height 23
type input "tr"
click at [686, 495] on label at bounding box center [691, 496] width 11 height 11
click at [686, 495] on input "checkbox" at bounding box center [690, 496] width 10 height 10
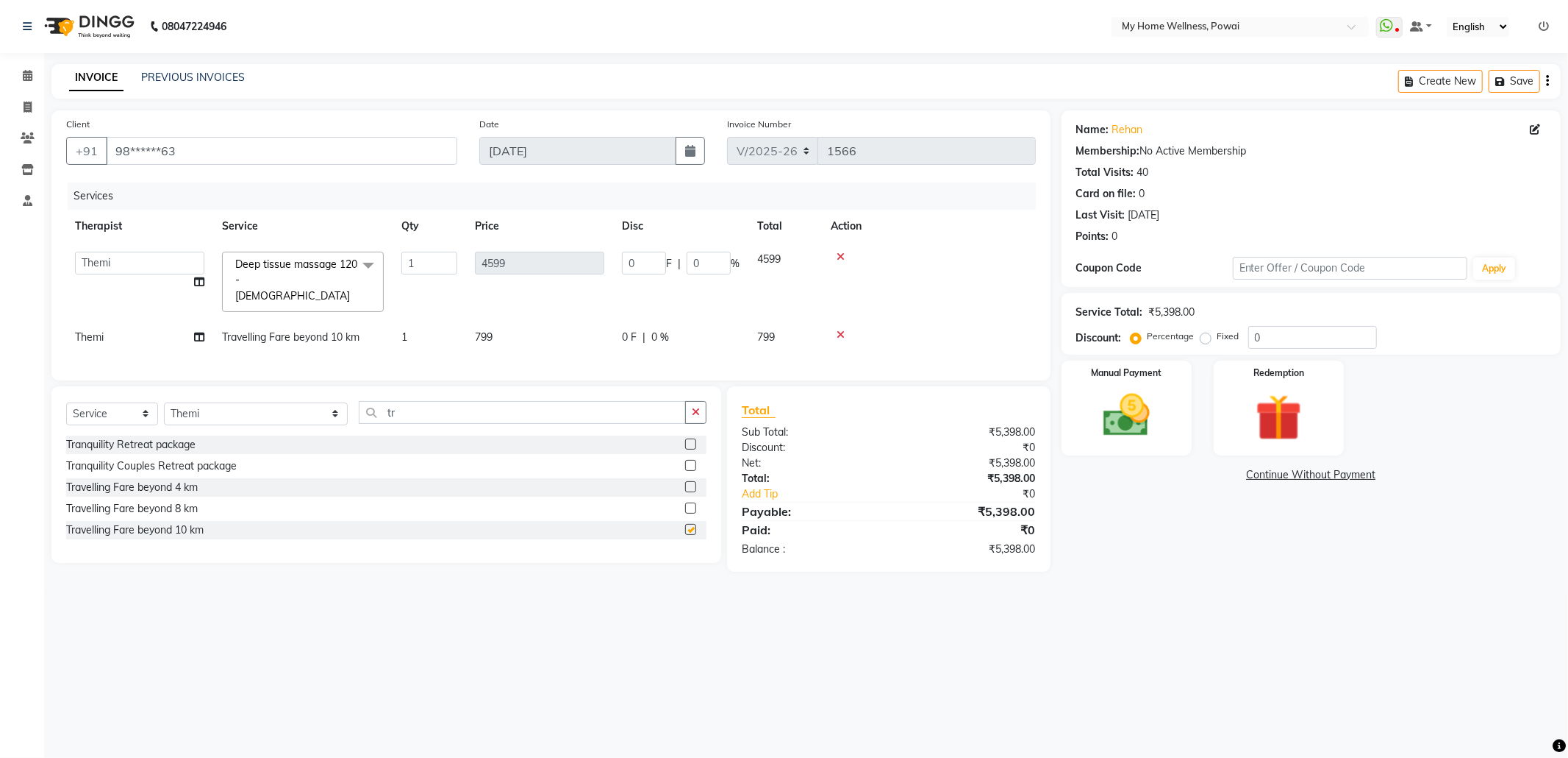
checkbox input "false"
drag, startPoint x: 1147, startPoint y: 400, endPoint x: 1151, endPoint y: 409, distance: 9.8
click at [1147, 398] on img at bounding box center [1126, 415] width 79 height 56
click at [1215, 477] on span "GPay" at bounding box center [1220, 476] width 30 height 17
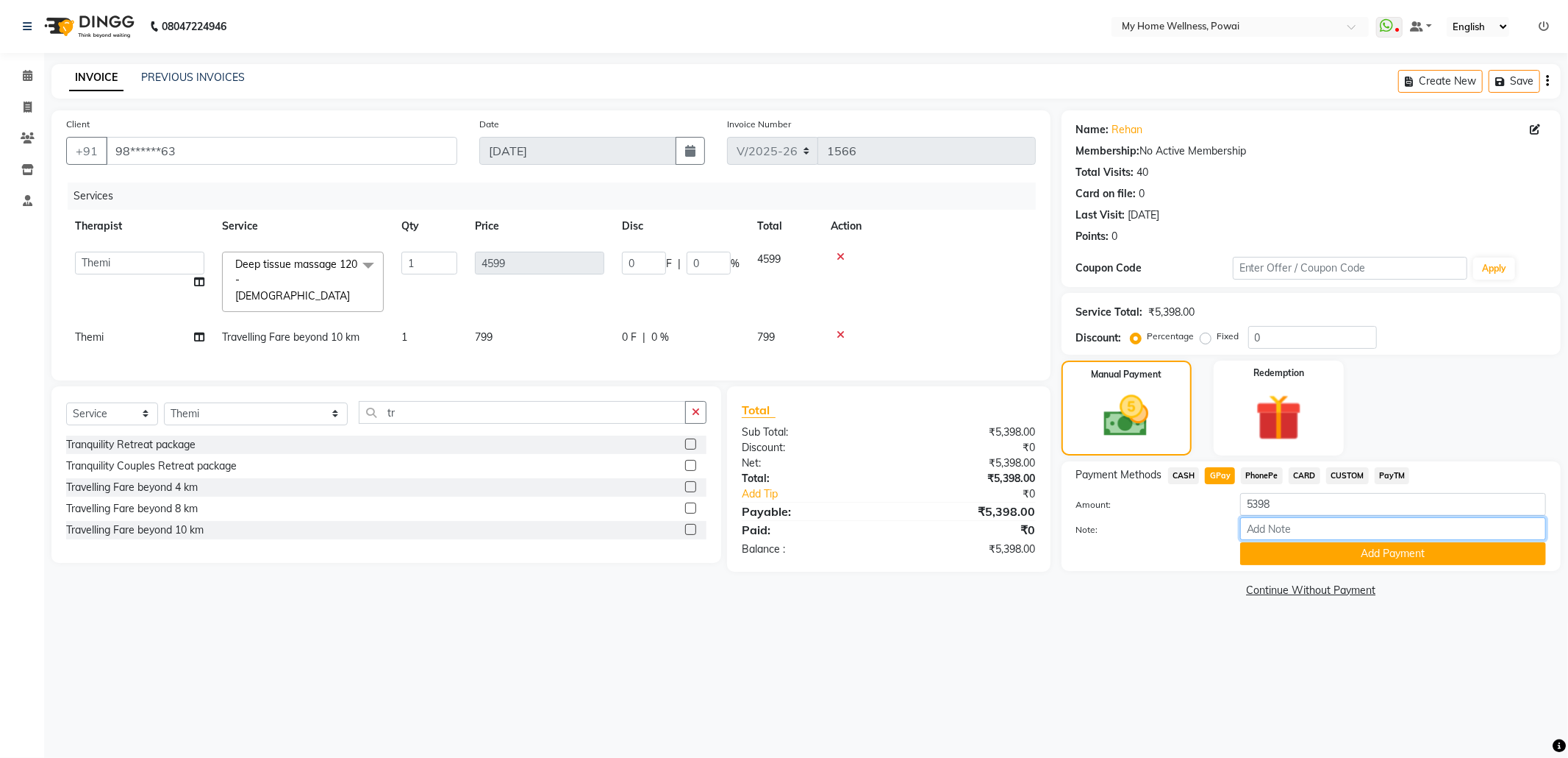
click at [1283, 533] on input "Note:" at bounding box center [1393, 528] width 306 height 23
type input "company account"
click at [1311, 550] on button "Add Payment" at bounding box center [1393, 553] width 306 height 23
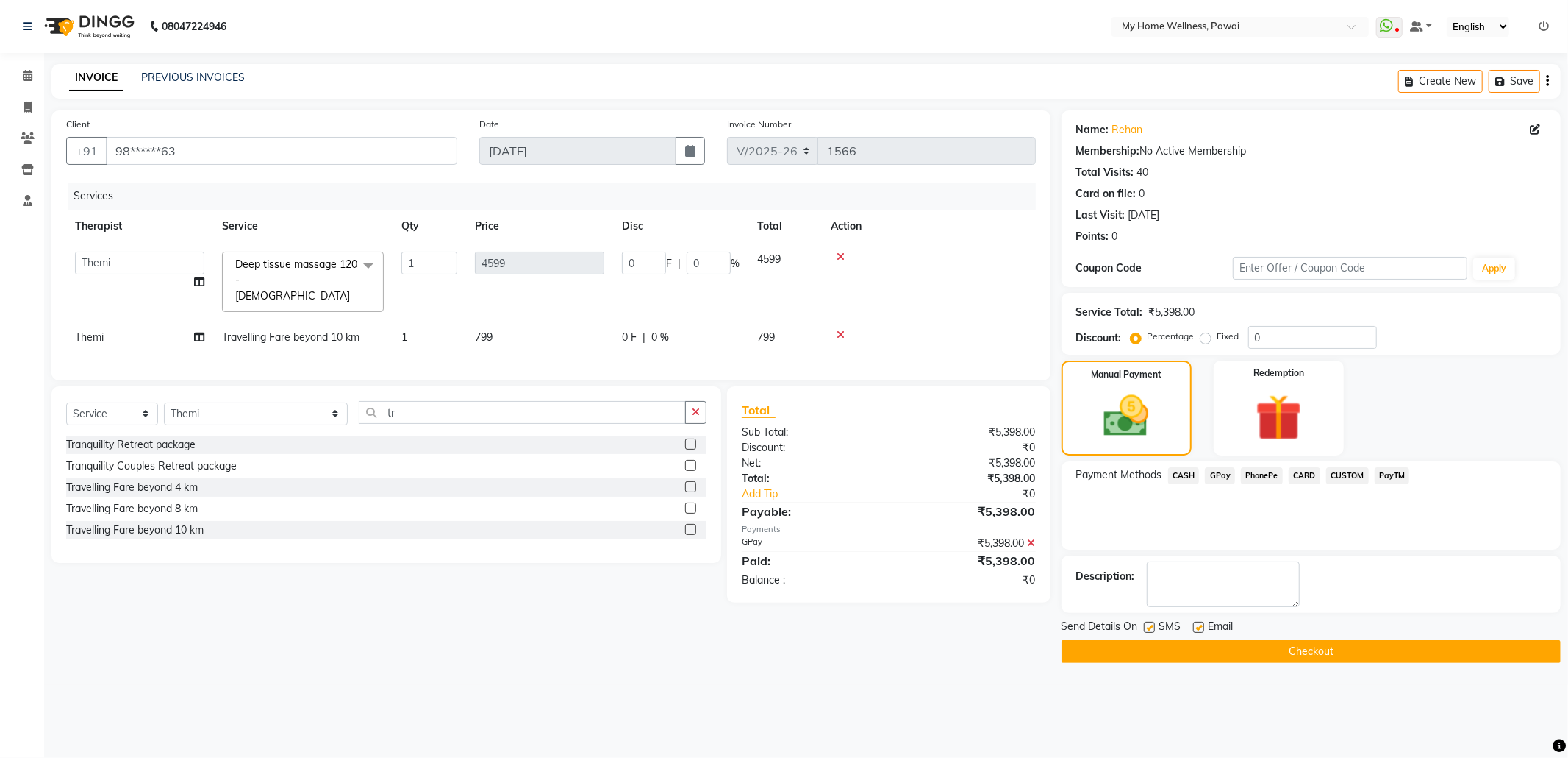
click at [1273, 663] on button "Checkout" at bounding box center [1311, 651] width 499 height 23
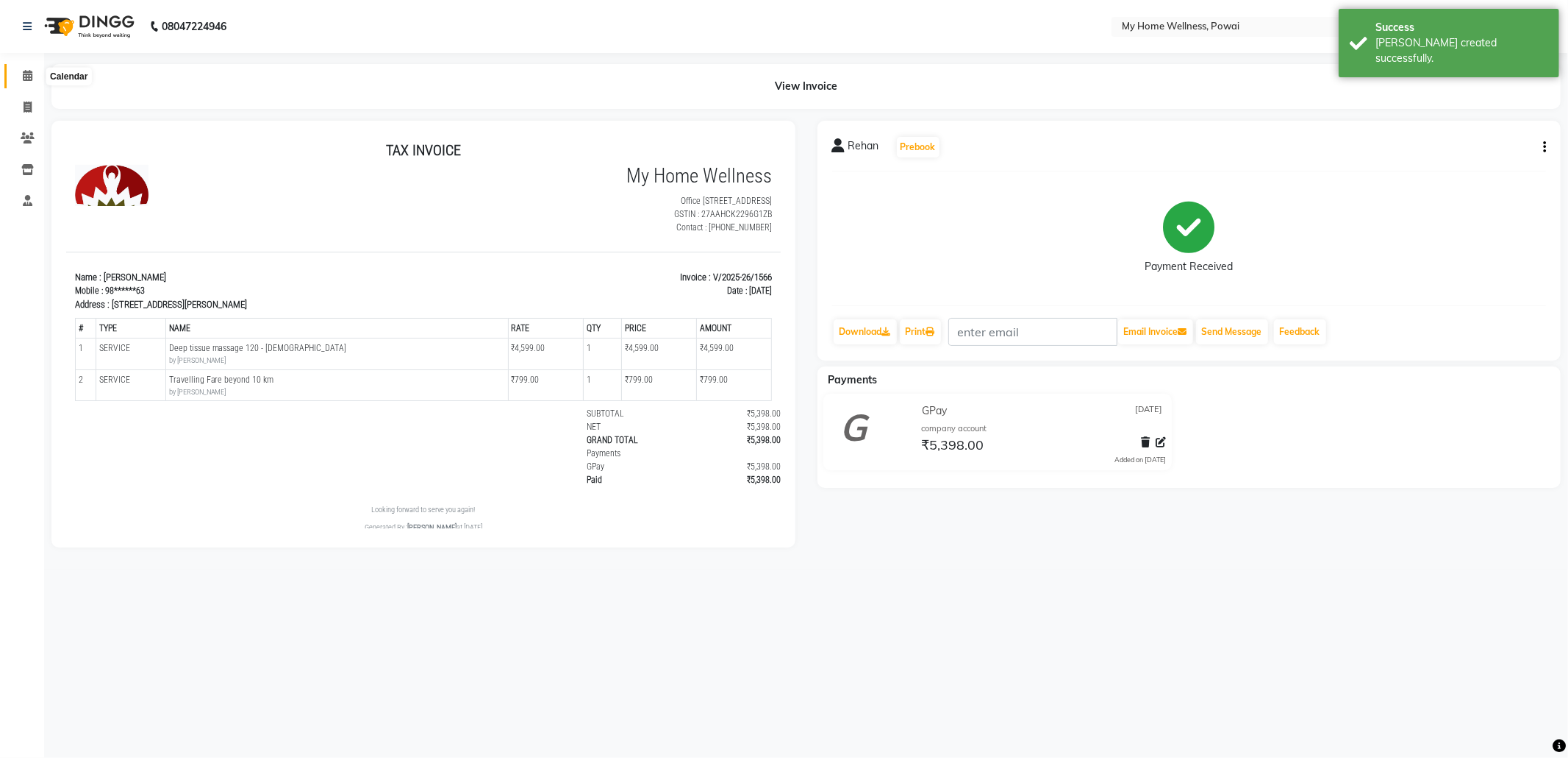
click at [25, 70] on icon at bounding box center [27, 75] width 10 height 11
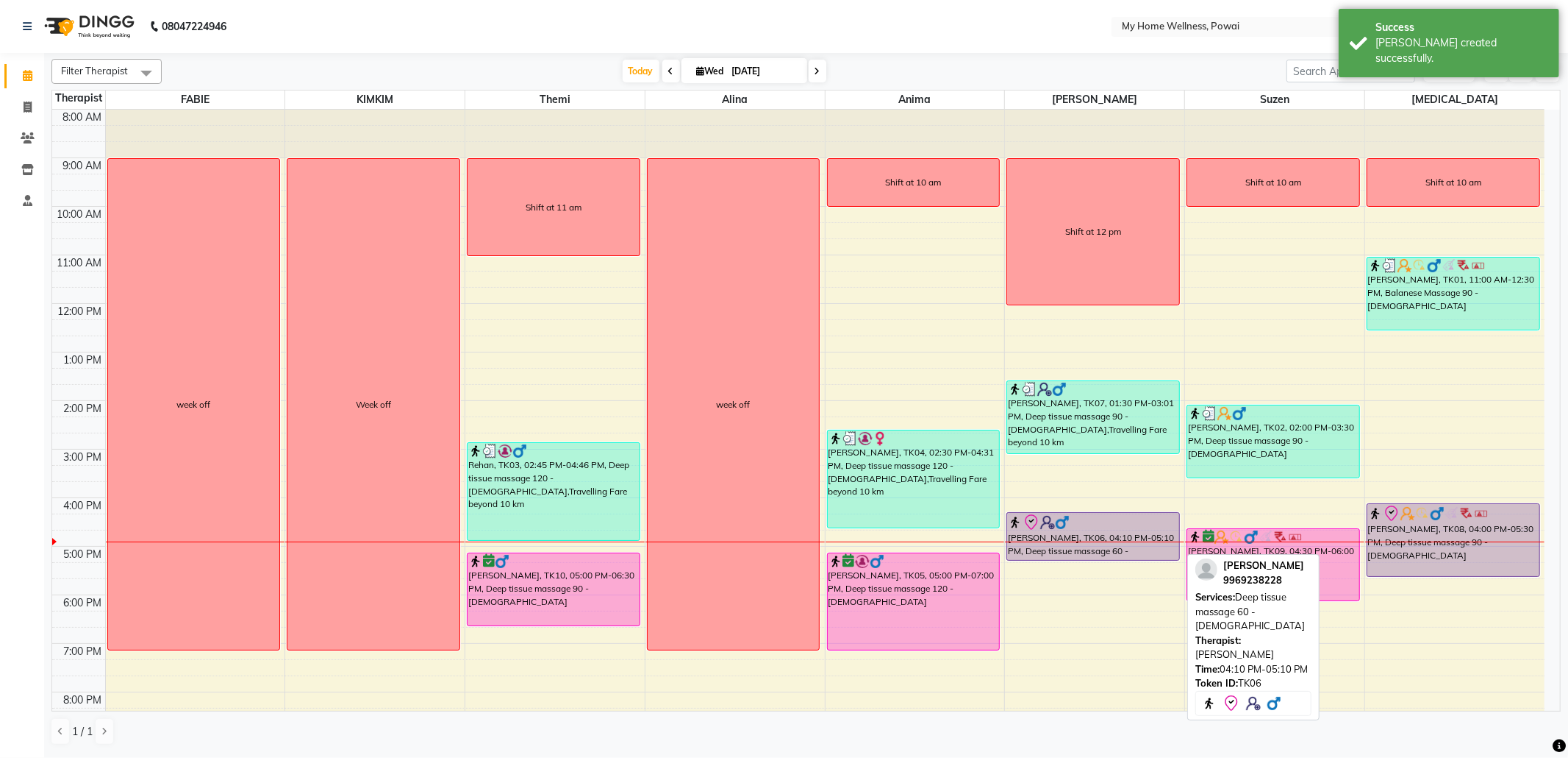
click at [1148, 528] on div at bounding box center [1093, 522] width 171 height 17
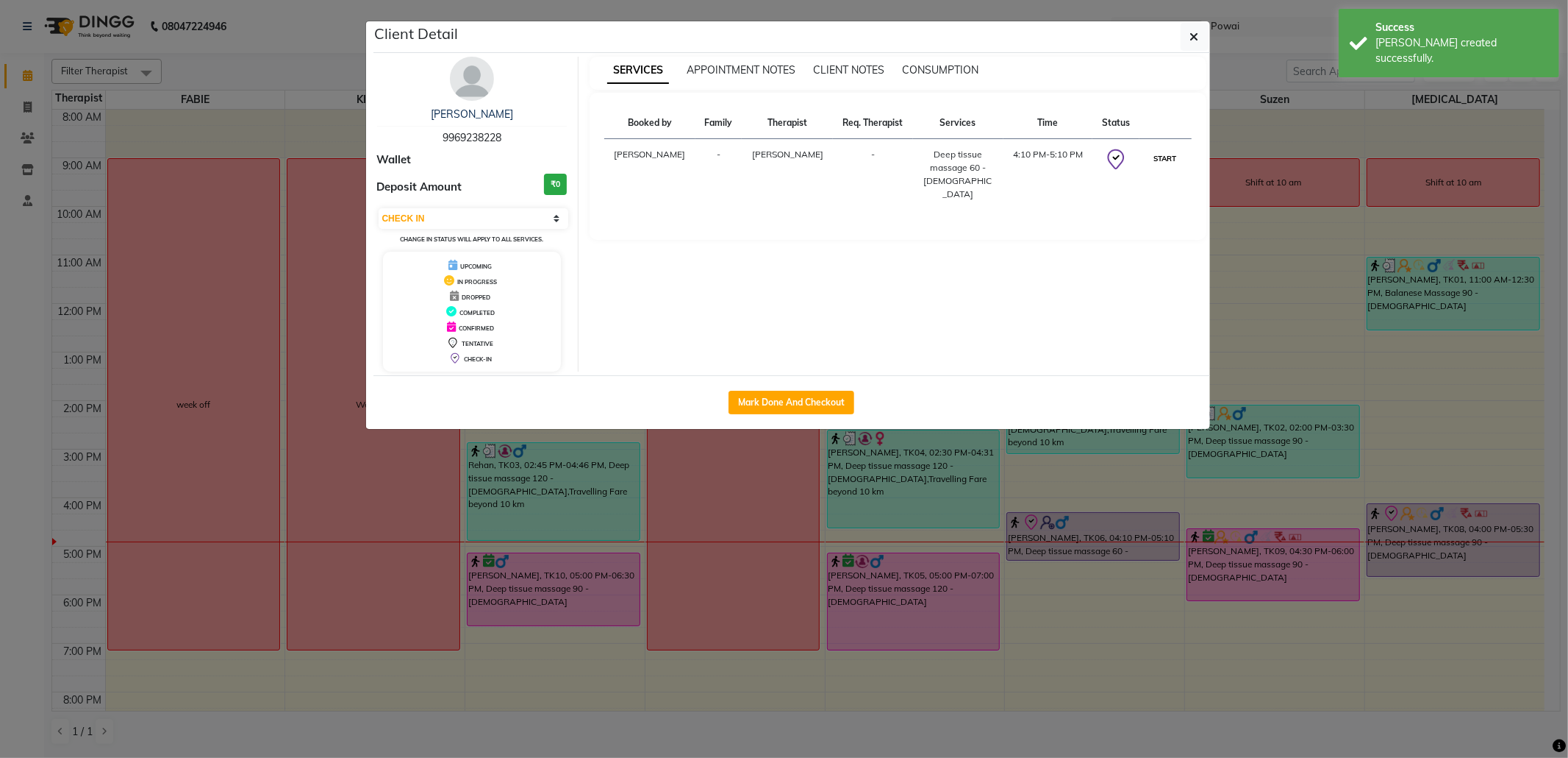
drag, startPoint x: 1161, startPoint y: 156, endPoint x: 1180, endPoint y: 118, distance: 42.5
click at [1162, 156] on button "START" at bounding box center [1165, 158] width 30 height 18
select select "1"
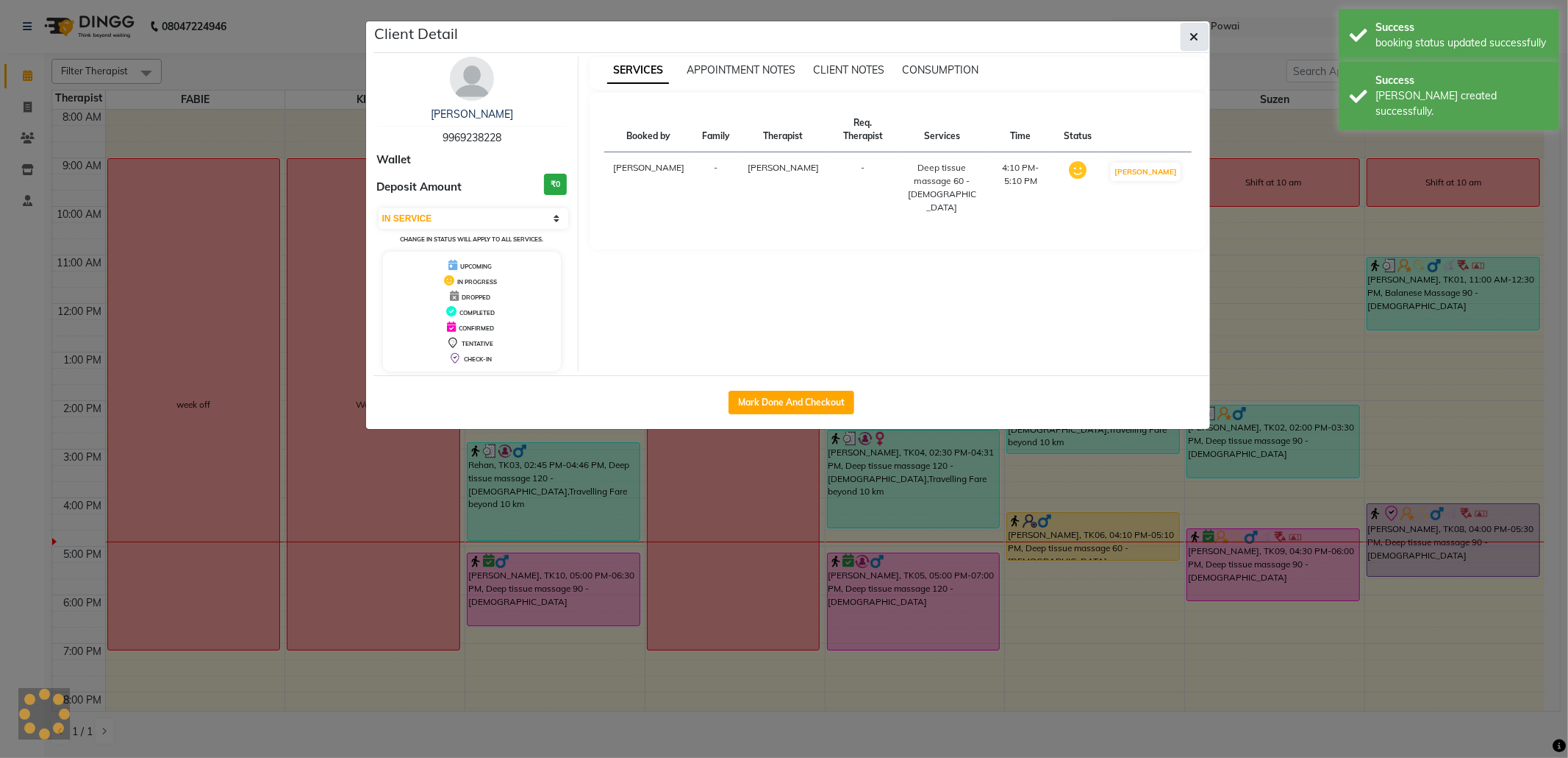
click at [1198, 42] on icon "button" at bounding box center [1194, 37] width 9 height 12
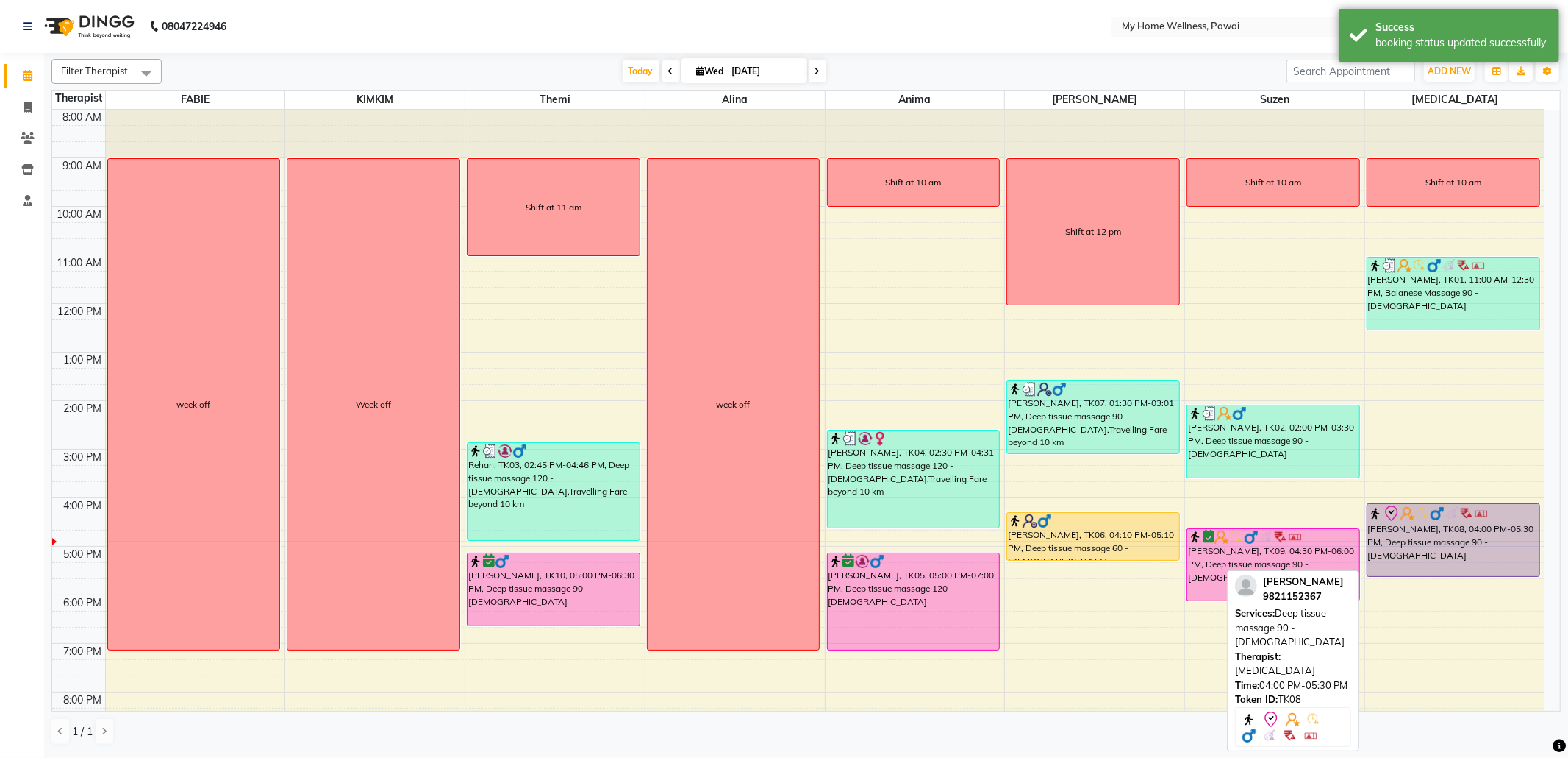
click at [1455, 546] on div "[PERSON_NAME], TK08, 04:00 PM-05:30 PM, Deep tissue massage 90 - [DEMOGRAPHIC_D…" at bounding box center [1454, 539] width 172 height 72
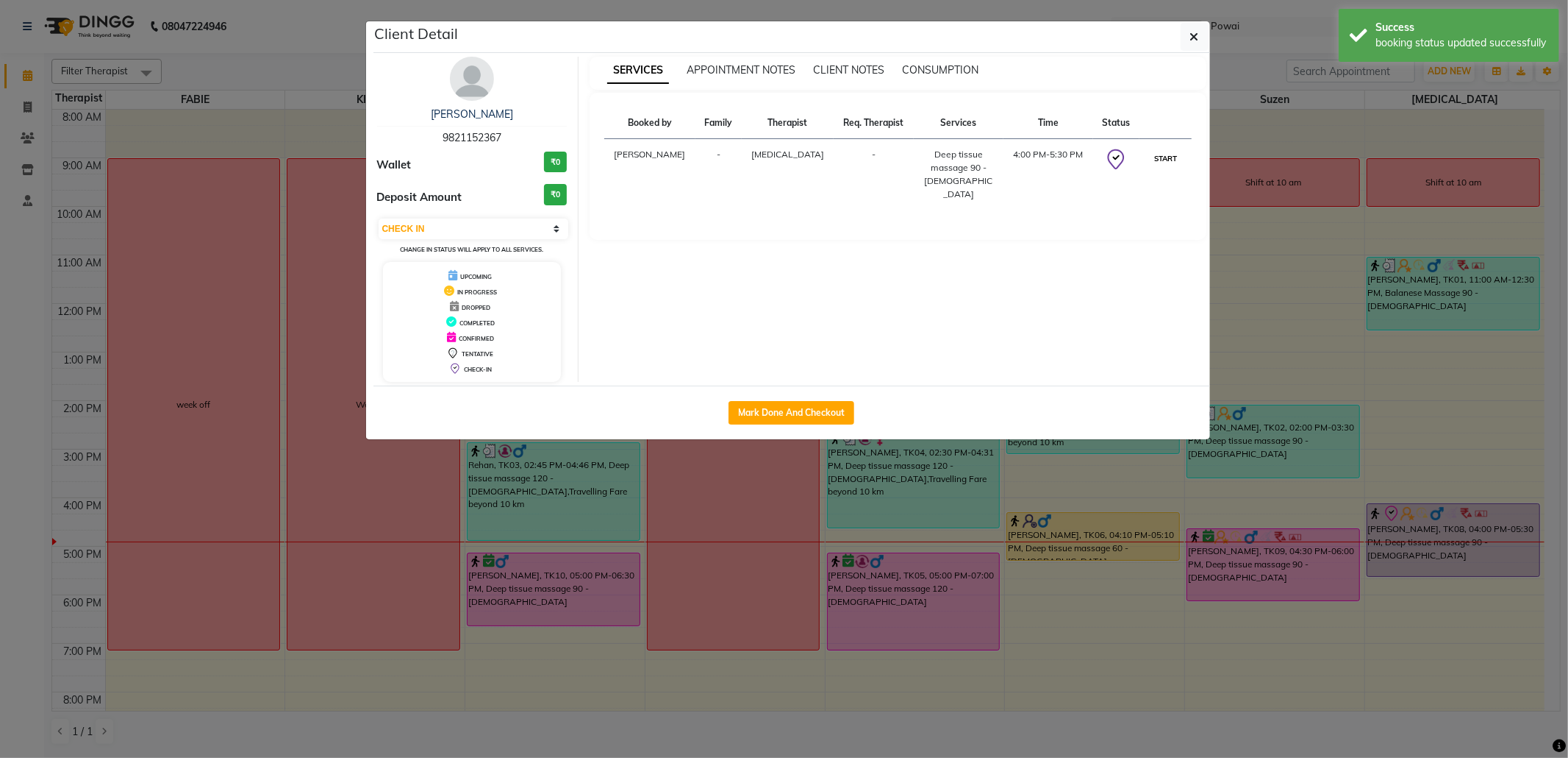
click at [1155, 162] on button "START" at bounding box center [1165, 158] width 30 height 18
select select "1"
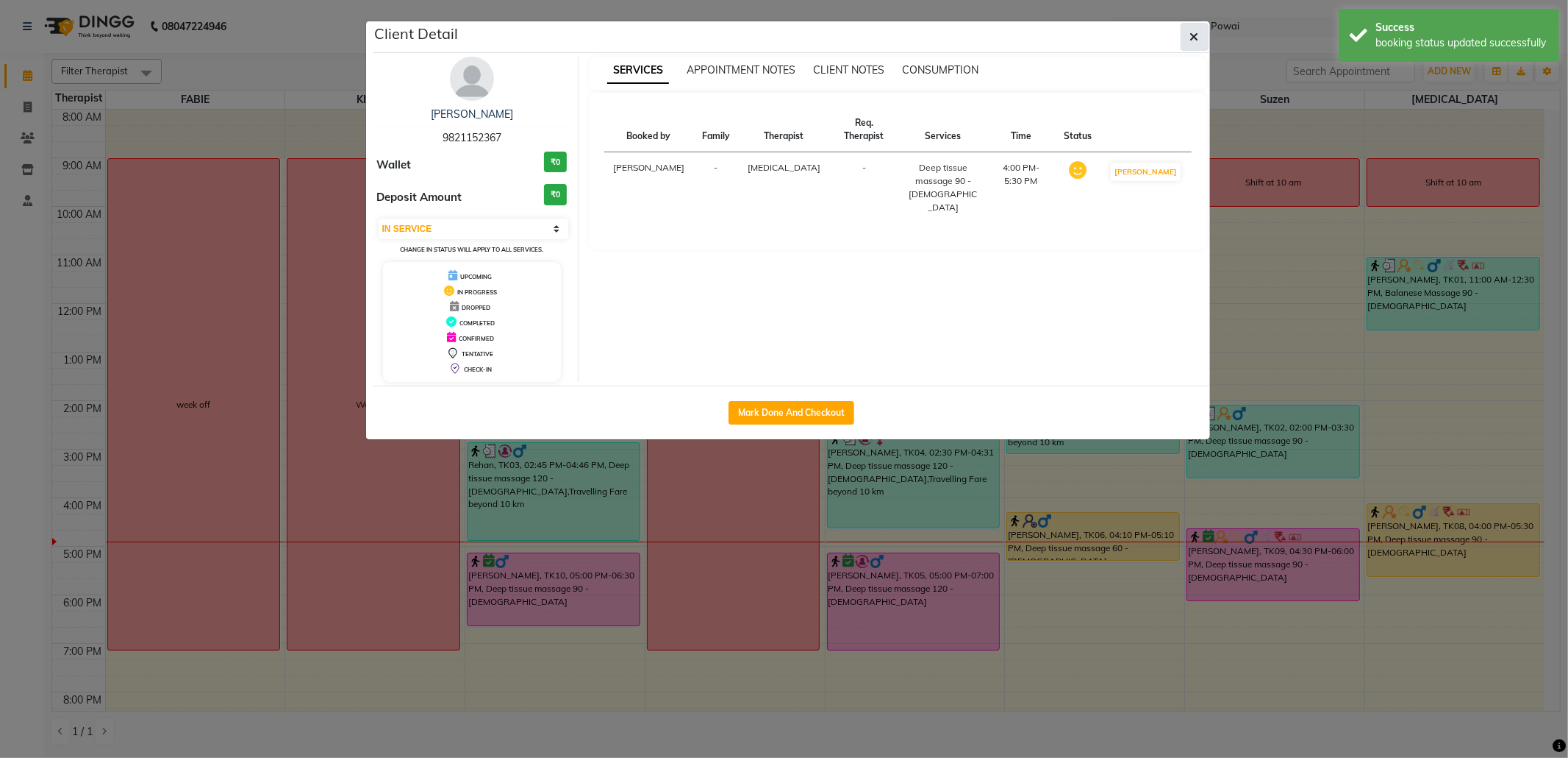
click at [1192, 40] on icon "button" at bounding box center [1194, 37] width 9 height 12
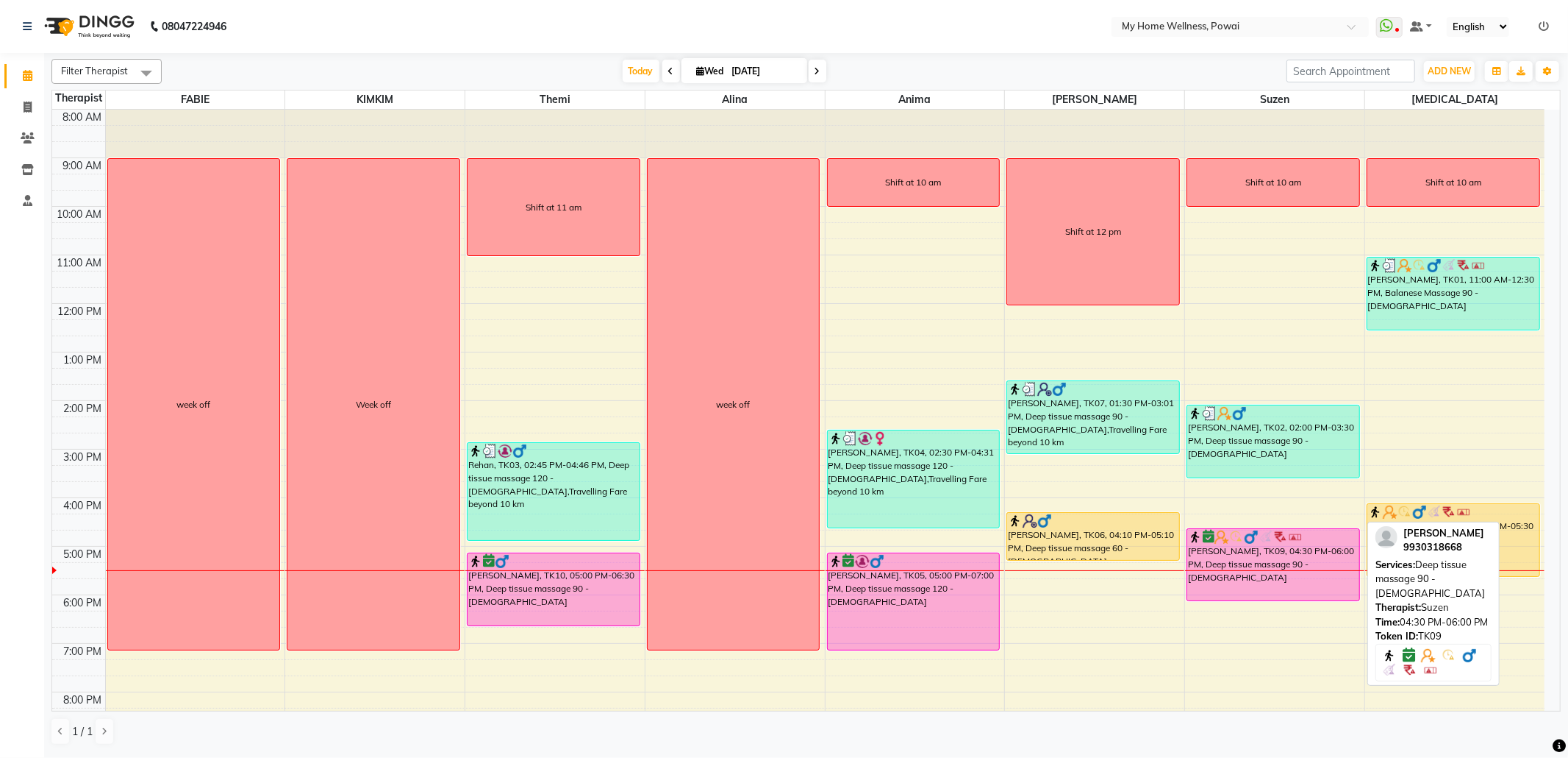
click at [1282, 548] on div "[PERSON_NAME], TK09, 04:30 PM-06:00 PM, Deep tissue massage 90 - [DEMOGRAPHIC_D…" at bounding box center [1273, 565] width 172 height 71
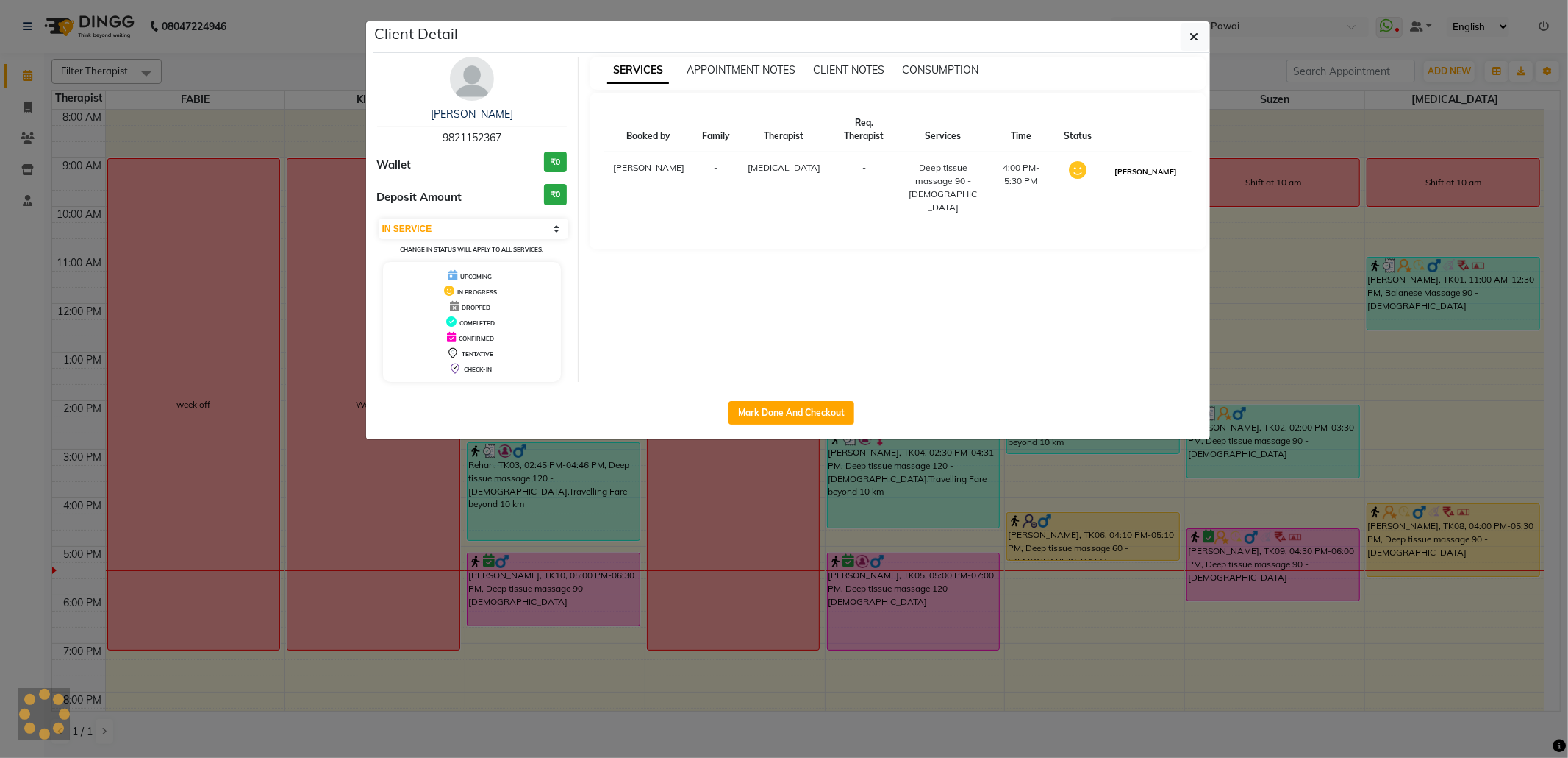
click at [1160, 162] on button "[PERSON_NAME]" at bounding box center [1146, 171] width 70 height 18
select select "3"
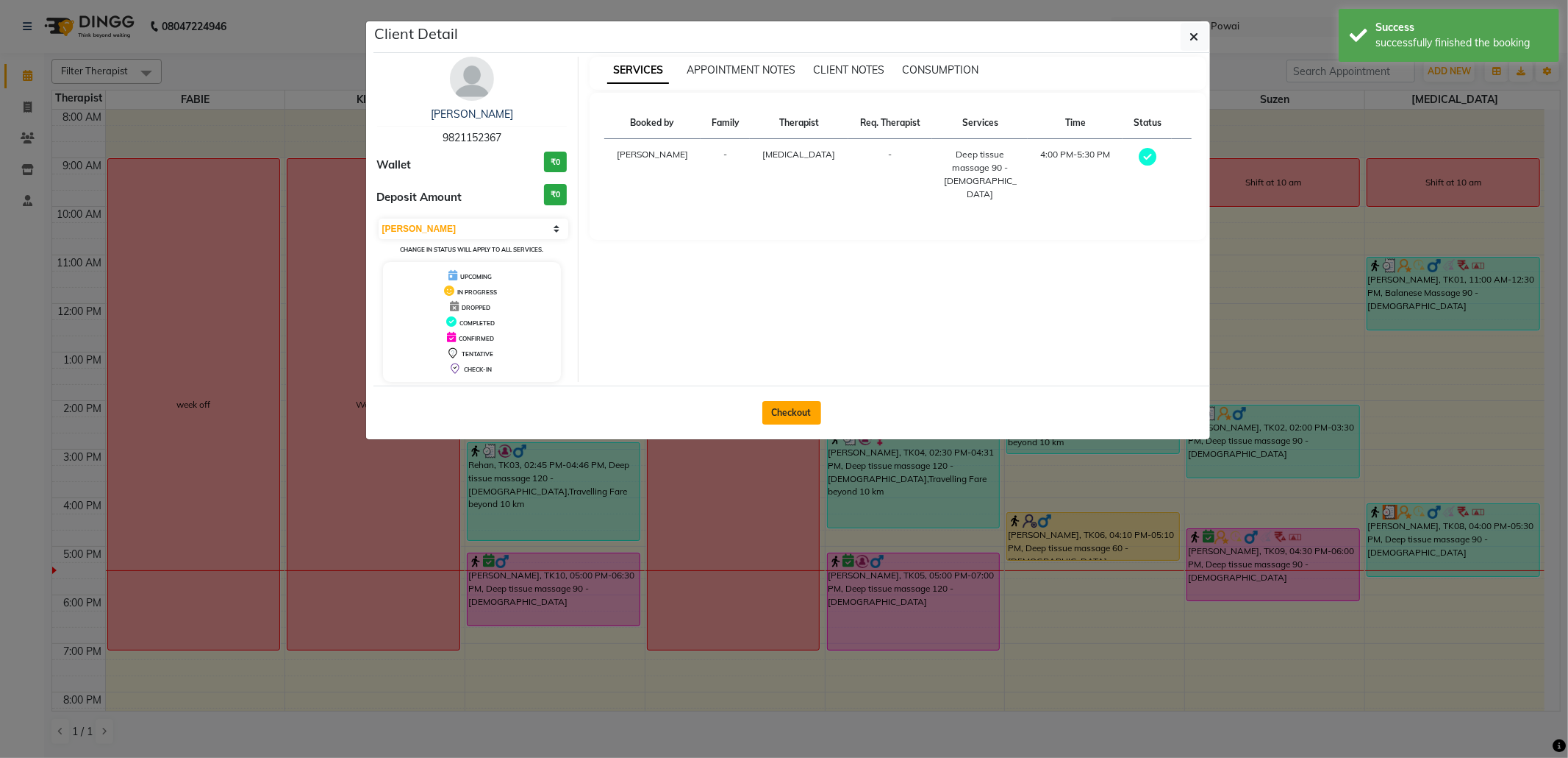
click at [779, 409] on button "Checkout" at bounding box center [792, 412] width 59 height 23
select select "682"
select select "service"
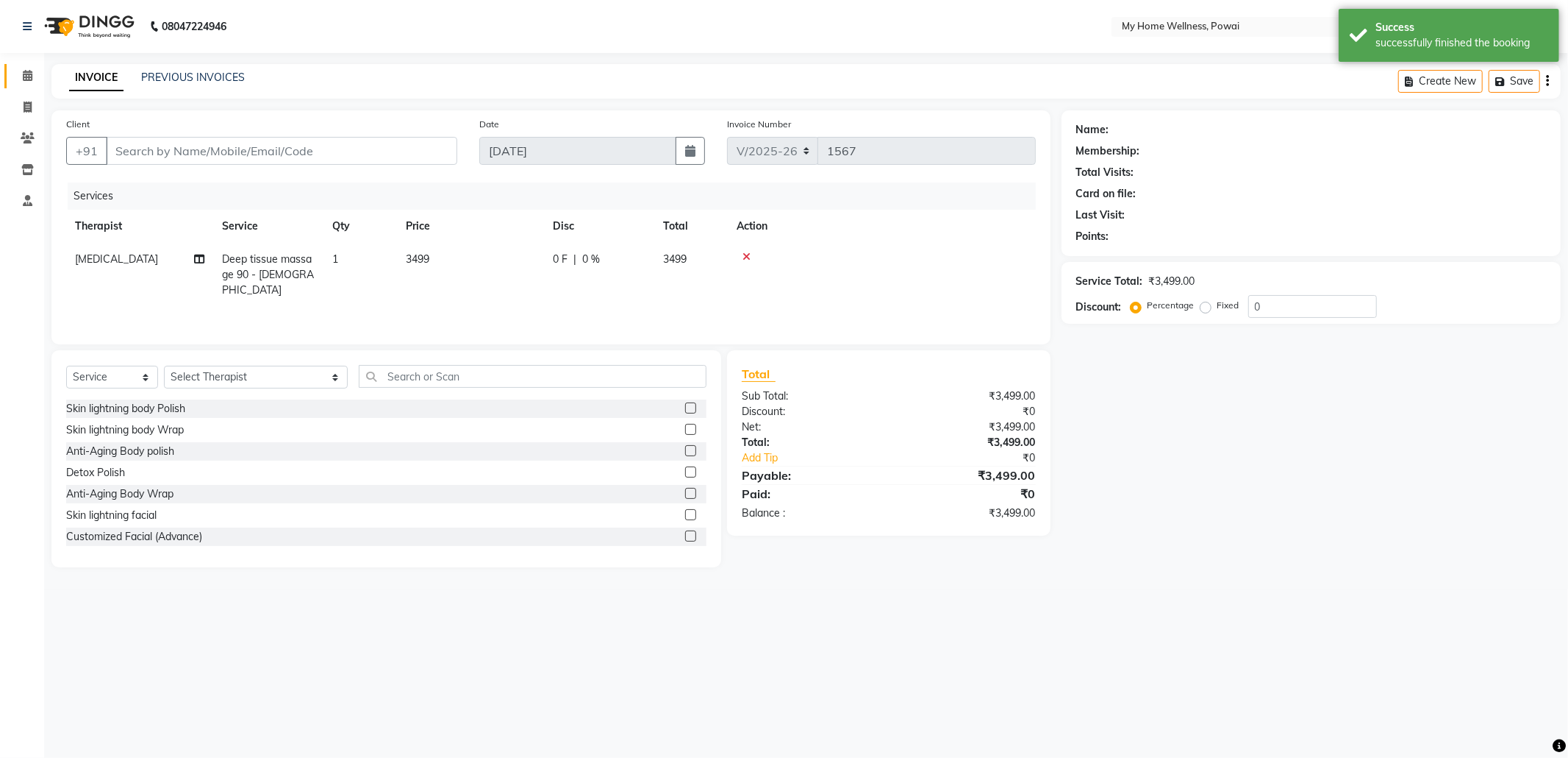
type input "98******67"
select select "77701"
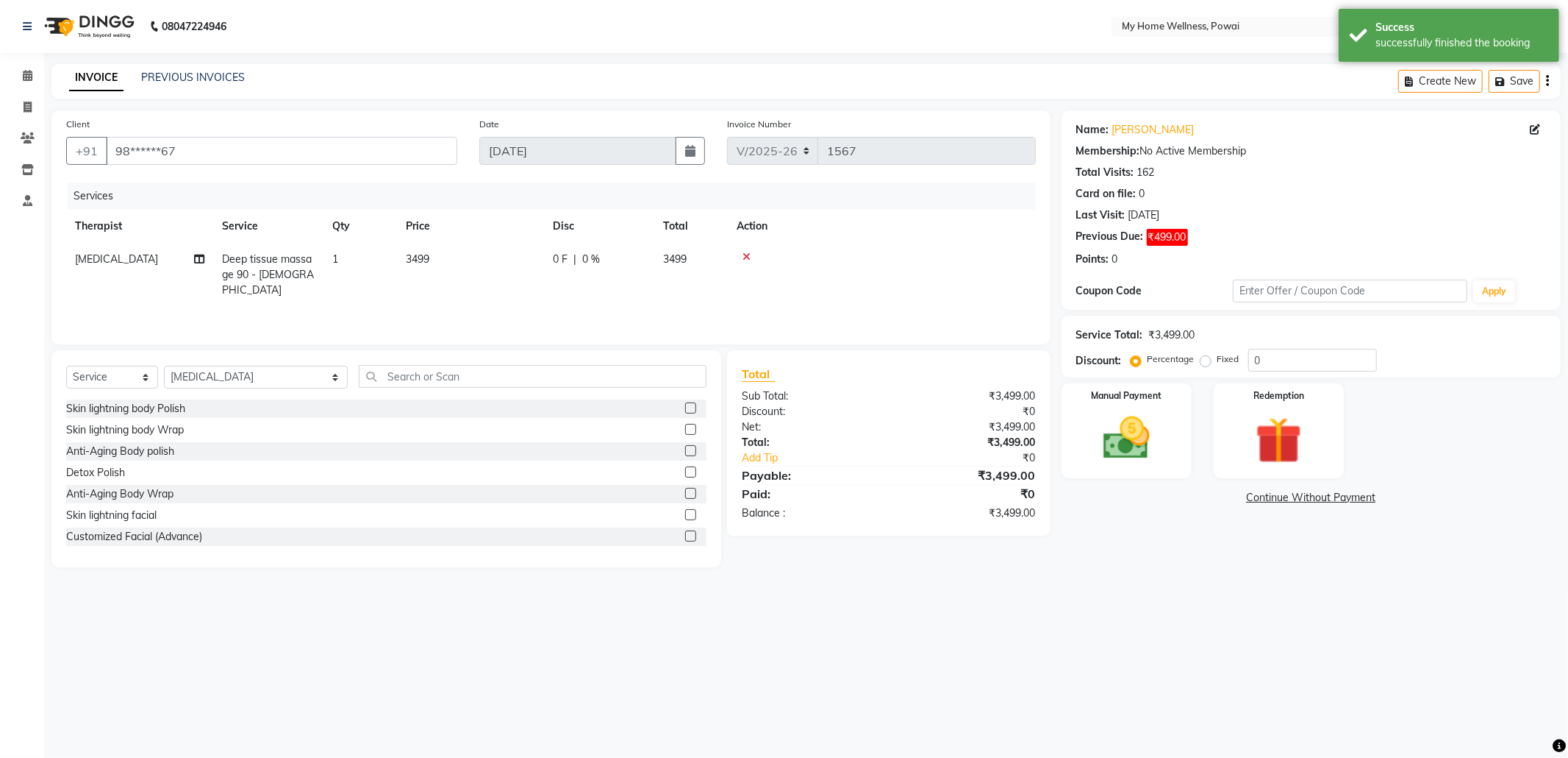
click at [328, 259] on td "1" at bounding box center [360, 275] width 74 height 64
select select "77701"
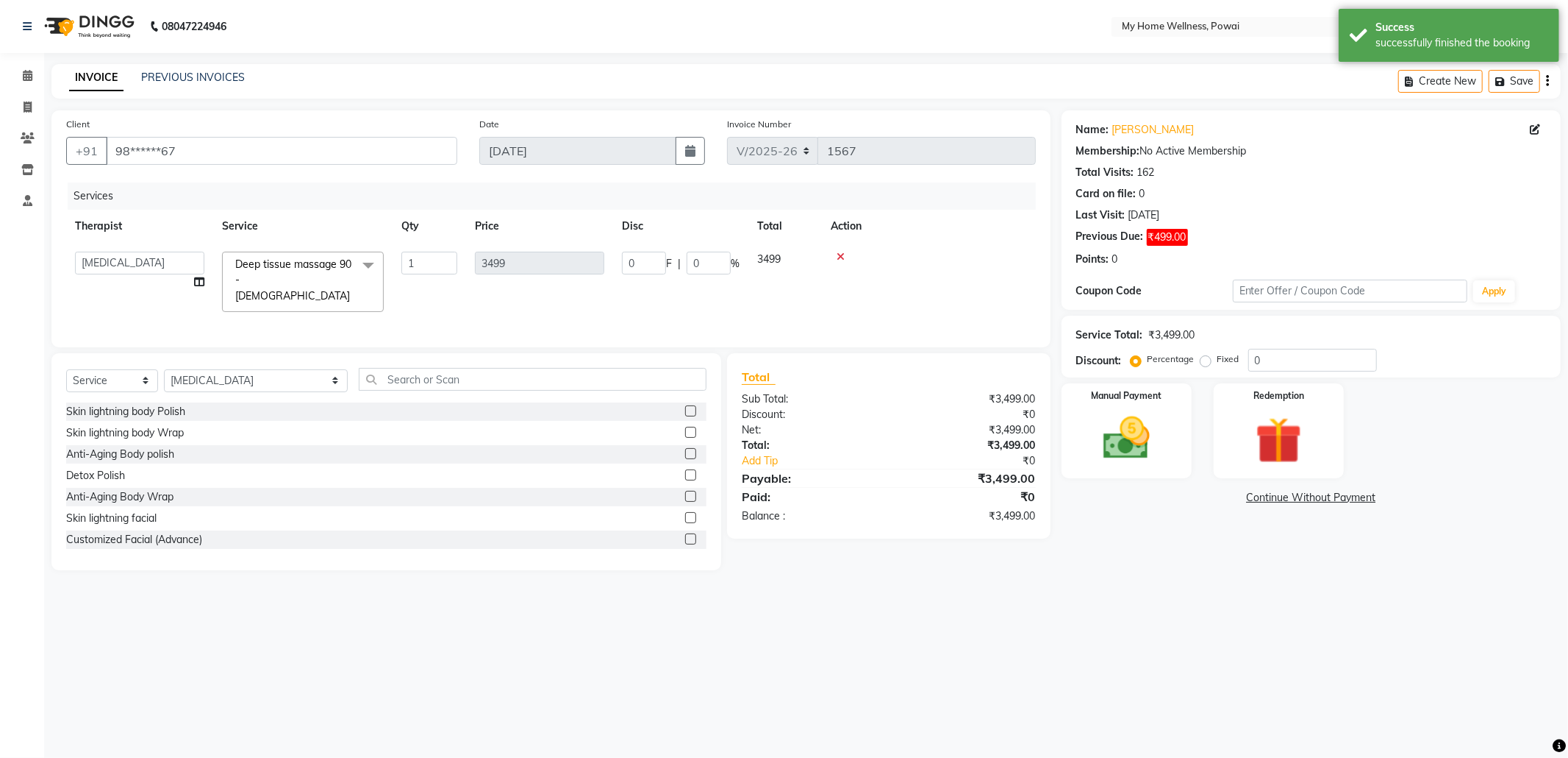
click at [366, 265] on span at bounding box center [368, 265] width 29 height 28
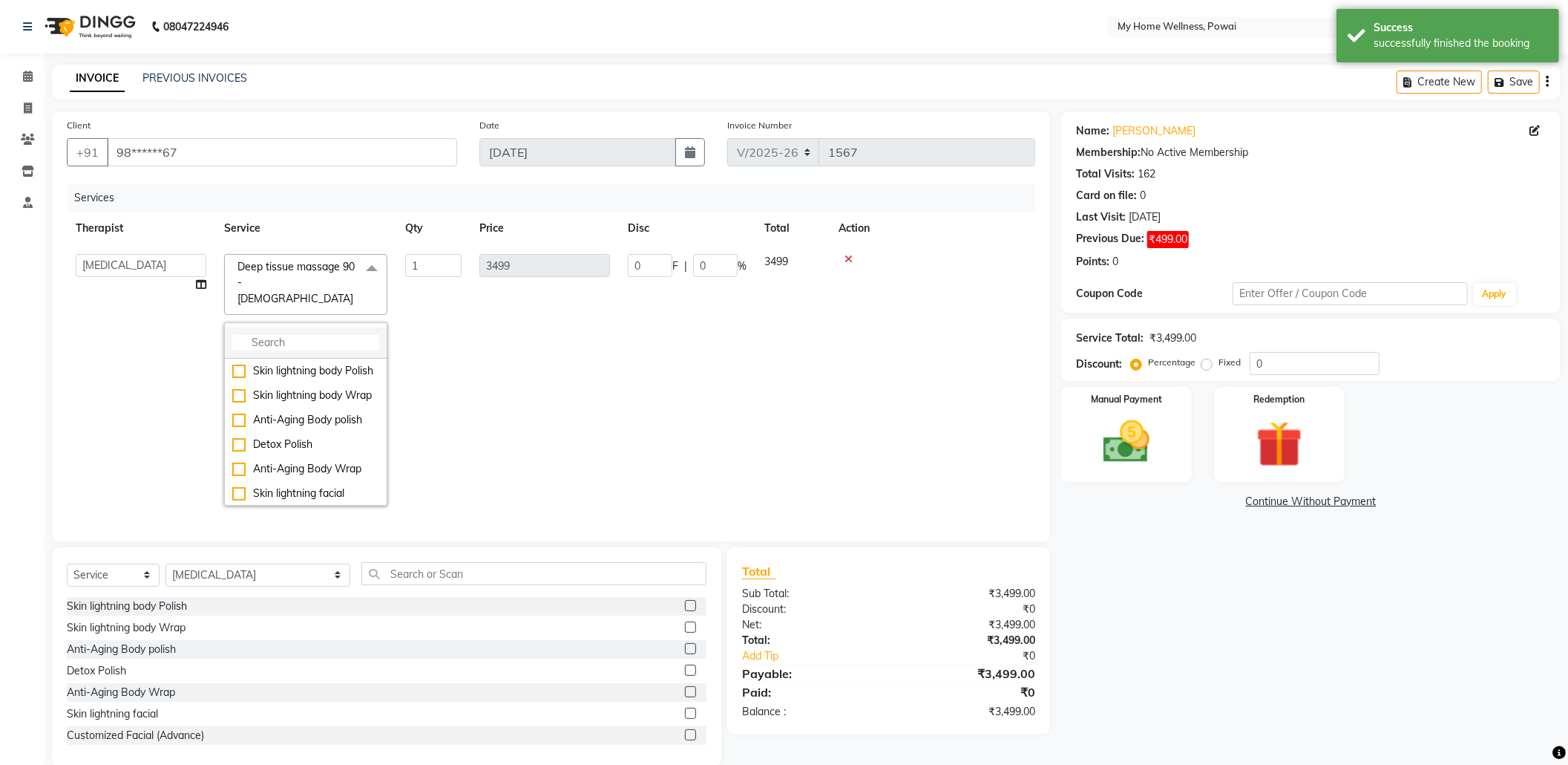
click at [348, 335] on input "multiselect-search" at bounding box center [305, 343] width 147 height 16
type input "ba"
click at [312, 443] on div "Balanese Massage 90 - [DEMOGRAPHIC_DATA]" at bounding box center [305, 459] width 147 height 32
checkbox input "true"
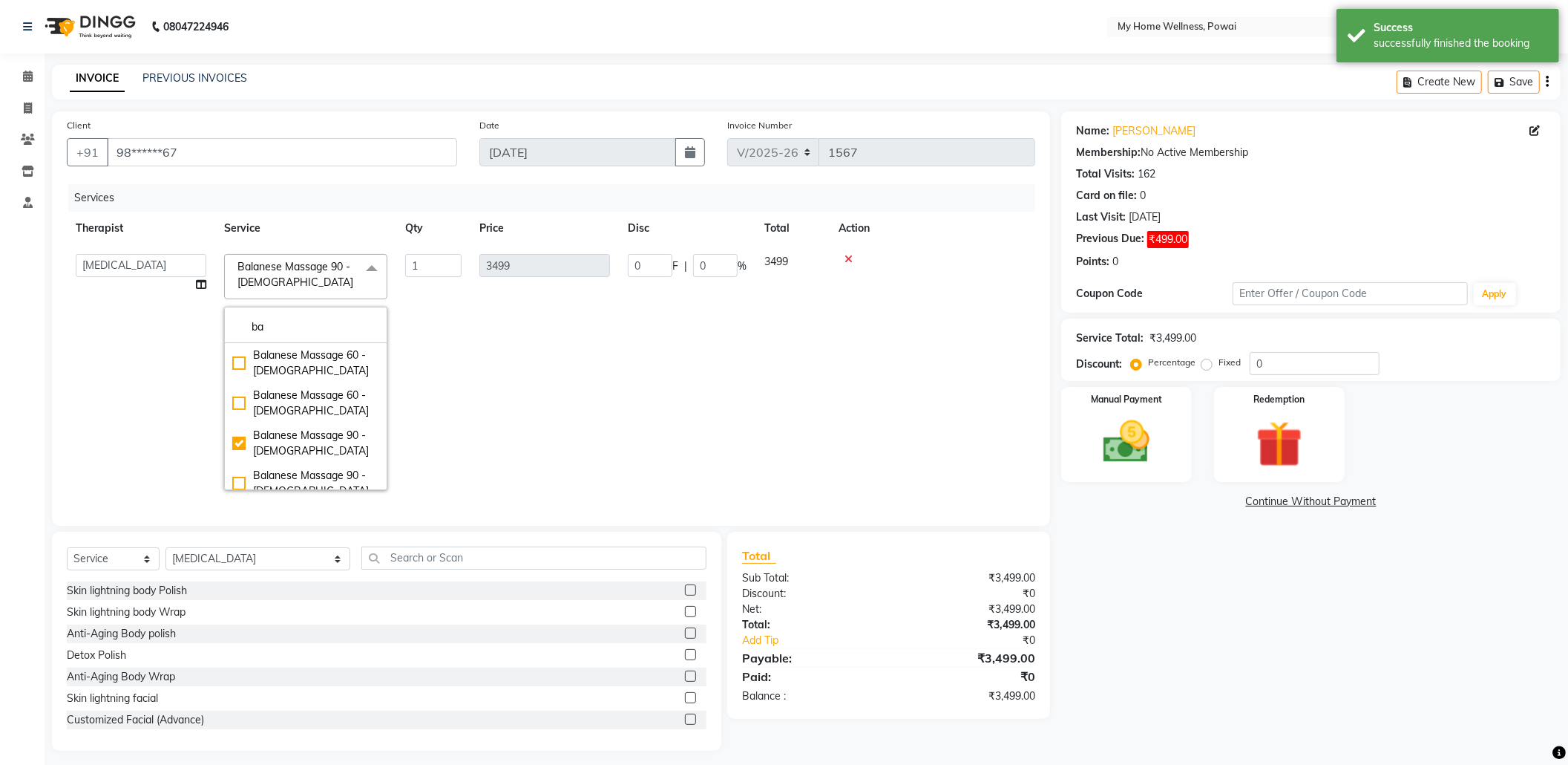
click at [699, 440] on td "0 F | 0 %" at bounding box center [687, 372] width 136 height 254
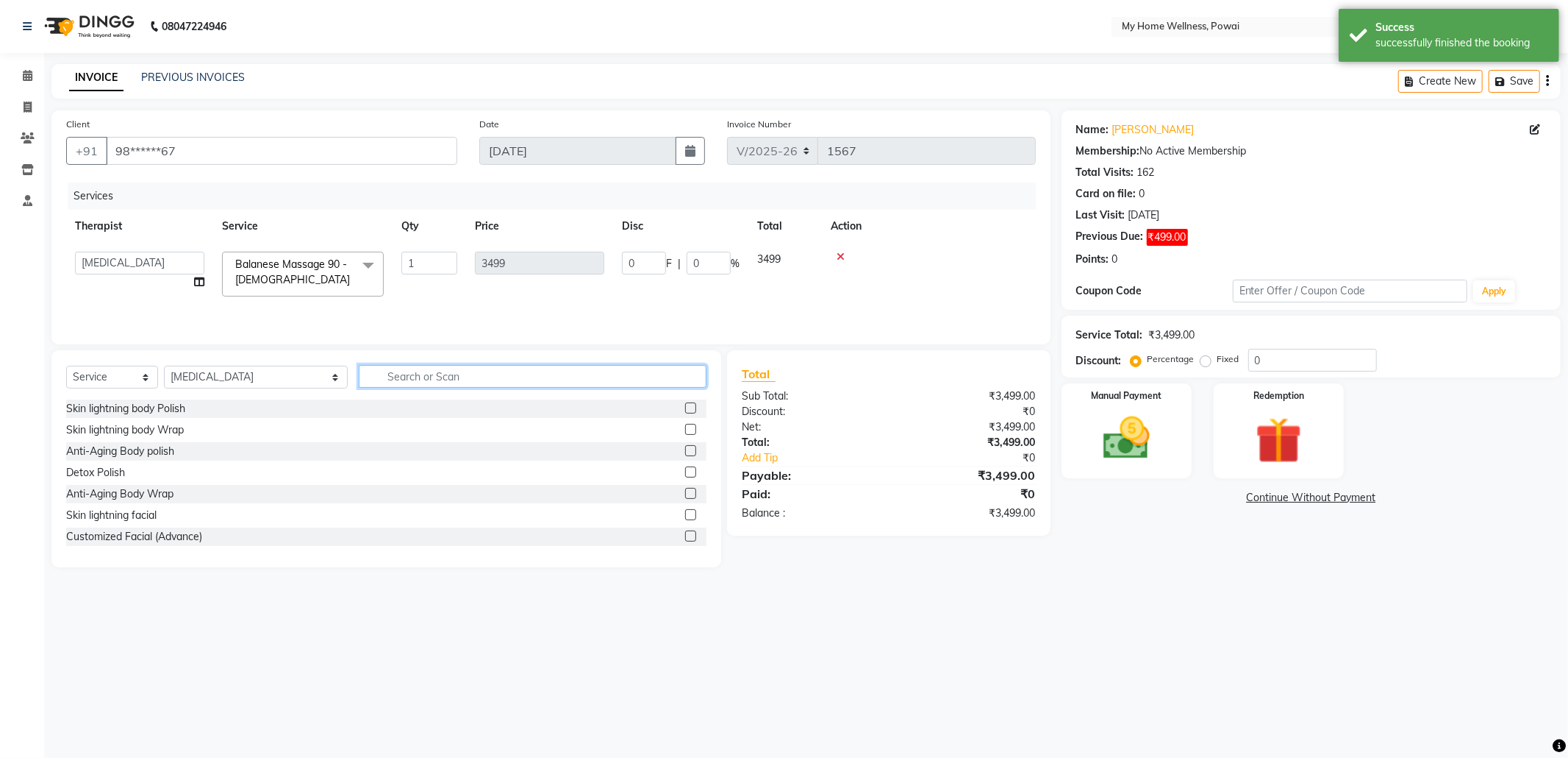
click at [451, 383] on input "text" at bounding box center [532, 376] width 348 height 23
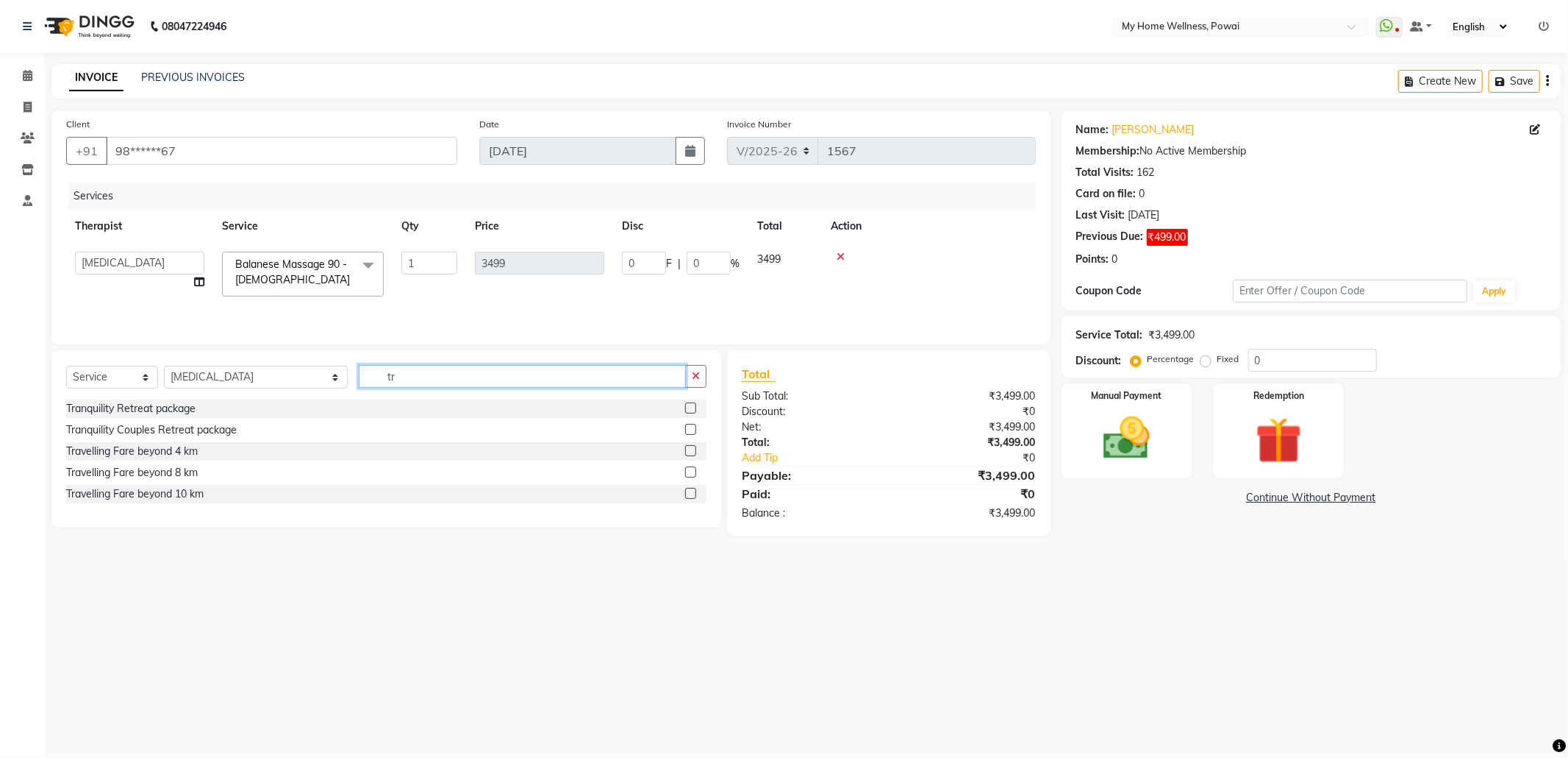
type input "tr"
click at [689, 471] on label at bounding box center [691, 472] width 11 height 11
click at [689, 471] on input "checkbox" at bounding box center [690, 472] width 10 height 10
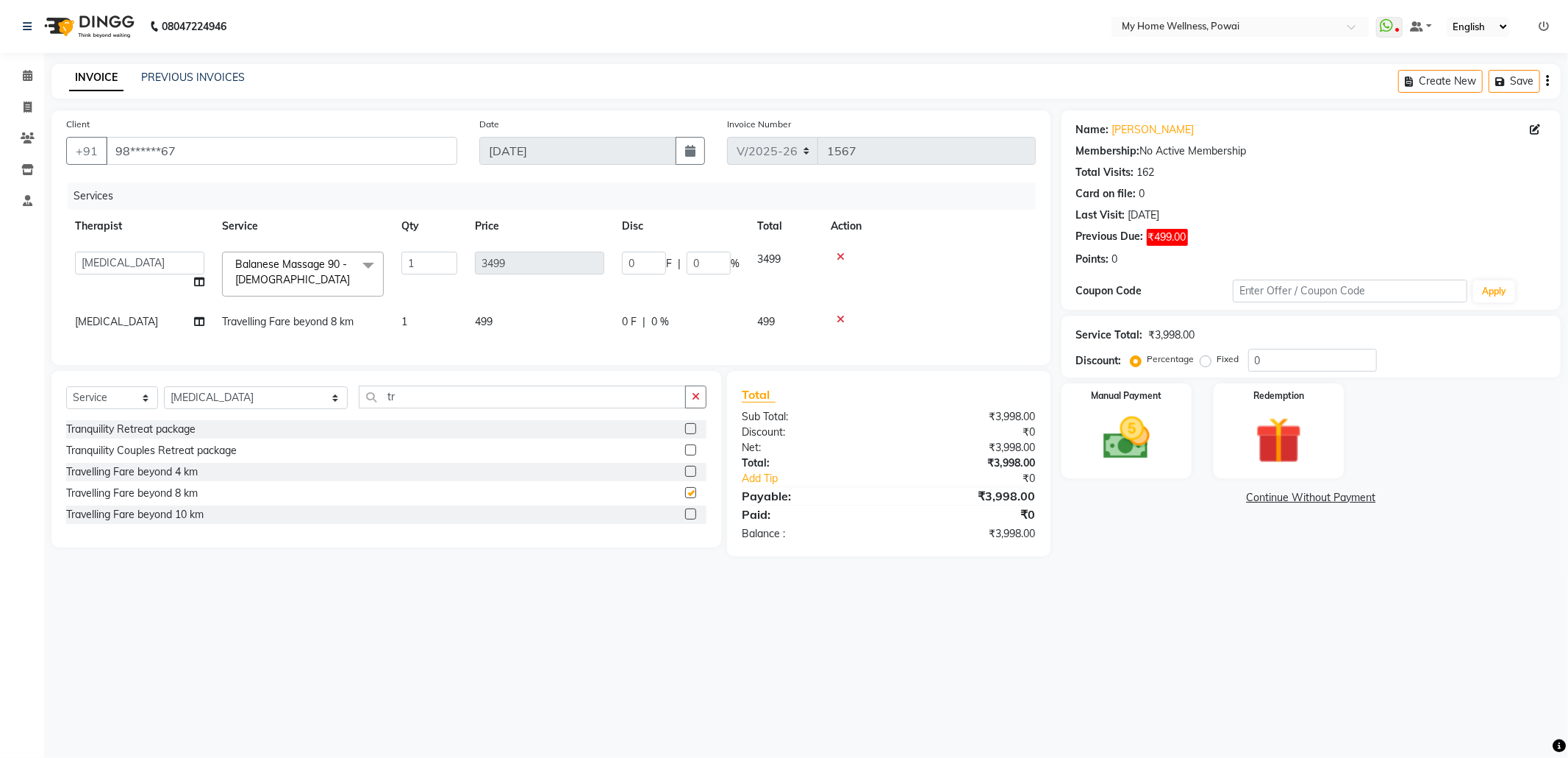
checkbox input "false"
click at [840, 323] on icon at bounding box center [840, 319] width 8 height 10
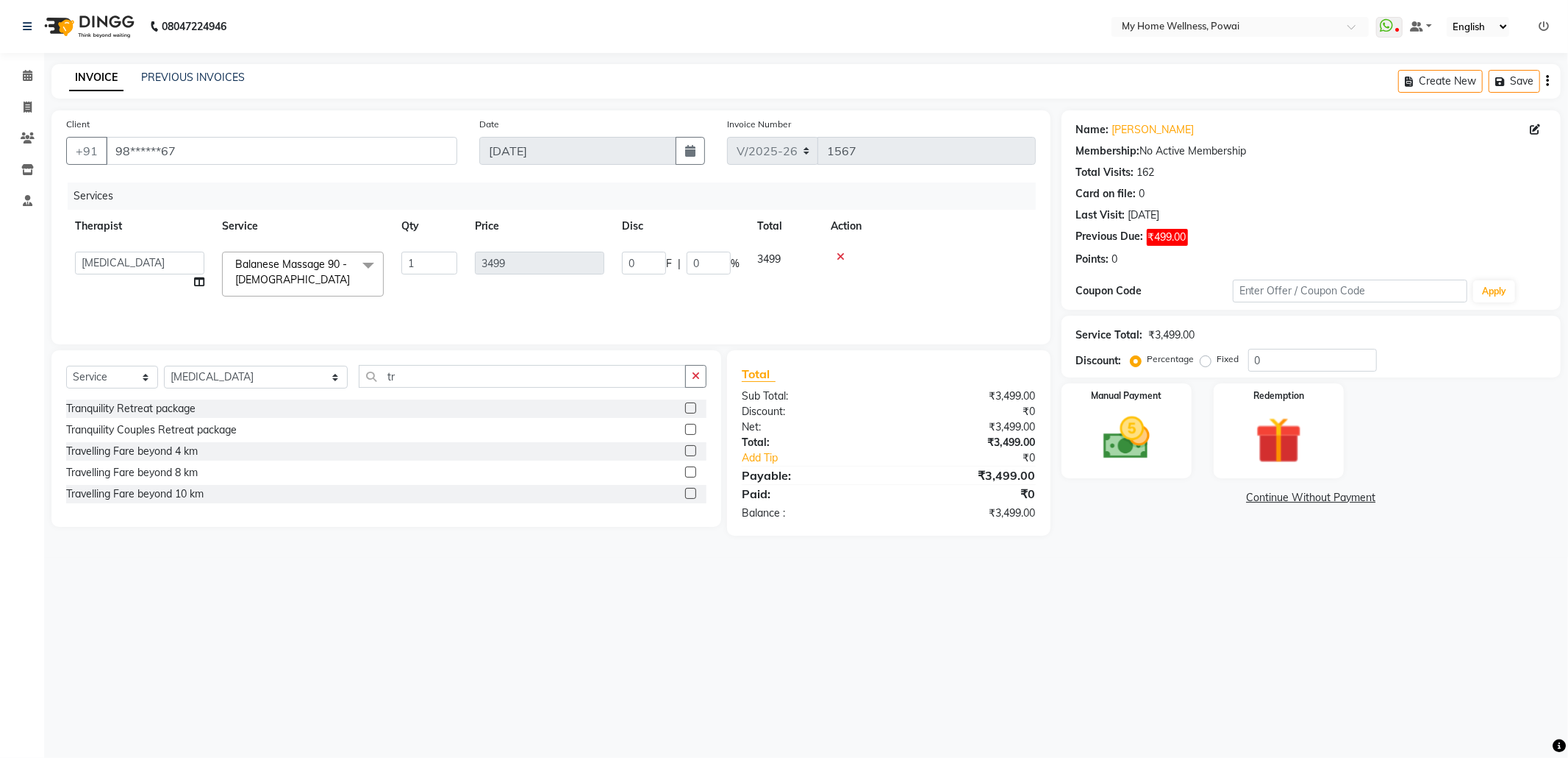
click at [691, 452] on label at bounding box center [691, 450] width 11 height 11
click at [691, 452] on input "checkbox" at bounding box center [690, 451] width 10 height 10
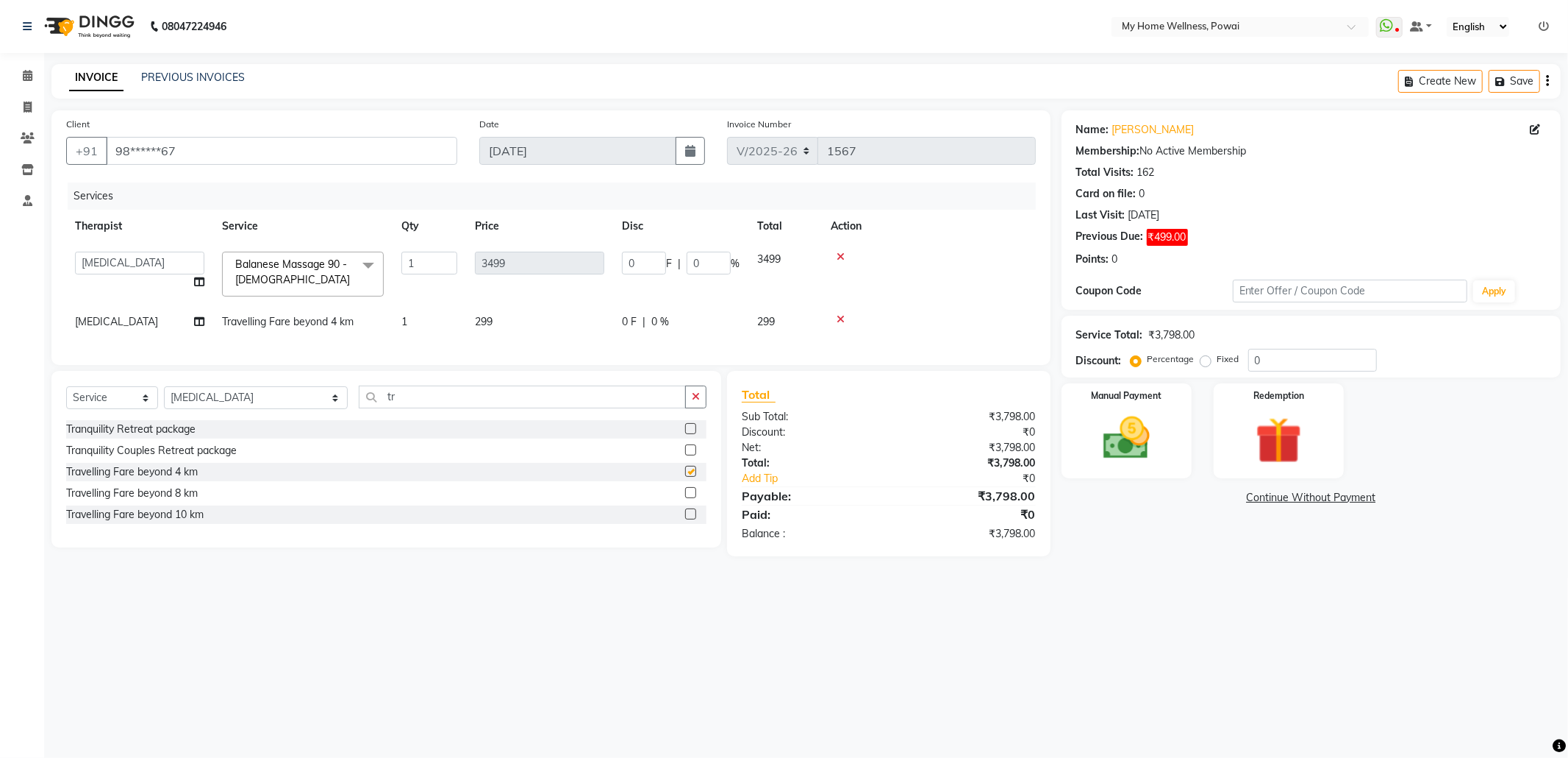
checkbox input "false"
click at [1148, 410] on img at bounding box center [1126, 438] width 79 height 56
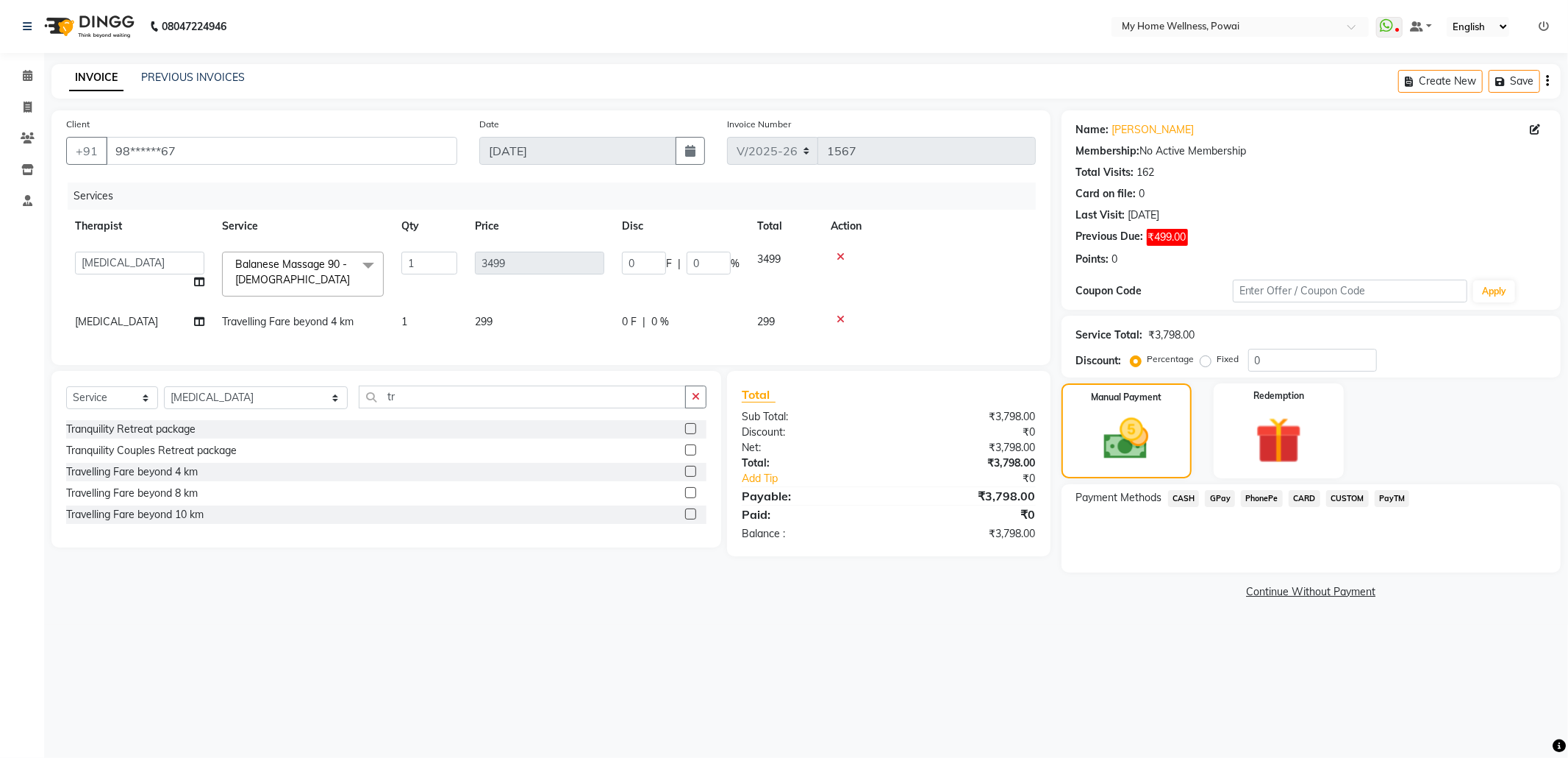
click at [1191, 500] on span "CASH" at bounding box center [1184, 499] width 31 height 17
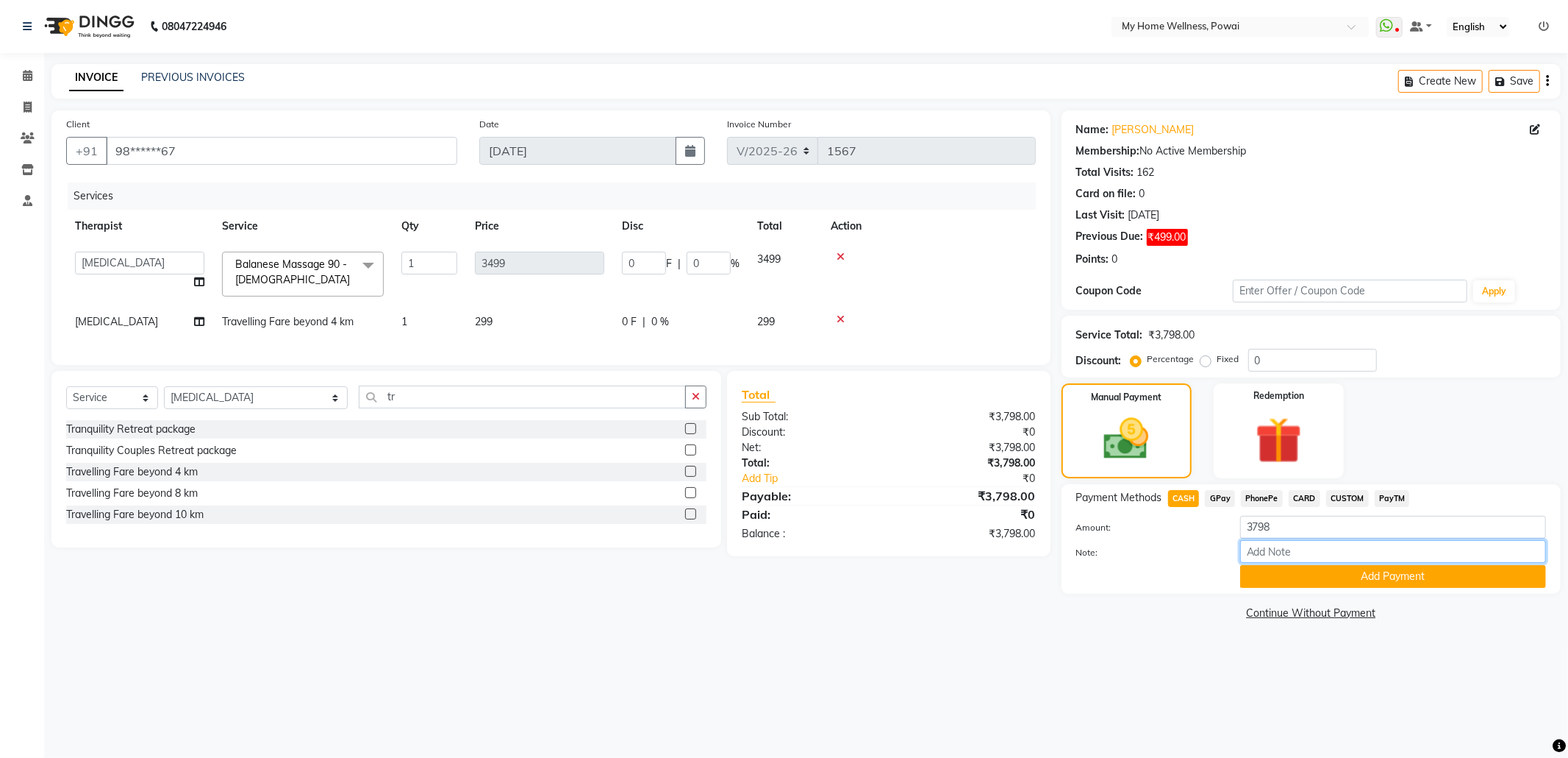
click at [1288, 551] on input "Note:" at bounding box center [1393, 552] width 306 height 23
type input "suzen"
click at [1304, 584] on button "Add Payment" at bounding box center [1393, 576] width 306 height 23
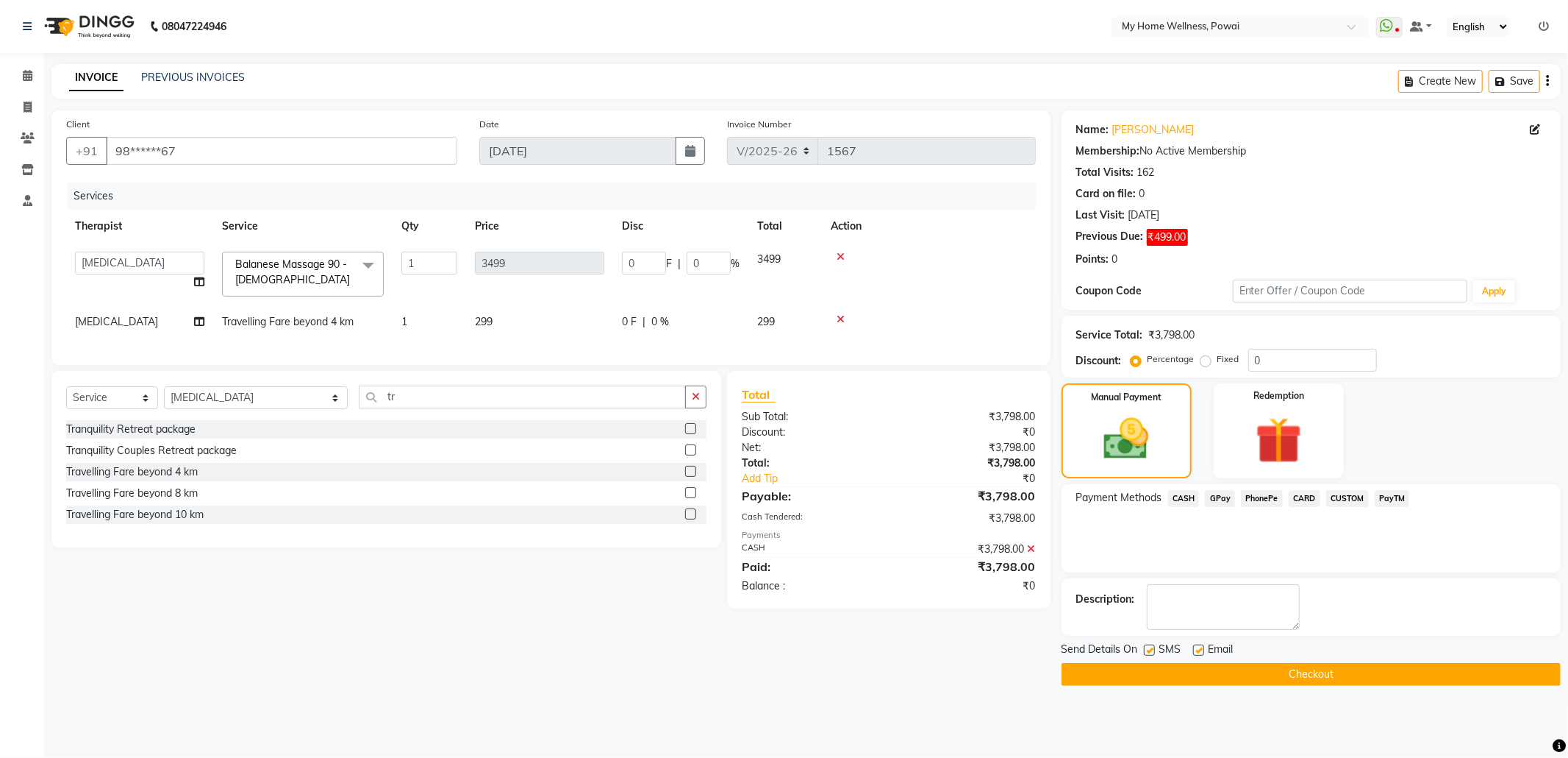
click at [1292, 671] on button "Checkout" at bounding box center [1311, 674] width 499 height 23
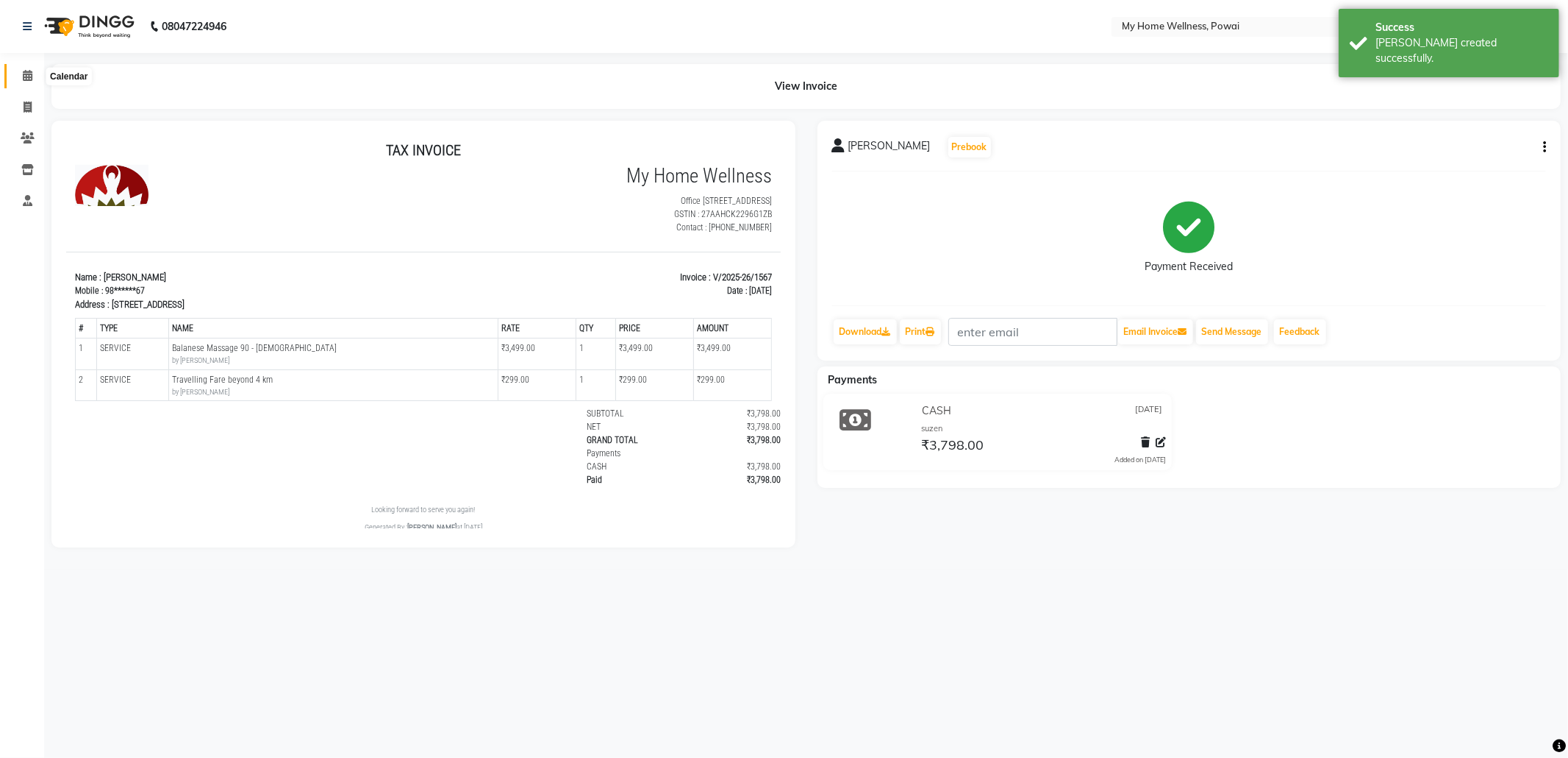
click at [27, 69] on span at bounding box center [28, 76] width 26 height 17
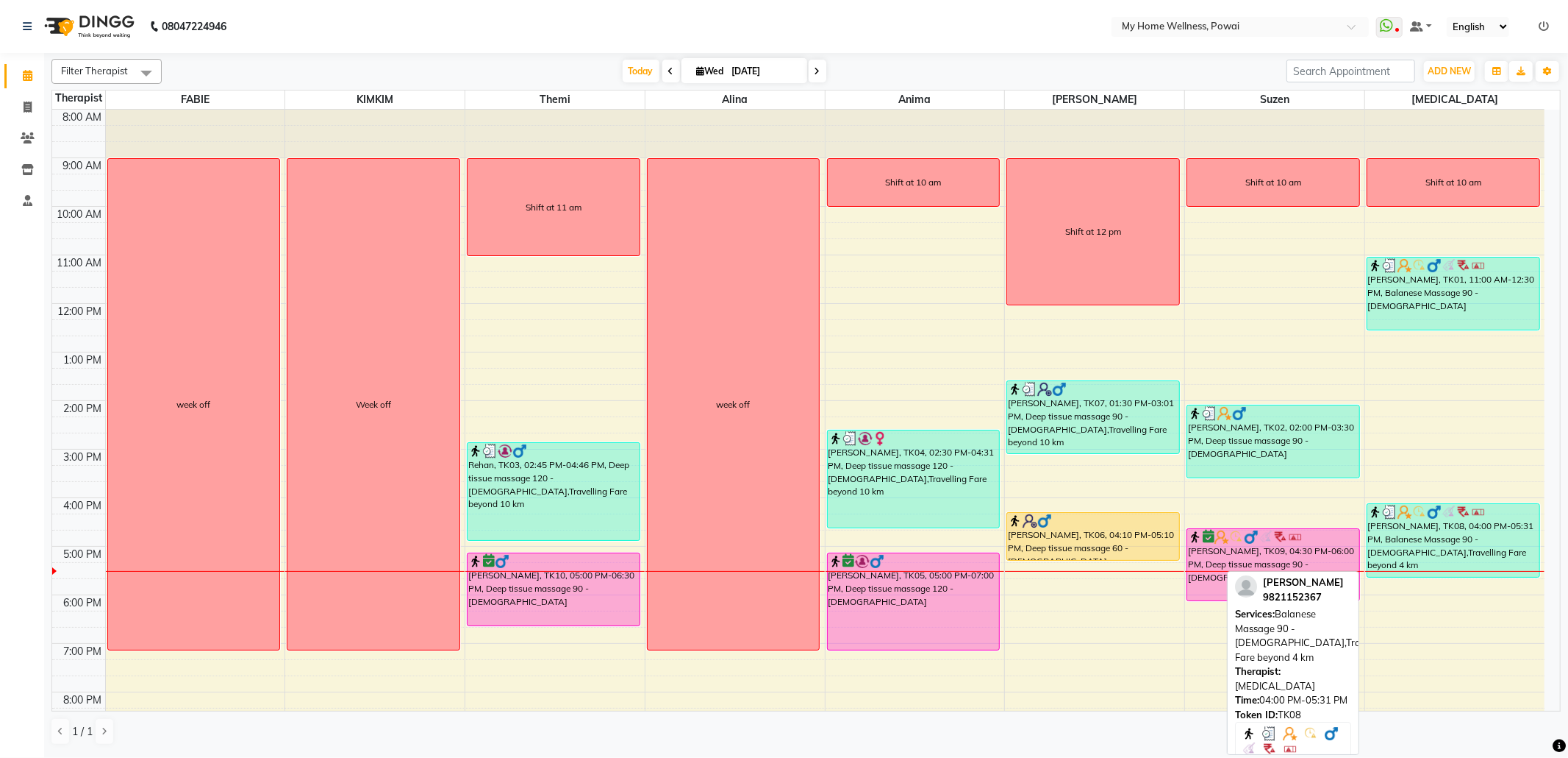
click at [1494, 559] on div "[PERSON_NAME], TK08, 04:00 PM-05:31 PM, Balanese Massage 90 - [DEMOGRAPHIC_DATA…" at bounding box center [1454, 540] width 172 height 73
select select "3"
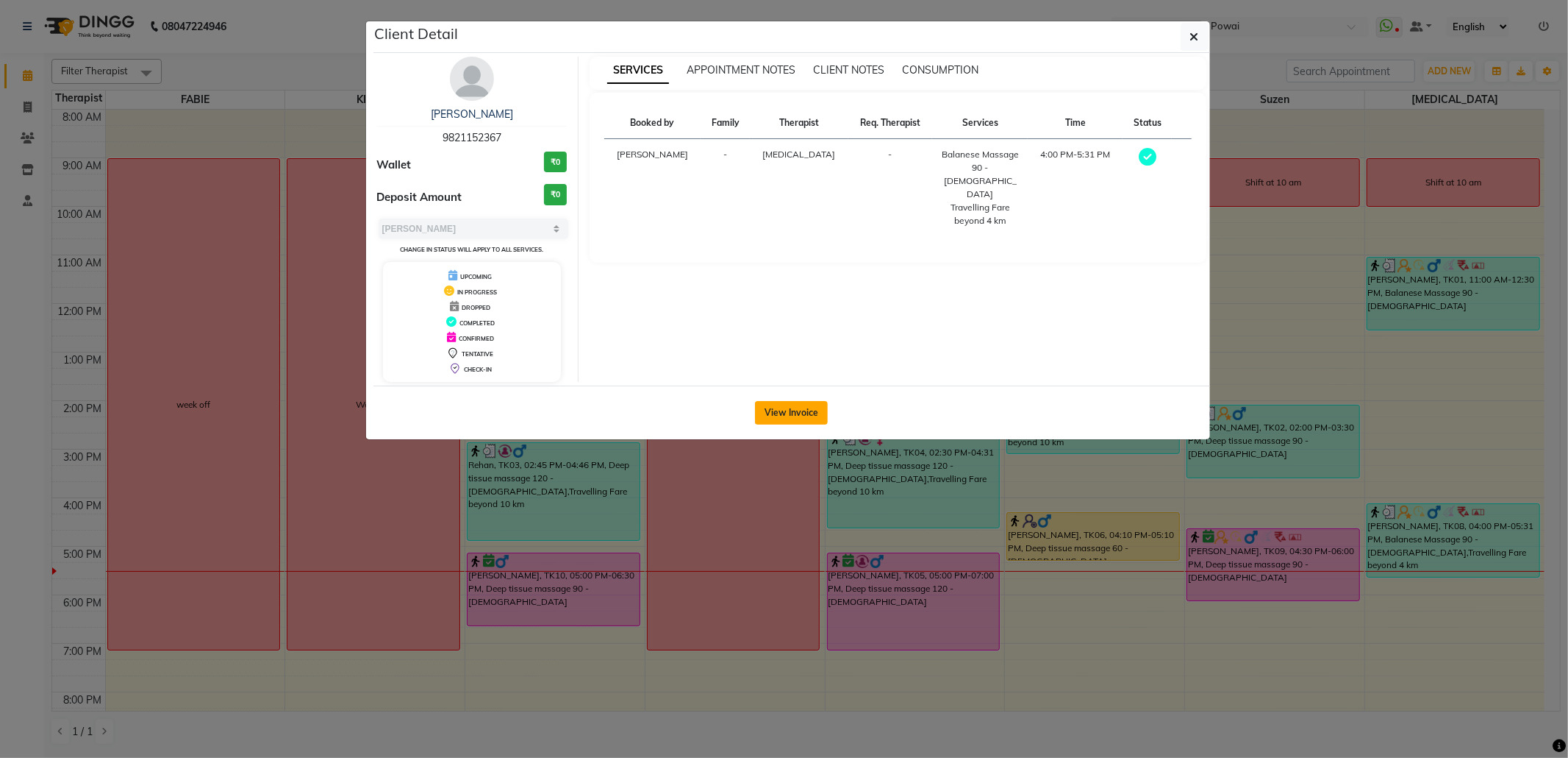
click at [775, 407] on button "View Invoice" at bounding box center [791, 412] width 73 height 23
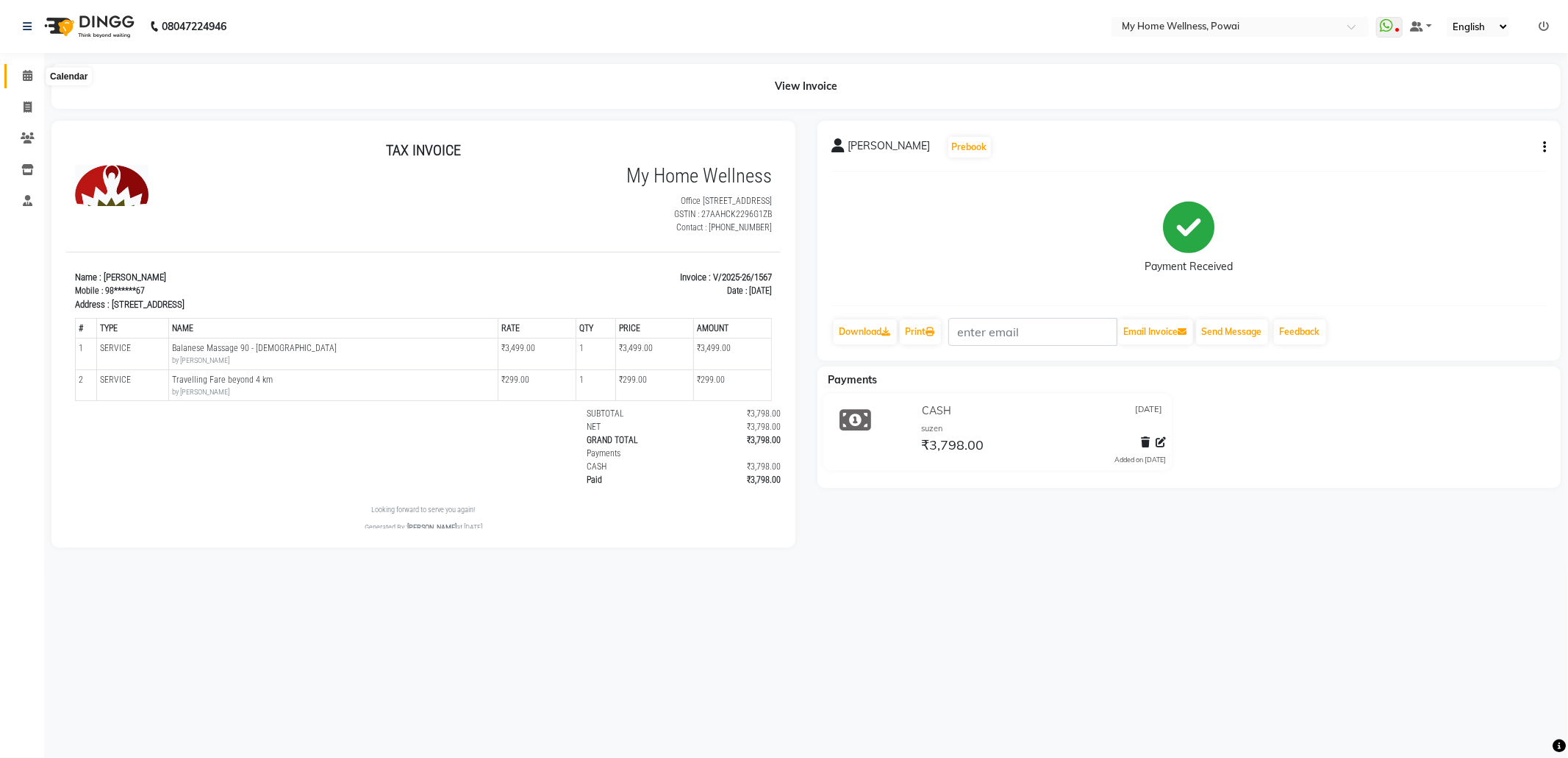
click at [21, 74] on span at bounding box center [28, 76] width 26 height 17
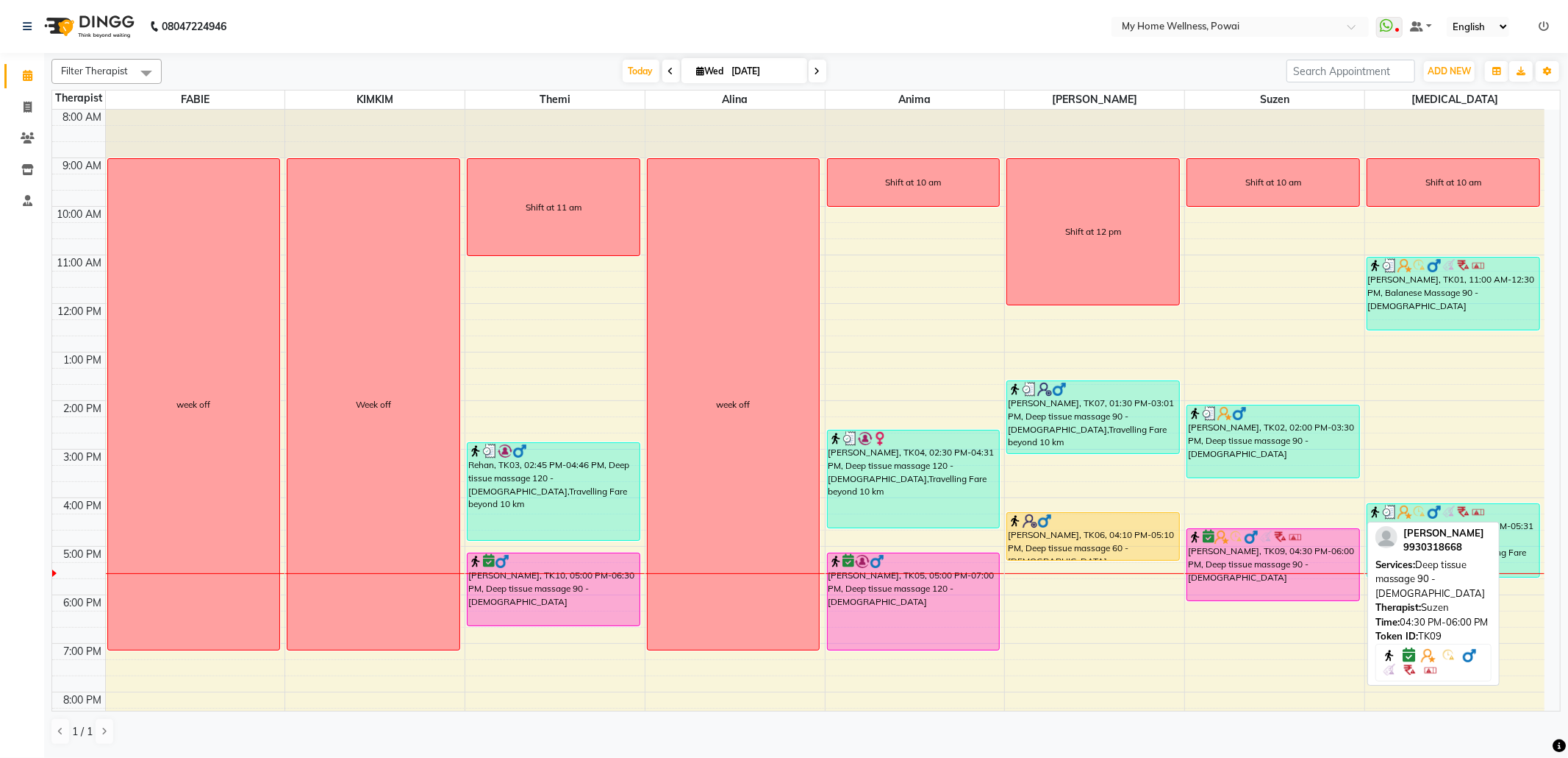
click at [1248, 558] on div "[PERSON_NAME], TK09, 04:30 PM-06:00 PM, Deep tissue massage 90 - [DEMOGRAPHIC_D…" at bounding box center [1273, 565] width 172 height 71
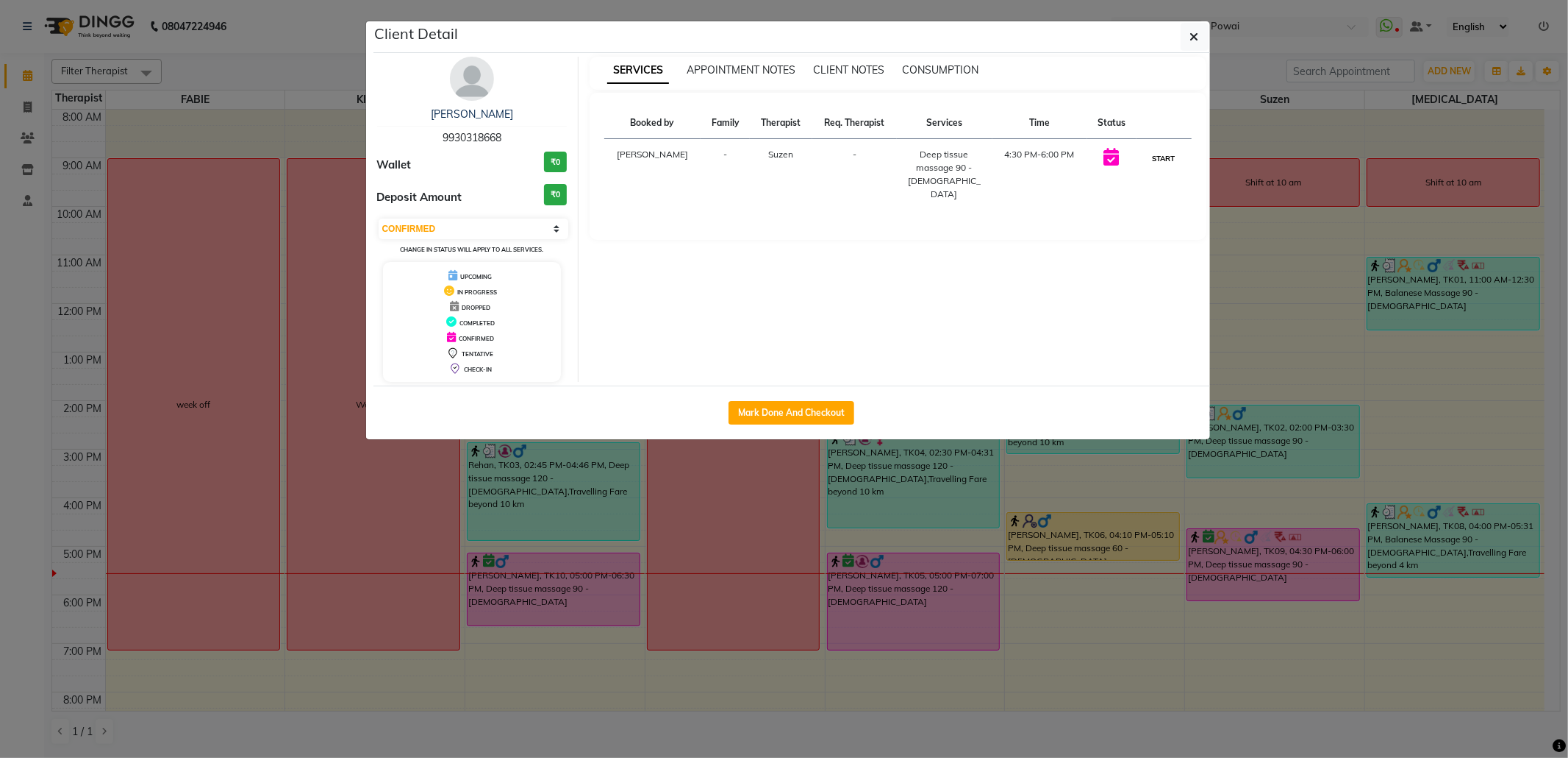
click at [1155, 158] on button "START" at bounding box center [1164, 158] width 30 height 18
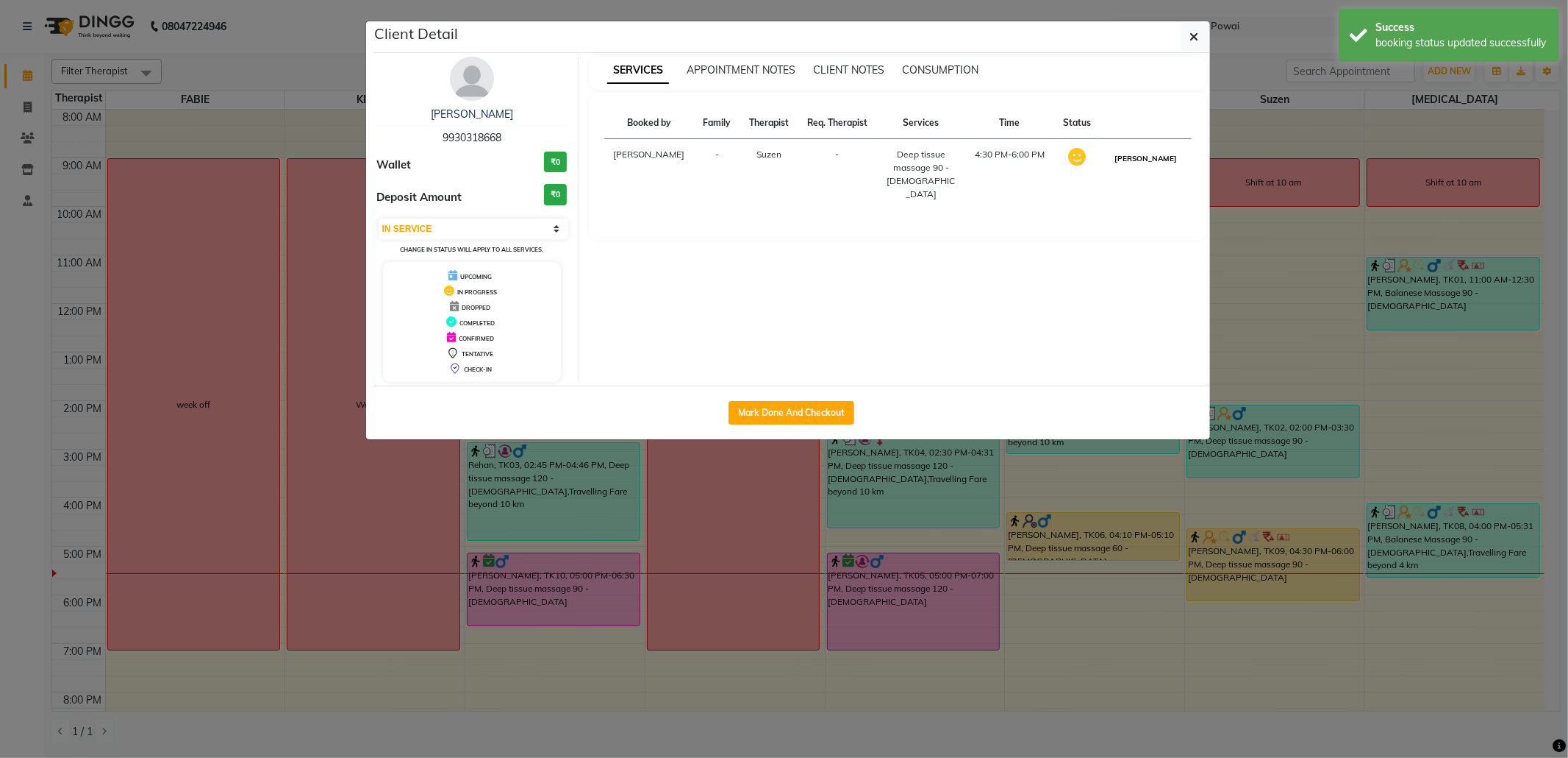
click at [1136, 159] on button "[PERSON_NAME]" at bounding box center [1146, 158] width 70 height 18
select select "3"
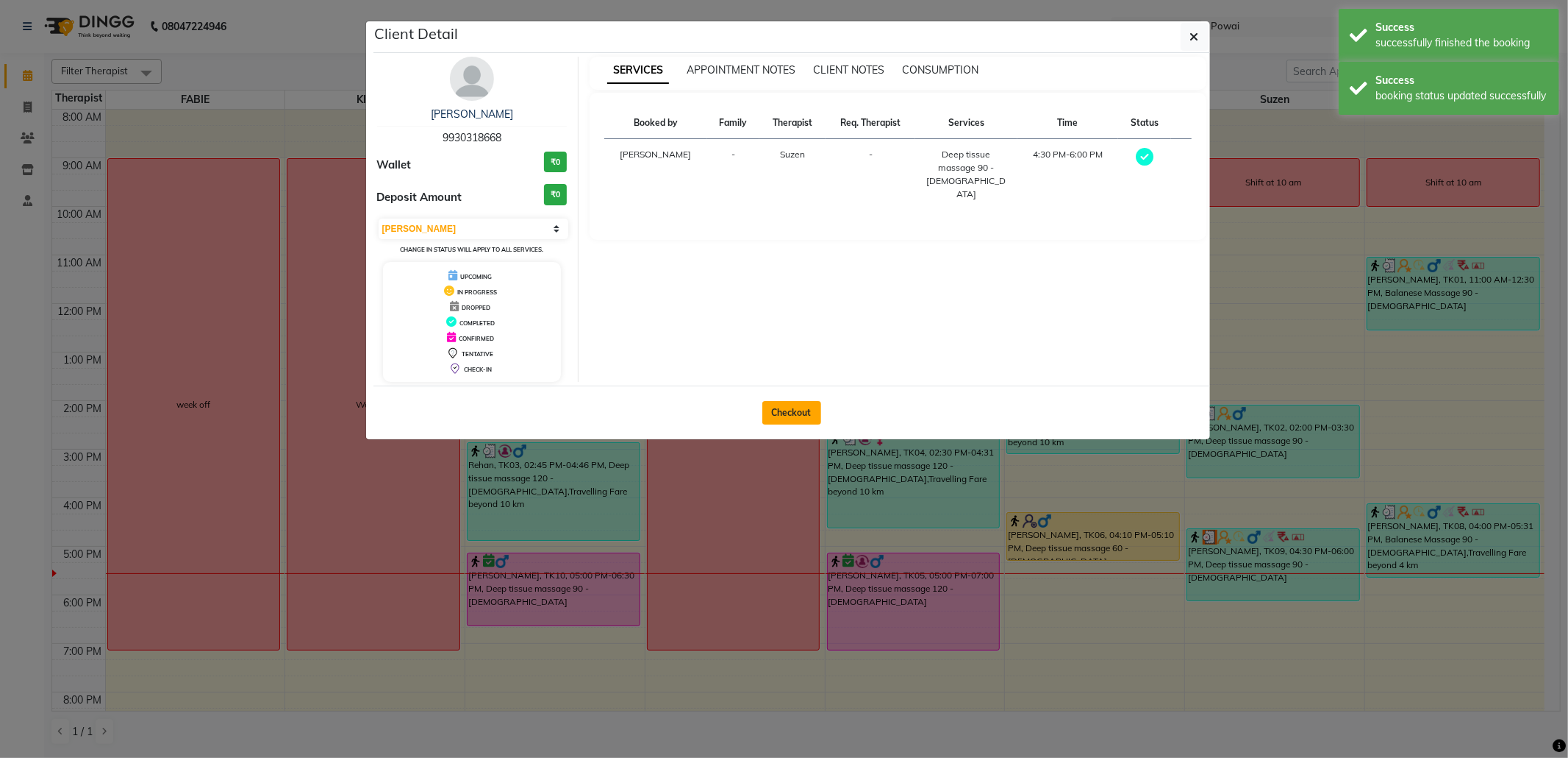
click at [796, 416] on button "Checkout" at bounding box center [792, 412] width 59 height 23
select select "service"
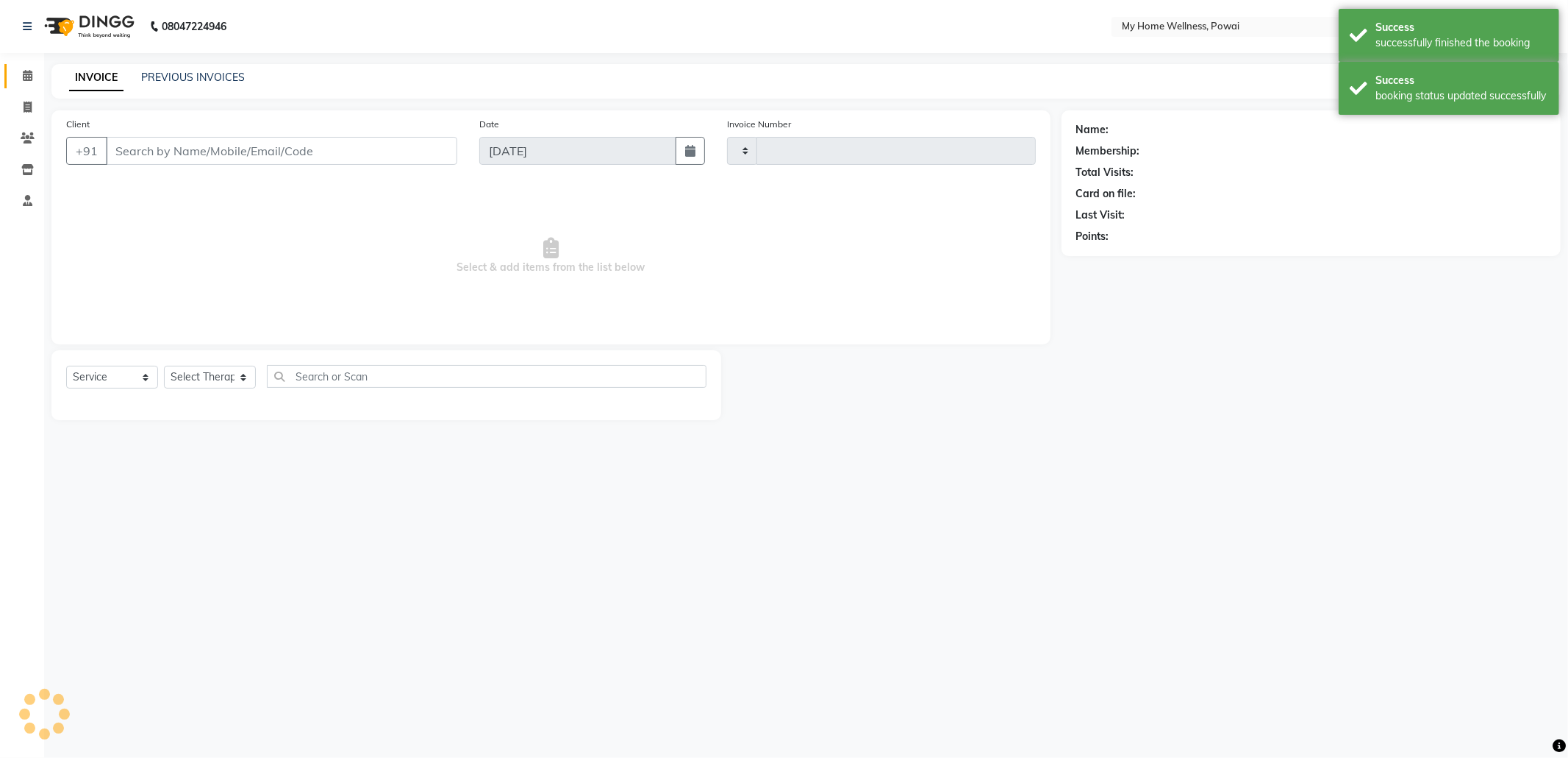
type input "1568"
select select "682"
type input "99******68"
select select "29657"
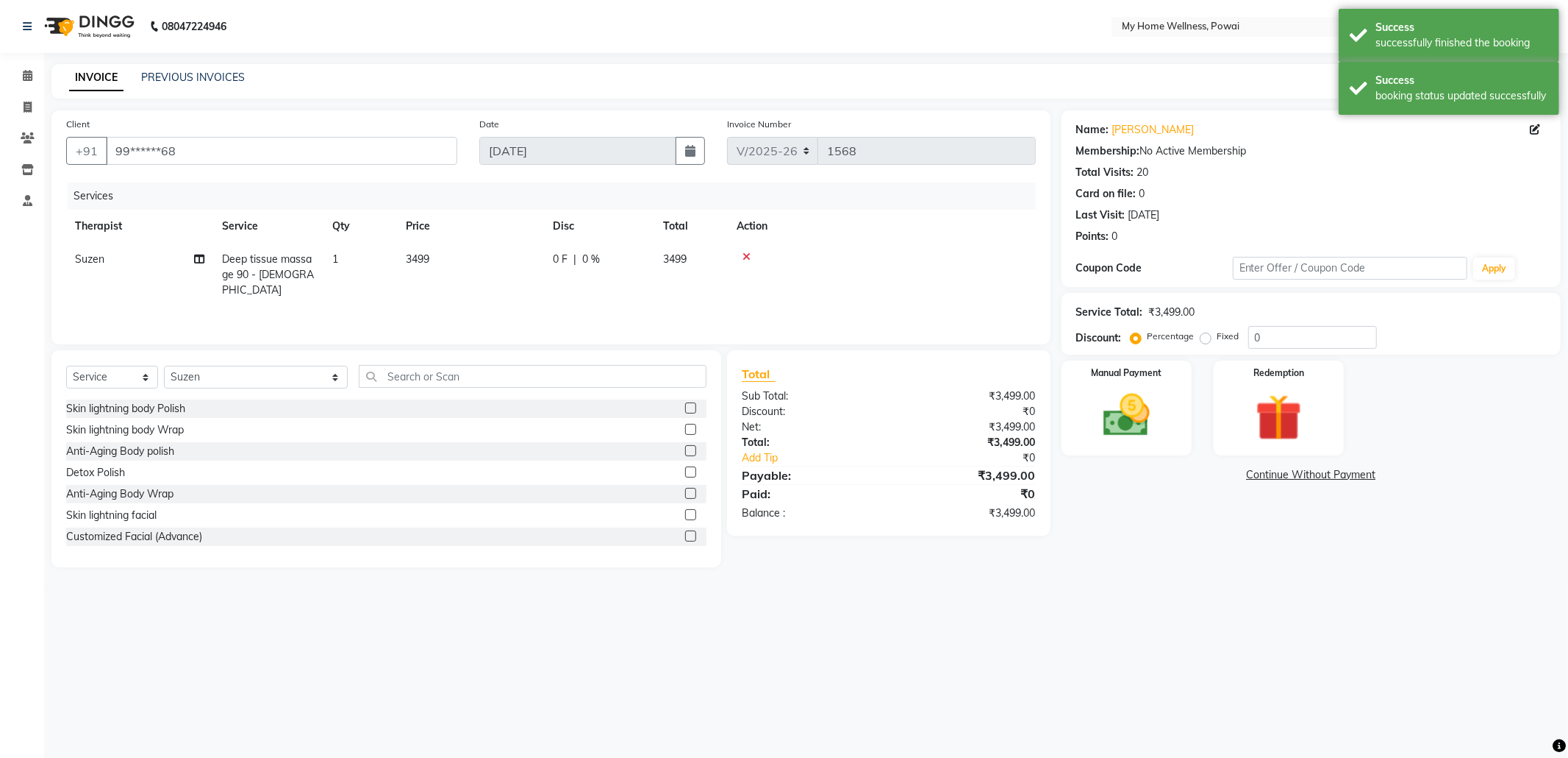
click at [329, 263] on td "1" at bounding box center [360, 275] width 74 height 64
select select "29657"
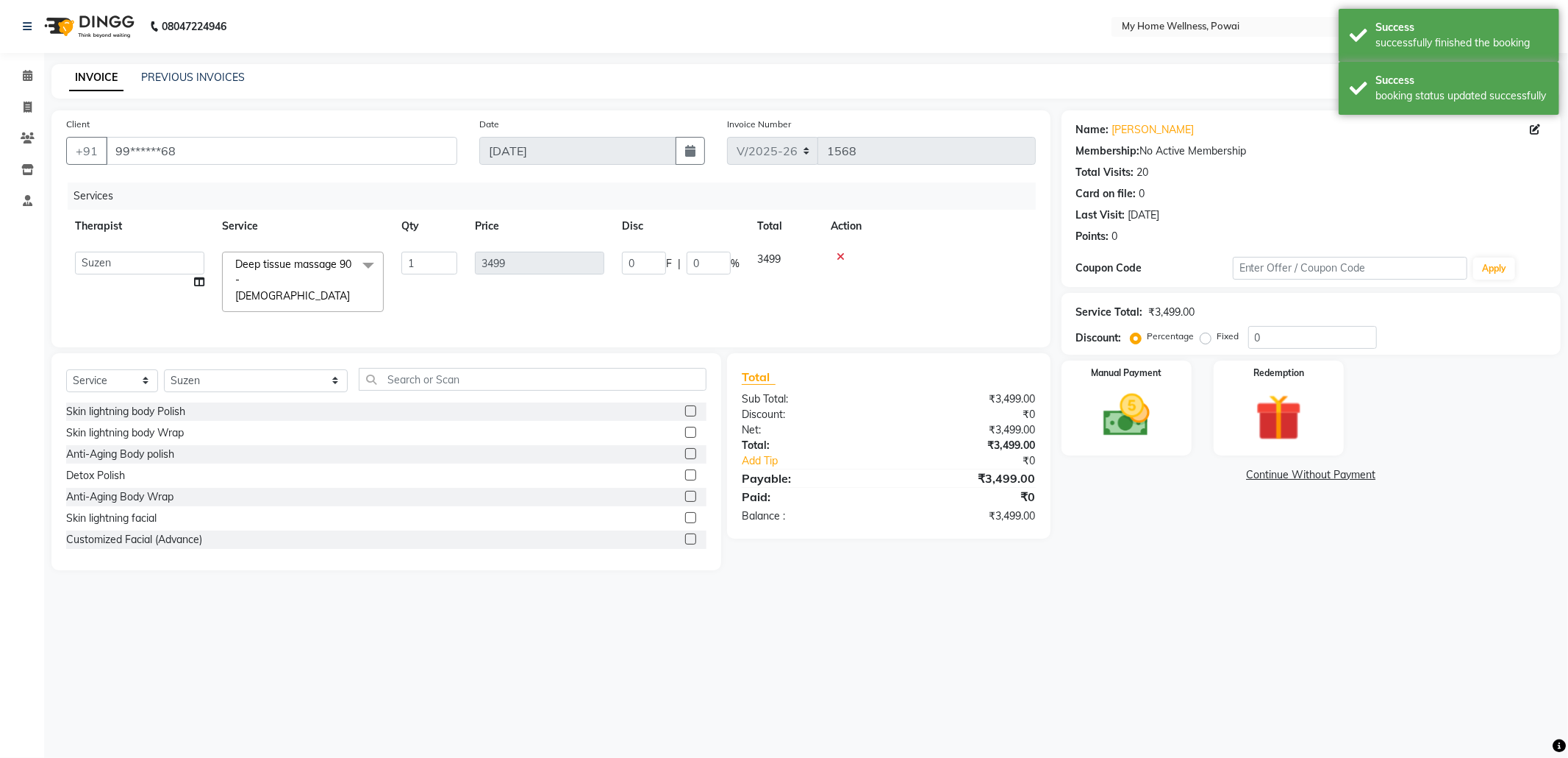
click at [368, 265] on span at bounding box center [368, 265] width 29 height 28
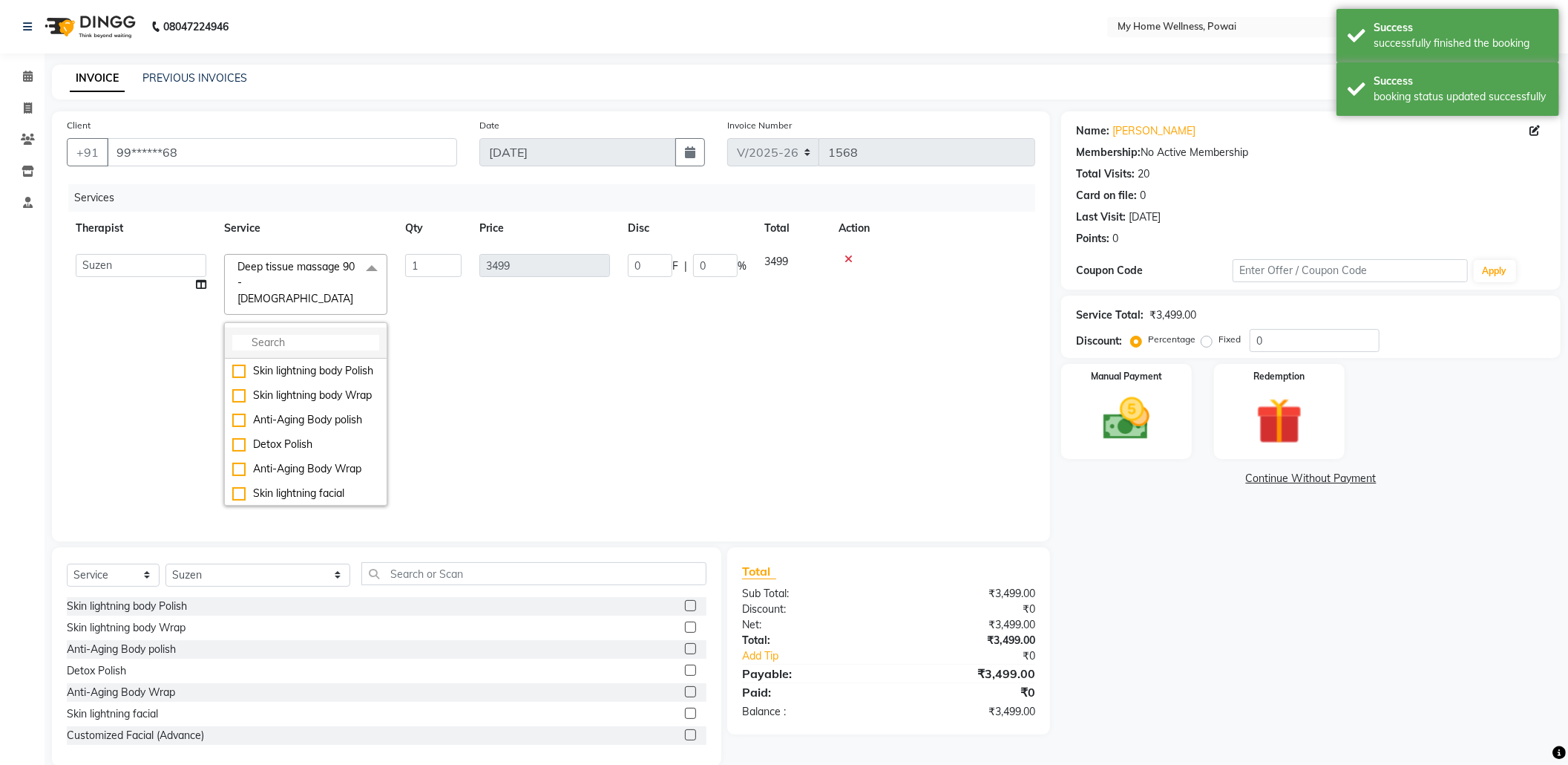
click at [374, 335] on input "multiselect-search" at bounding box center [305, 343] width 147 height 16
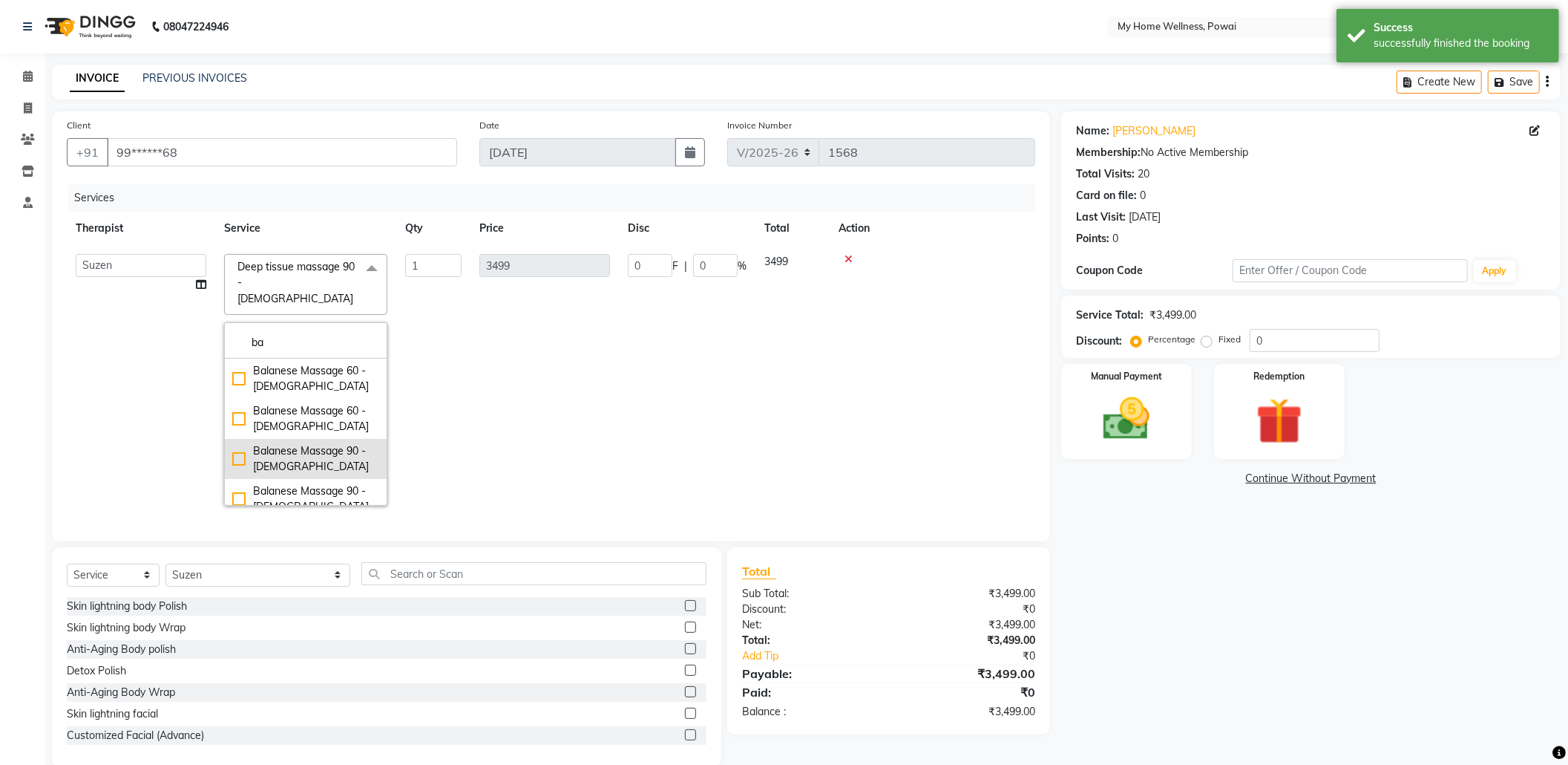
type input "ba"
click at [324, 443] on div "Balanese Massage 90 - [DEMOGRAPHIC_DATA]" at bounding box center [305, 459] width 147 height 32
checkbox input "true"
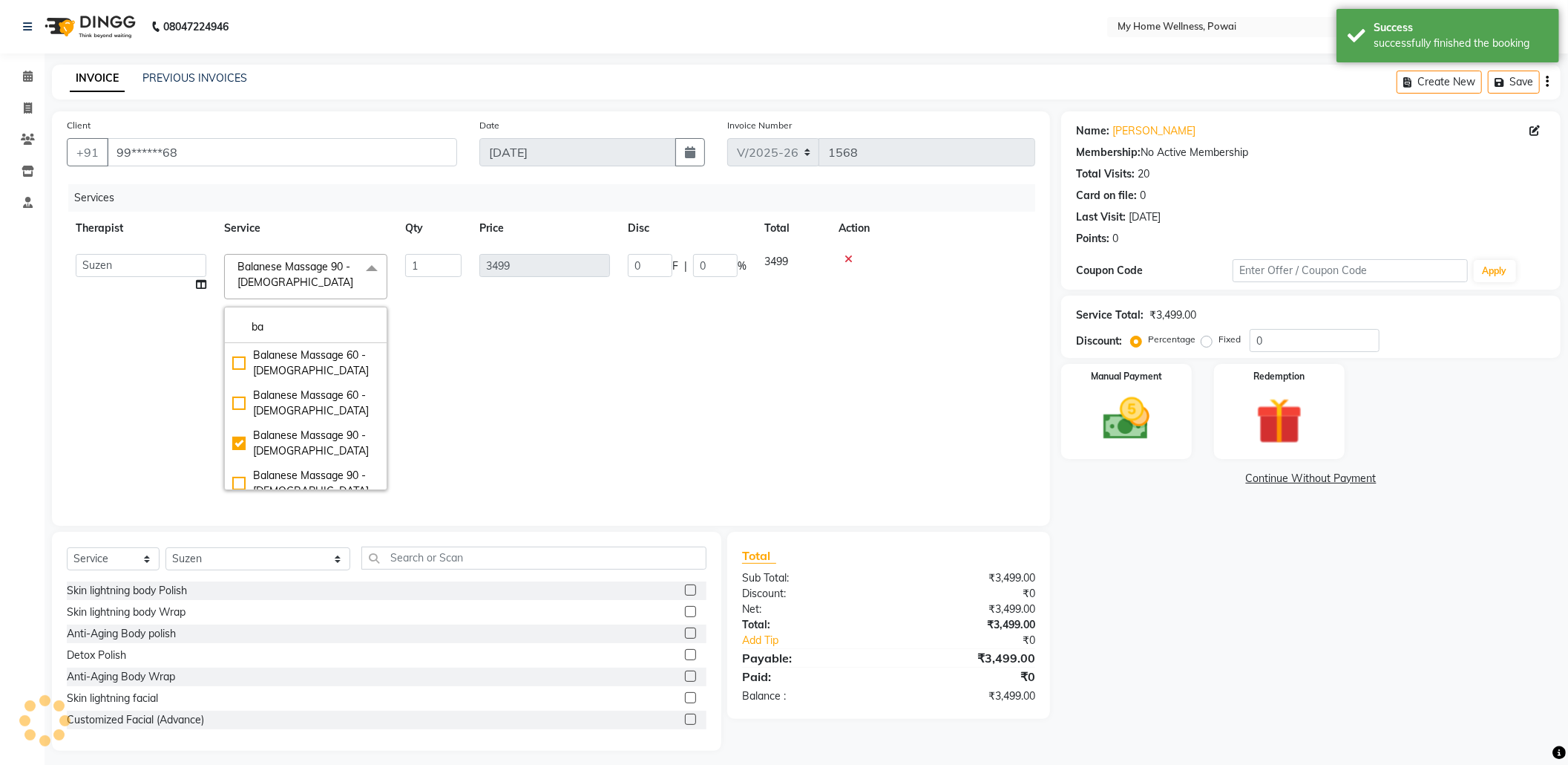
click at [536, 373] on td "3499" at bounding box center [545, 372] width 149 height 254
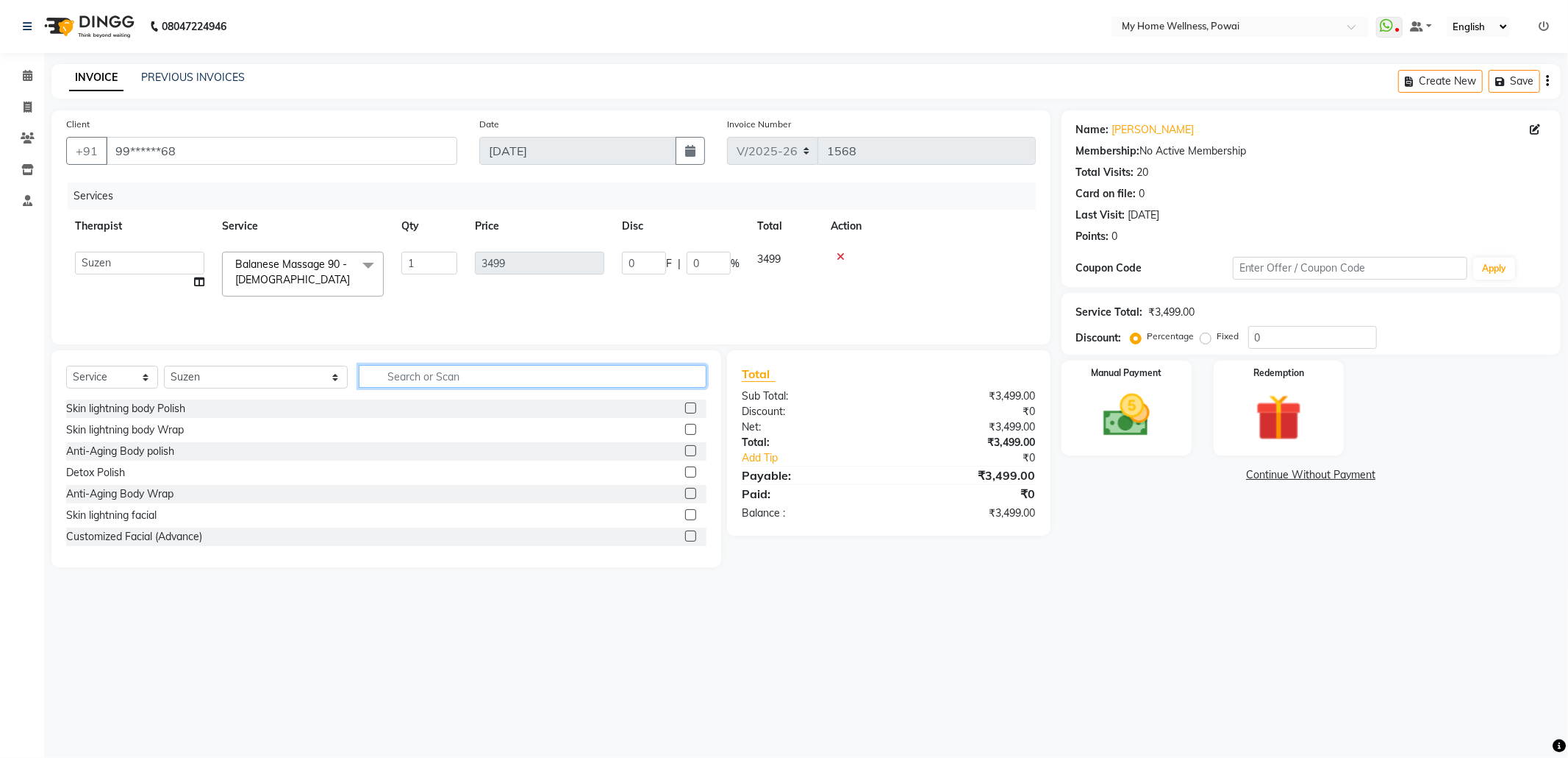
click at [425, 383] on input "text" at bounding box center [532, 376] width 348 height 23
type input "tr"
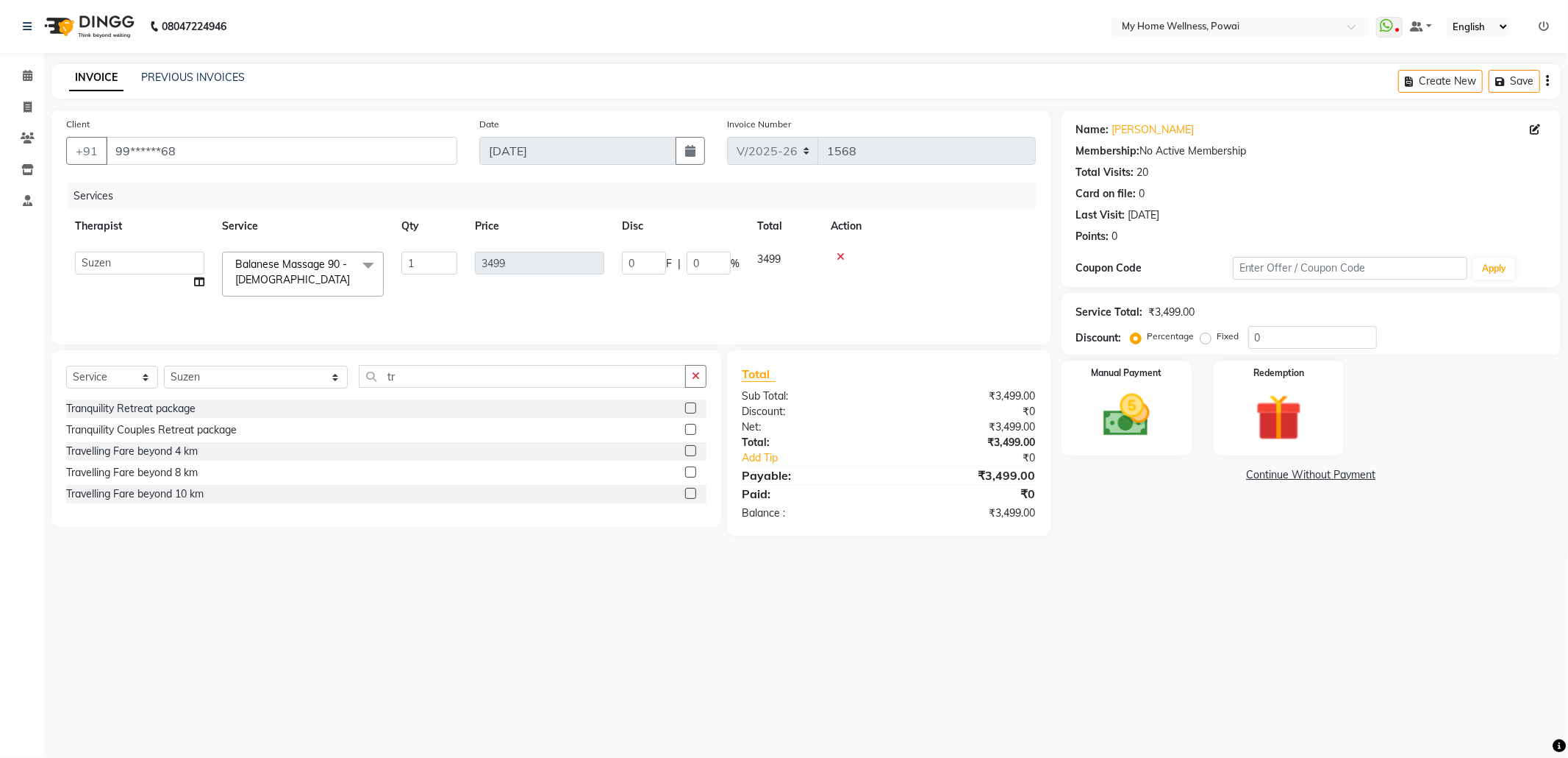
click at [691, 477] on label at bounding box center [691, 472] width 11 height 11
click at [691, 477] on input "checkbox" at bounding box center [690, 472] width 10 height 10
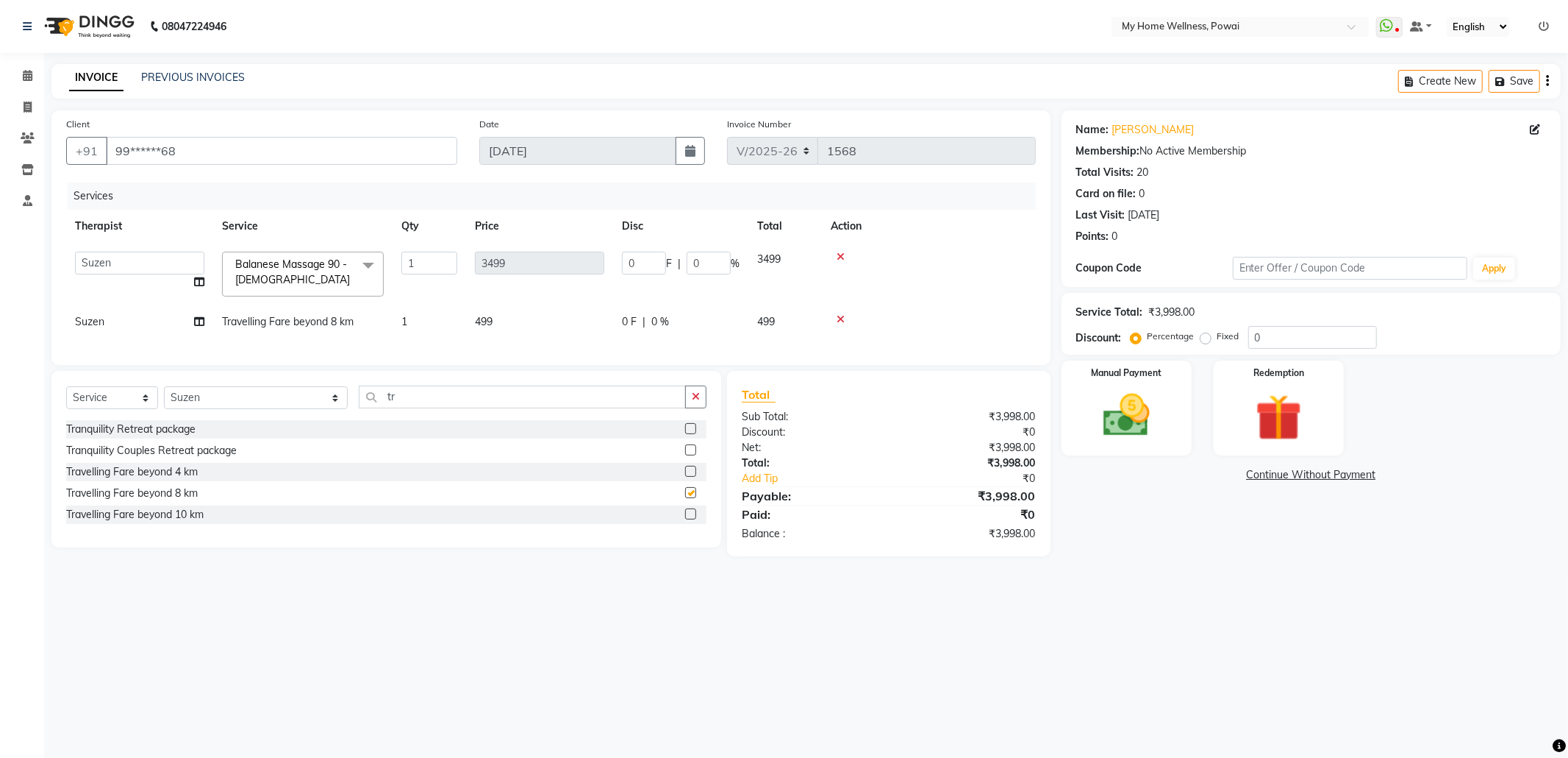
checkbox input "false"
click at [836, 315] on div at bounding box center [928, 319] width 196 height 10
click at [839, 321] on icon at bounding box center [840, 319] width 8 height 10
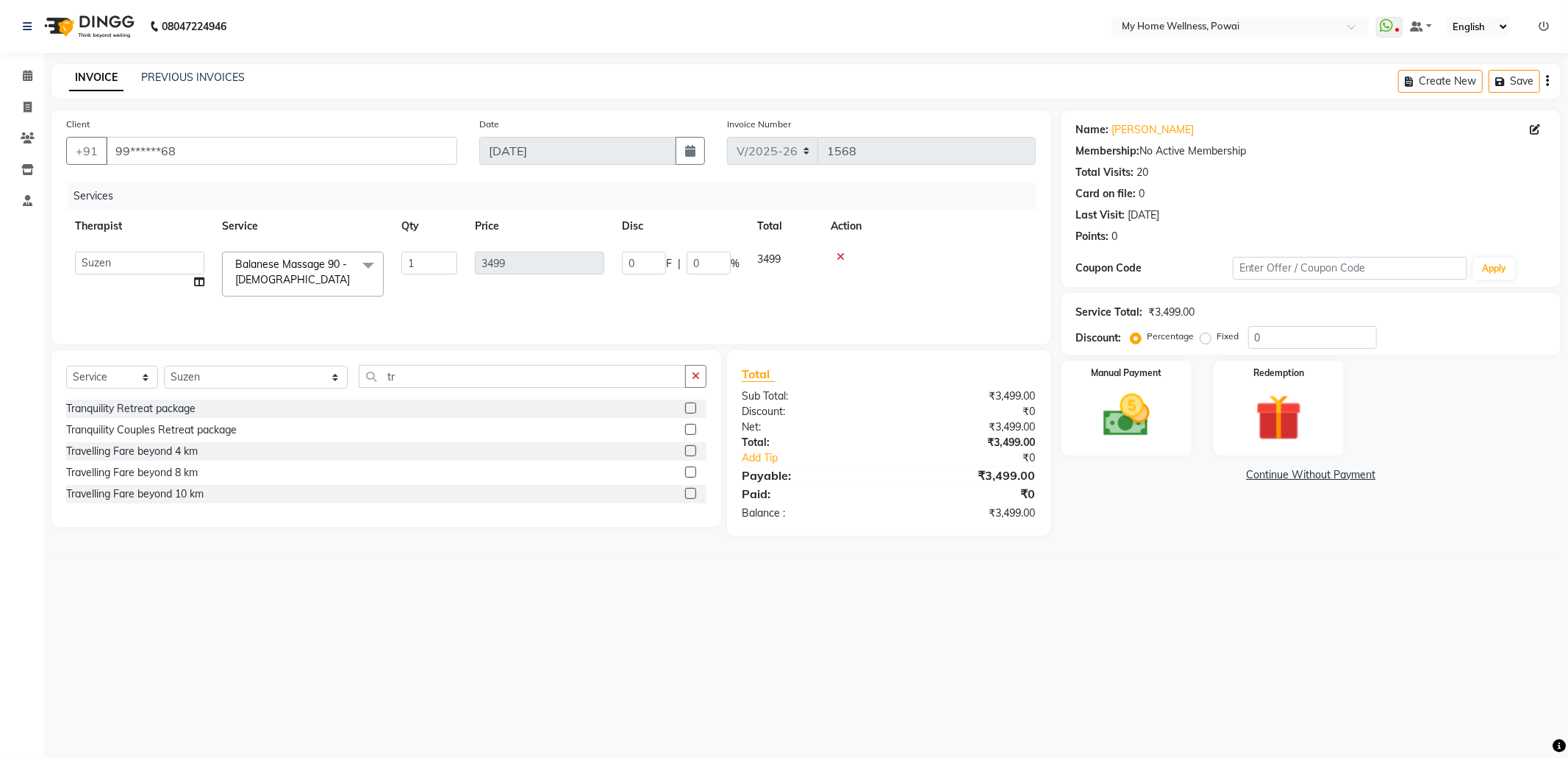
click at [691, 453] on label at bounding box center [691, 450] width 11 height 11
click at [691, 453] on input "checkbox" at bounding box center [690, 451] width 10 height 10
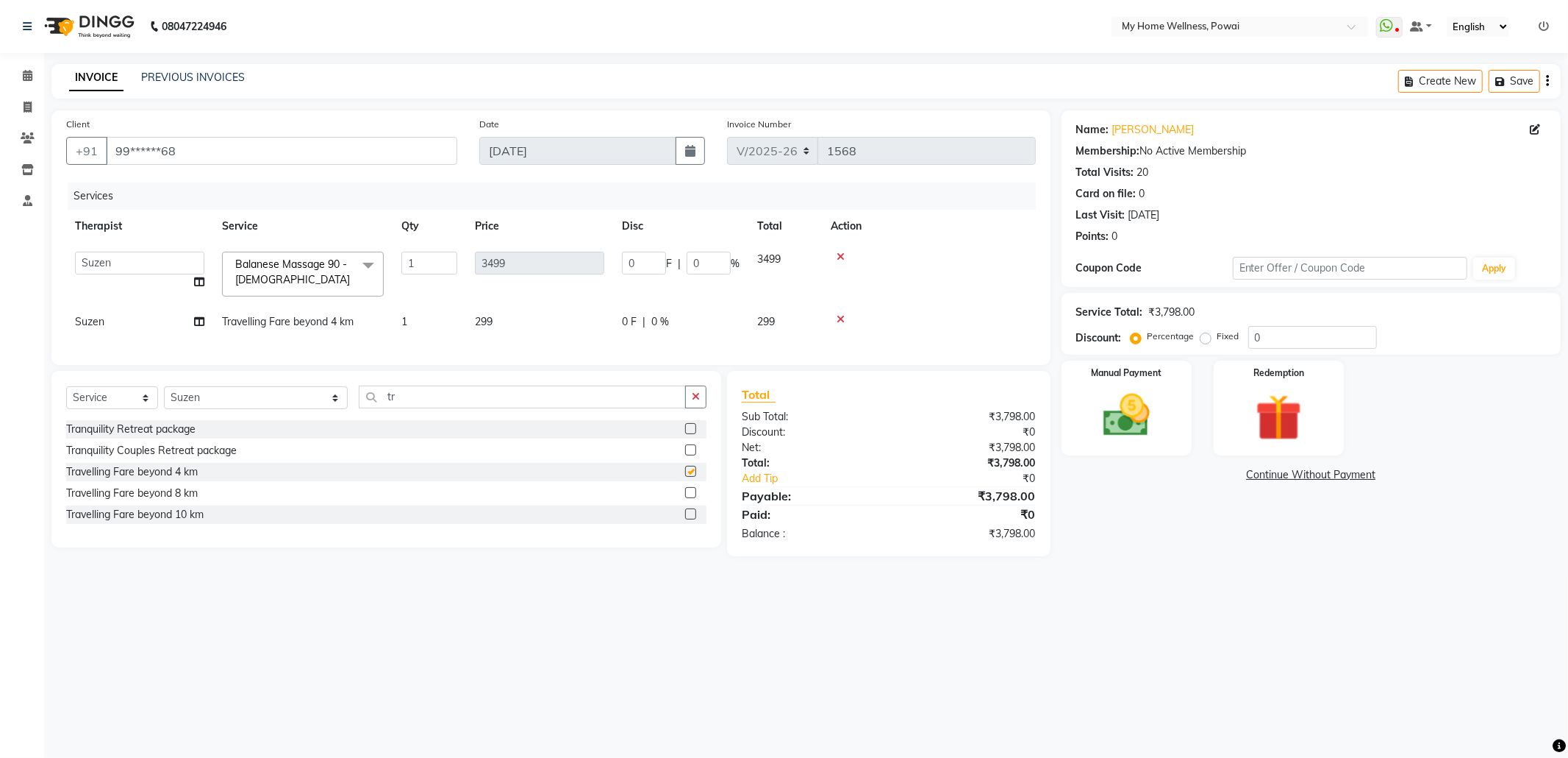
checkbox input "false"
click at [1159, 424] on img at bounding box center [1126, 415] width 79 height 56
click at [1186, 474] on span "CASH" at bounding box center [1184, 476] width 31 height 17
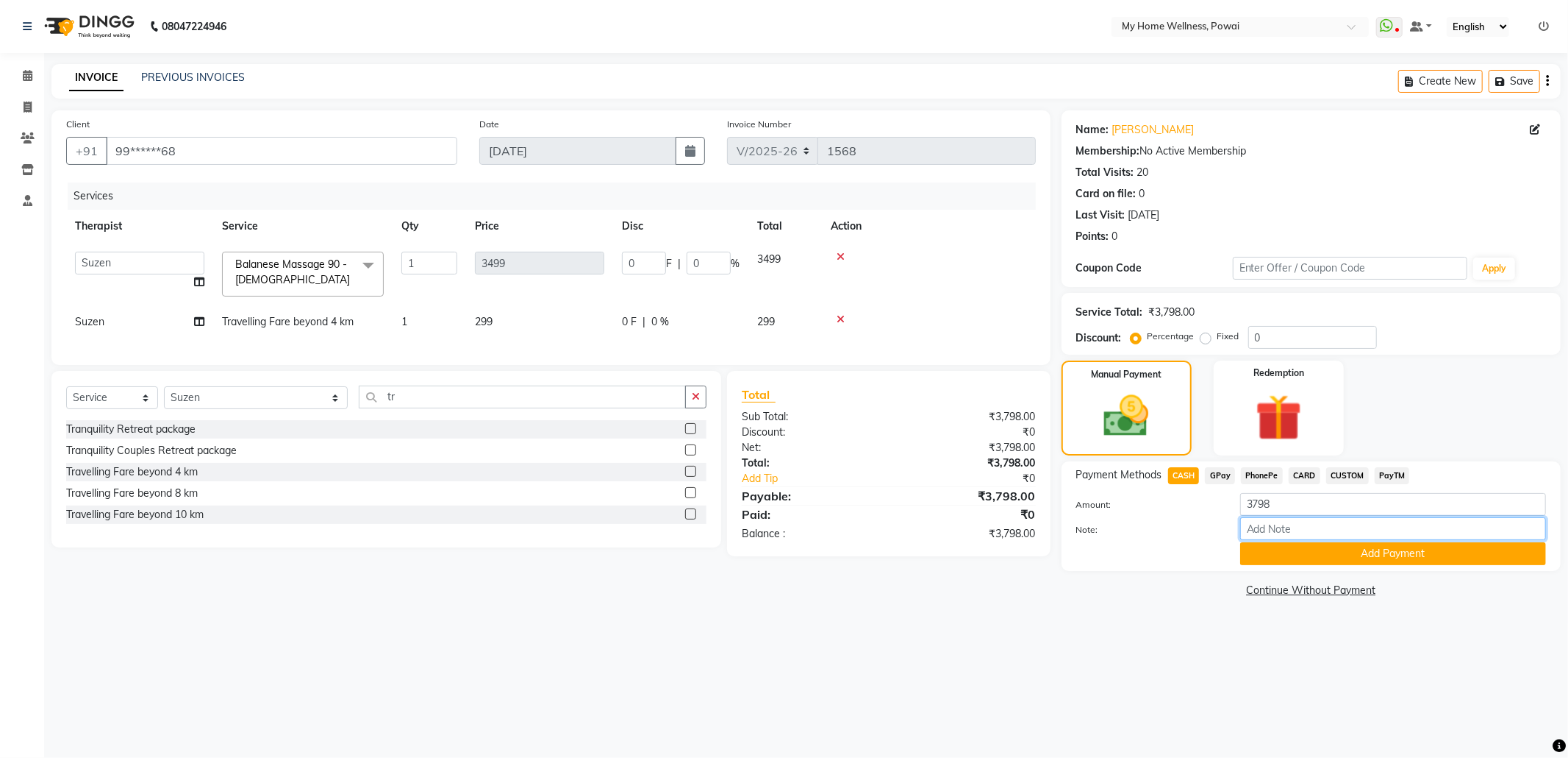
click at [1268, 531] on input "Note:" at bounding box center [1393, 528] width 306 height 23
type input "suzen"
click at [1369, 550] on button "Add Payment" at bounding box center [1393, 553] width 306 height 23
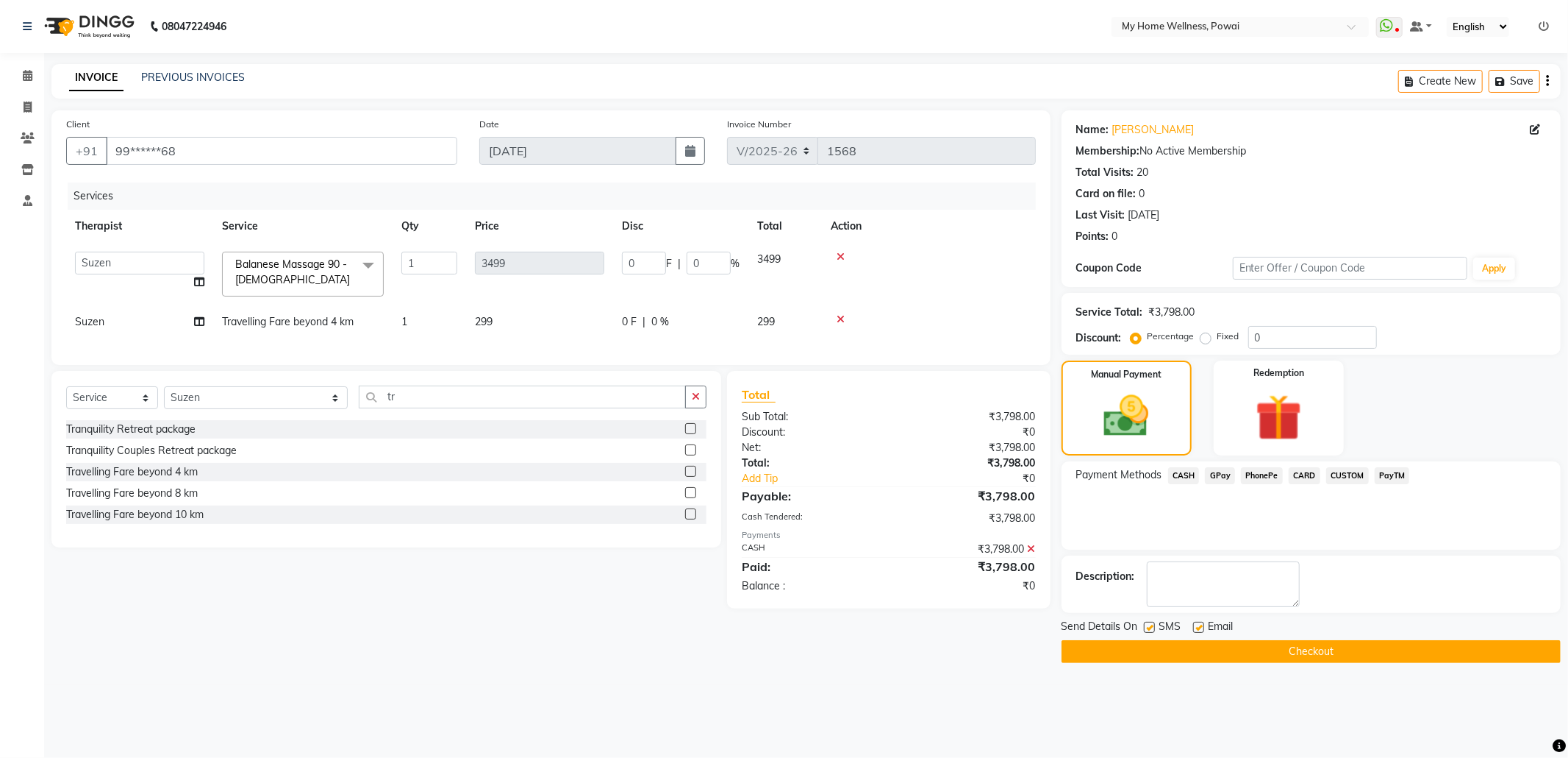
click at [1121, 646] on button "Checkout" at bounding box center [1311, 651] width 499 height 23
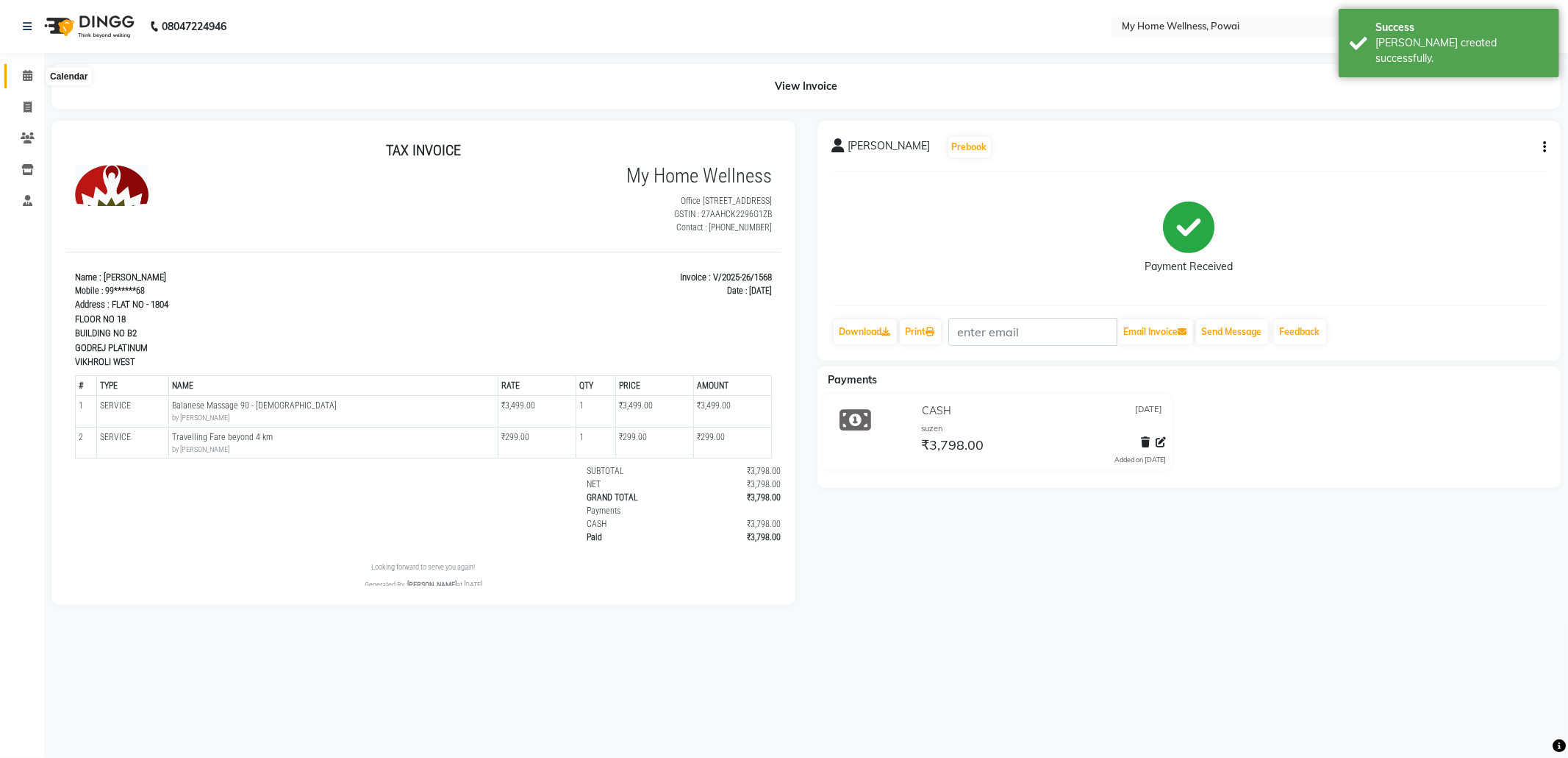
click at [33, 81] on span at bounding box center [28, 76] width 26 height 17
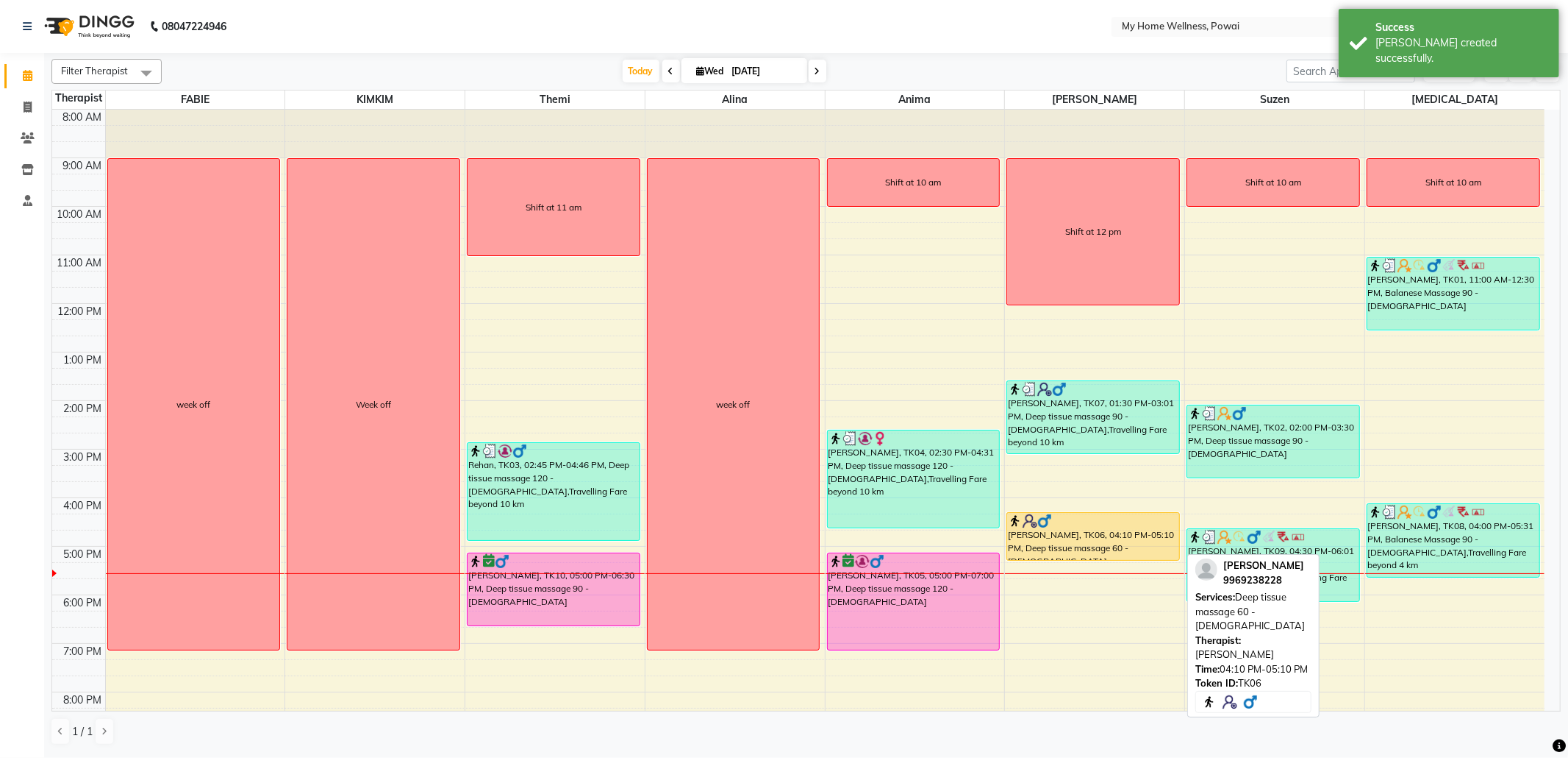
click at [1073, 546] on div "[PERSON_NAME], TK06, 04:10 PM-05:10 PM, Deep tissue massage 60 - [DEMOGRAPHIC_D…" at bounding box center [1093, 536] width 172 height 47
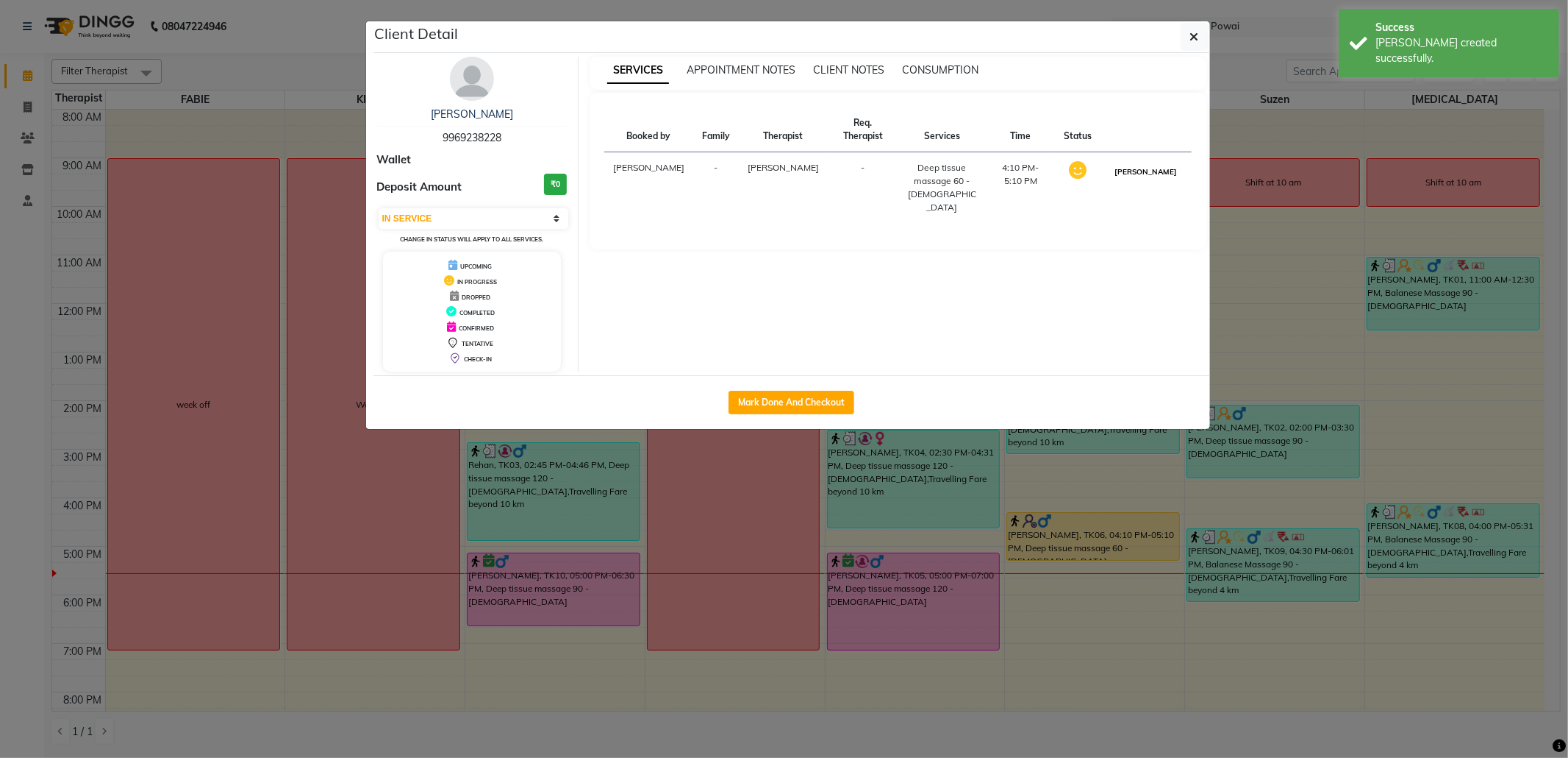
click at [1136, 162] on button "[PERSON_NAME]" at bounding box center [1146, 171] width 70 height 18
select select "3"
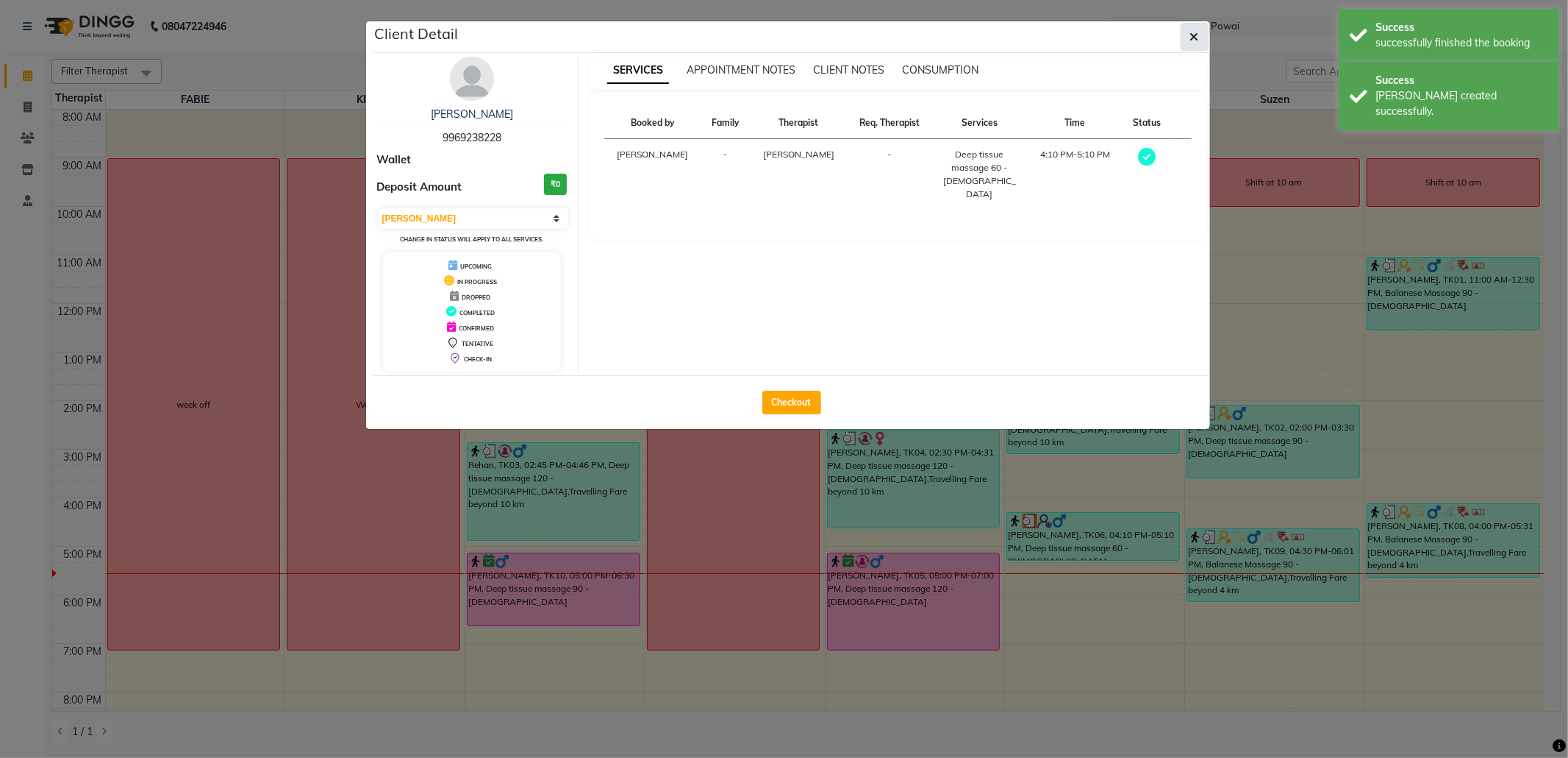
click at [1188, 41] on button "button" at bounding box center [1194, 36] width 28 height 28
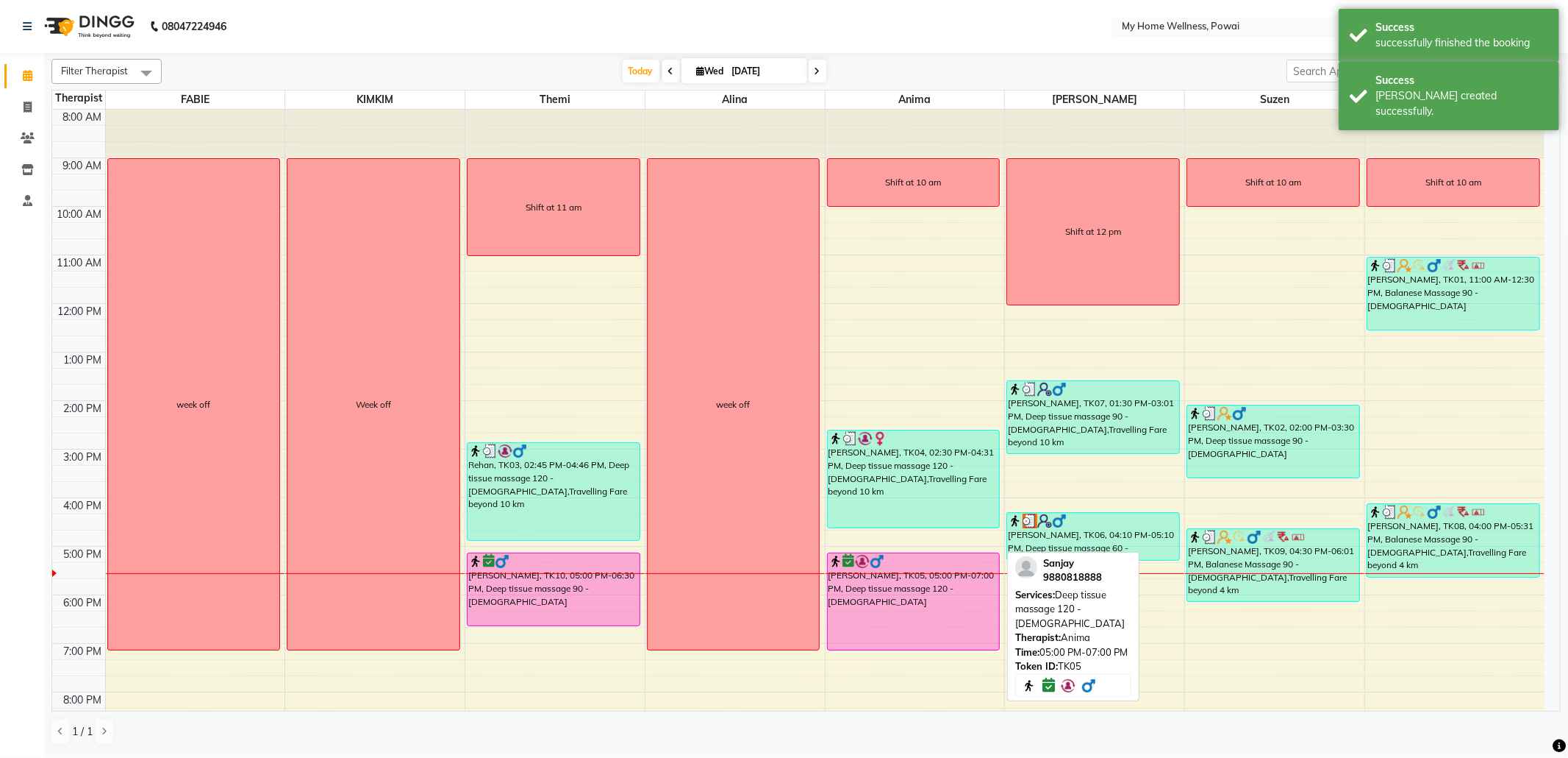
click at [927, 615] on div "[PERSON_NAME], TK05, 05:00 PM-07:00 PM, Deep tissue massage 120 - [DEMOGRAPHIC_…" at bounding box center [914, 601] width 172 height 96
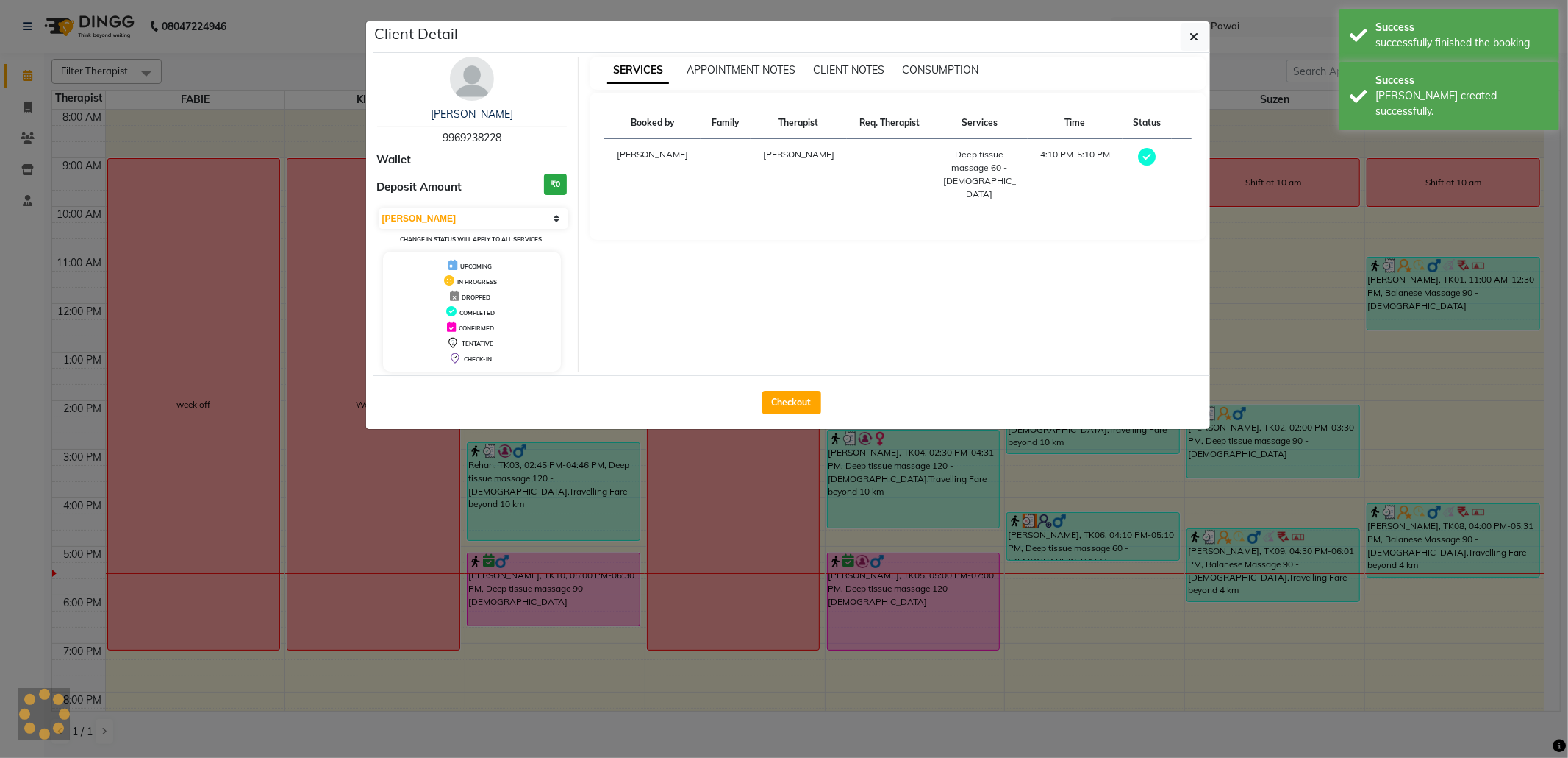
select select "6"
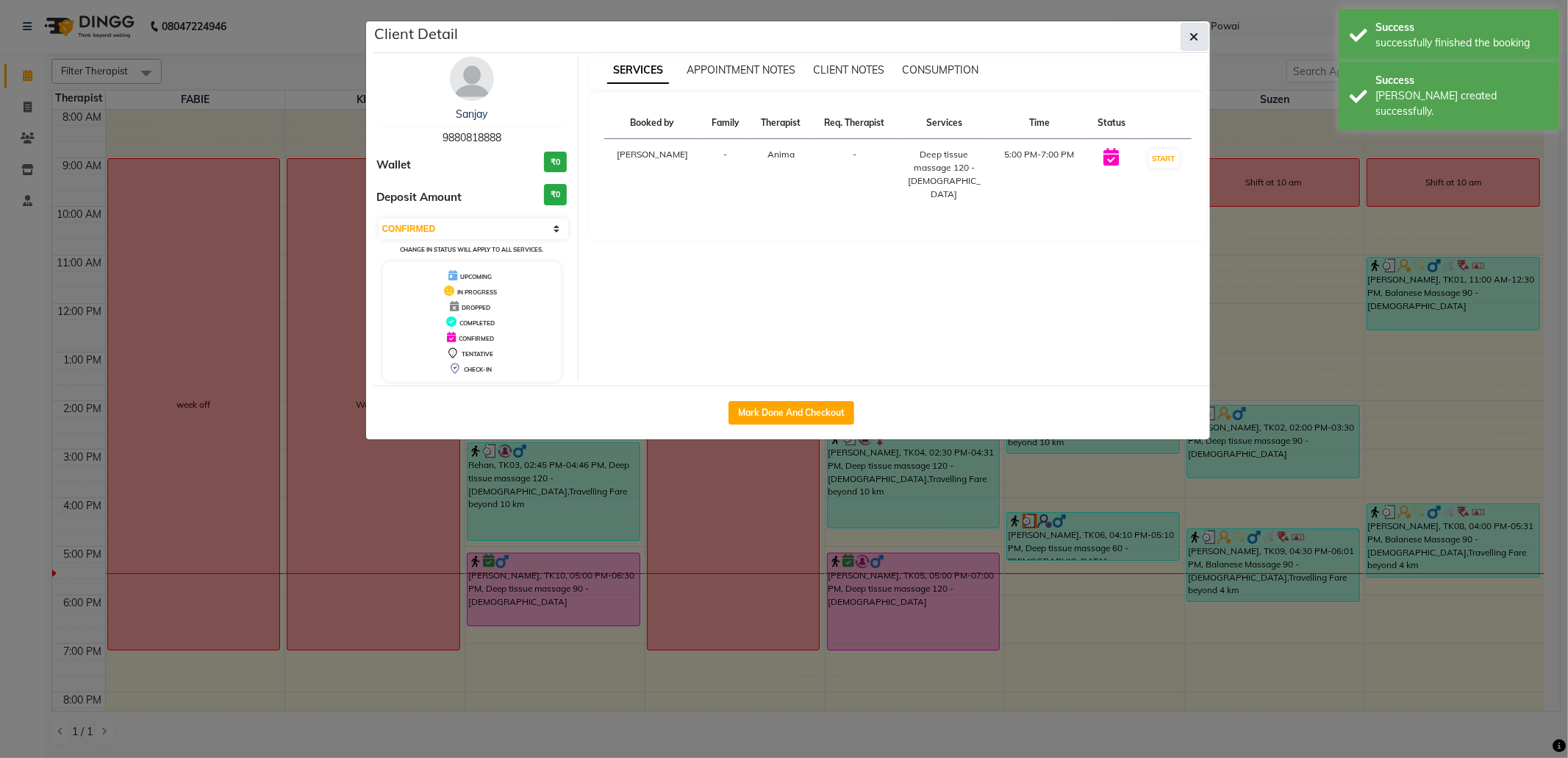
click at [1191, 31] on icon "button" at bounding box center [1194, 37] width 9 height 12
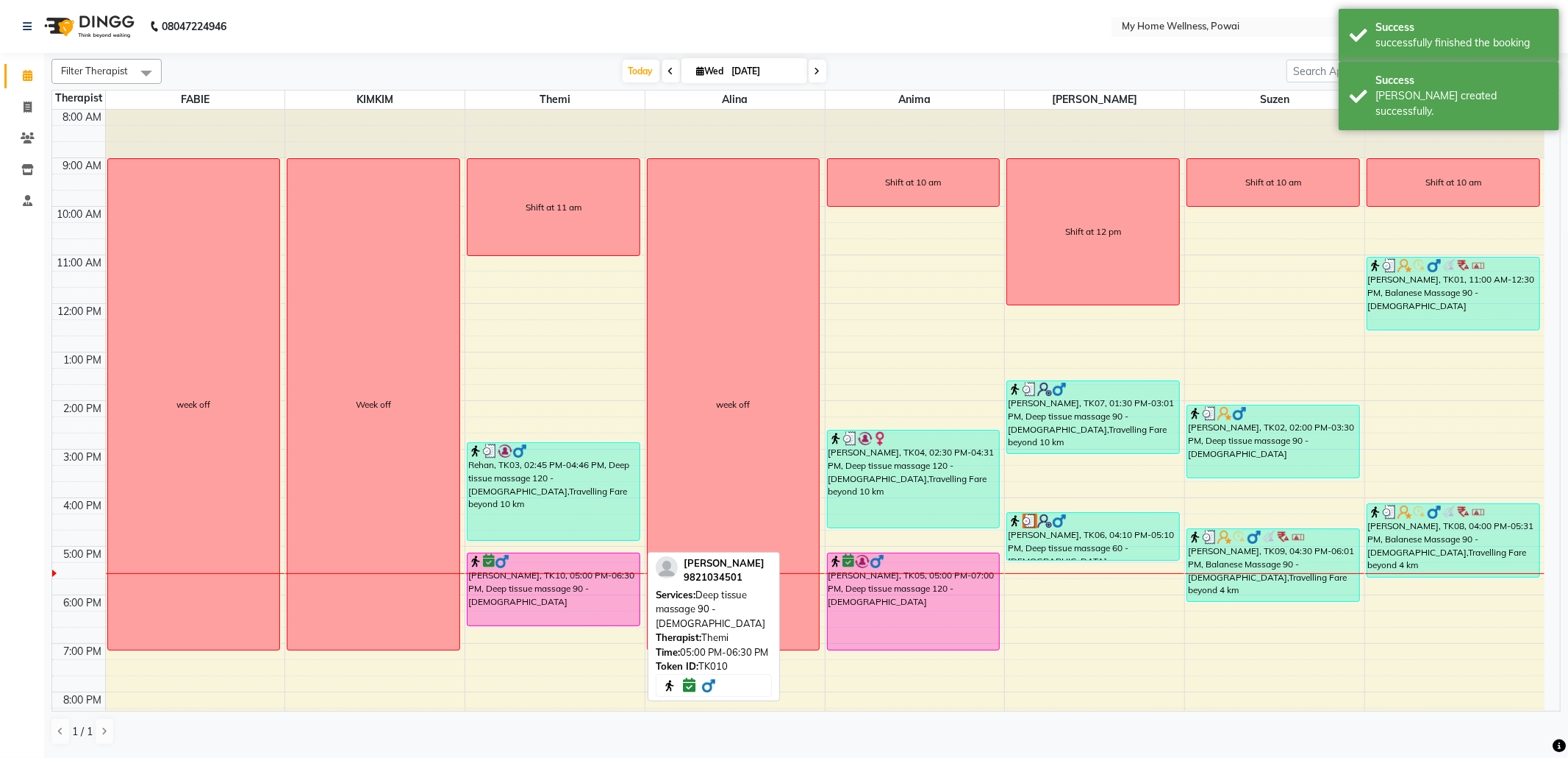
click at [593, 598] on div "[PERSON_NAME], TK10, 05:00 PM-06:30 PM, Deep tissue massage 90 - [DEMOGRAPHIC_D…" at bounding box center [553, 589] width 172 height 72
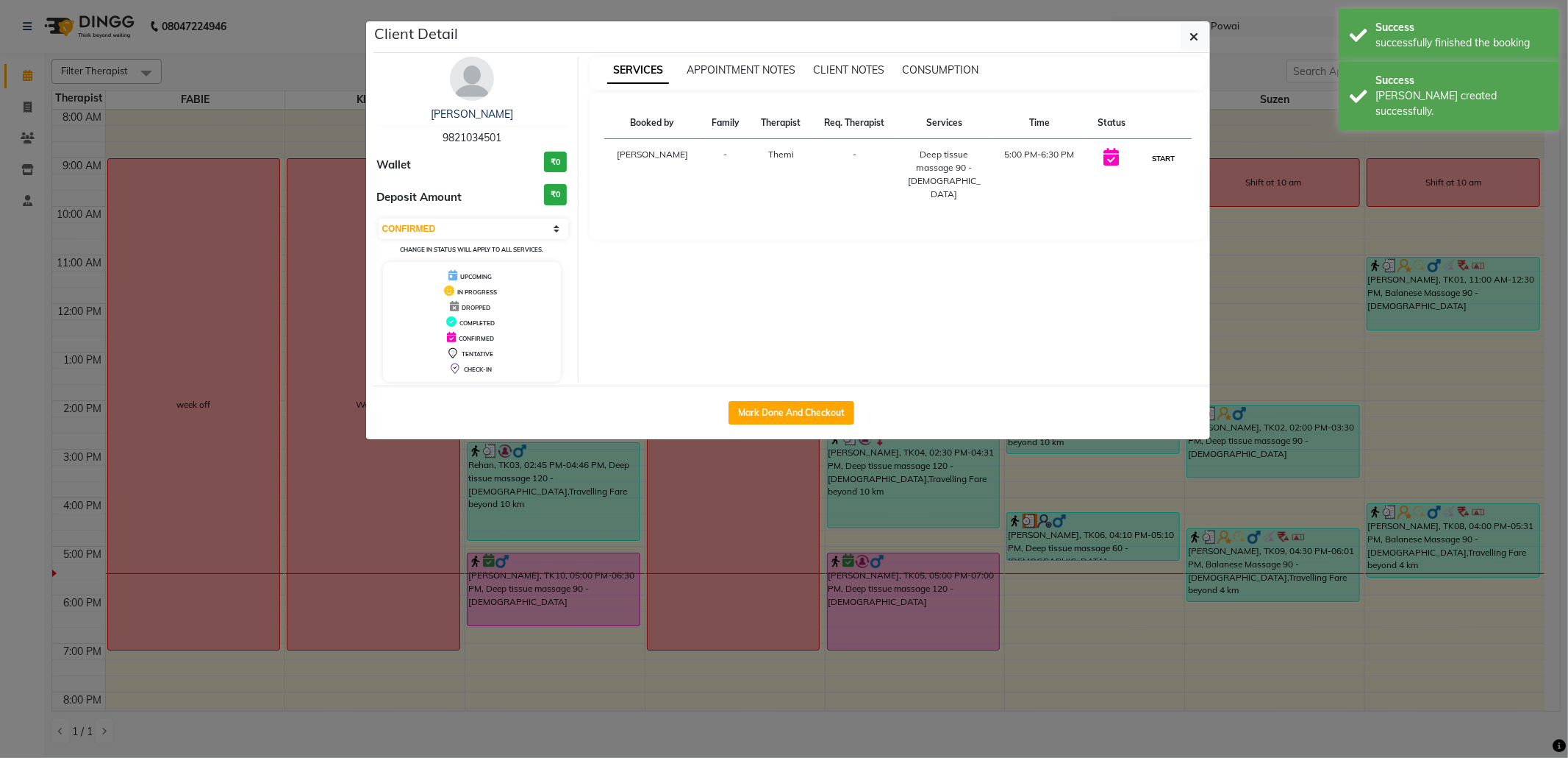
click at [1169, 158] on button "START" at bounding box center [1164, 158] width 30 height 18
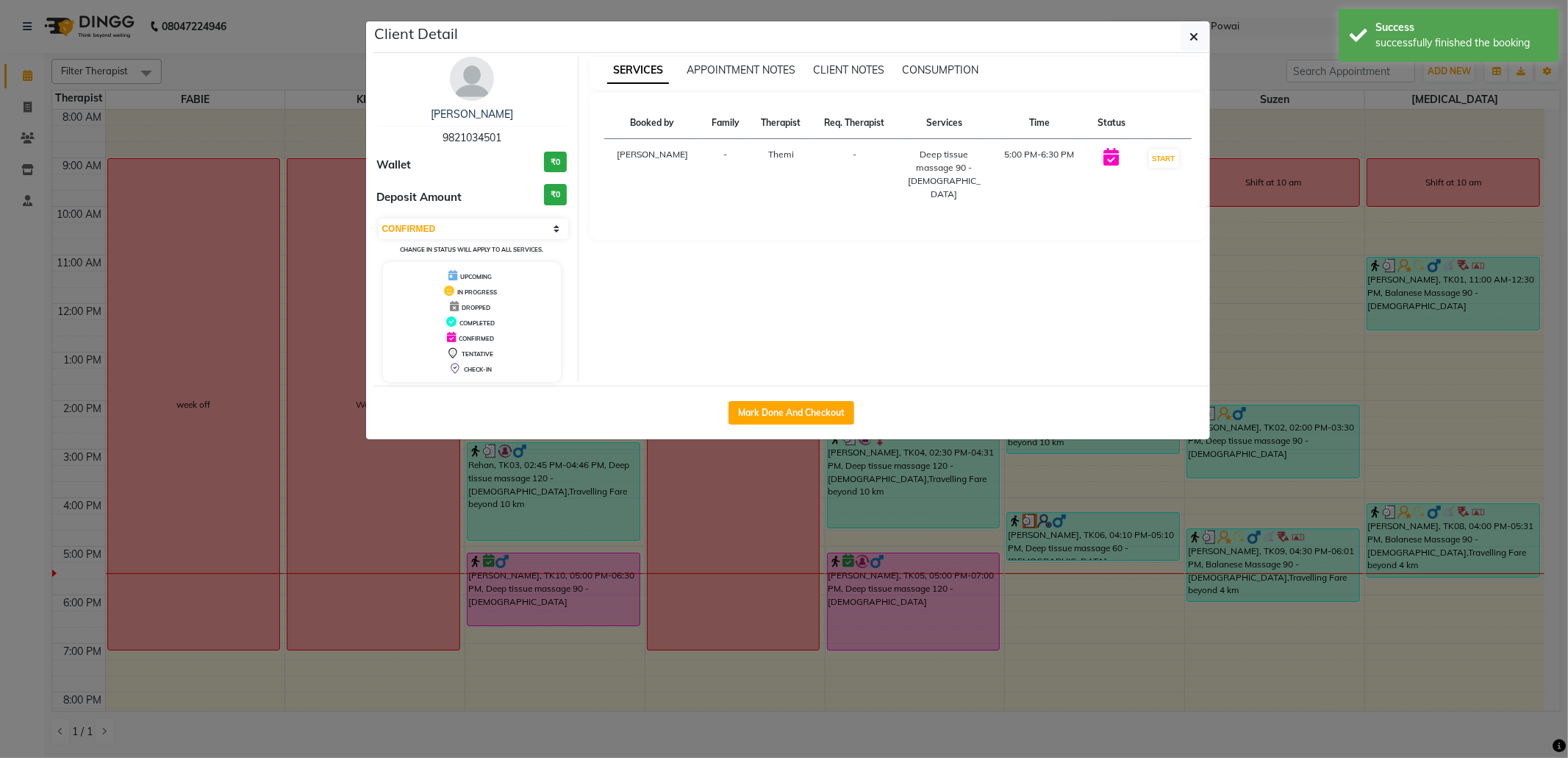
select select "1"
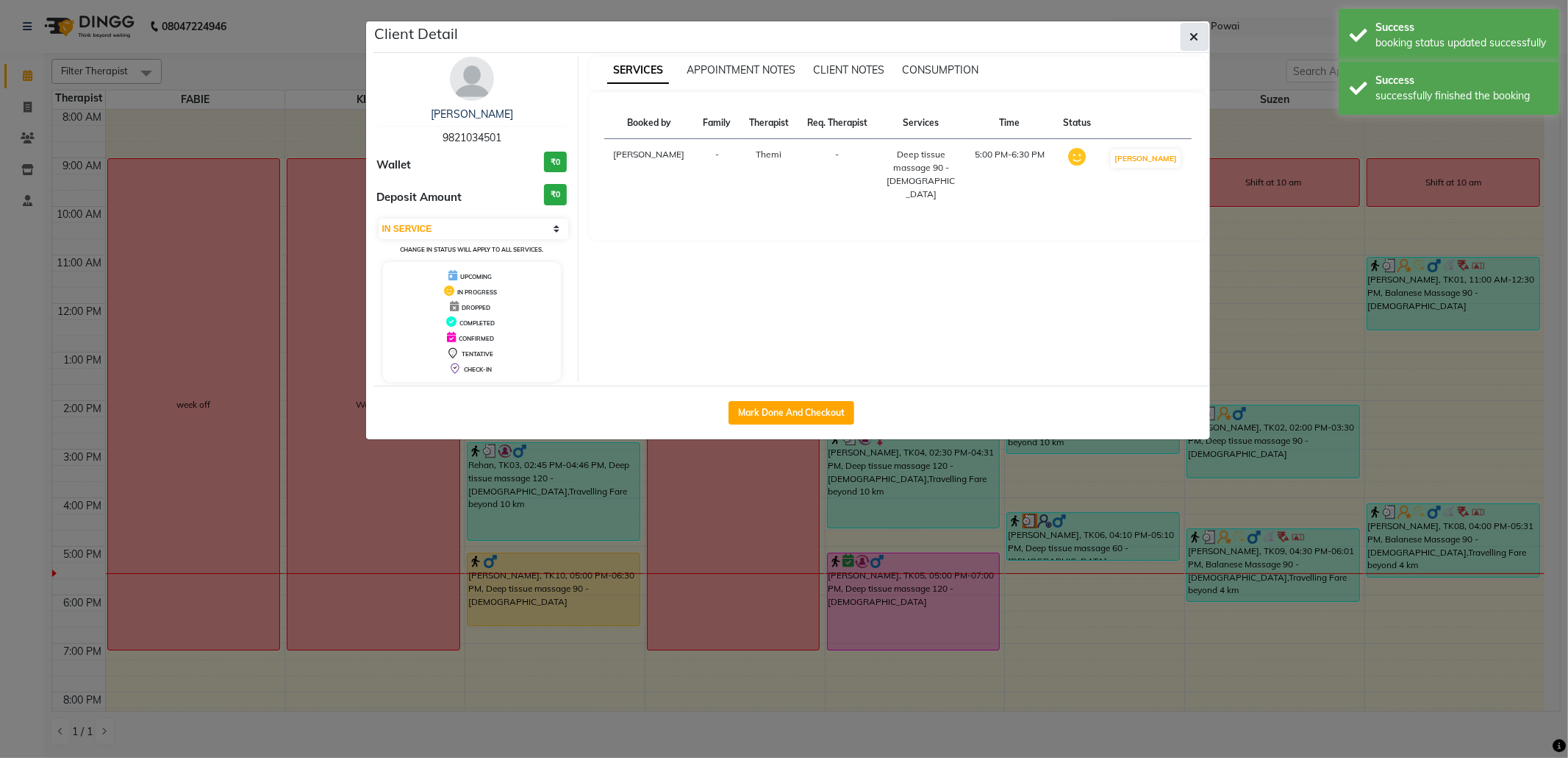
click at [1190, 42] on icon "button" at bounding box center [1194, 37] width 9 height 12
